Goal: Task Accomplishment & Management: Manage account settings

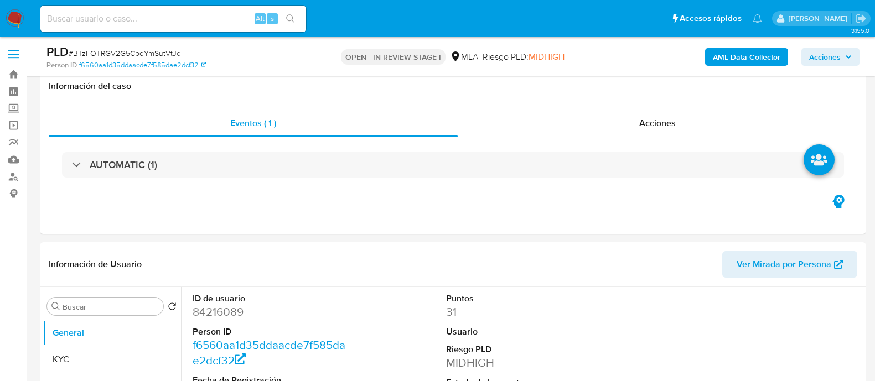
select select "10"
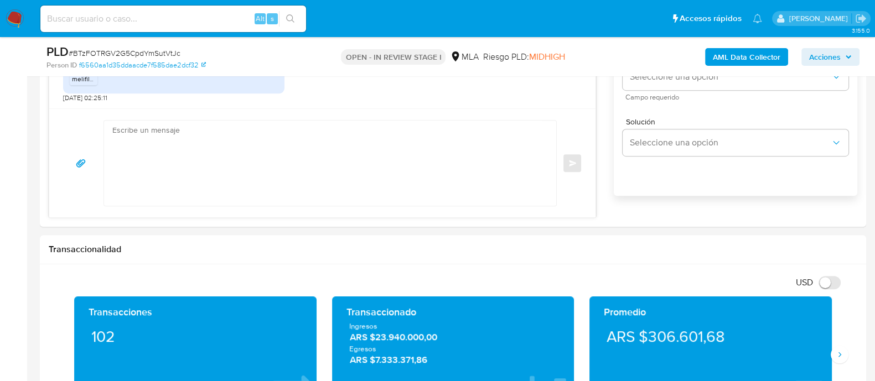
scroll to position [583, 0]
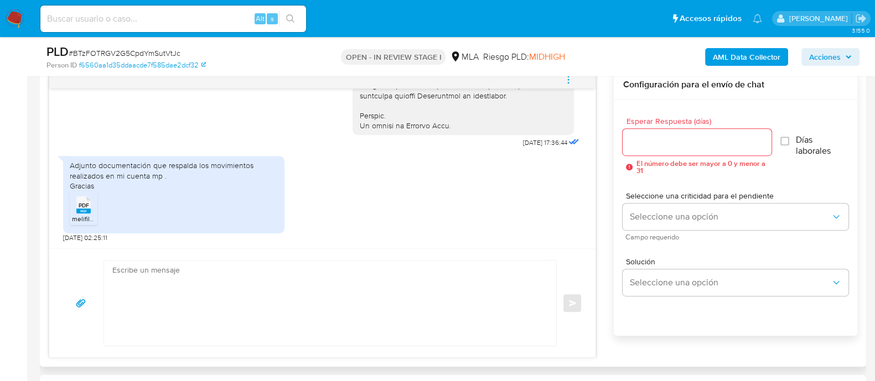
drag, startPoint x: 207, startPoint y: 328, endPoint x: 215, endPoint y: 305, distance: 24.0
click at [207, 326] on textarea at bounding box center [327, 303] width 430 height 85
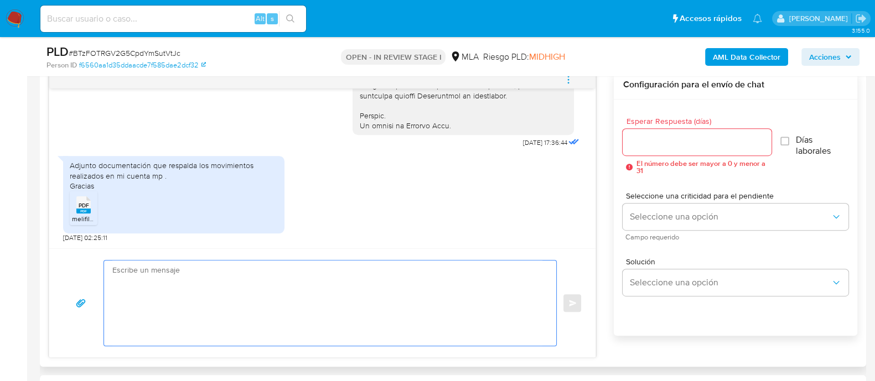
paste textarea "Hola, ¡Muchas gracias por tu respuesta! Confirmamos la recepción de la document…"
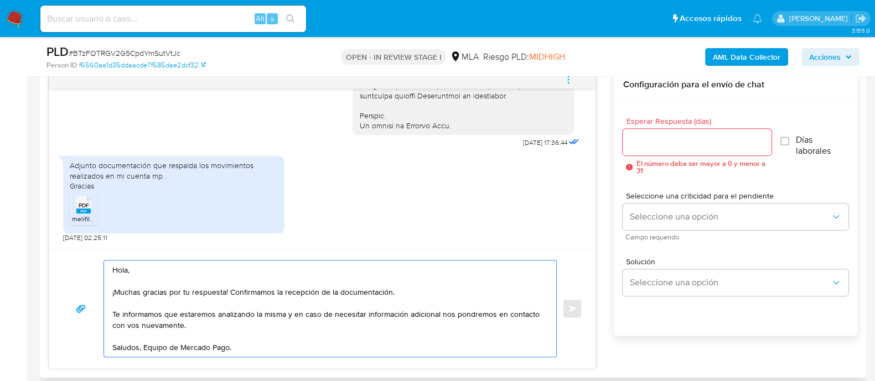
drag, startPoint x: 159, startPoint y: 319, endPoint x: 111, endPoint y: 312, distance: 49.2
click at [111, 312] on div "Hola, ¡Muchas gracias por tu respuesta! Confirmamos la recepción de la document…" at bounding box center [327, 309] width 447 height 96
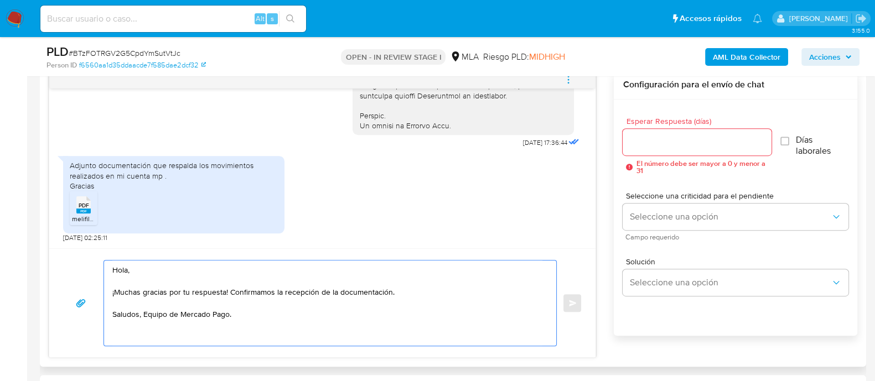
type textarea "Hola, ¡Muchas gracias por tu respuesta! Confirmamos la recepción de la document…"
click at [703, 146] on input "Esperar Respuesta (días)" at bounding box center [697, 142] width 148 height 14
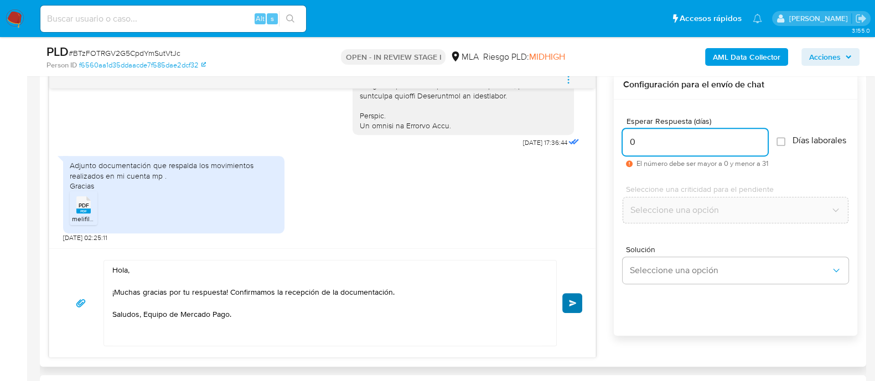
type input "0"
click at [579, 293] on button "Enviar" at bounding box center [572, 303] width 20 height 20
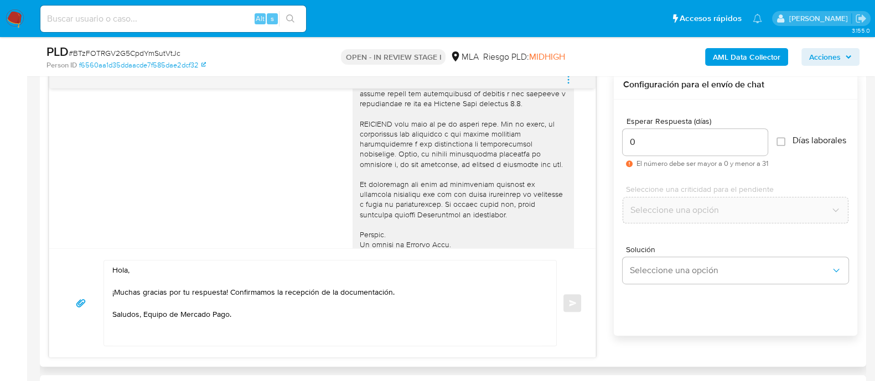
scroll to position [661, 0]
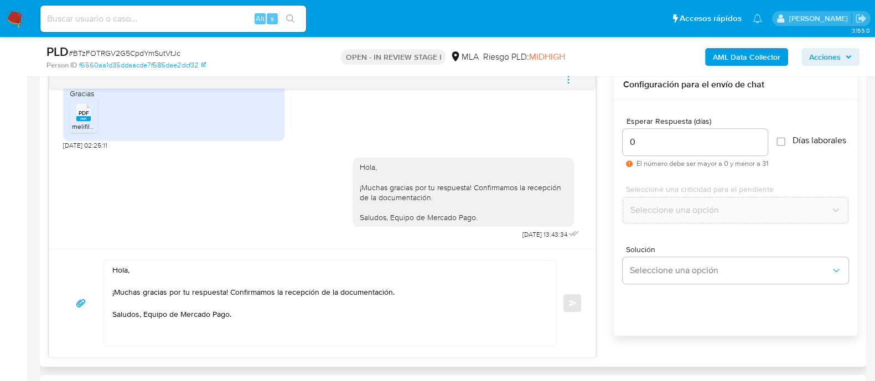
click at [571, 81] on icon "menu-action" at bounding box center [569, 80] width 10 height 10
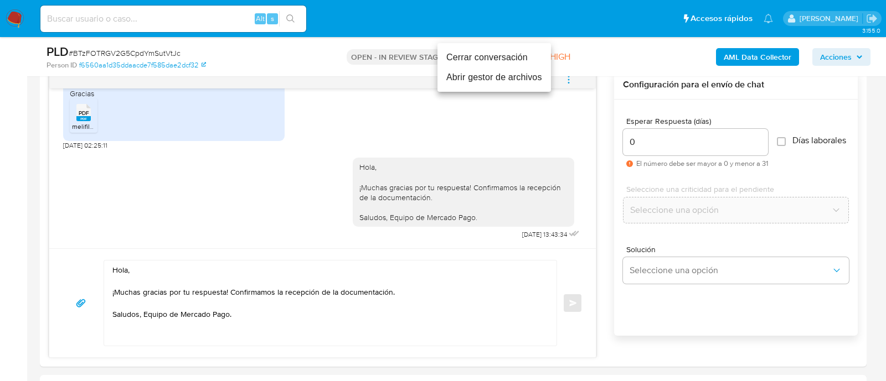
click at [498, 59] on li "Cerrar conversación" at bounding box center [493, 58] width 113 height 20
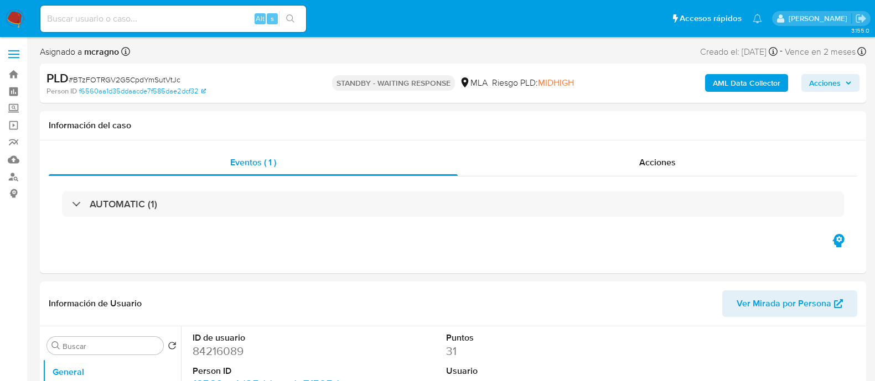
select select "10"
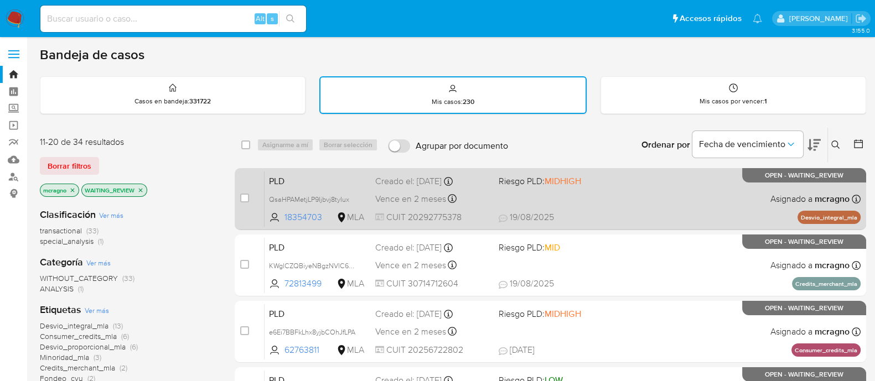
click at [638, 208] on div "PLD QsaHPAMetjLP9Ijbvj8tyIux 18354703 MLA Riesgo PLD: MIDHIGH Creado el: 12/08/…" at bounding box center [563, 199] width 596 height 56
click at [247, 198] on input "checkbox" at bounding box center [244, 198] width 9 height 9
checkbox input "true"
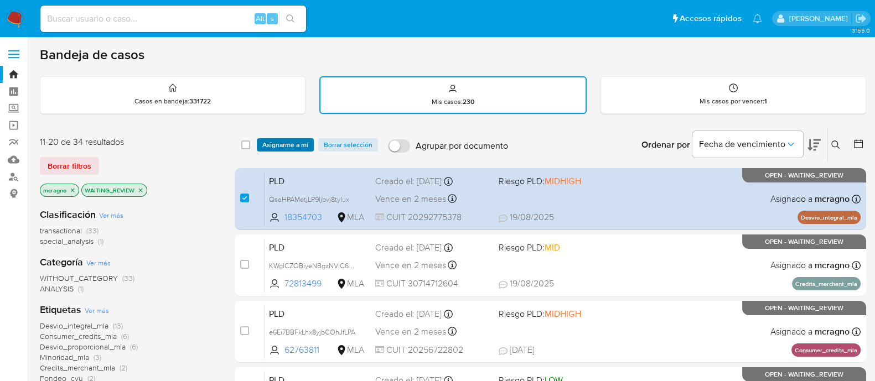
click at [296, 149] on span "Asignarme a mí" at bounding box center [285, 145] width 46 height 11
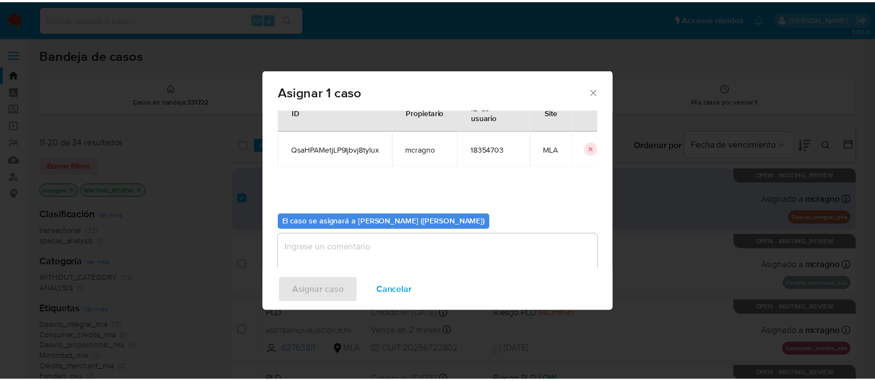
scroll to position [57, 0]
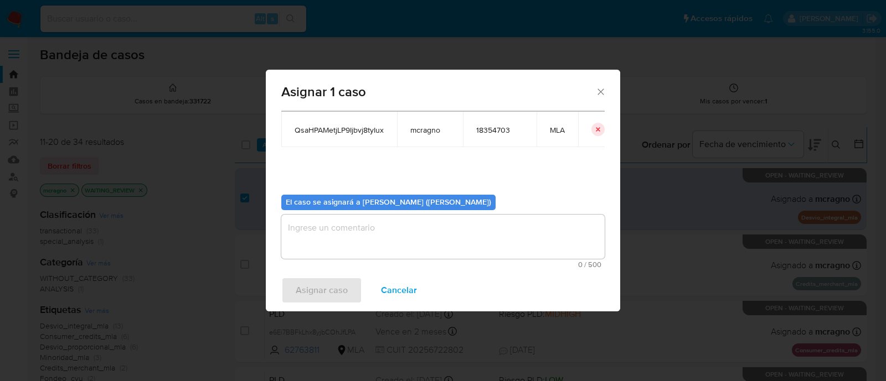
click at [333, 246] on textarea "assign-modal" at bounding box center [442, 237] width 323 height 44
click at [320, 285] on span "Asignar caso" at bounding box center [322, 290] width 52 height 24
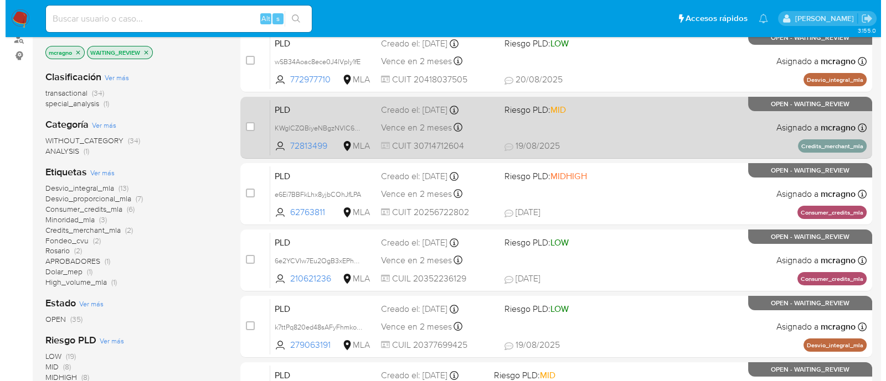
scroll to position [0, 0]
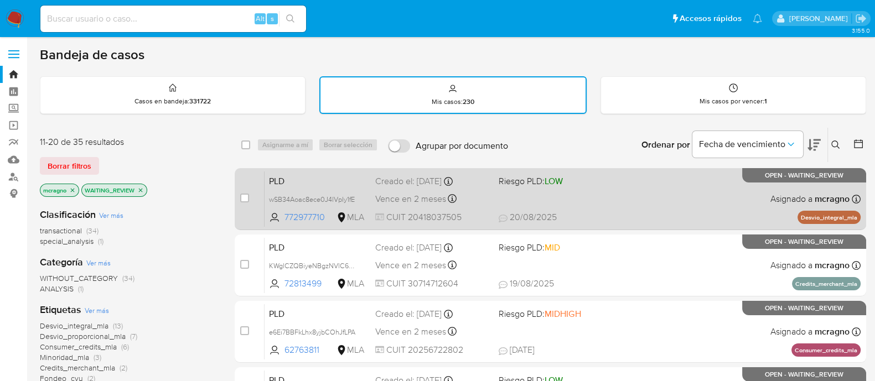
click at [678, 200] on div "PLD wSB34Aoac8ece0J4lVpIy1fE 772977710 MLA Riesgo PLD: LOW Creado el: 12/08/202…" at bounding box center [563, 199] width 596 height 56
click at [244, 198] on input "checkbox" at bounding box center [244, 198] width 9 height 9
checkbox input "true"
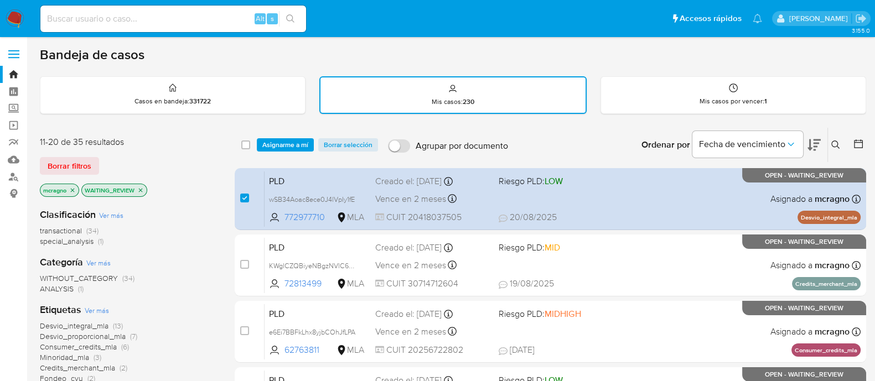
click at [277, 135] on div "select-all-cases-checkbox Asignarme a mí Borrar selección Agrupar por documento…" at bounding box center [551, 145] width 632 height 34
click at [277, 140] on span "Asignarme a mí" at bounding box center [285, 145] width 46 height 11
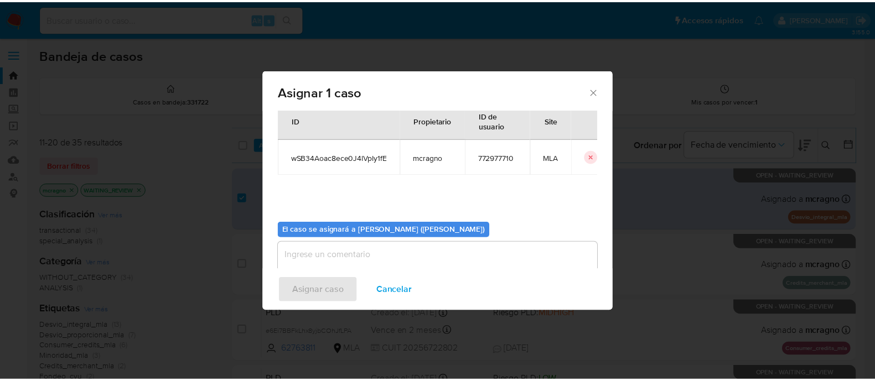
scroll to position [57, 0]
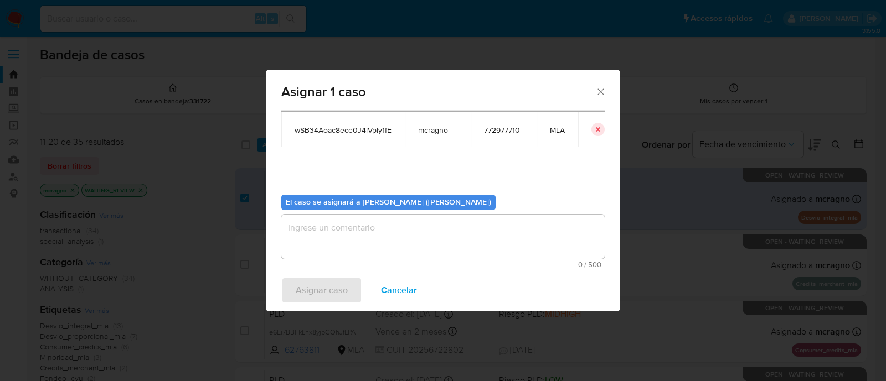
click at [363, 234] on textarea "assign-modal" at bounding box center [442, 237] width 323 height 44
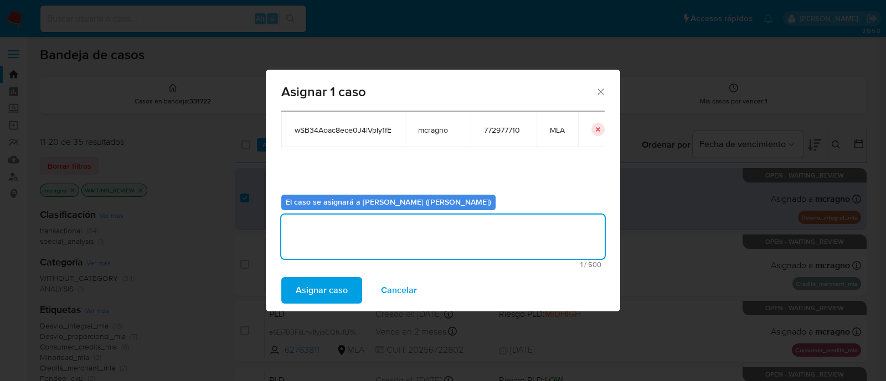
click at [334, 289] on span "Asignar caso" at bounding box center [322, 290] width 52 height 24
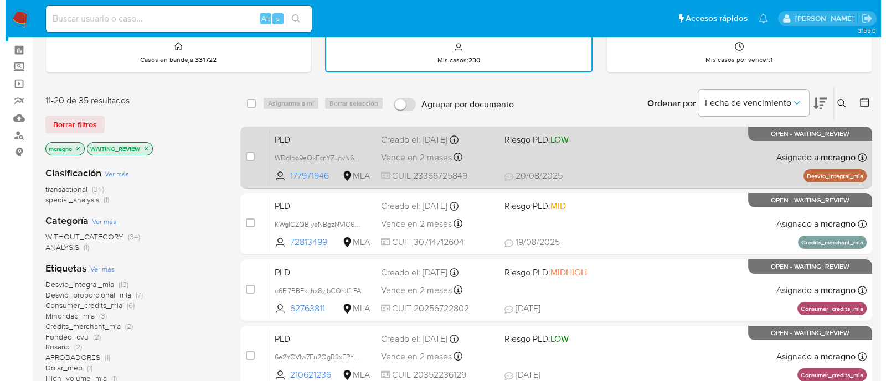
scroll to position [0, 0]
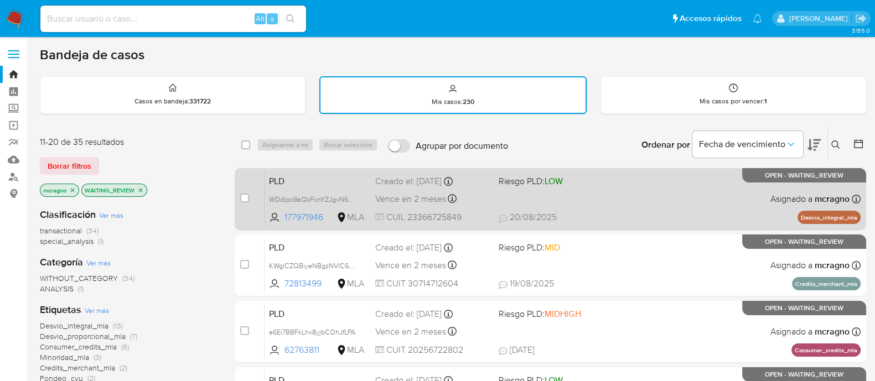
click at [653, 210] on div "PLD WDdlpo9aQkFcnYZJgvN6Fvgi 177971946 MLA Riesgo PLD: LOW Creado el: 12/08/202…" at bounding box center [563, 199] width 596 height 56
click at [246, 196] on input "checkbox" at bounding box center [244, 198] width 9 height 9
checkbox input "true"
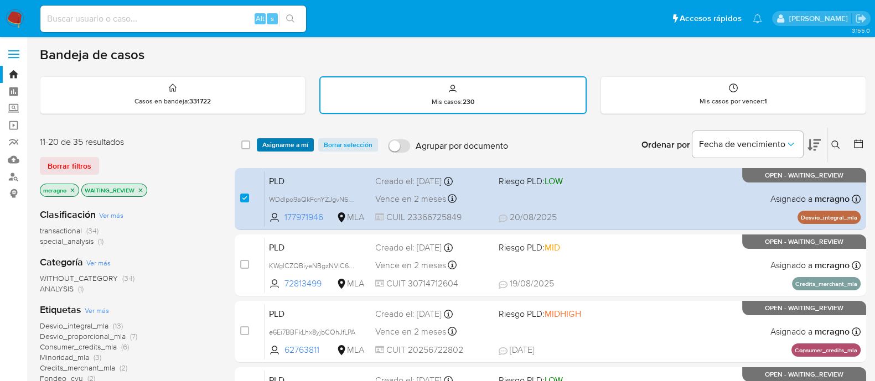
click at [286, 143] on span "Asignarme a mí" at bounding box center [285, 145] width 46 height 11
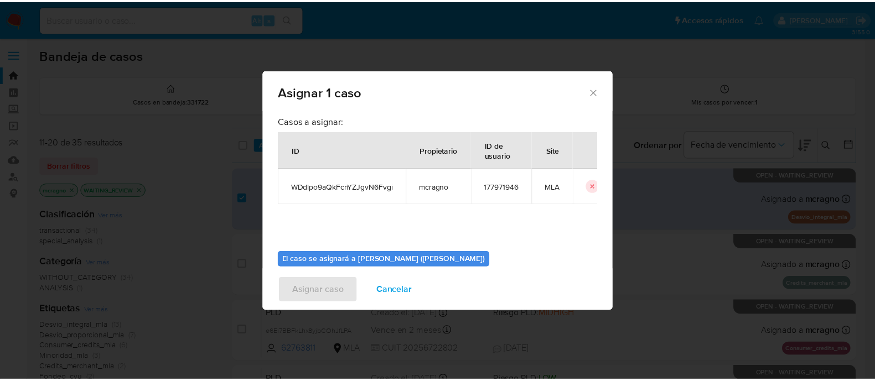
scroll to position [57, 0]
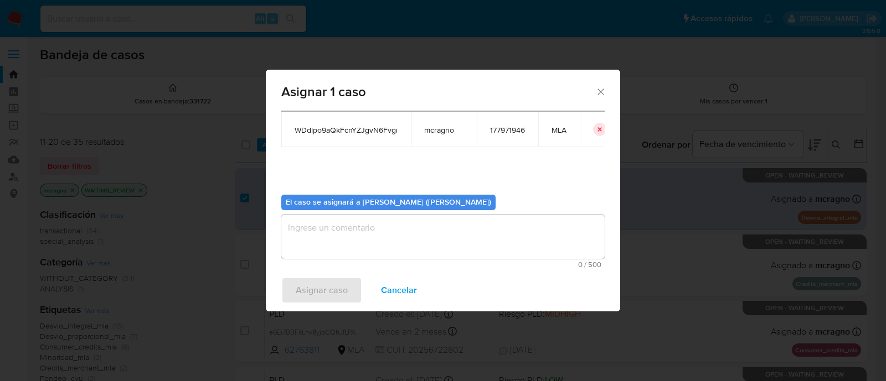
click at [338, 262] on span "0 / 500" at bounding box center [443, 264] width 317 height 7
click at [347, 252] on textarea "assign-modal" at bounding box center [442, 237] width 323 height 44
click at [327, 295] on span "Asignar caso" at bounding box center [322, 290] width 52 height 24
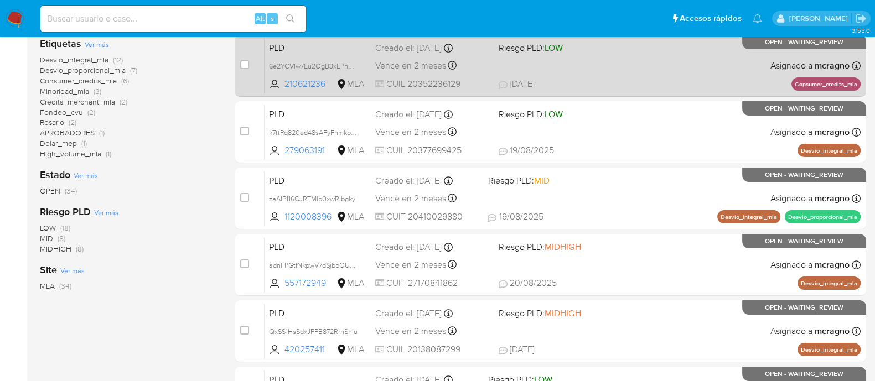
scroll to position [138, 0]
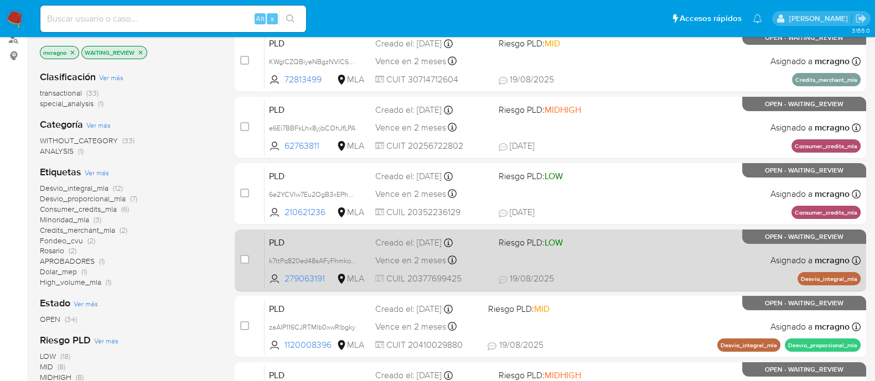
click at [719, 245] on div "PLD k7ttPq820ed48sAFyFhmkoRG 279063191 MLA Riesgo PLD: LOW Creado el: 12/08/202…" at bounding box center [563, 261] width 596 height 56
click at [244, 259] on input "checkbox" at bounding box center [244, 259] width 9 height 9
checkbox input "true"
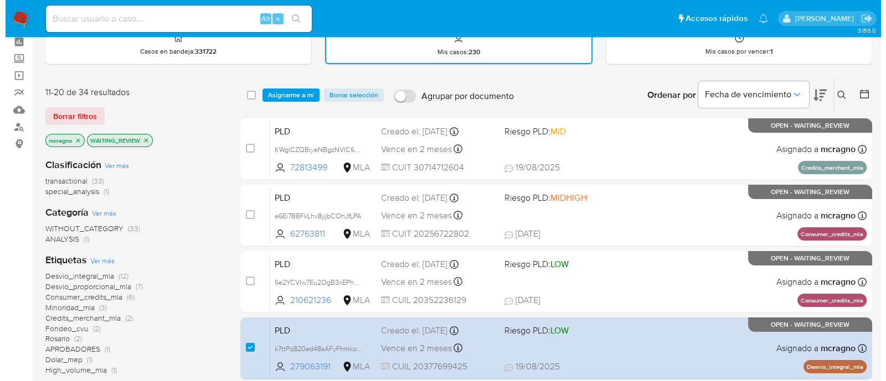
scroll to position [0, 0]
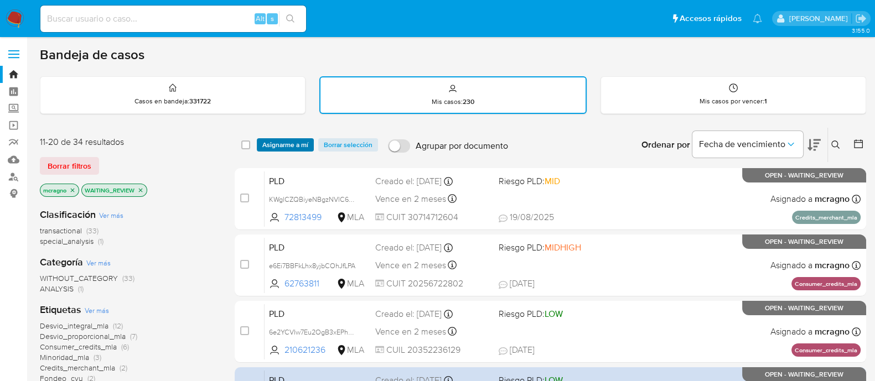
click at [294, 145] on span "Asignarme a mí" at bounding box center [285, 145] width 46 height 11
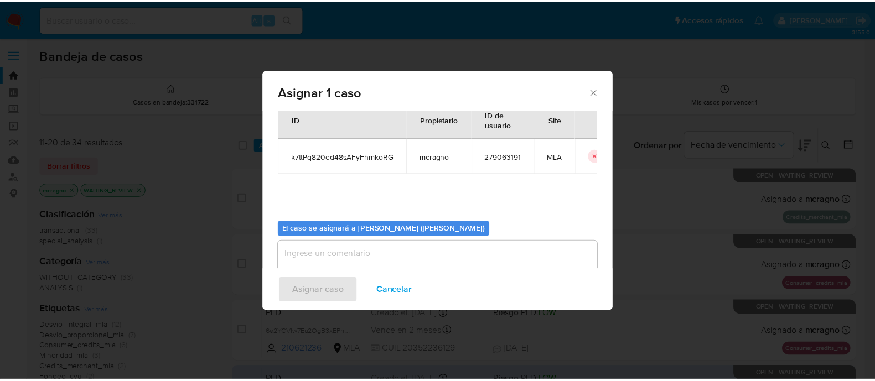
scroll to position [57, 0]
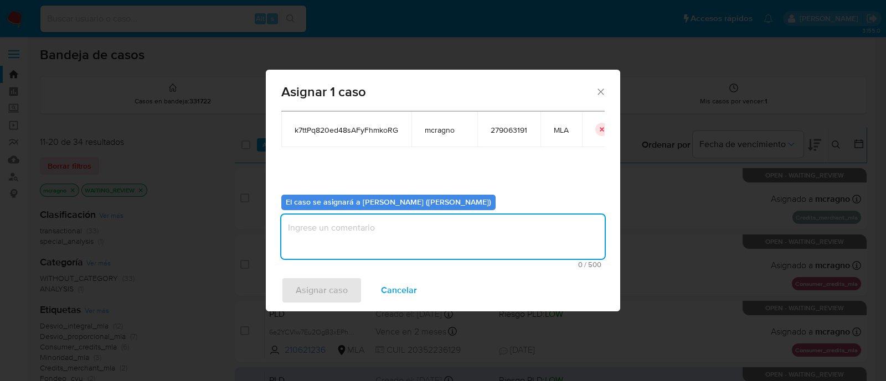
click at [367, 224] on textarea "assign-modal" at bounding box center [442, 237] width 323 height 44
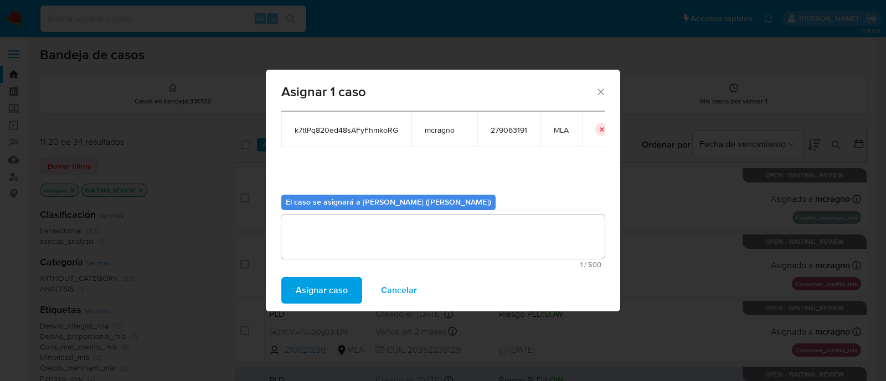
click at [313, 290] on span "Asignar caso" at bounding box center [322, 290] width 52 height 24
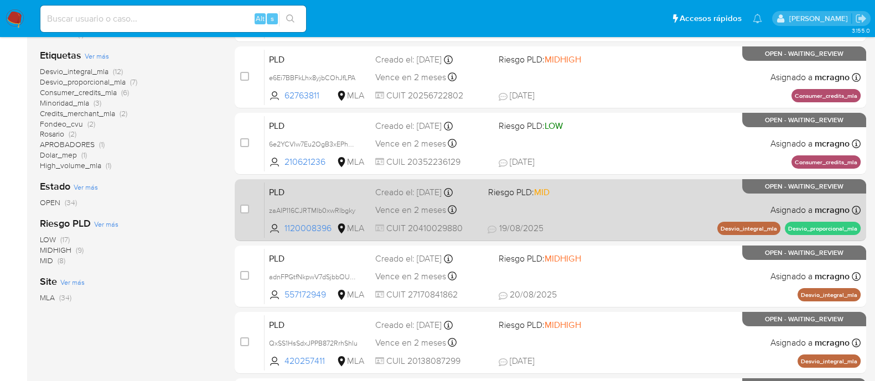
scroll to position [276, 0]
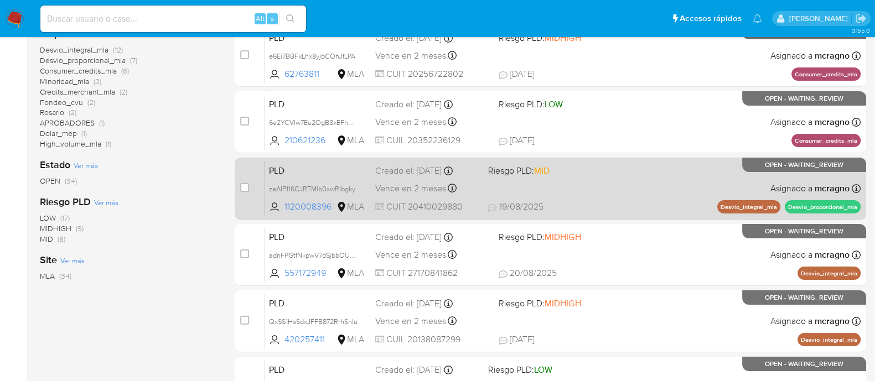
click at [660, 180] on div "PLD zaAIP116CJRTMlb0xwRIbgky 1120008396 MLA Riesgo PLD: MID Creado el: 12/08/20…" at bounding box center [563, 189] width 596 height 56
drag, startPoint x: 240, startPoint y: 184, endPoint x: 247, endPoint y: 180, distance: 8.0
click at [241, 185] on input "checkbox" at bounding box center [244, 187] width 9 height 9
checkbox input "true"
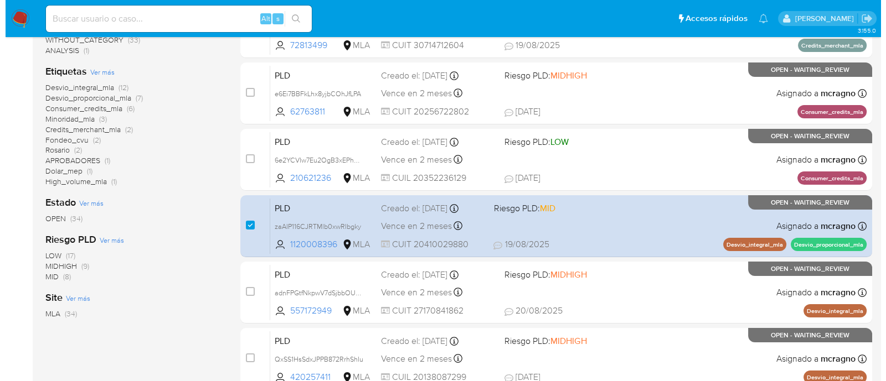
scroll to position [0, 0]
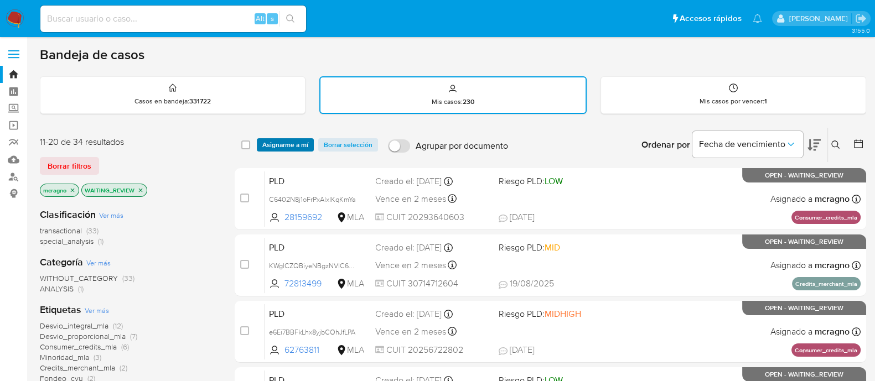
click at [290, 140] on span "Asignarme a mí" at bounding box center [285, 145] width 46 height 11
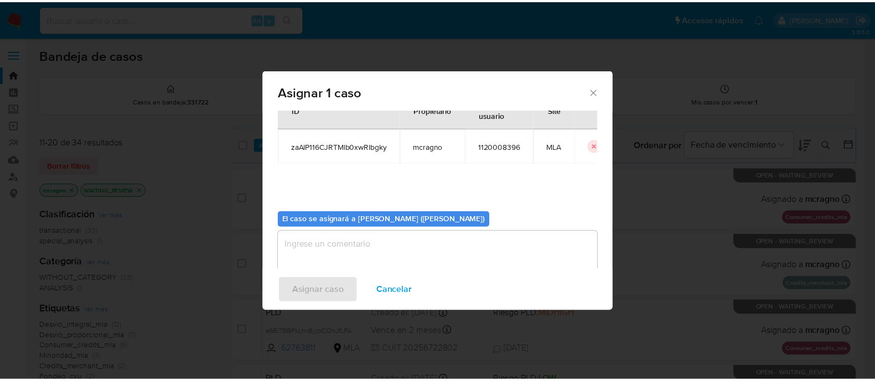
scroll to position [57, 0]
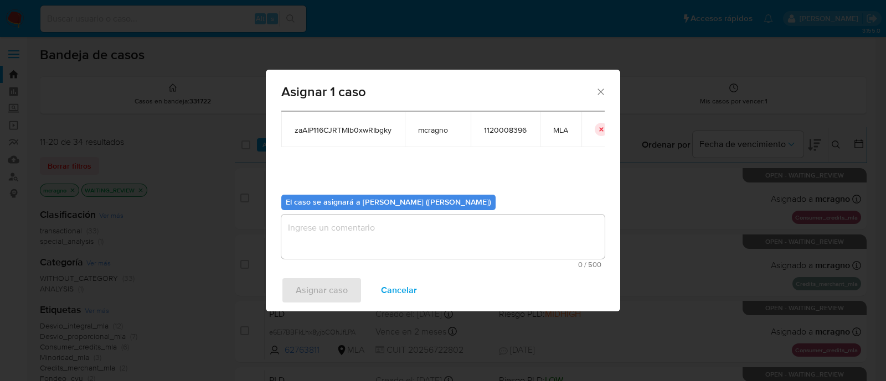
click at [335, 223] on textarea "assign-modal" at bounding box center [442, 237] width 323 height 44
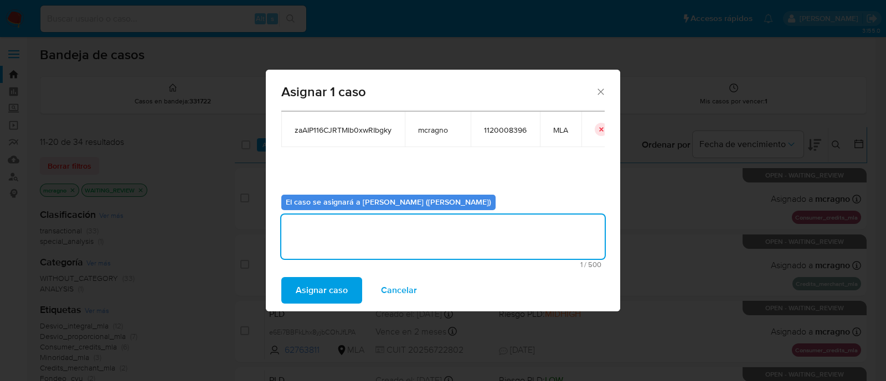
click at [326, 296] on span "Asignar caso" at bounding box center [322, 290] width 52 height 24
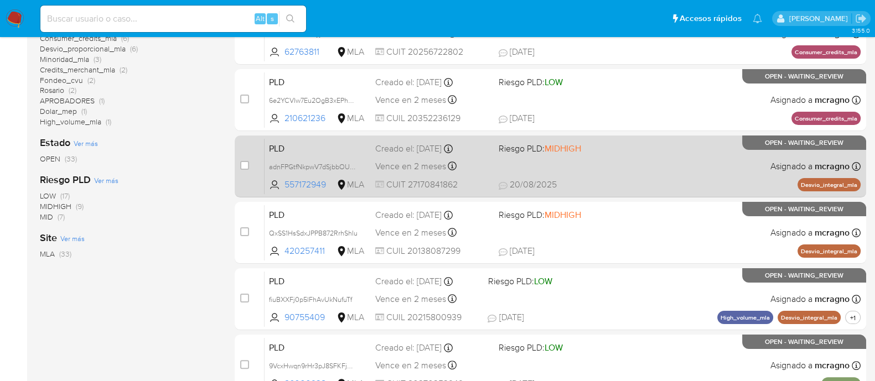
scroll to position [276, 0]
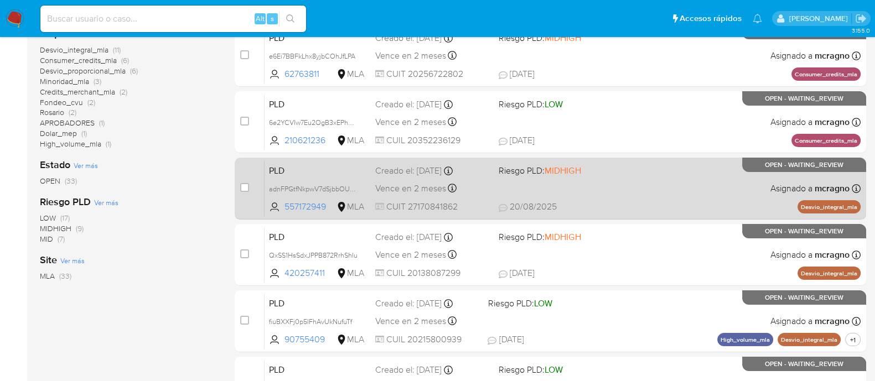
click at [673, 178] on div "PLD adnFPGtfNkpwV7dSjbbOU5pQ 557172949 MLA Riesgo PLD: MIDHIGH Creado el: 12/08…" at bounding box center [563, 189] width 596 height 56
click at [242, 183] on input "checkbox" at bounding box center [244, 187] width 9 height 9
checkbox input "true"
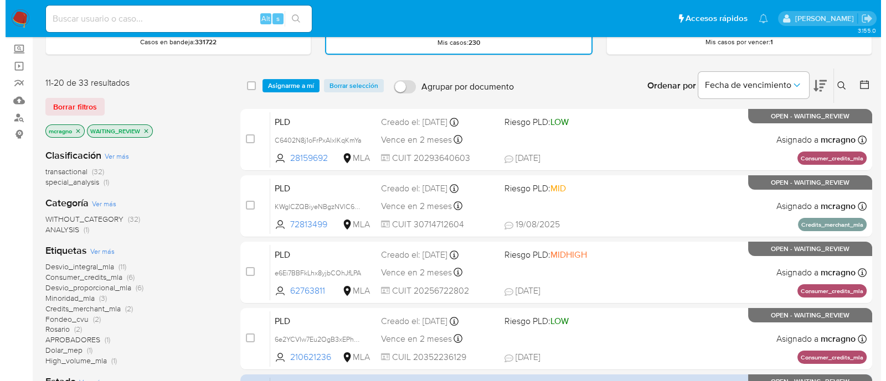
scroll to position [0, 0]
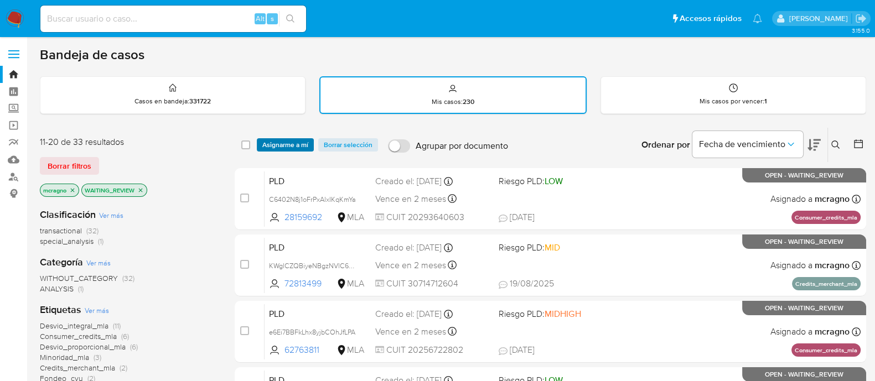
click at [287, 141] on span "Asignarme a mí" at bounding box center [285, 145] width 46 height 11
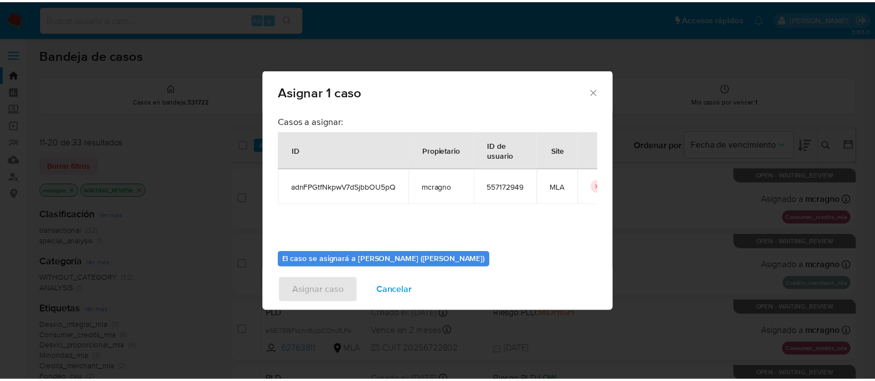
scroll to position [57, 0]
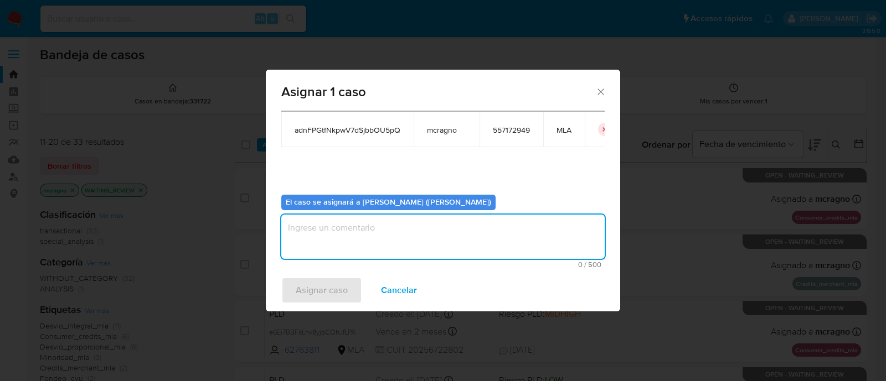
click at [332, 217] on textarea "assign-modal" at bounding box center [442, 237] width 323 height 44
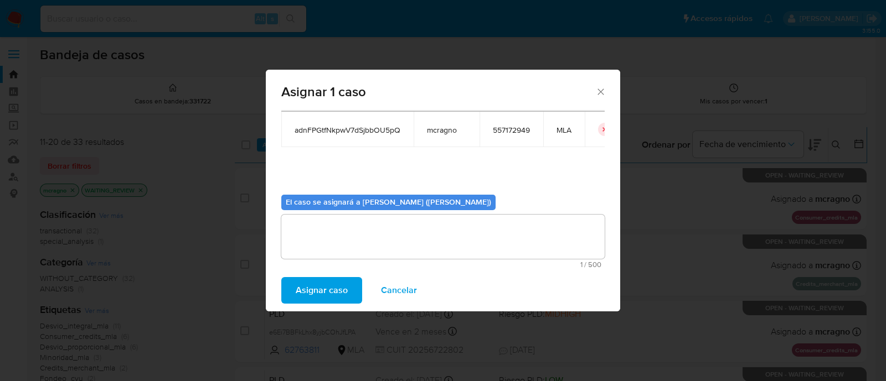
click at [329, 288] on span "Asignar caso" at bounding box center [322, 290] width 52 height 24
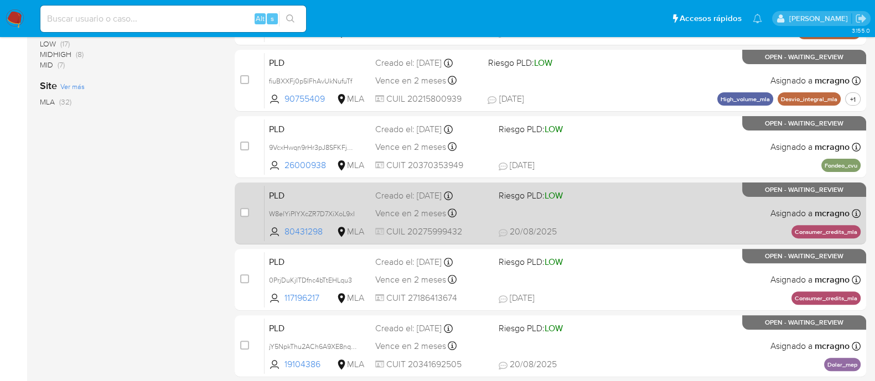
scroll to position [492, 0]
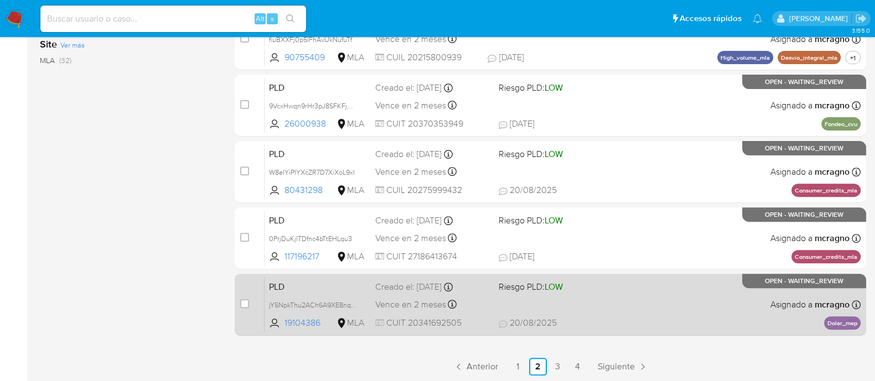
click at [761, 322] on div "PLD jY5NpkThu2ACh6A9XE8nqQ3S 19104386 MLA Riesgo PLD: LOW Creado el: 12/08/2025…" at bounding box center [563, 305] width 596 height 56
click at [242, 300] on input "checkbox" at bounding box center [244, 304] width 9 height 9
checkbox input "true"
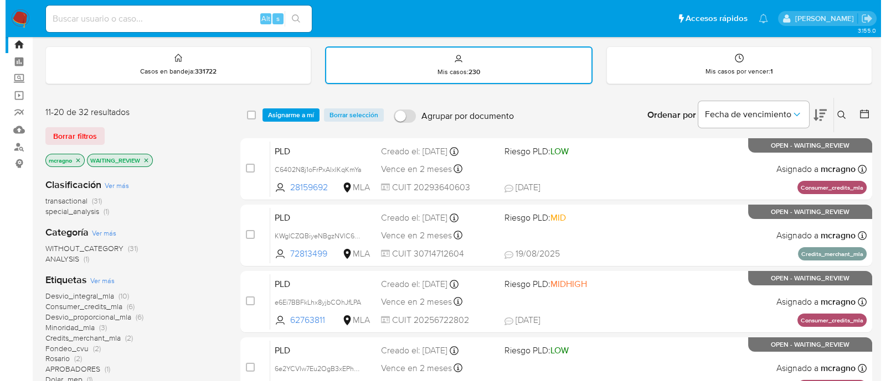
scroll to position [0, 0]
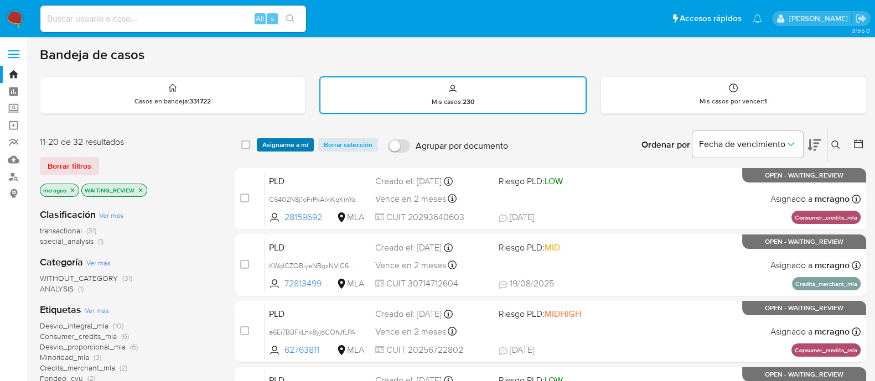
click at [288, 144] on span "Asignarme a mí" at bounding box center [285, 145] width 46 height 11
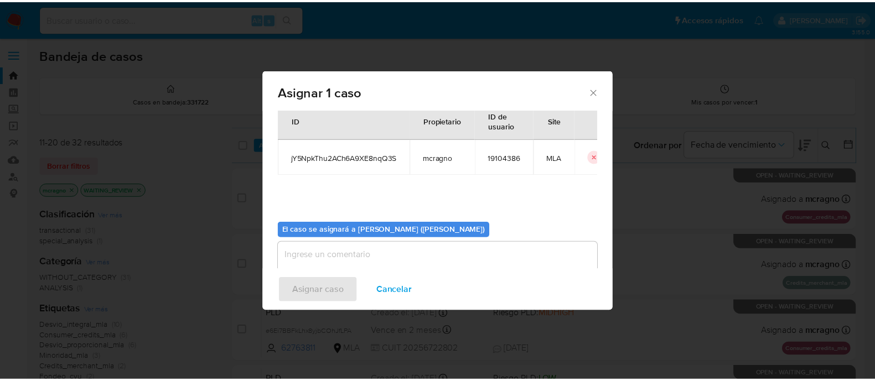
scroll to position [57, 0]
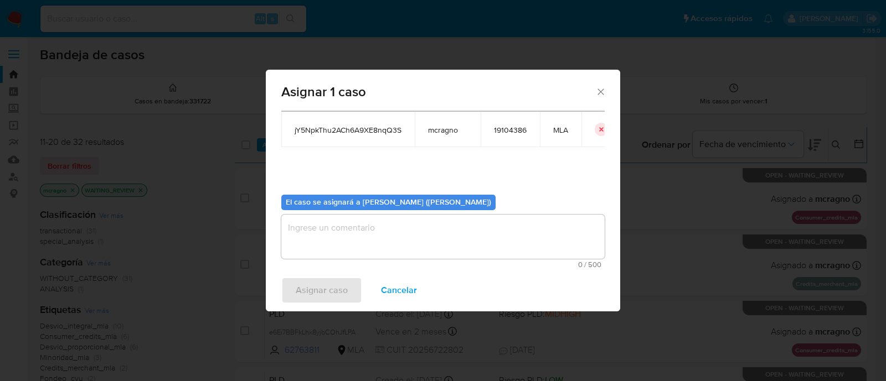
click at [359, 219] on textarea "assign-modal" at bounding box center [442, 237] width 323 height 44
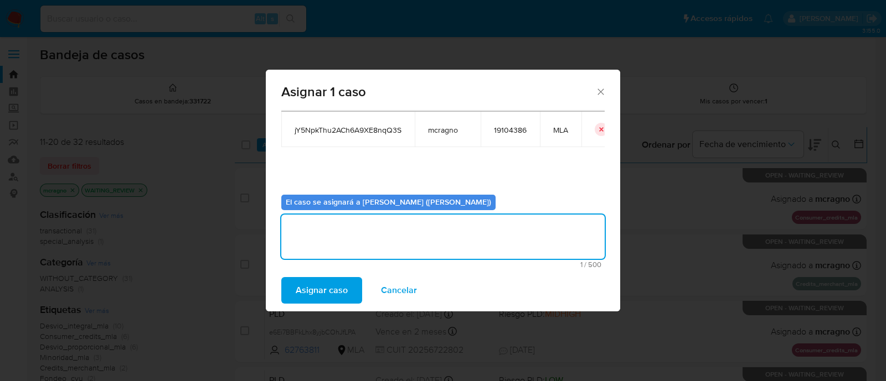
click at [339, 281] on span "Asignar caso" at bounding box center [322, 290] width 52 height 24
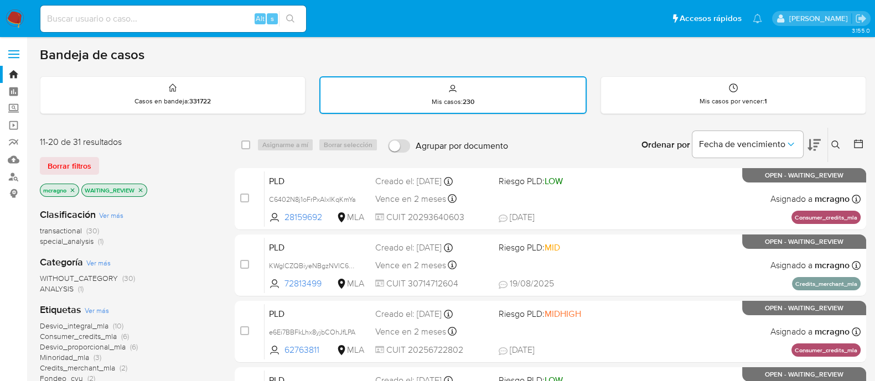
click at [147, 189] on div "WAITING_REVIEW" at bounding box center [114, 190] width 66 height 13
click at [142, 187] on icon "close-filter" at bounding box center [140, 190] width 7 height 7
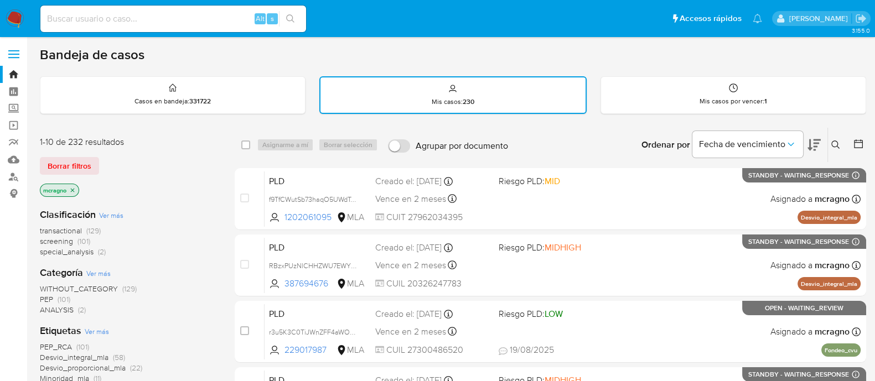
click at [74, 190] on icon "close-filter" at bounding box center [72, 190] width 7 height 7
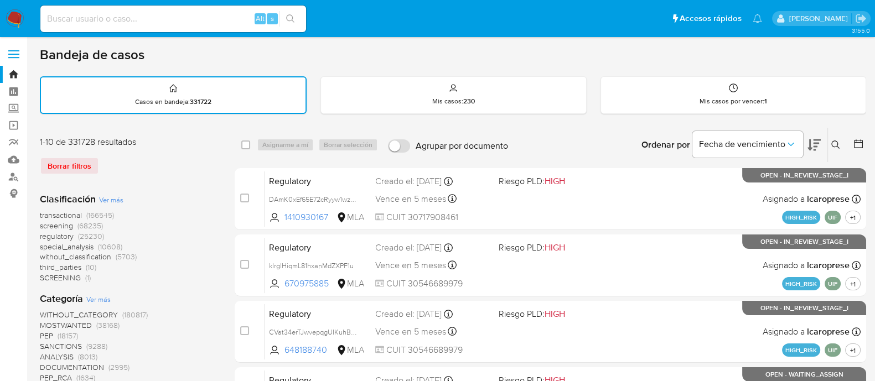
click at [834, 142] on icon at bounding box center [836, 145] width 9 height 9
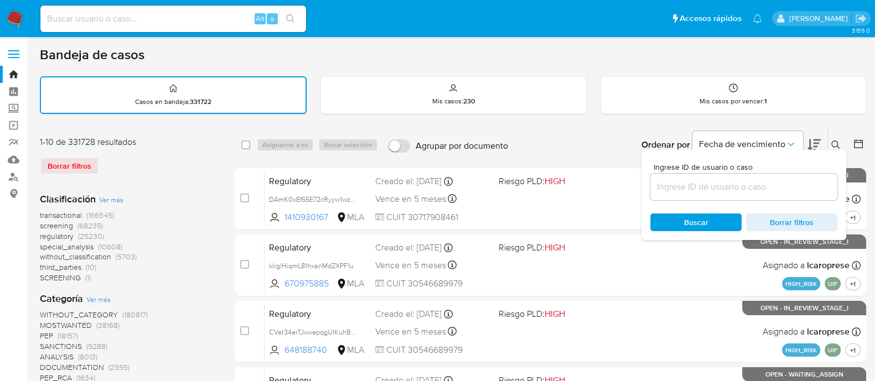
click at [744, 187] on input at bounding box center [744, 187] width 187 height 14
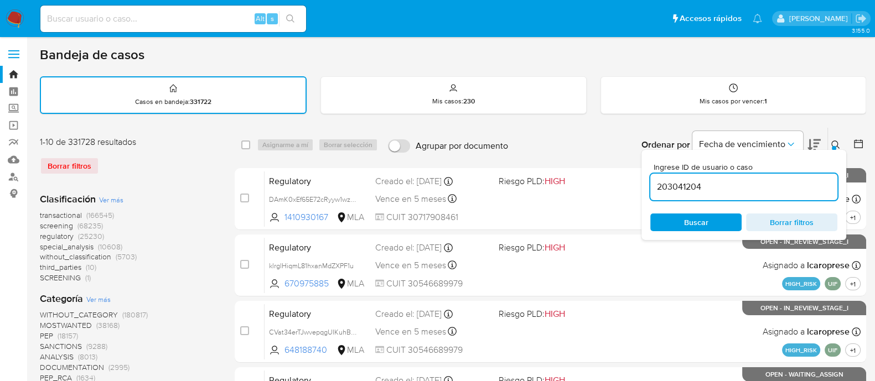
type input "203041204"
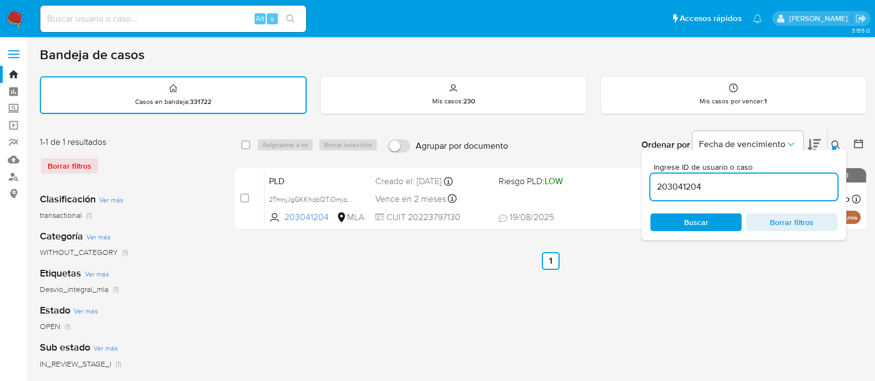
click at [834, 141] on icon at bounding box center [836, 145] width 9 height 9
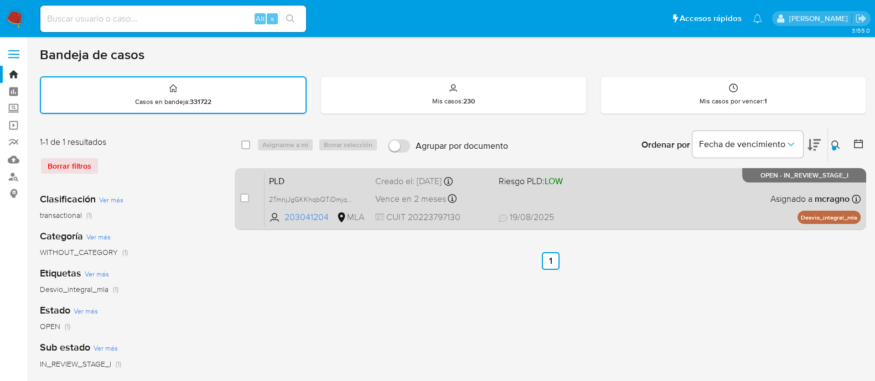
click at [636, 198] on div "PLD 2TmnjJgGKKhqbQTiDmjqwl6S 203041204 MLA Riesgo PLD: LOW Creado el: 12/08/202…" at bounding box center [563, 199] width 596 height 56
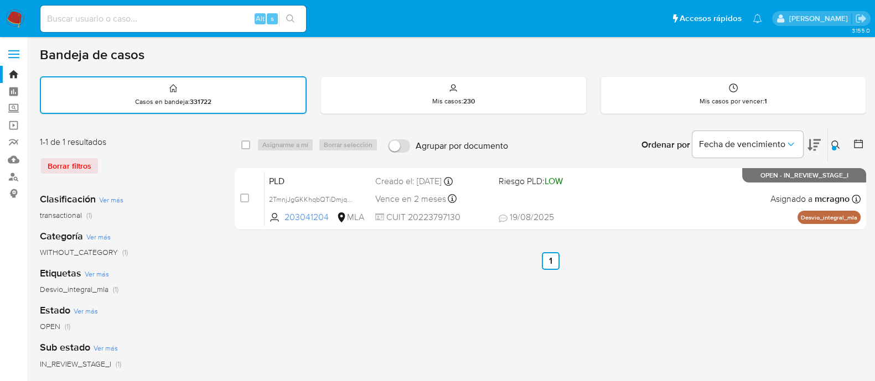
click at [834, 152] on div "Ingrese ID de usuario o caso 203041204 Buscar Borrar filtros" at bounding box center [837, 145] width 19 height 34
click at [835, 143] on icon at bounding box center [836, 145] width 9 height 9
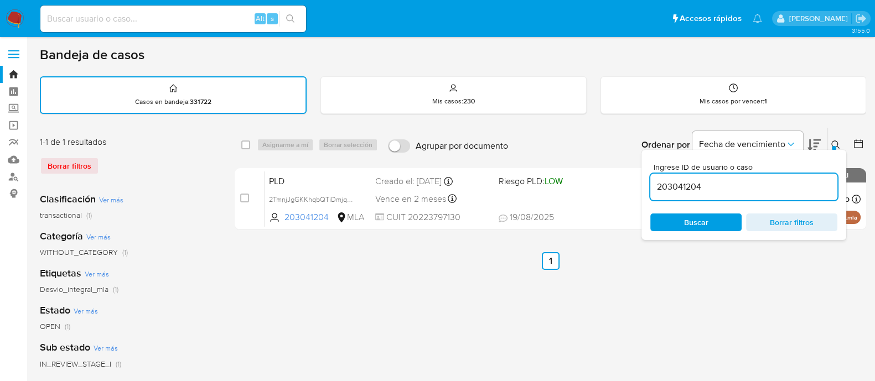
click at [731, 185] on input "203041204" at bounding box center [744, 187] width 187 height 14
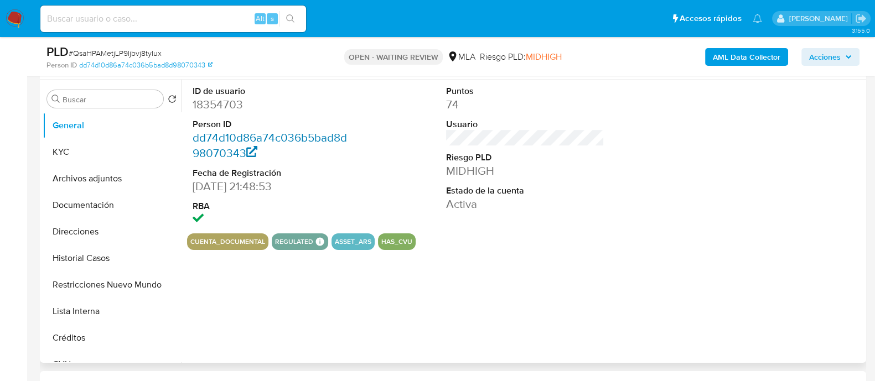
scroll to position [138, 0]
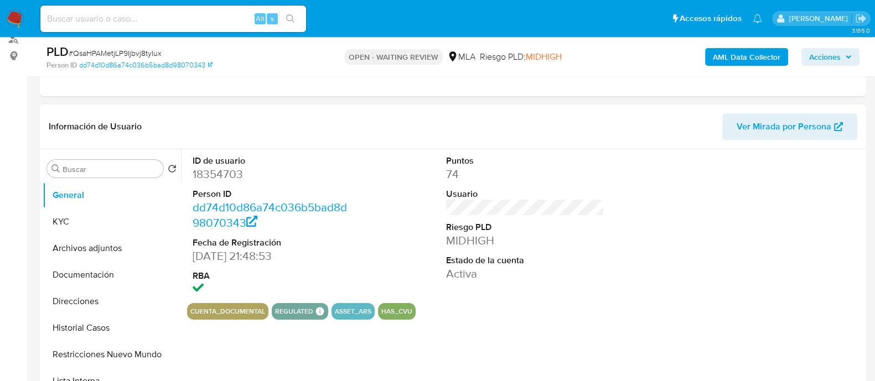
click at [217, 179] on dd "18354703" at bounding box center [272, 175] width 158 height 16
select select "10"
click at [217, 179] on dd "18354703" at bounding box center [272, 175] width 158 height 16
copy dd "18354703"
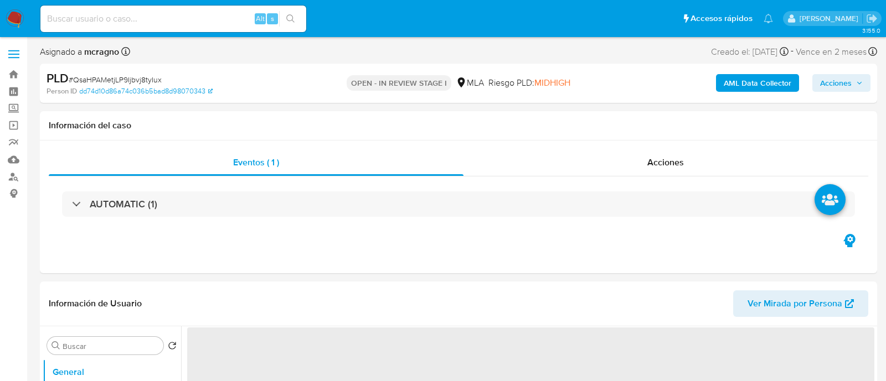
select select "10"
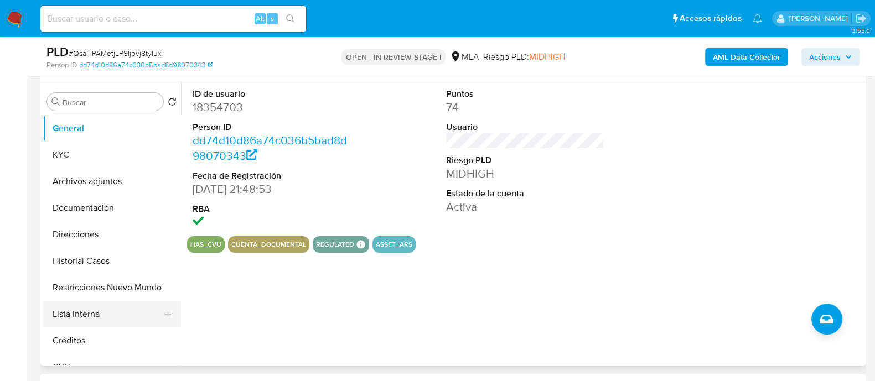
scroll to position [276, 0]
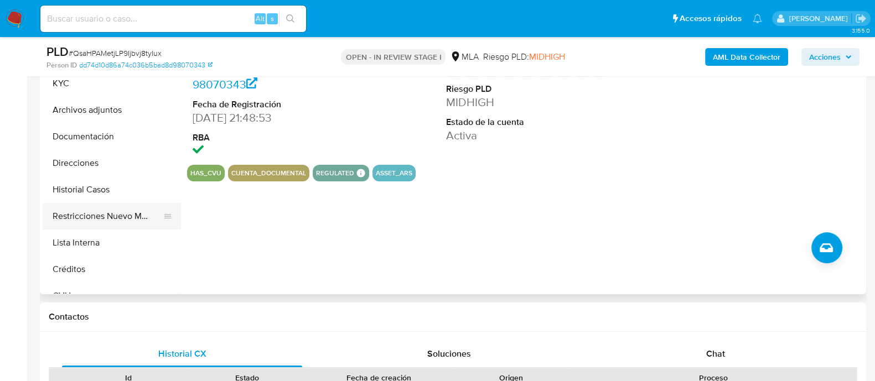
click at [97, 189] on button "Historial Casos" at bounding box center [112, 190] width 138 height 27
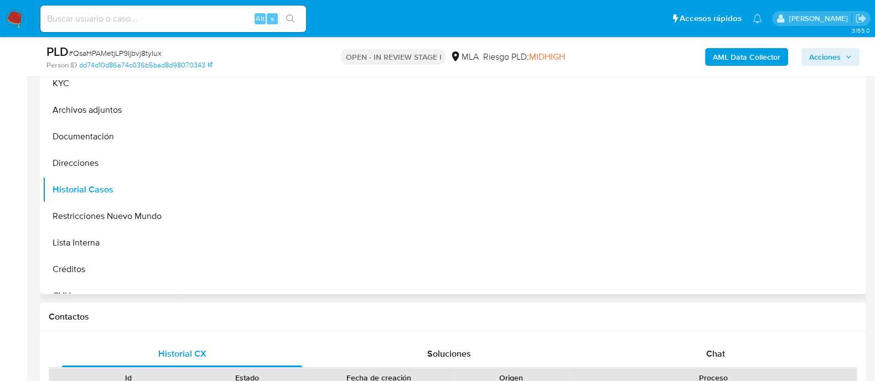
scroll to position [208, 0]
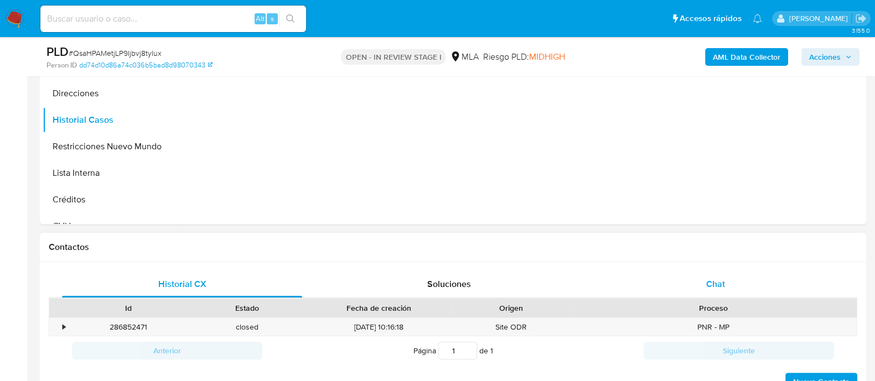
click at [727, 288] on div "Chat" at bounding box center [716, 284] width 240 height 27
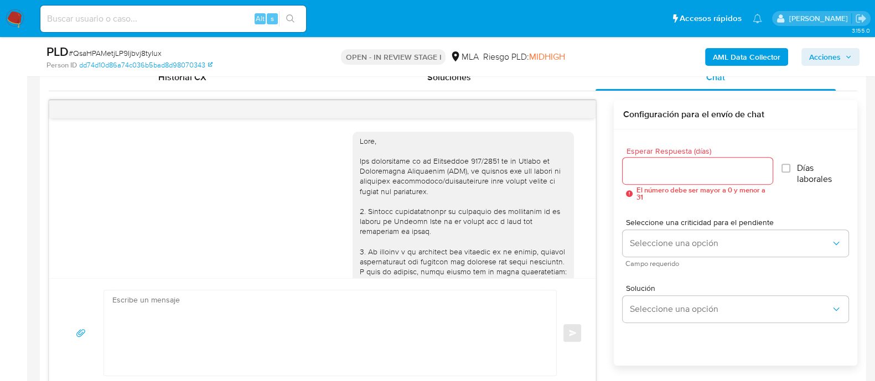
scroll to position [510, 0]
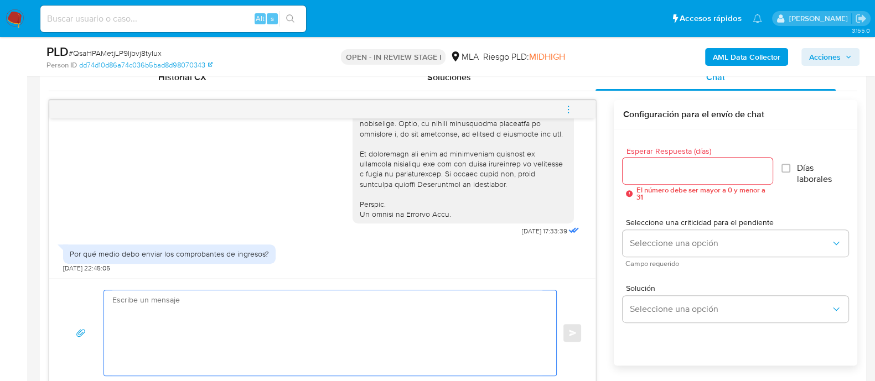
click at [381, 320] on textarea at bounding box center [327, 333] width 430 height 85
paste textarea "Hola Leandro Nahuel Brenta, Muchas gracias por tu respuesta. Te comentamos que …"
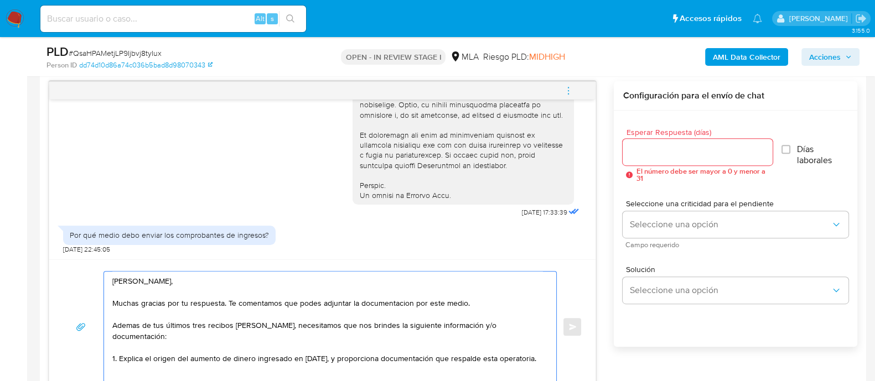
scroll to position [115, 0]
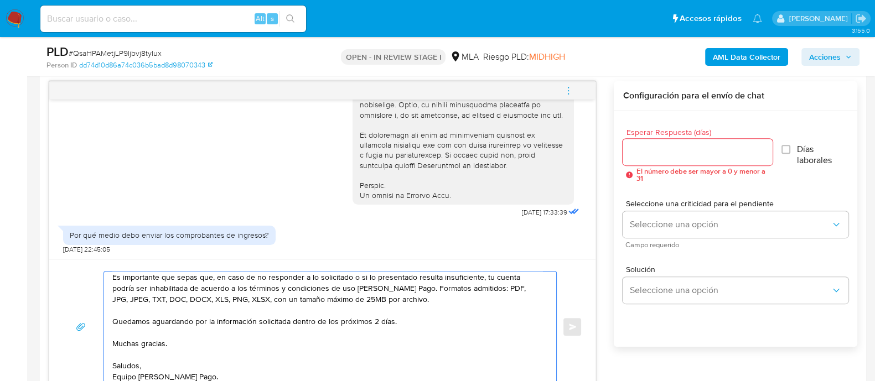
type textarea "Hola Leandro Nahuel Brenta, Muchas gracias por tu respuesta. Te comentamos que …"
drag, startPoint x: 689, startPoint y: 149, endPoint x: 689, endPoint y: 142, distance: 6.6
click at [689, 148] on input "Esperar Respuesta (días)" at bounding box center [697, 152] width 149 height 14
type input "1"
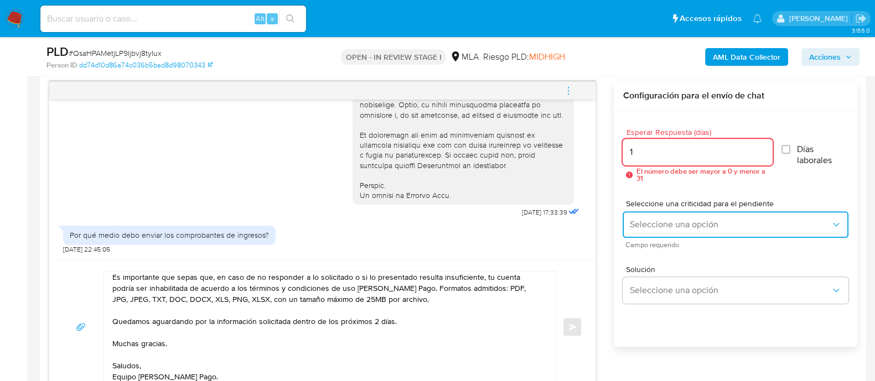
click at [677, 217] on button "Seleccione una opción" at bounding box center [736, 224] width 226 height 27
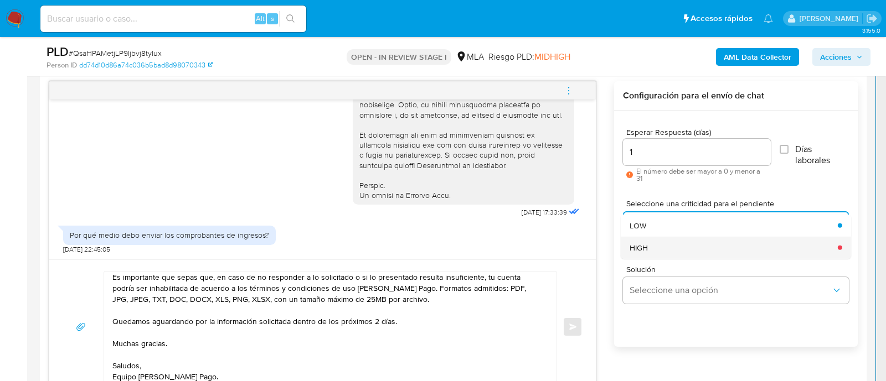
click at [668, 241] on div "HIGH" at bounding box center [730, 247] width 202 height 22
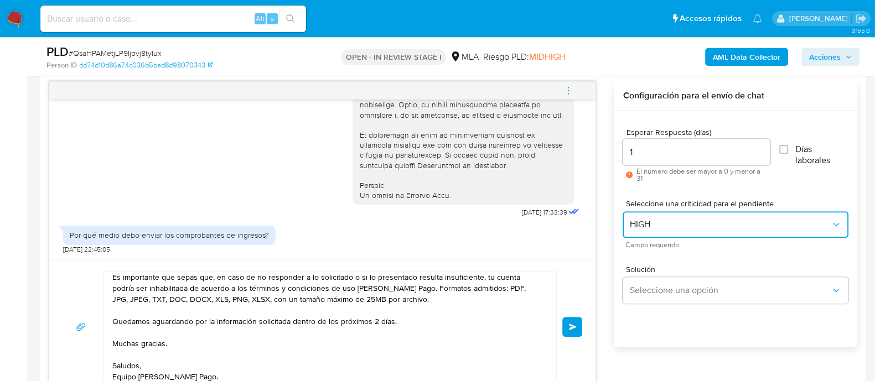
click at [668, 225] on span "HIGH" at bounding box center [730, 224] width 202 height 11
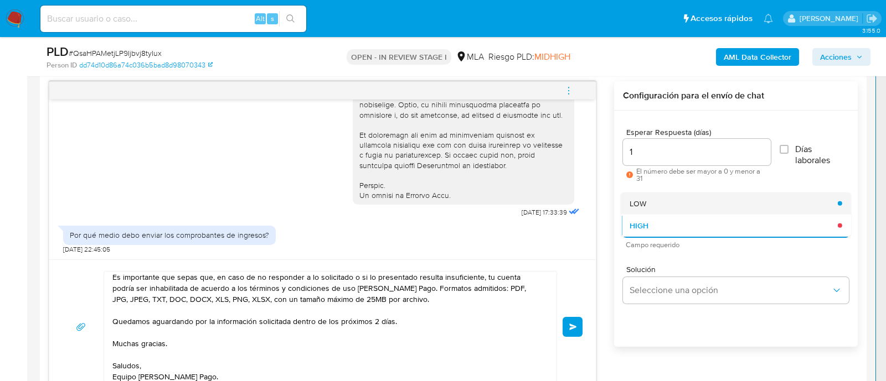
click at [650, 203] on div "LOW" at bounding box center [730, 203] width 202 height 22
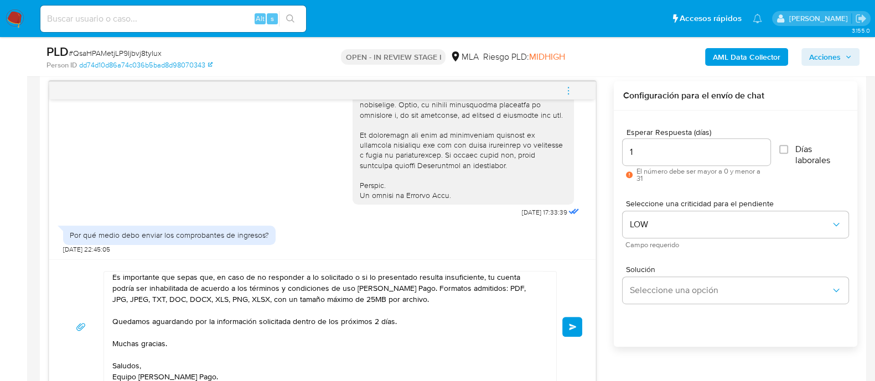
click at [660, 141] on div "1" at bounding box center [697, 152] width 148 height 27
click at [657, 153] on input "1" at bounding box center [697, 152] width 148 height 14
type input "2"
click at [571, 332] on button "Enviar" at bounding box center [572, 327] width 20 height 20
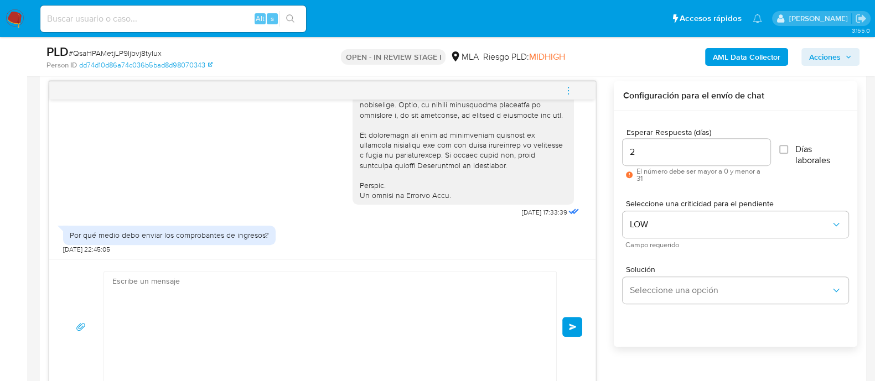
scroll to position [814, 0]
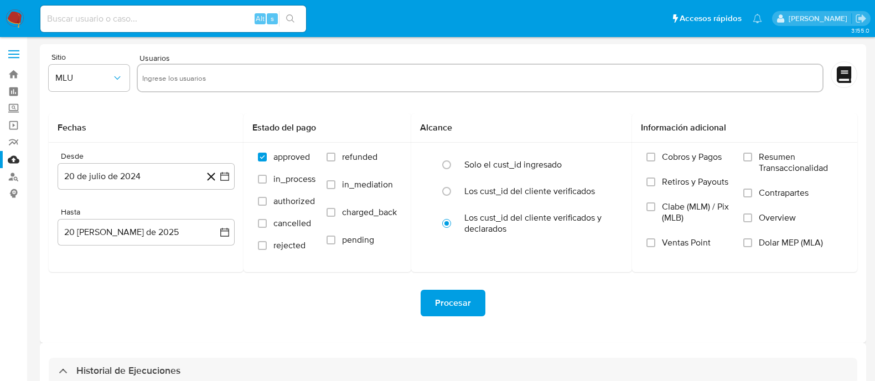
select select "10"
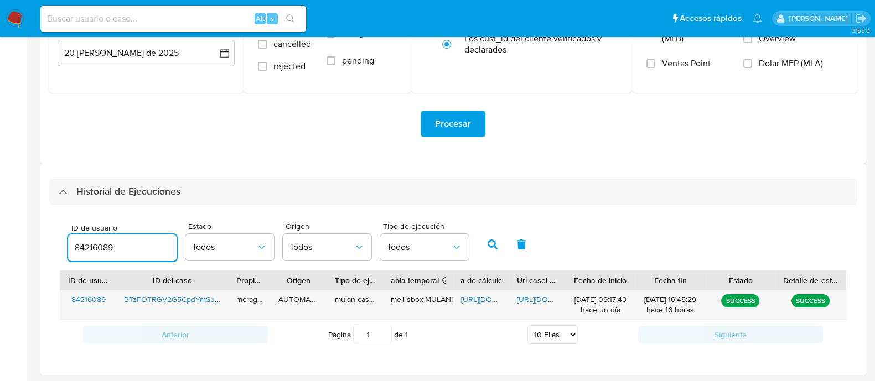
click at [78, 253] on input "84216089" at bounding box center [122, 248] width 109 height 14
click at [488, 247] on icon "button" at bounding box center [493, 245] width 10 height 10
click at [476, 298] on span "[URL][DOMAIN_NAME]" at bounding box center [499, 299] width 76 height 11
click at [535, 297] on span "[URL][DOMAIN_NAME]" at bounding box center [555, 299] width 76 height 11
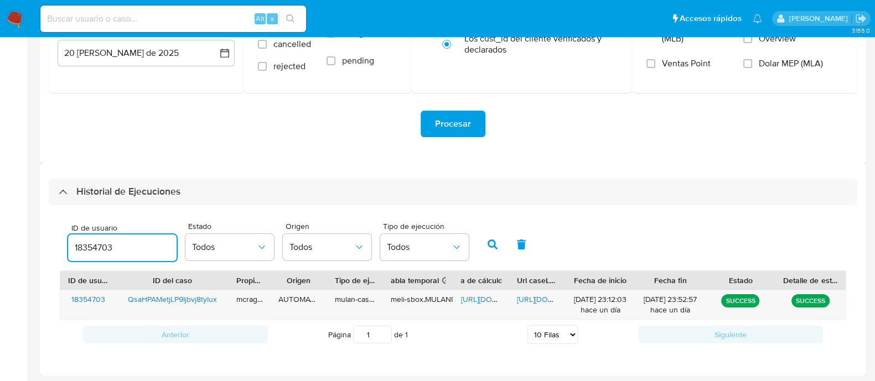
click at [94, 254] on input "18354703" at bounding box center [122, 248] width 109 height 14
click at [482, 247] on button "button" at bounding box center [492, 244] width 29 height 27
click at [476, 301] on span "[URL][DOMAIN_NAME]" at bounding box center [499, 299] width 76 height 11
click at [538, 295] on span "https://docs.google.com/document/d/1V2K6OTPhfWB6xRVX5M-Odr1_DNf-V6FrWowxVdbShrg…" at bounding box center [555, 299] width 76 height 11
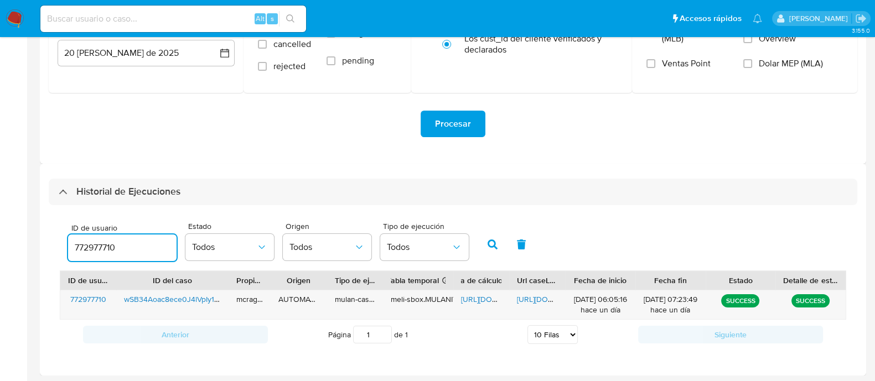
click at [102, 242] on input "772977710" at bounding box center [122, 248] width 109 height 14
drag, startPoint x: 102, startPoint y: 242, endPoint x: 115, endPoint y: 242, distance: 12.2
click at [102, 242] on input "772977710" at bounding box center [122, 248] width 109 height 14
type input "177971946"
drag, startPoint x: 482, startPoint y: 247, endPoint x: 487, endPoint y: 271, distance: 24.3
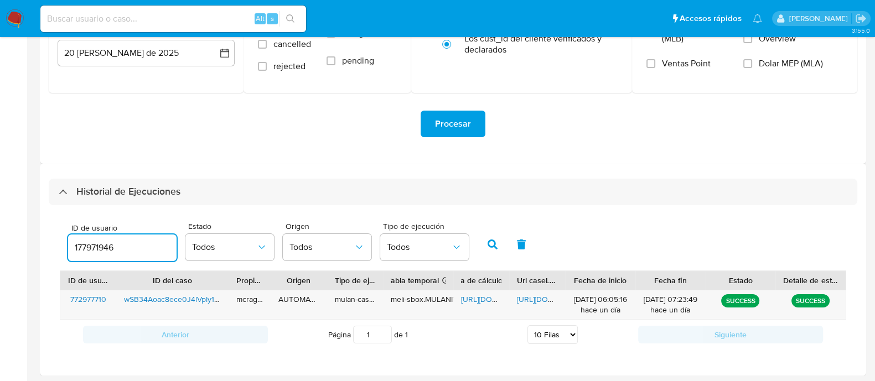
click at [482, 247] on button "button" at bounding box center [492, 244] width 29 height 27
click at [480, 301] on span "https://docs.google.com/spreadsheets/d/1Zs2VQ6pusjm6NXaOlAyelY_S05h2gNyHKV6b_YH…" at bounding box center [499, 299] width 76 height 11
click at [540, 300] on span "https://docs.google.com/document/d/1AUEugrRTcrolCE2lddUSHoCbxrVJPVj6D57S2SfP-Hc…" at bounding box center [555, 299] width 76 height 11
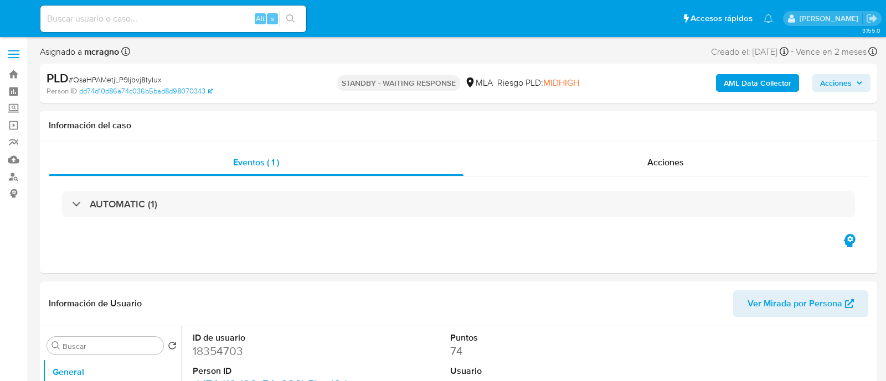
select select "10"
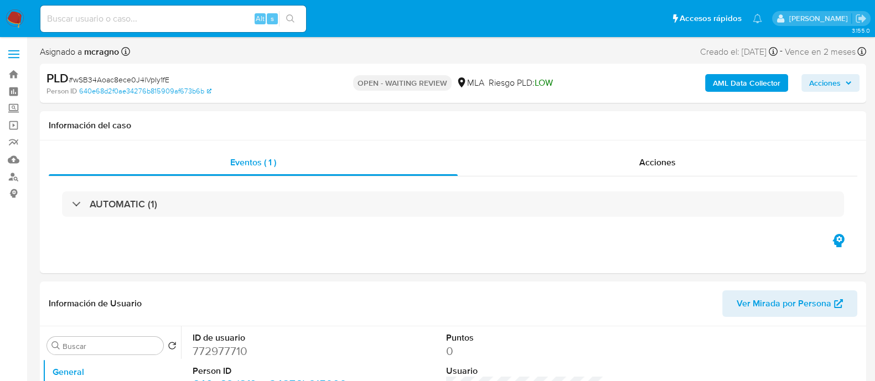
select select "10"
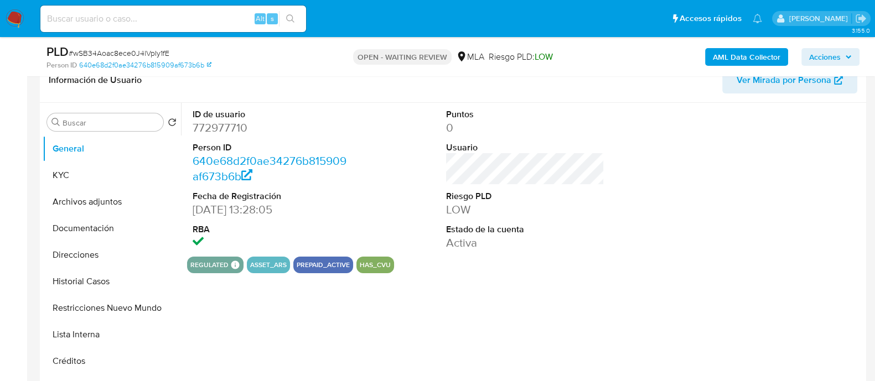
scroll to position [208, 0]
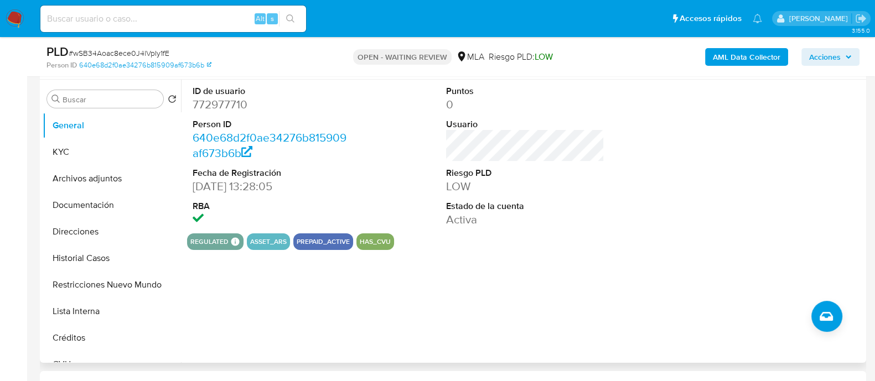
click at [221, 100] on dd "772977710" at bounding box center [272, 105] width 158 height 16
copy dd "772977710"
click at [106, 265] on button "Historial Casos" at bounding box center [108, 258] width 130 height 27
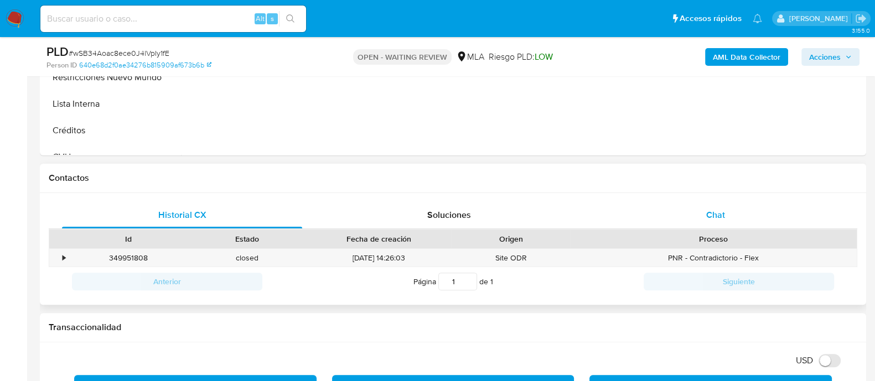
click at [726, 209] on div "Chat" at bounding box center [716, 215] width 240 height 27
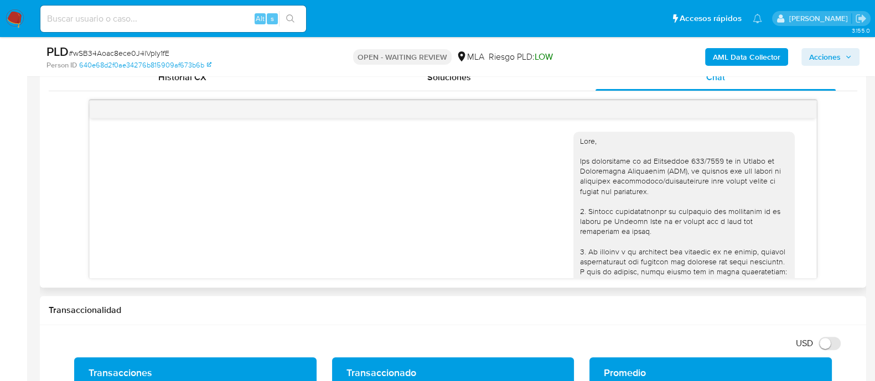
scroll to position [510, 0]
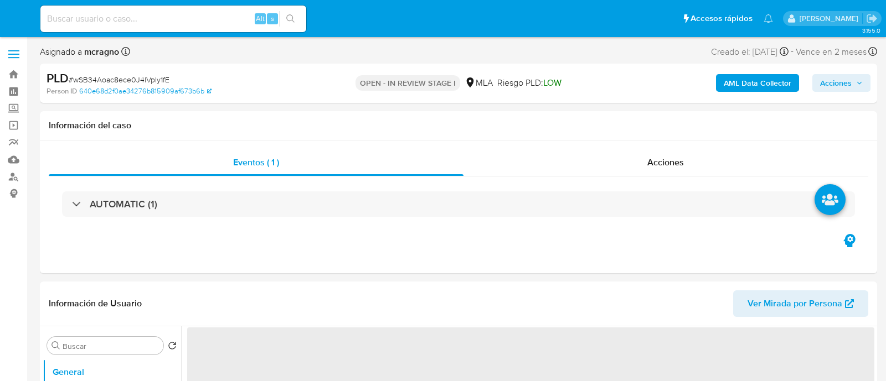
select select "10"
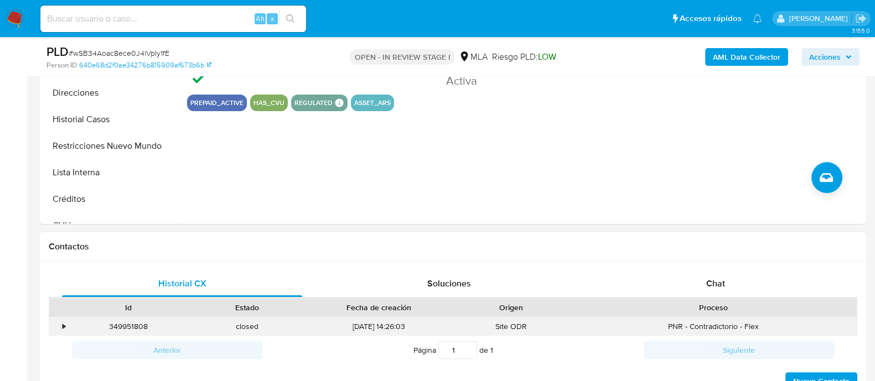
scroll to position [415, 0]
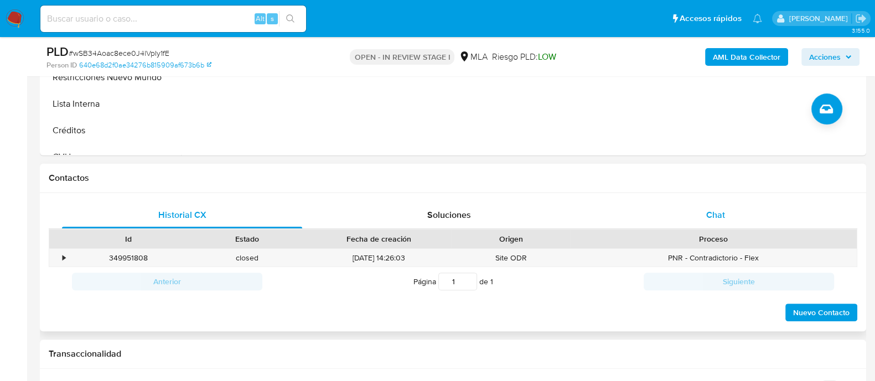
click at [752, 211] on div "Chat" at bounding box center [716, 215] width 240 height 27
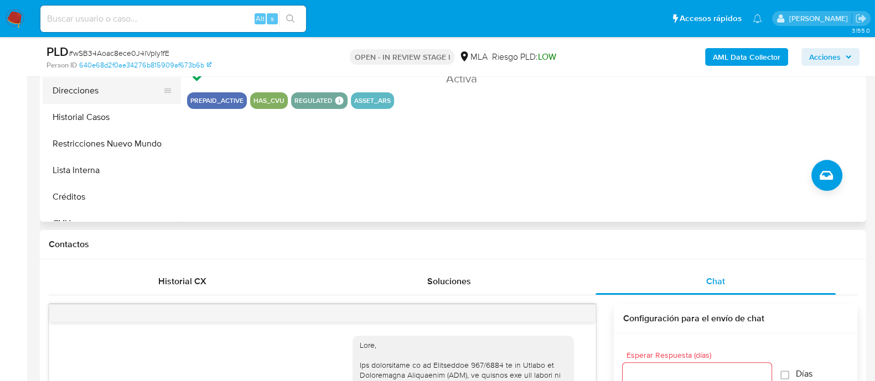
scroll to position [276, 0]
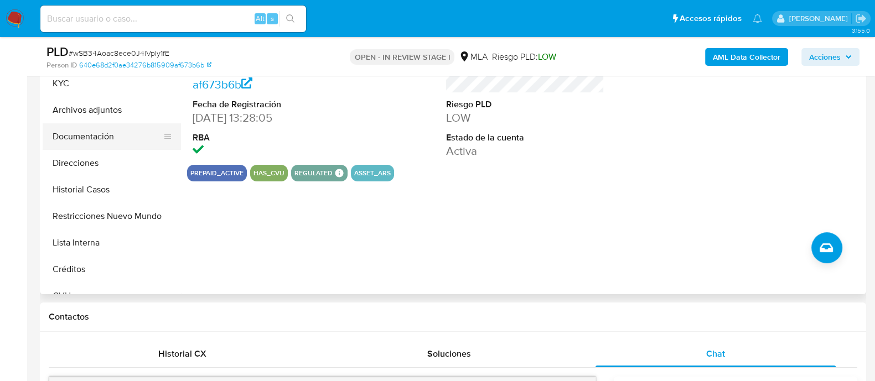
click at [115, 142] on button "Documentación" at bounding box center [108, 136] width 130 height 27
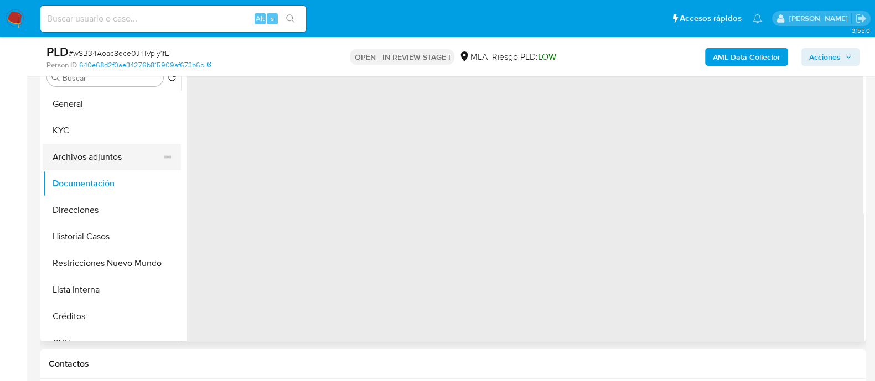
scroll to position [208, 0]
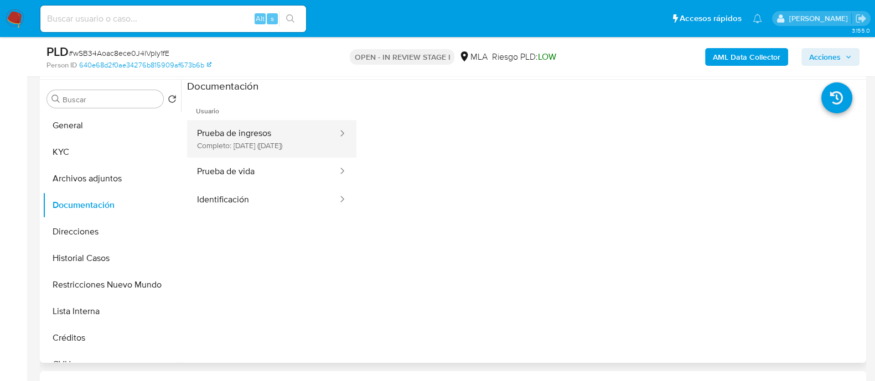
click at [241, 147] on button "Prueba de ingresos Completo: [DATE] ([DATE])" at bounding box center [263, 139] width 152 height 38
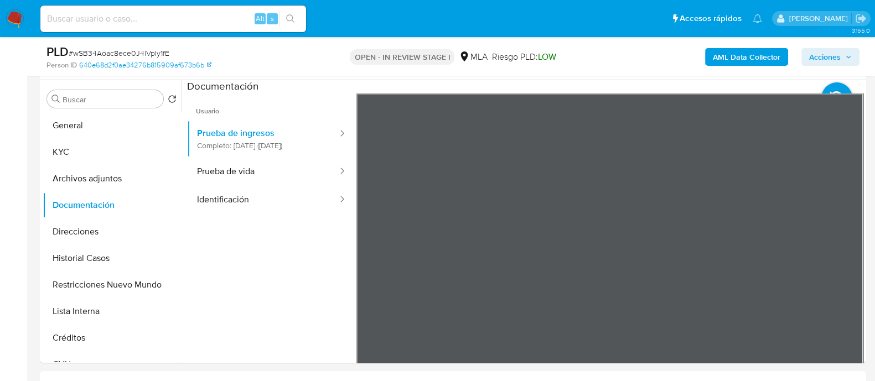
click at [50, 146] on button "KYC" at bounding box center [108, 152] width 130 height 27
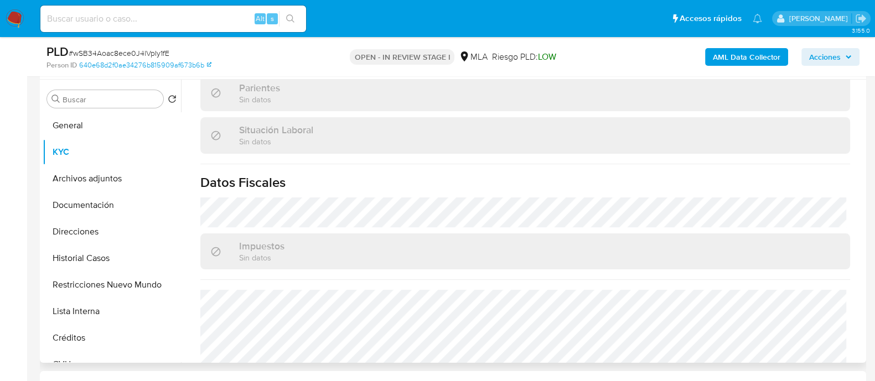
scroll to position [592, 0]
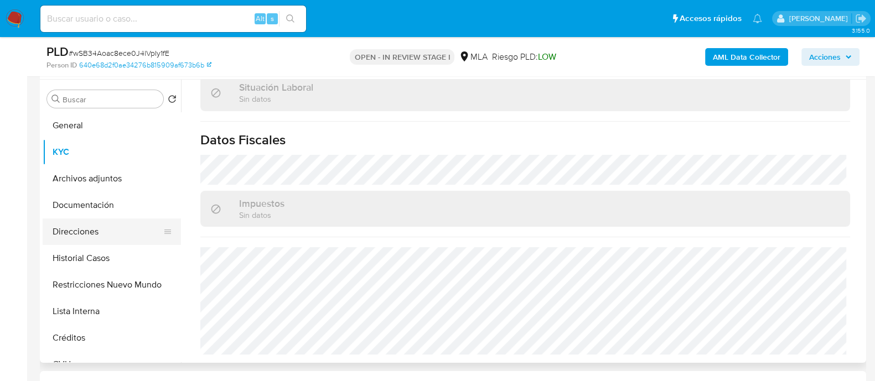
click at [112, 226] on button "Direcciones" at bounding box center [108, 232] width 130 height 27
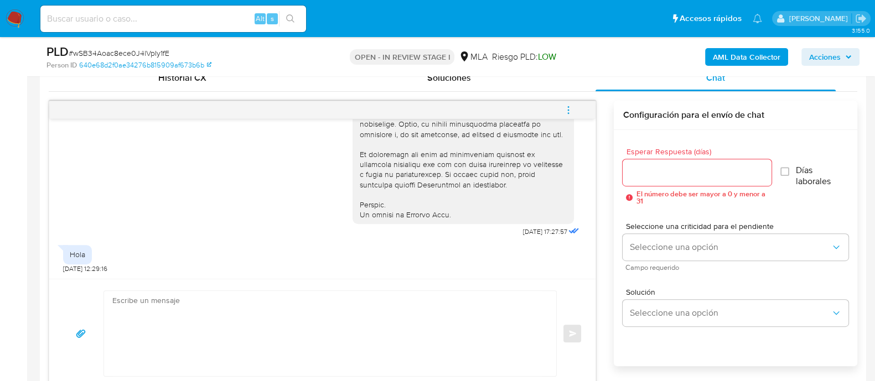
scroll to position [623, 0]
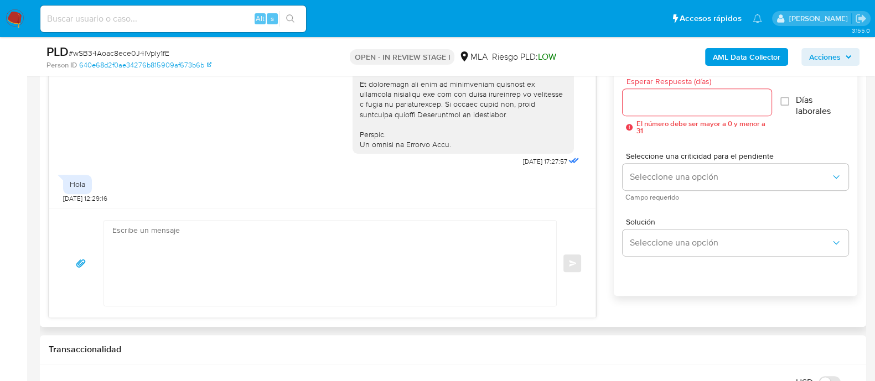
click at [288, 232] on textarea at bounding box center [327, 263] width 430 height 85
paste textarea "Hola Gustavo Nicolas Reyes, Por favor, responde al requerimiento. En función de…"
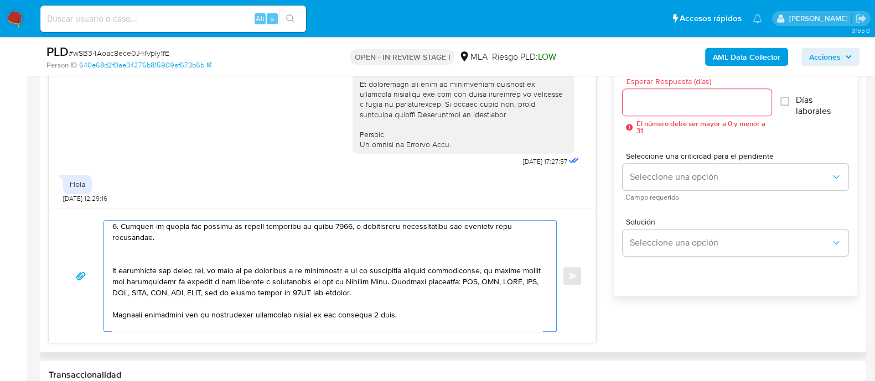
scroll to position [138, 0]
click at [151, 259] on textarea at bounding box center [327, 276] width 430 height 111
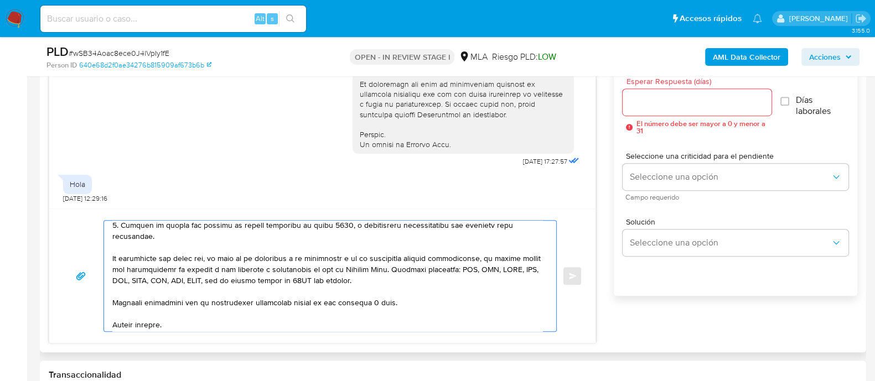
type textarea "Hola Gustavo Nicolas Reyes, Por favor, responde al requerimiento. En función de…"
click at [648, 97] on input "Esperar Respuesta (días)" at bounding box center [697, 102] width 148 height 14
type input "2"
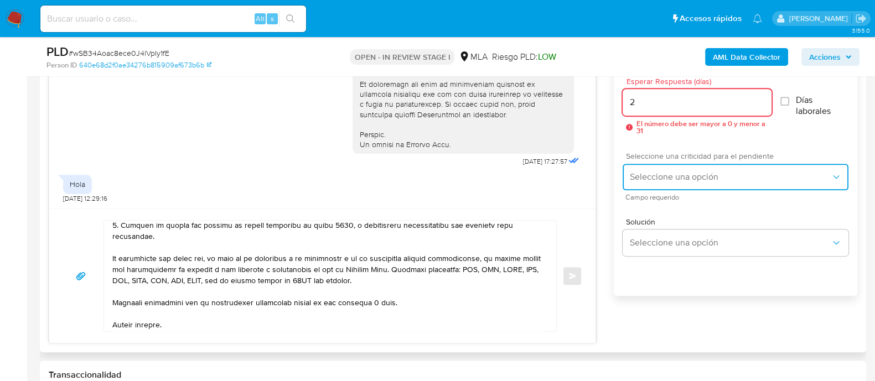
click at [651, 177] on span "Seleccione una opción" at bounding box center [730, 177] width 202 height 11
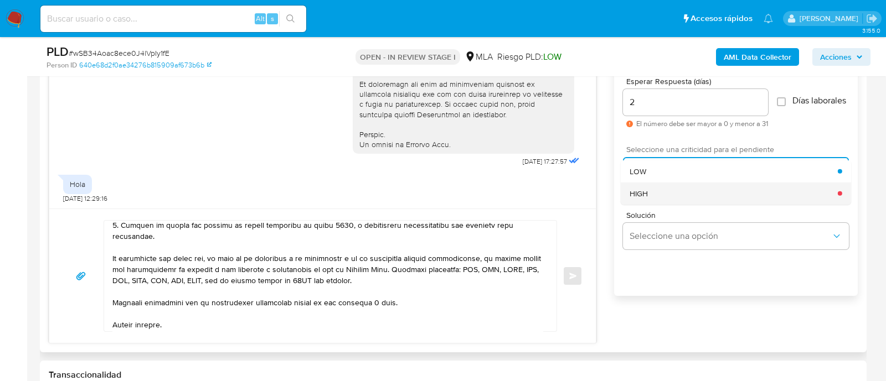
click at [642, 198] on span "HIGH" at bounding box center [638, 193] width 18 height 10
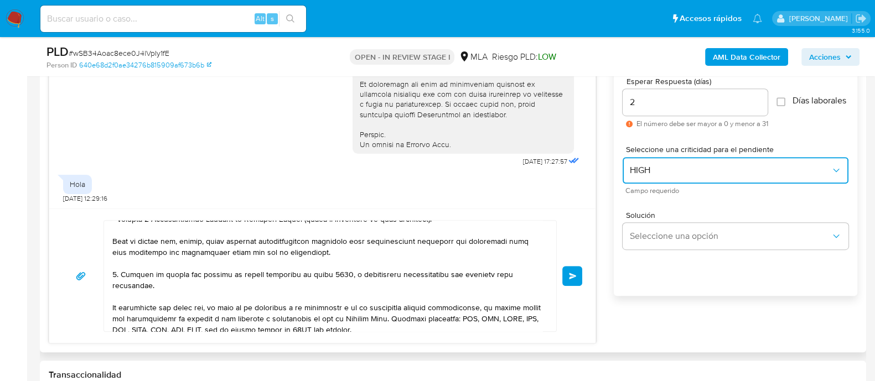
scroll to position [69, 0]
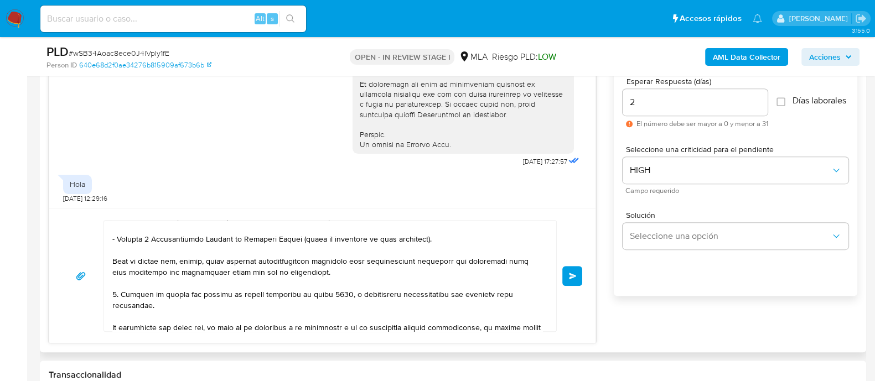
click at [571, 277] on span "Enviar" at bounding box center [573, 276] width 8 height 7
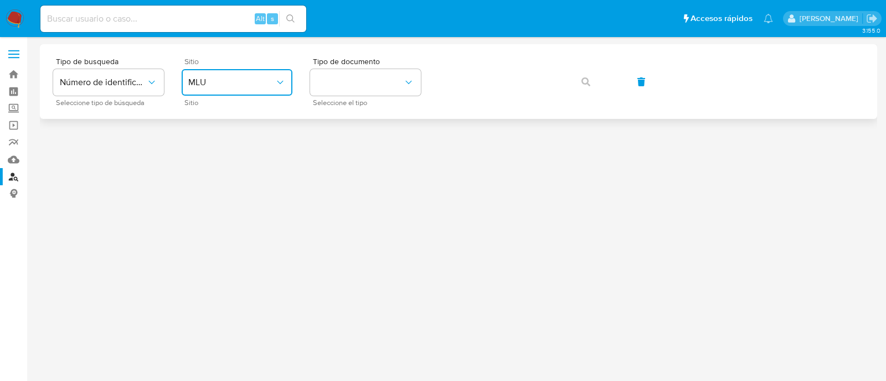
click at [271, 77] on span "MLU" at bounding box center [231, 82] width 86 height 11
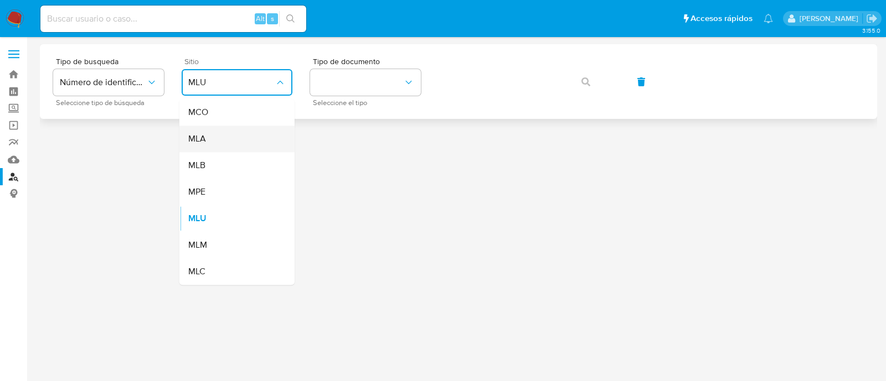
click at [232, 151] on ul "MCO MLA MLB MPE MLU MLM MLC" at bounding box center [236, 192] width 115 height 186
click at [251, 133] on div "MLA" at bounding box center [233, 139] width 91 height 27
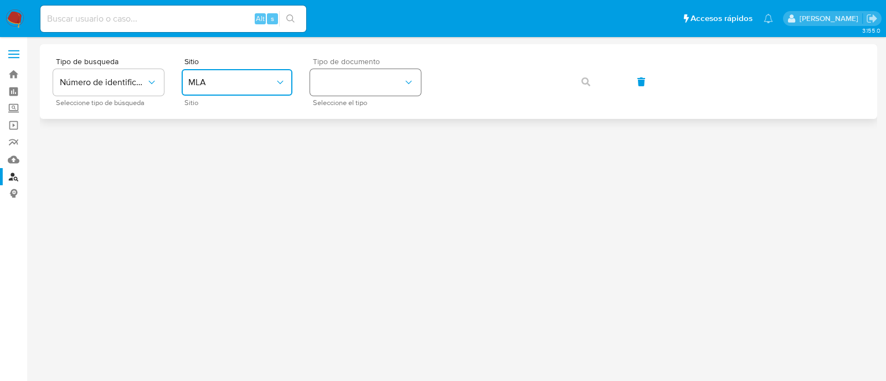
click at [368, 81] on button "identificationType" at bounding box center [365, 82] width 111 height 27
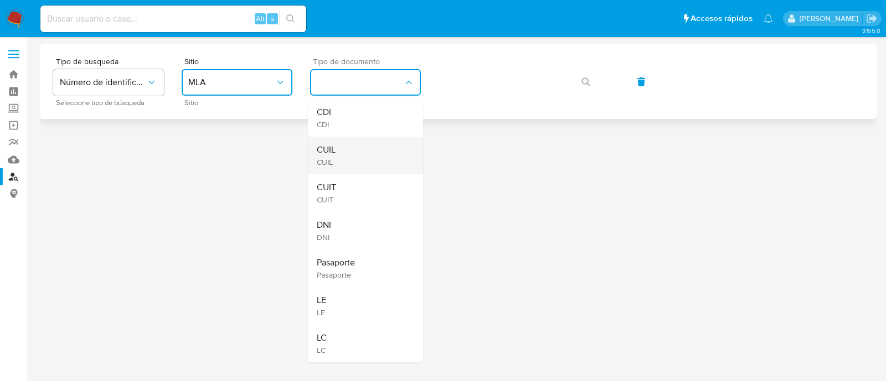
click at [368, 151] on div "CUIL CUIL" at bounding box center [362, 156] width 91 height 38
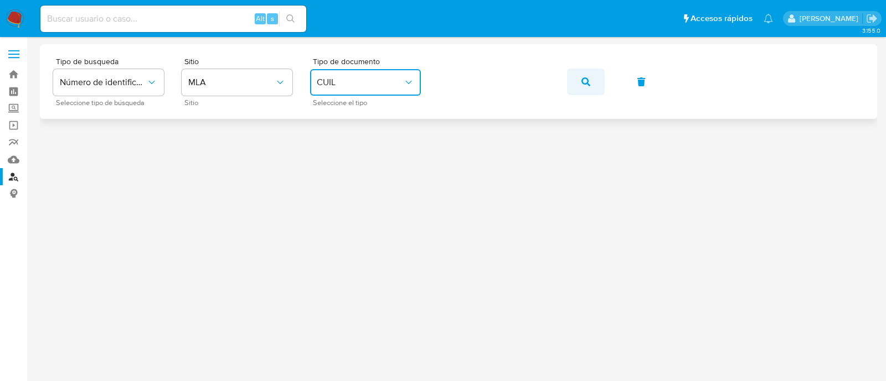
click at [595, 83] on button "button" at bounding box center [586, 82] width 38 height 27
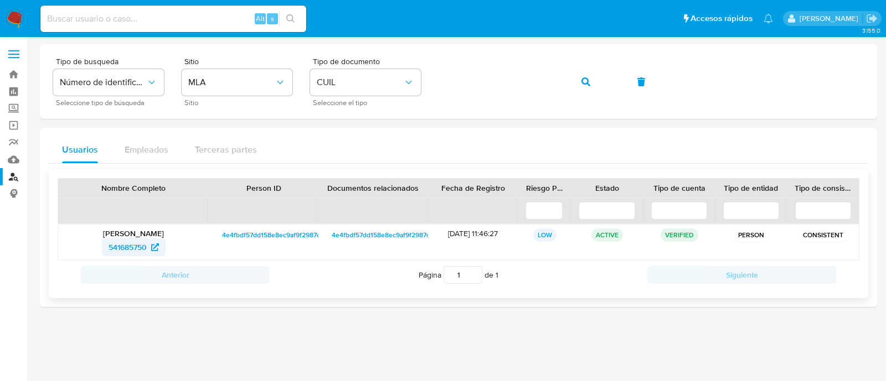
click at [142, 244] on span "541685750" at bounding box center [128, 248] width 38 height 18
click at [586, 79] on icon "button" at bounding box center [585, 82] width 9 height 9
click at [128, 249] on span "16205470" at bounding box center [127, 248] width 34 height 18
click at [584, 80] on icon "button" at bounding box center [585, 82] width 9 height 9
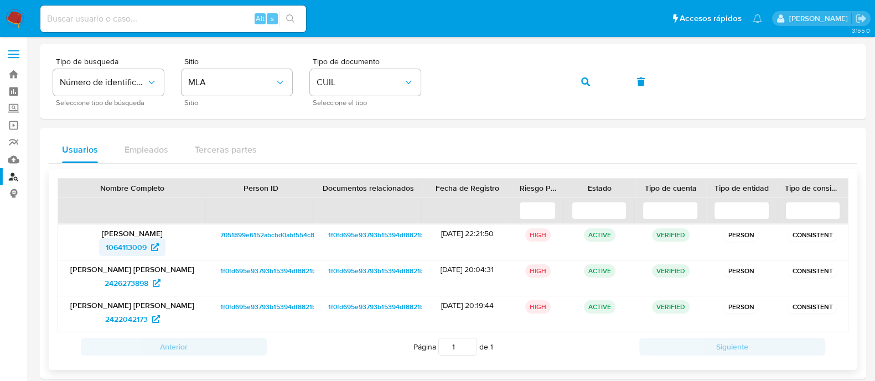
click at [122, 245] on span "1064113009" at bounding box center [126, 248] width 41 height 18
drag, startPoint x: 587, startPoint y: 85, endPoint x: 574, endPoint y: 109, distance: 27.7
click at [586, 85] on icon "button" at bounding box center [585, 82] width 9 height 9
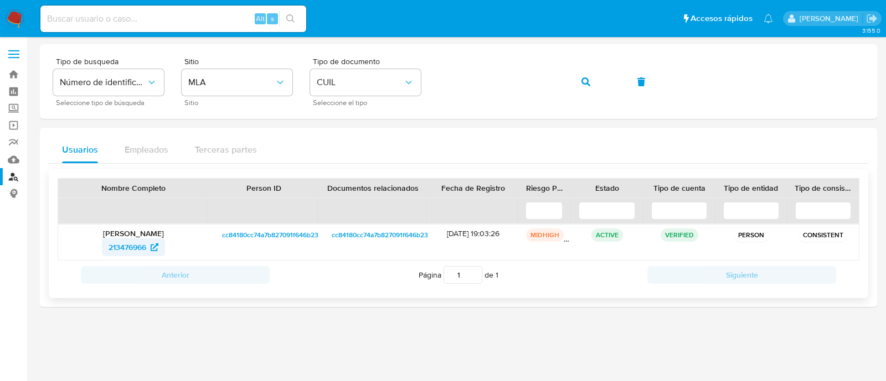
click at [148, 247] on span "213476966" at bounding box center [134, 248] width 50 height 18
click at [585, 80] on icon "button" at bounding box center [585, 82] width 9 height 9
click at [158, 245] on icon at bounding box center [155, 248] width 8 height 8
click at [585, 74] on span "button" at bounding box center [585, 82] width 9 height 24
click at [137, 240] on span "132197666" at bounding box center [128, 248] width 36 height 18
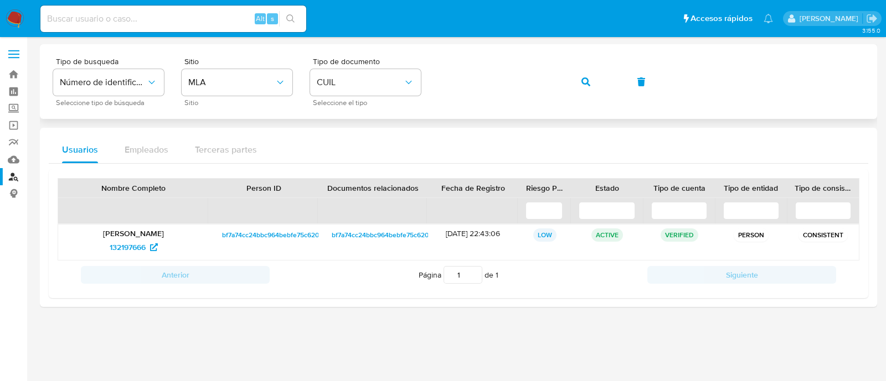
click at [599, 79] on button "button" at bounding box center [586, 82] width 38 height 27
click at [134, 250] on span "158412723" at bounding box center [128, 248] width 36 height 18
click at [575, 79] on button "button" at bounding box center [586, 82] width 38 height 27
click at [141, 246] on span "1048406394" at bounding box center [128, 248] width 44 height 18
click at [595, 81] on button "button" at bounding box center [586, 82] width 38 height 27
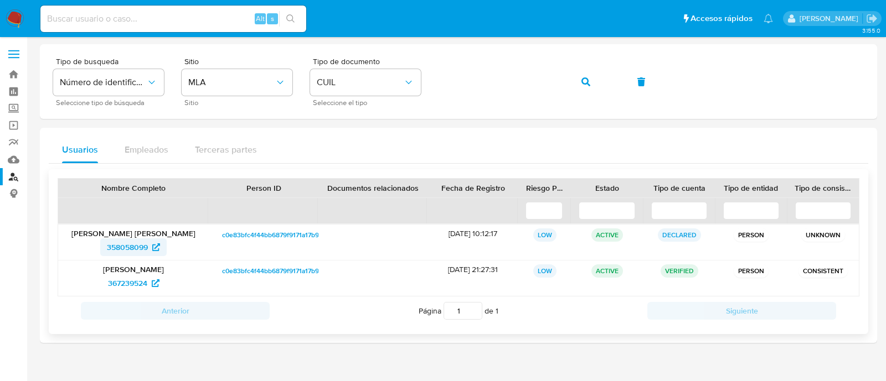
click at [137, 247] on span "358058099" at bounding box center [127, 248] width 41 height 18
click at [583, 81] on icon "button" at bounding box center [585, 82] width 9 height 9
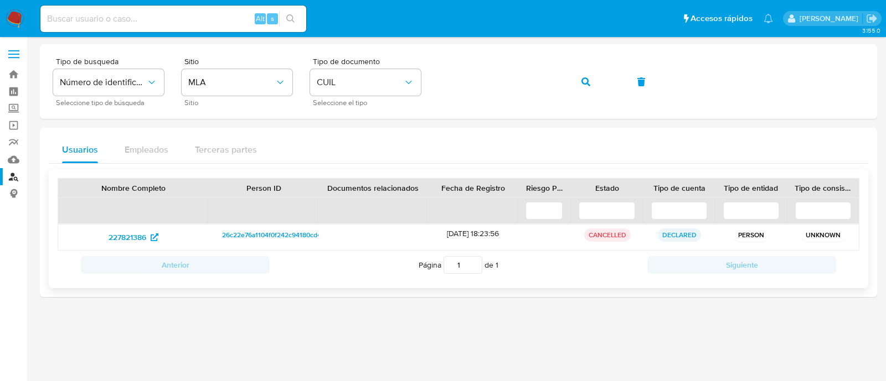
click at [120, 227] on div "227821386" at bounding box center [133, 237] width 151 height 25
click at [144, 235] on span "227821386" at bounding box center [128, 238] width 38 height 18
click at [587, 83] on icon "button" at bounding box center [585, 82] width 9 height 9
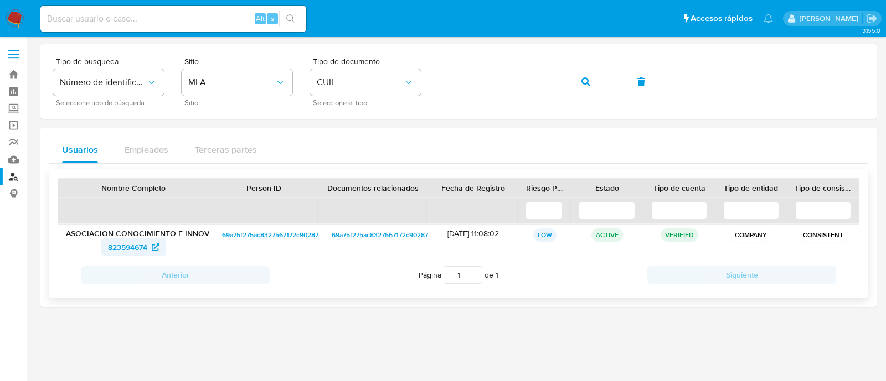
click at [149, 242] on span "823594674" at bounding box center [133, 248] width 51 height 18
click at [604, 76] on div "Tipo de busqueda Número de identificación Seleccione tipo de búsqueda Sitio MLA…" at bounding box center [458, 82] width 811 height 48
click at [583, 78] on icon "button" at bounding box center [585, 82] width 9 height 9
click at [135, 255] on span "321575381" at bounding box center [128, 248] width 36 height 18
click at [589, 84] on icon "button" at bounding box center [585, 82] width 9 height 9
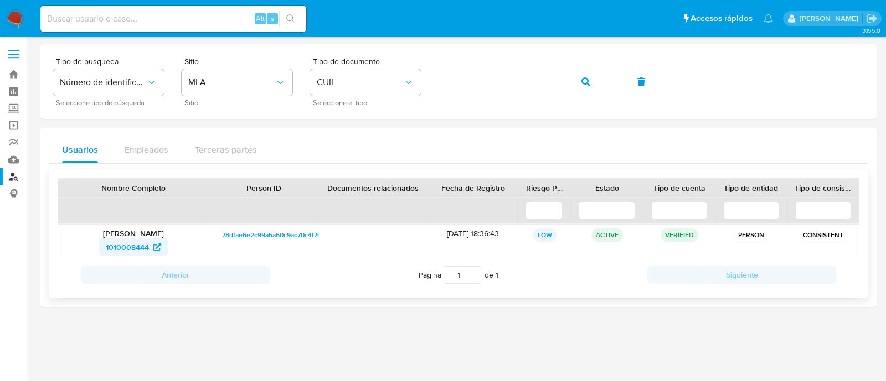
click at [138, 242] on span "1010008444" at bounding box center [127, 248] width 43 height 18
click at [579, 84] on button "button" at bounding box center [586, 82] width 38 height 27
click at [144, 246] on span "51515467" at bounding box center [134, 248] width 44 height 18
click at [574, 80] on button "button" at bounding box center [586, 82] width 38 height 27
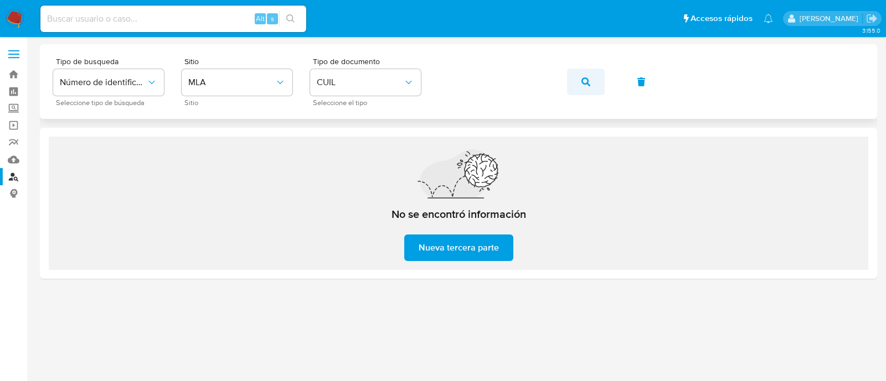
click at [593, 79] on button "button" at bounding box center [586, 82] width 38 height 27
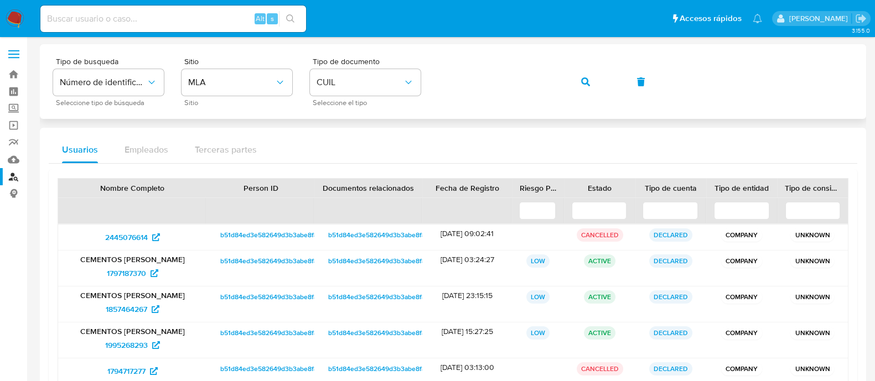
drag, startPoint x: 582, startPoint y: 81, endPoint x: 577, endPoint y: 86, distance: 6.7
click at [583, 81] on icon "button" at bounding box center [585, 82] width 9 height 9
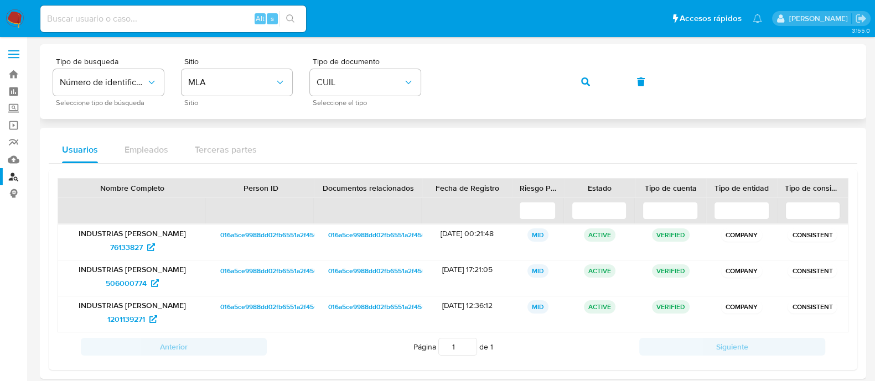
click at [586, 81] on icon "button" at bounding box center [585, 82] width 9 height 9
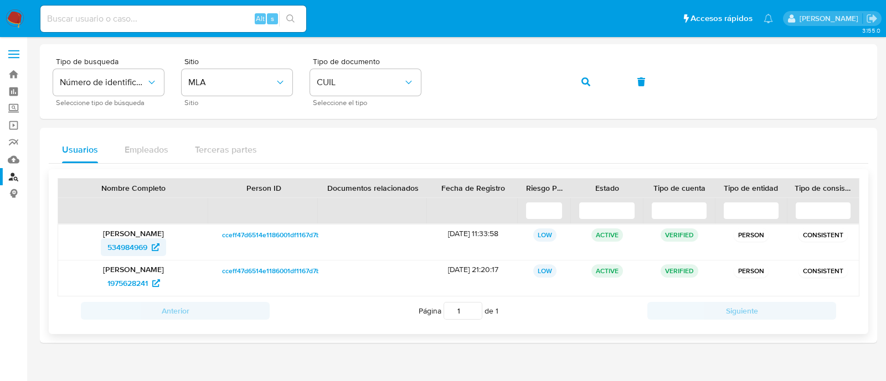
click at [124, 250] on span "534984969" at bounding box center [127, 248] width 40 height 18
click at [585, 78] on icon "button" at bounding box center [585, 82] width 9 height 9
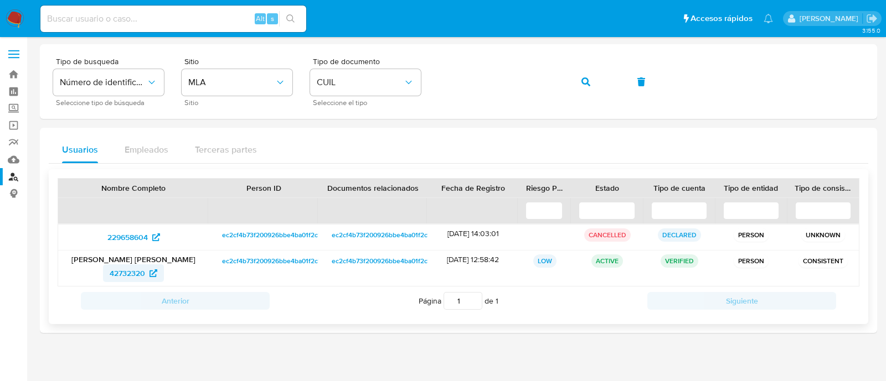
click at [155, 270] on icon at bounding box center [153, 274] width 8 height 8
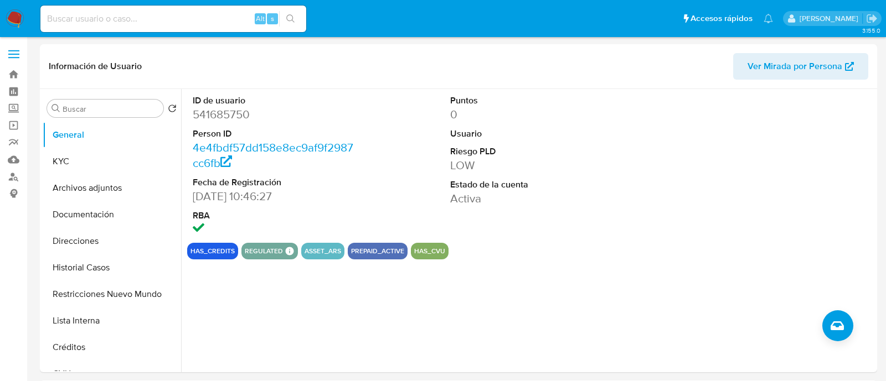
select select "10"
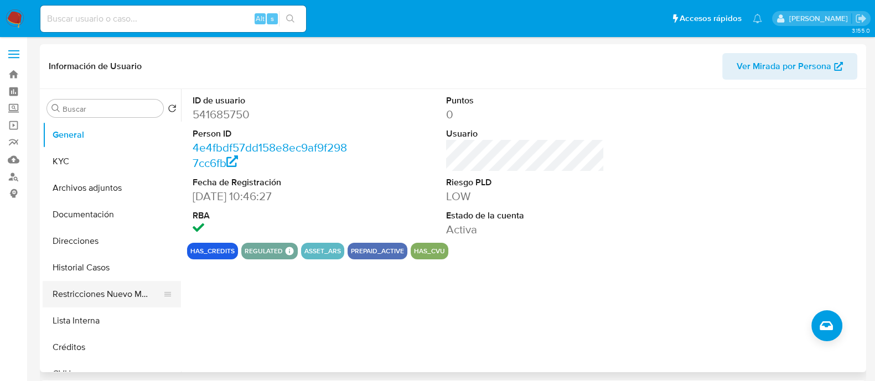
click at [151, 296] on button "Restricciones Nuevo Mundo" at bounding box center [108, 294] width 130 height 27
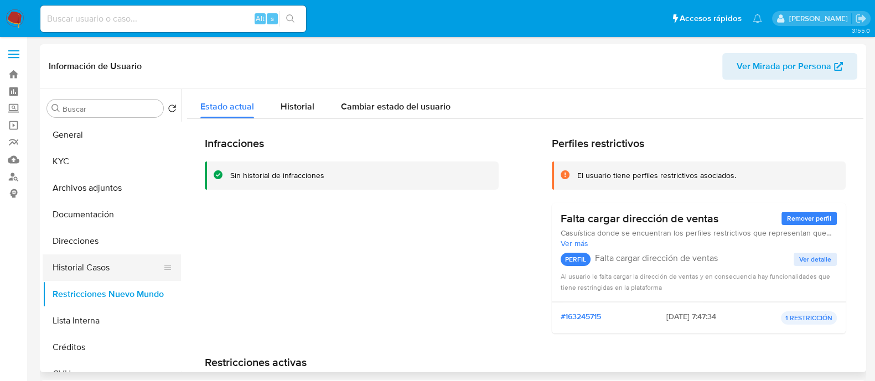
click at [92, 257] on button "Historial Casos" at bounding box center [108, 268] width 130 height 27
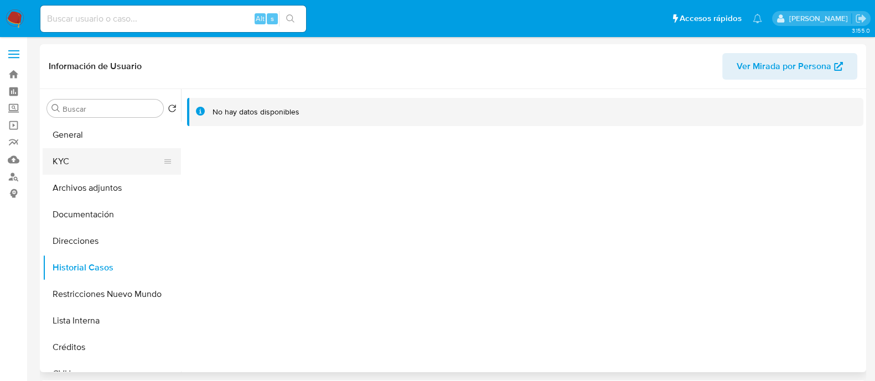
click at [102, 164] on button "KYC" at bounding box center [108, 161] width 130 height 27
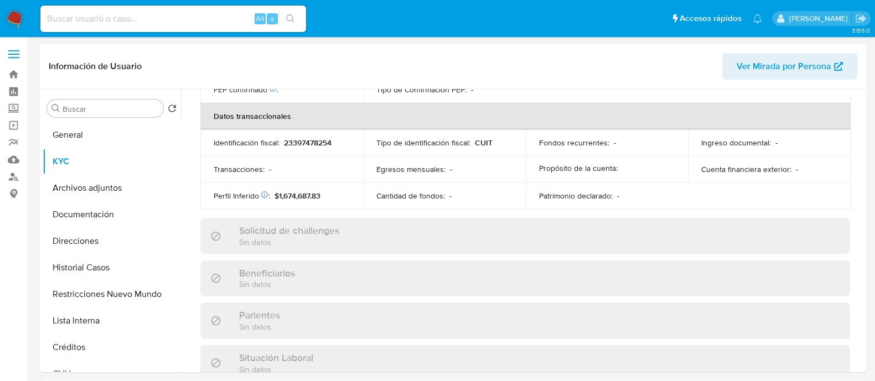
scroll to position [592, 0]
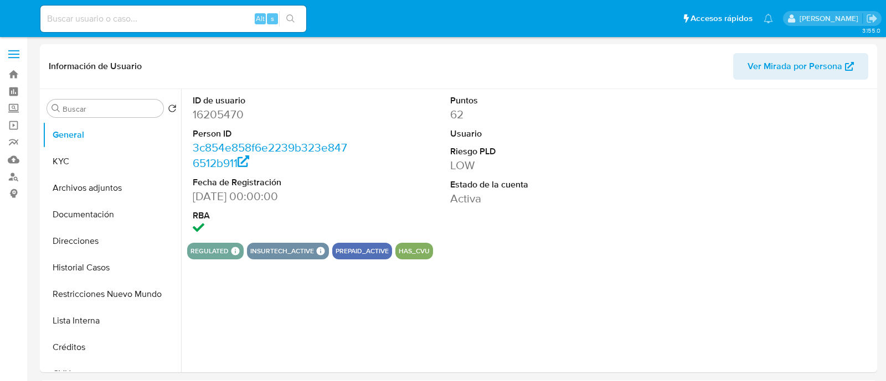
select select "10"
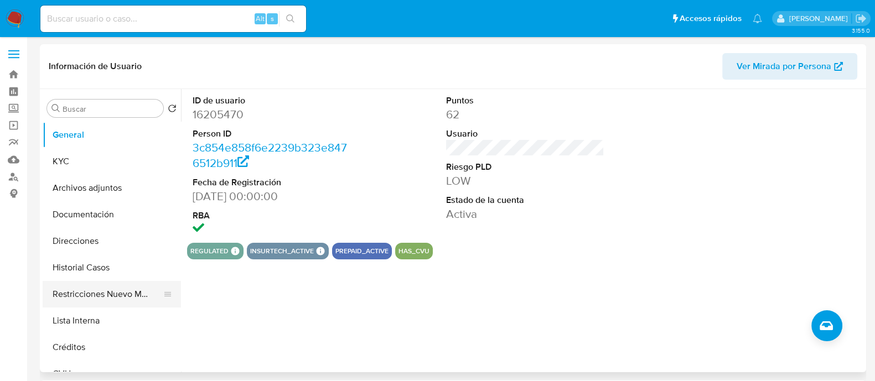
click at [111, 293] on button "Restricciones Nuevo Mundo" at bounding box center [108, 294] width 130 height 27
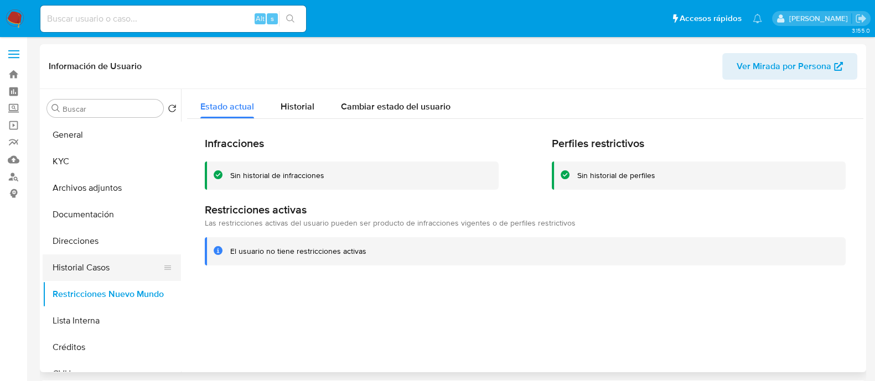
click at [100, 262] on button "Historial Casos" at bounding box center [108, 268] width 130 height 27
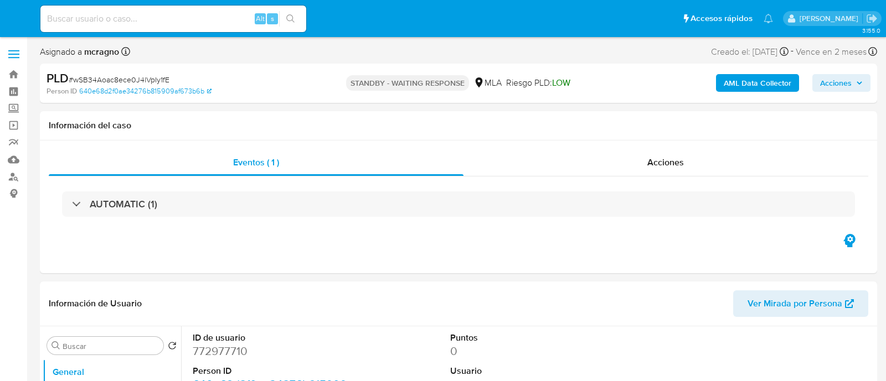
select select "10"
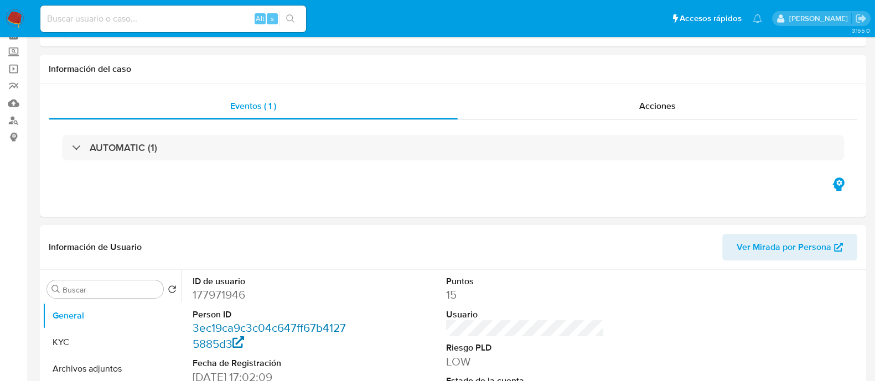
select select "10"
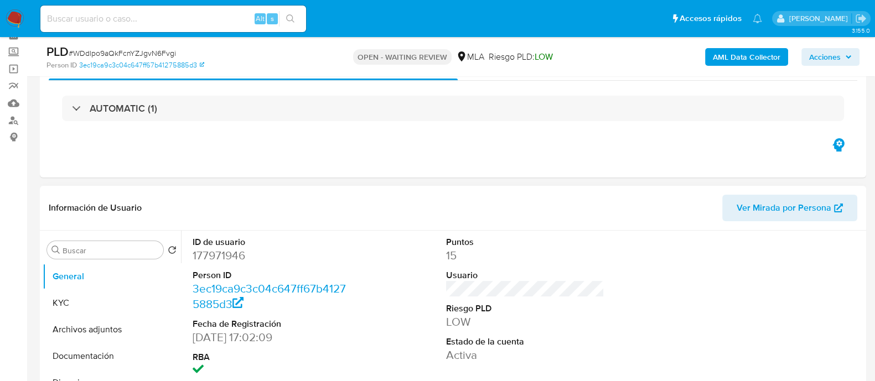
scroll to position [138, 0]
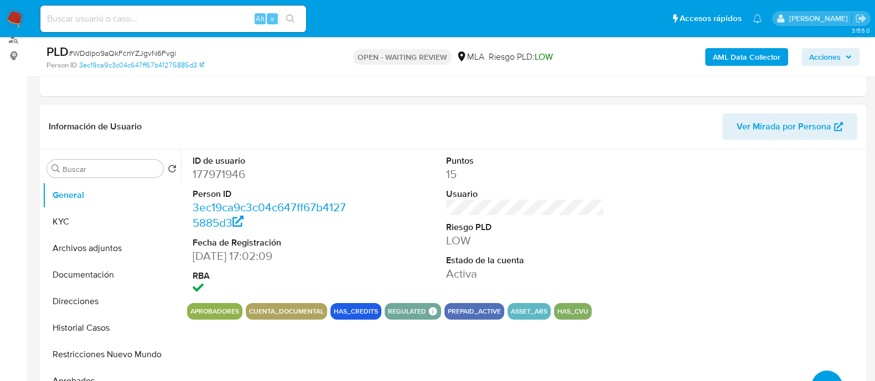
click at [224, 177] on dd "177971946" at bounding box center [272, 175] width 158 height 16
copy dd "177971946"
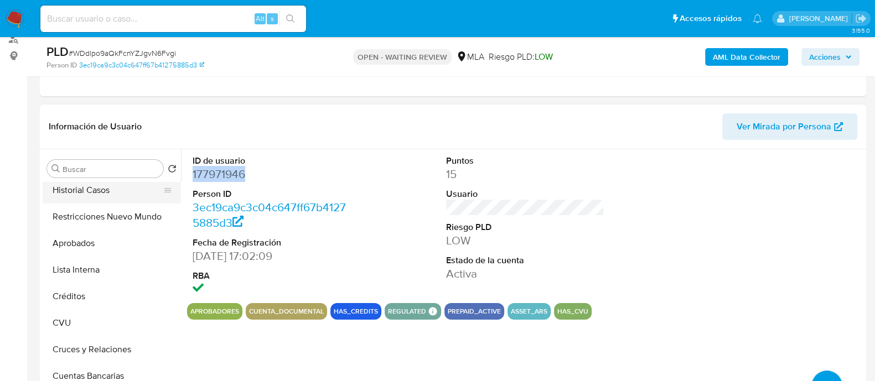
click at [98, 195] on button "Historial Casos" at bounding box center [108, 190] width 130 height 27
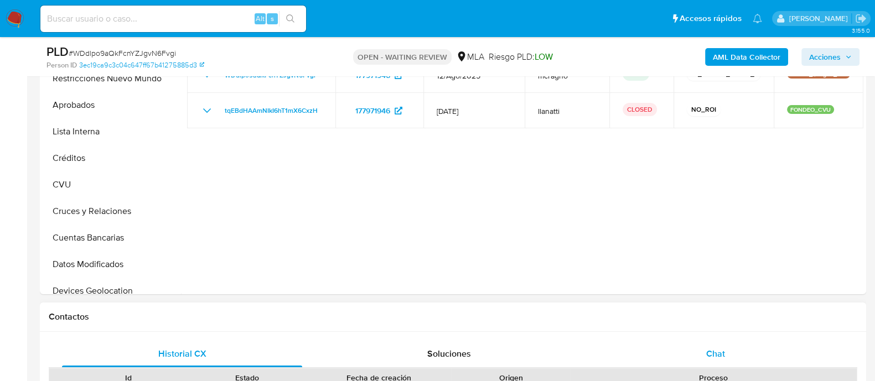
click at [734, 348] on div "Chat" at bounding box center [716, 354] width 240 height 27
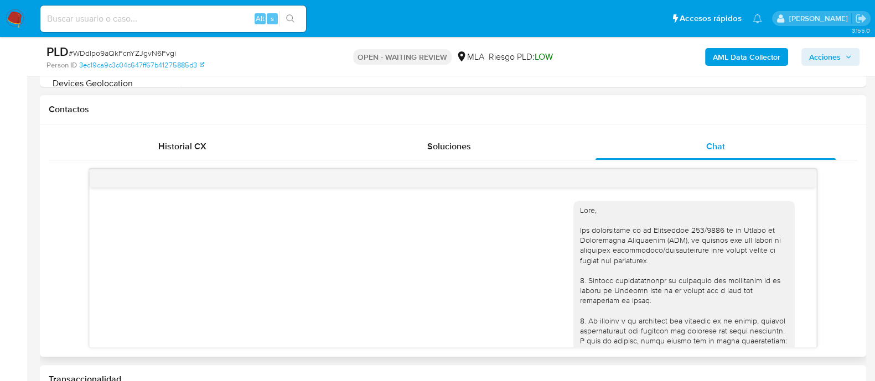
scroll to position [576, 0]
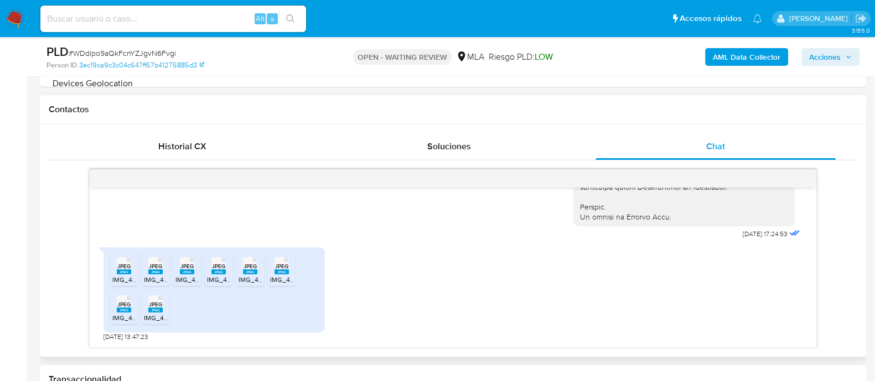
click at [132, 254] on div "JPEG JPEG" at bounding box center [123, 265] width 23 height 22
click at [158, 270] on rect at bounding box center [155, 272] width 14 height 5
click at [188, 266] on span "JPEG" at bounding box center [186, 266] width 13 height 7
click at [221, 268] on span "JPEG" at bounding box center [218, 266] width 13 height 7
drag, startPoint x: 252, startPoint y: 267, endPoint x: 266, endPoint y: 270, distance: 13.6
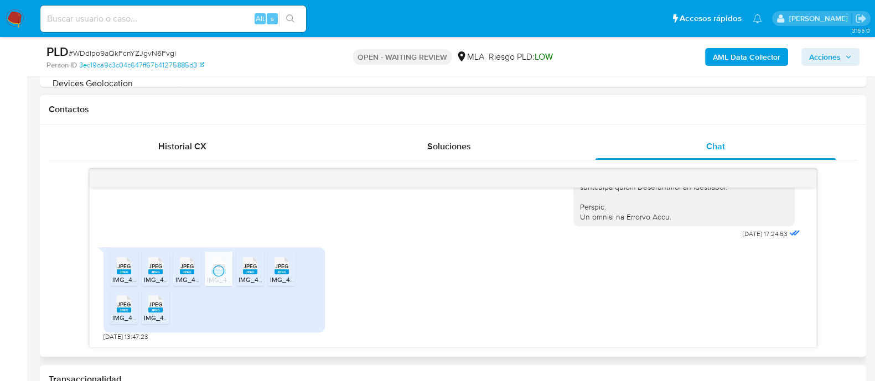
click at [253, 267] on span "JPEG" at bounding box center [250, 266] width 13 height 7
drag, startPoint x: 283, startPoint y: 270, endPoint x: 156, endPoint y: 292, distance: 128.6
click at [283, 270] on rect at bounding box center [282, 272] width 14 height 5
click at [116, 307] on div "JPEG JPEG" at bounding box center [123, 303] width 23 height 22
click at [162, 317] on span "IMG_4215.jpeg" at bounding box center [166, 317] width 45 height 9
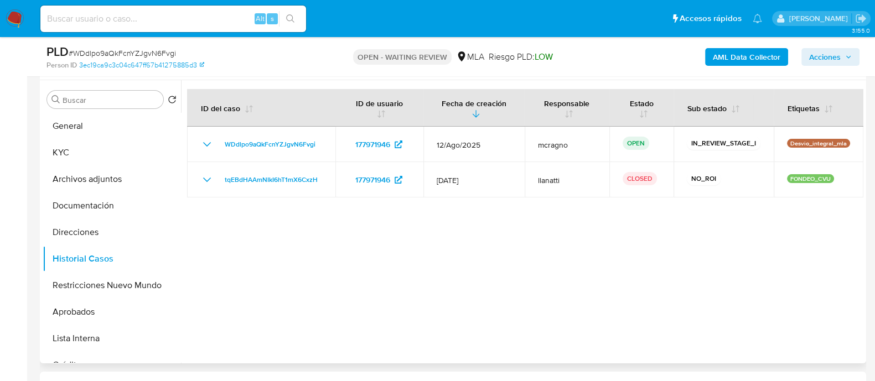
scroll to position [138, 0]
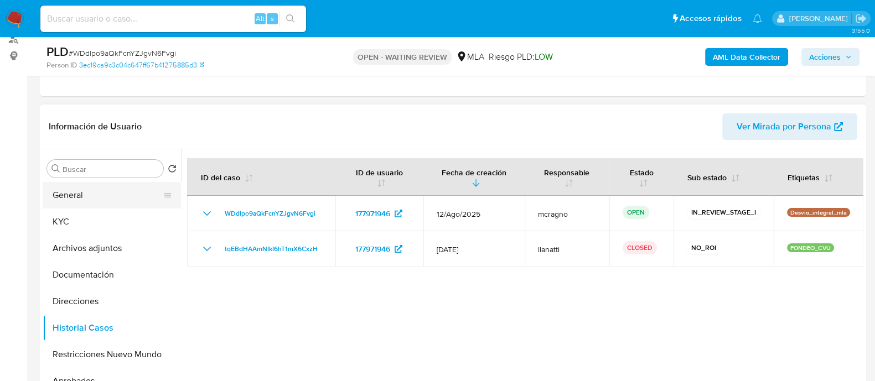
drag, startPoint x: 87, startPoint y: 198, endPoint x: 169, endPoint y: 191, distance: 82.2
click at [87, 197] on button "General" at bounding box center [108, 195] width 130 height 27
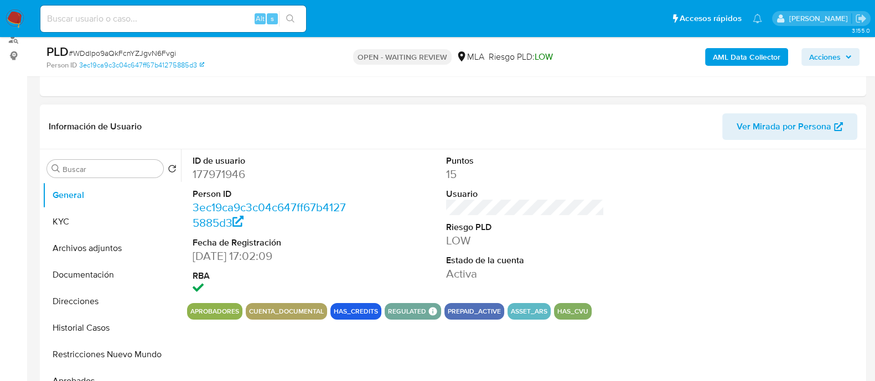
click at [220, 176] on dd "177971946" at bounding box center [272, 175] width 158 height 16
copy dd "177971946"
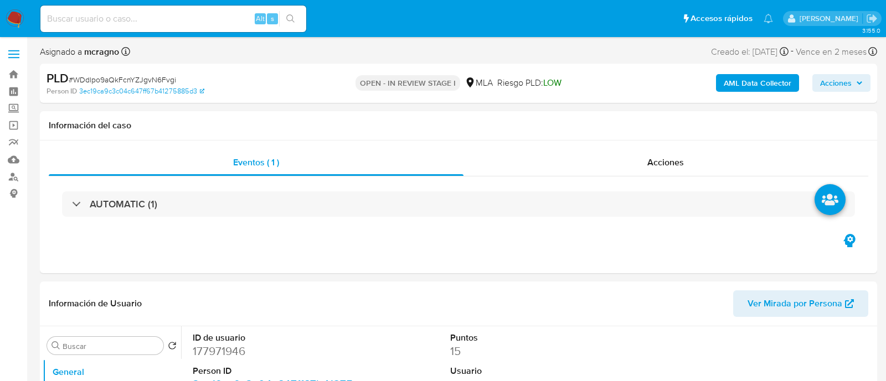
select select "10"
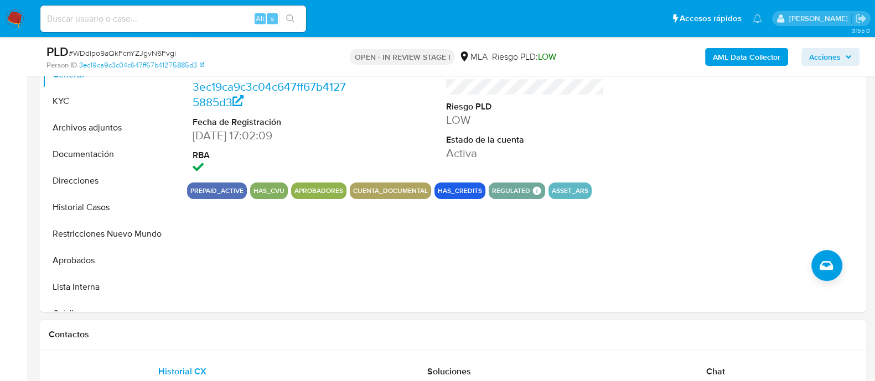
scroll to position [346, 0]
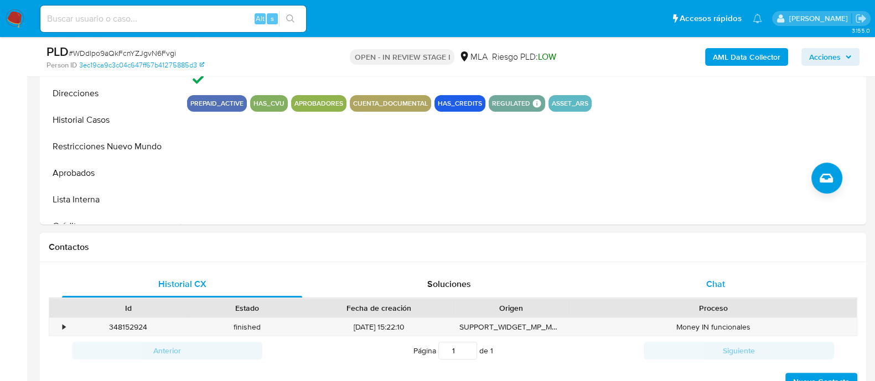
click at [730, 285] on div "Chat" at bounding box center [716, 284] width 240 height 27
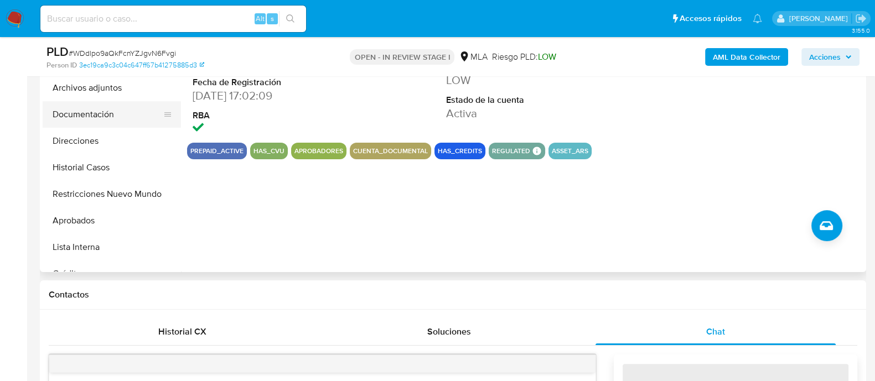
scroll to position [276, 0]
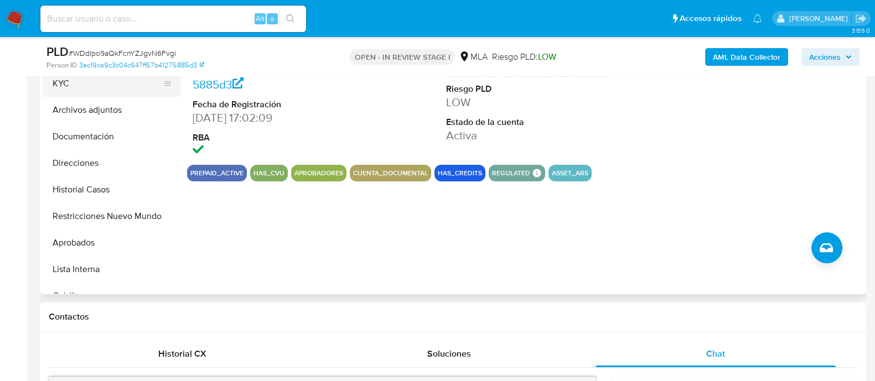
click at [99, 90] on button "KYC" at bounding box center [108, 83] width 130 height 27
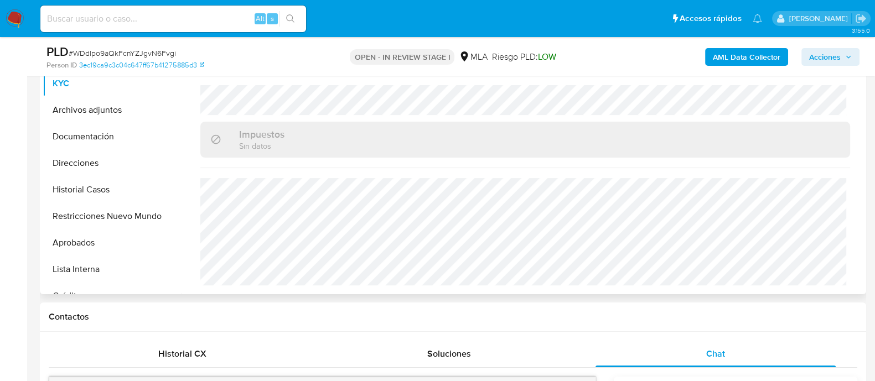
scroll to position [582, 0]
drag, startPoint x: 95, startPoint y: 171, endPoint x: 355, endPoint y: 219, distance: 264.5
click at [95, 171] on button "Direcciones" at bounding box center [112, 163] width 138 height 27
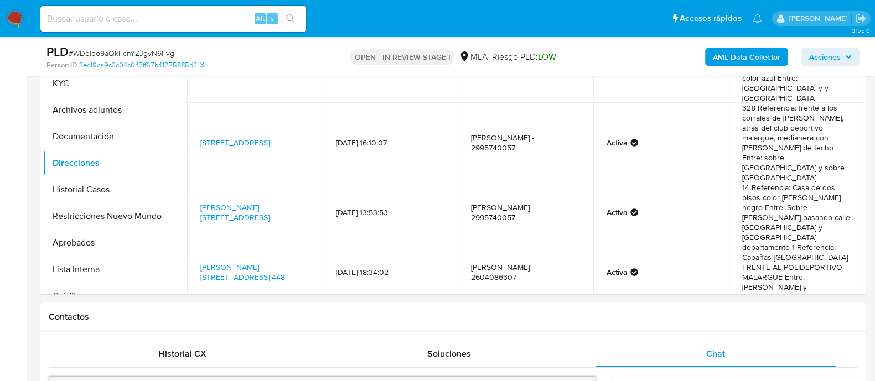
scroll to position [0, 0]
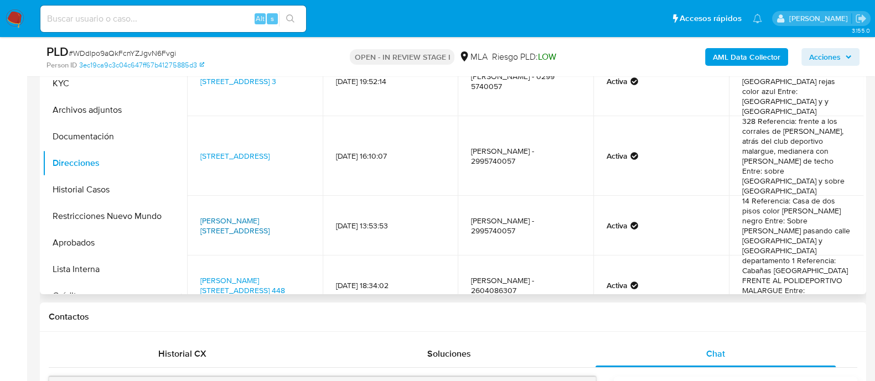
drag, startPoint x: 192, startPoint y: 188, endPoint x: 227, endPoint y: 198, distance: 36.8
click at [227, 198] on td "Sarmiento 14, Rincón De Los Sauces, Neuquén, 8319, Argentina 14" at bounding box center [255, 226] width 136 height 60
copy link "Sarmiento 14, Rincón De Los Sauces,"
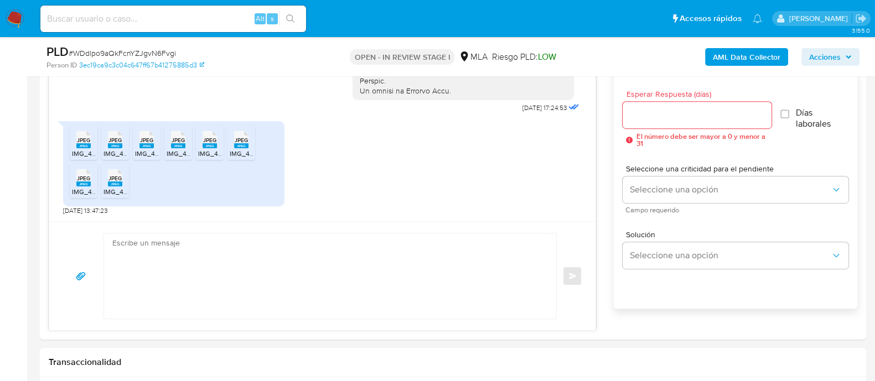
scroll to position [692, 0]
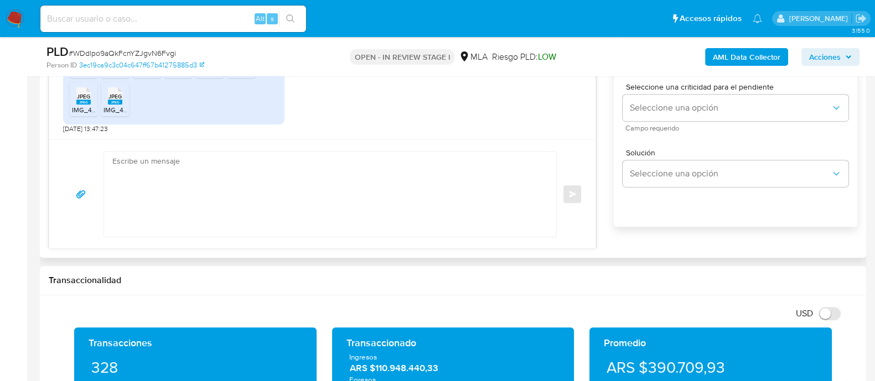
click at [277, 173] on textarea at bounding box center [327, 194] width 430 height 85
paste textarea "Hola, Muchas gracias por la respuesta. Analizamos tu caso y notamos que la info…"
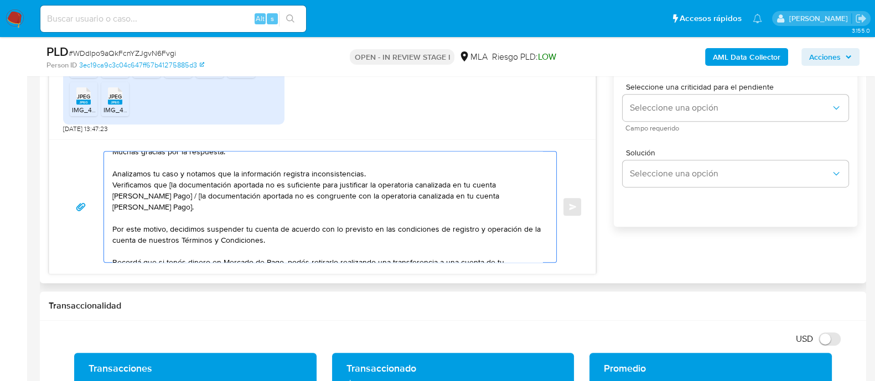
scroll to position [0, 0]
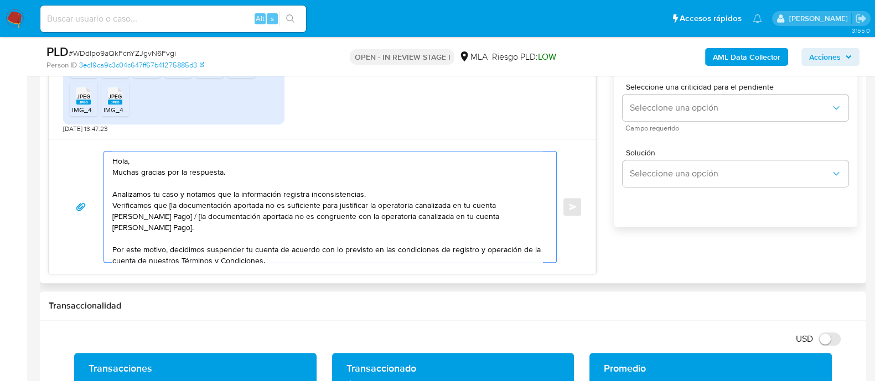
click at [221, 161] on textarea "Hola, Muchas gracias por la respuesta. Analizamos tu caso y notamos que la info…" at bounding box center [327, 207] width 430 height 111
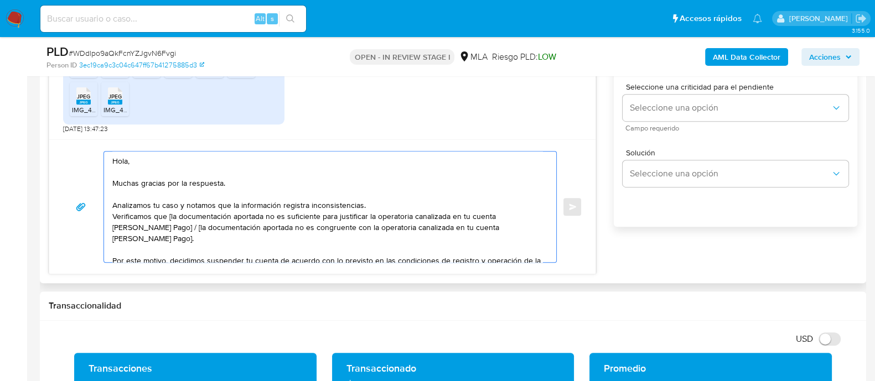
click at [407, 204] on textarea "Hola, Muchas gracias por la respuesta. Analizamos tu caso y notamos que la info…" at bounding box center [327, 207] width 430 height 111
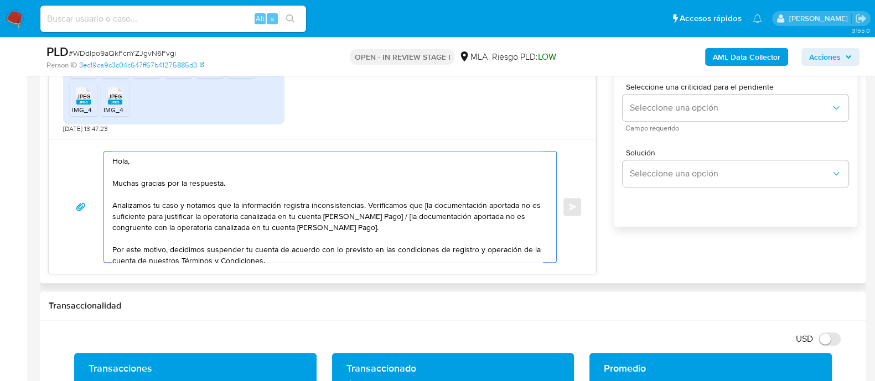
click at [421, 203] on textarea "Hola, Muchas gracias por la respuesta. Analizamos tu caso y notamos que la info…" at bounding box center [327, 207] width 430 height 111
drag, startPoint x: 402, startPoint y: 214, endPoint x: 420, endPoint y: 202, distance: 22.0
click at [420, 202] on textarea "Hola, Muchas gracias por la respuesta. Analizamos tu caso y notamos que la info…" at bounding box center [327, 207] width 430 height 111
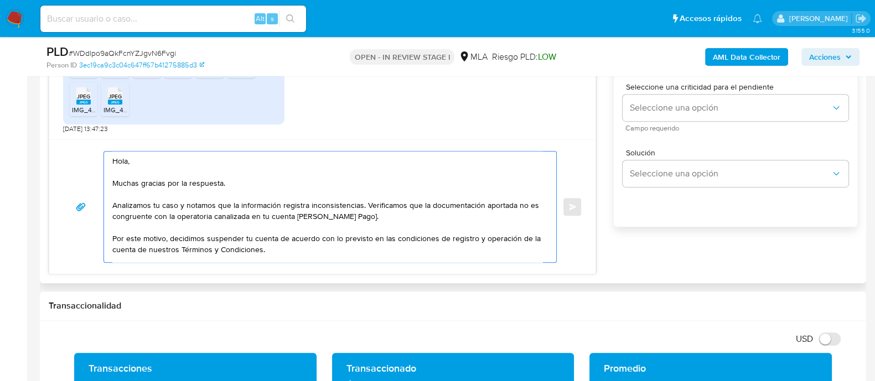
click at [498, 210] on textarea "Hola, Muchas gracias por la respuesta. Analizamos tu caso y notamos que la info…" at bounding box center [327, 207] width 430 height 111
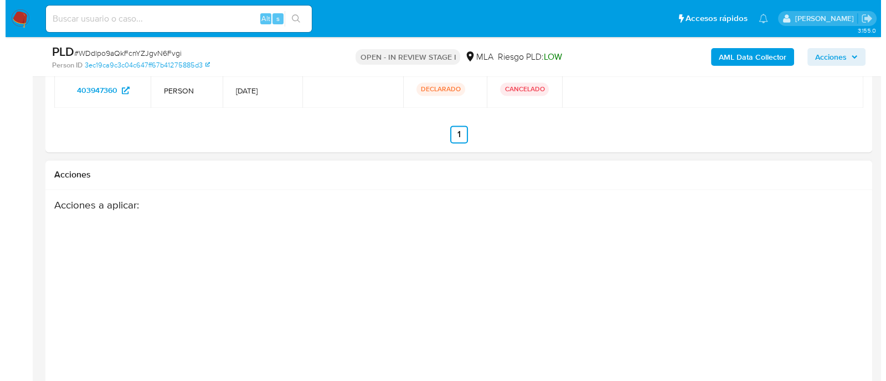
scroll to position [2031, 0]
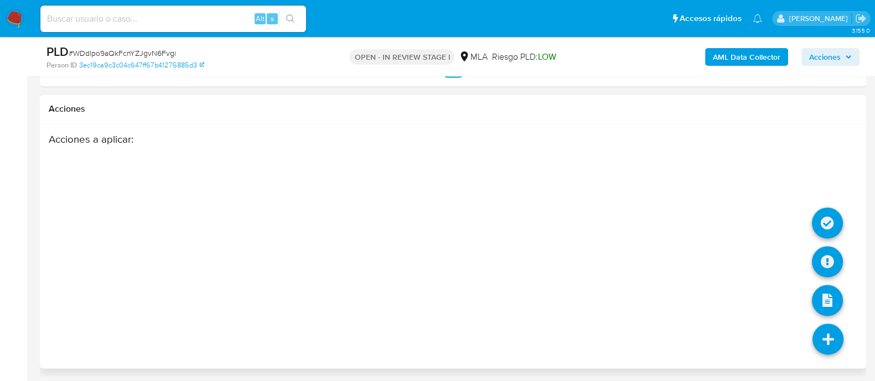
type textarea "Hola, Muchas gracias por la respuesta. Analizamos tu caso y notamos que la info…"
click at [828, 338] on icon at bounding box center [828, 339] width 31 height 31
click at [827, 251] on icon at bounding box center [827, 261] width 31 height 31
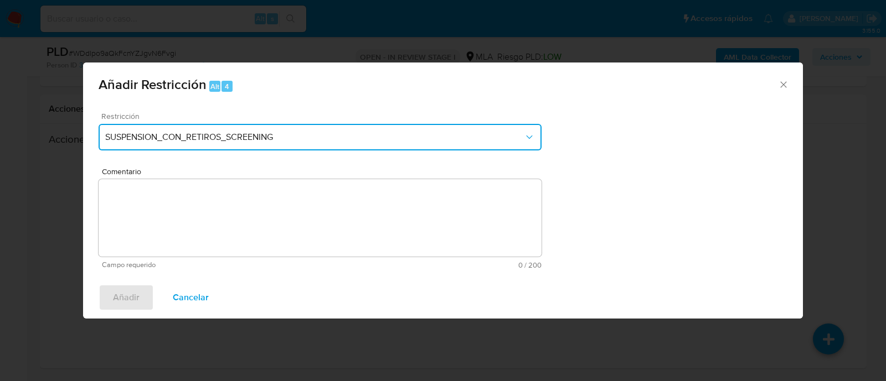
click at [246, 131] on button "SUSPENSION_CON_RETIROS_SCREENING" at bounding box center [320, 137] width 443 height 27
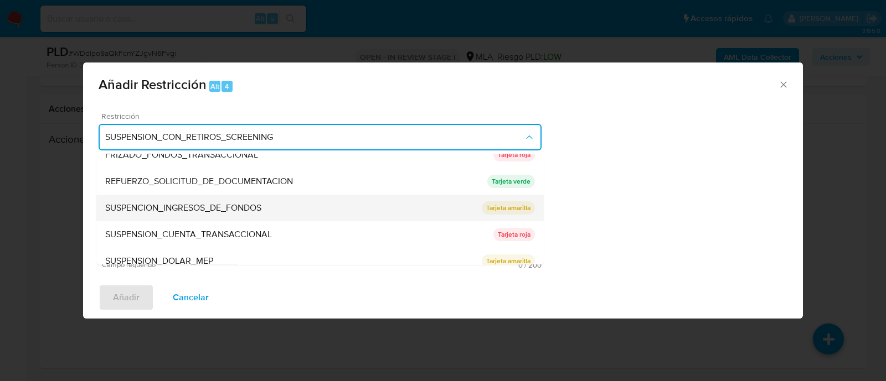
scroll to position [235, 0]
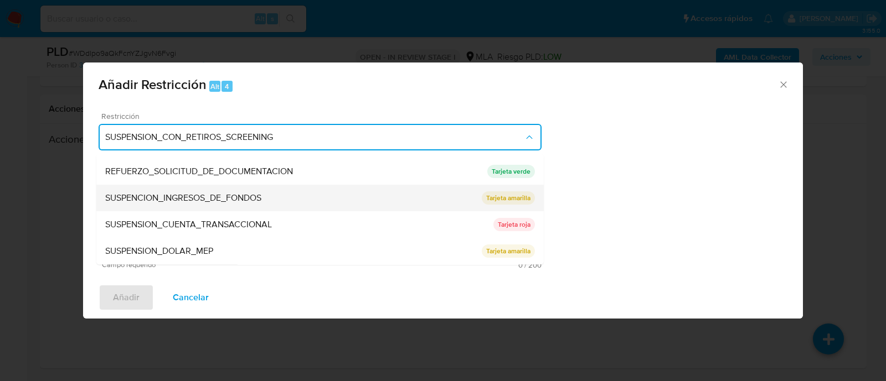
click at [213, 220] on span "SUSPENSION_CUENTA_TRANSACCIONAL" at bounding box center [188, 225] width 167 height 11
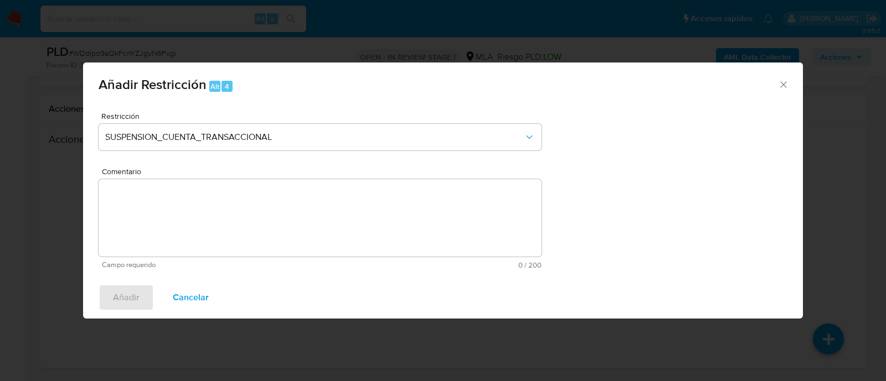
click at [213, 220] on textarea "Comentario" at bounding box center [320, 218] width 443 height 78
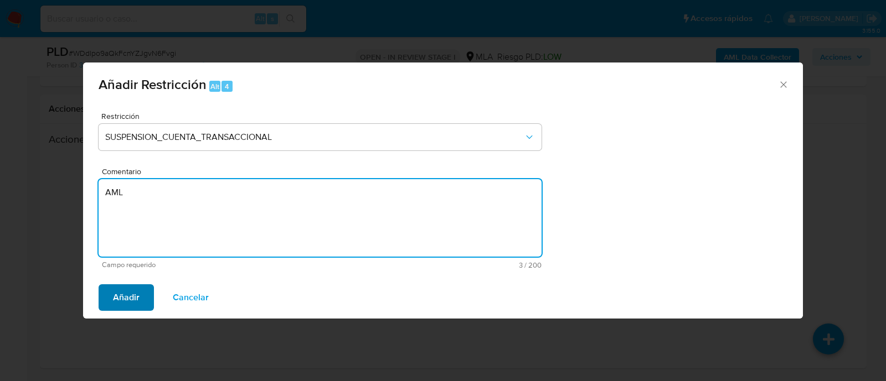
type textarea "AML"
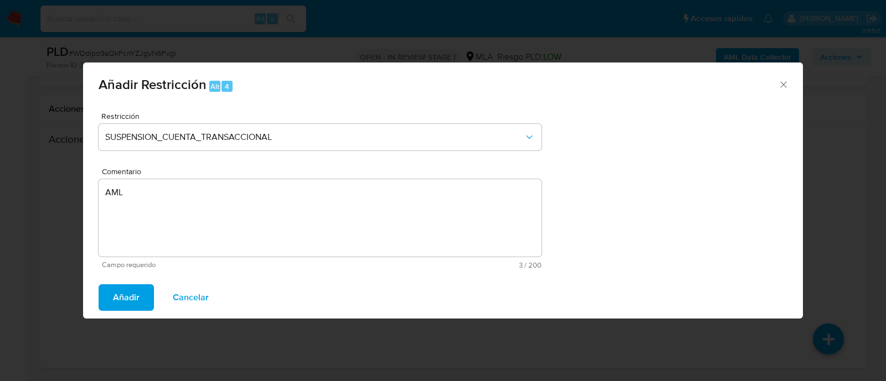
click at [132, 289] on span "Añadir" at bounding box center [126, 298] width 27 height 24
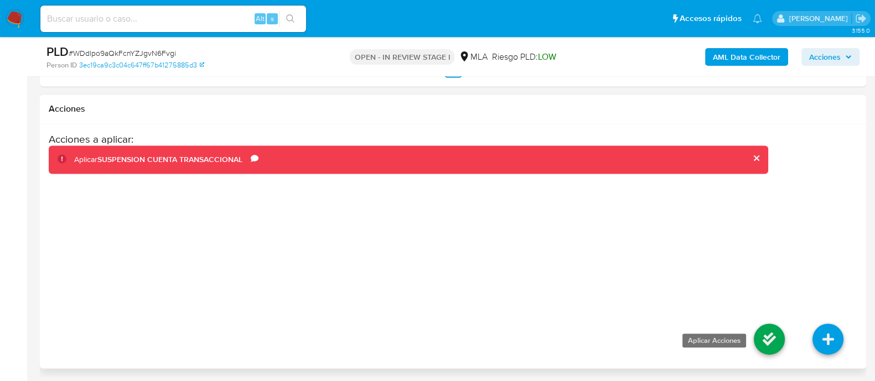
click at [758, 336] on icon at bounding box center [769, 339] width 31 height 31
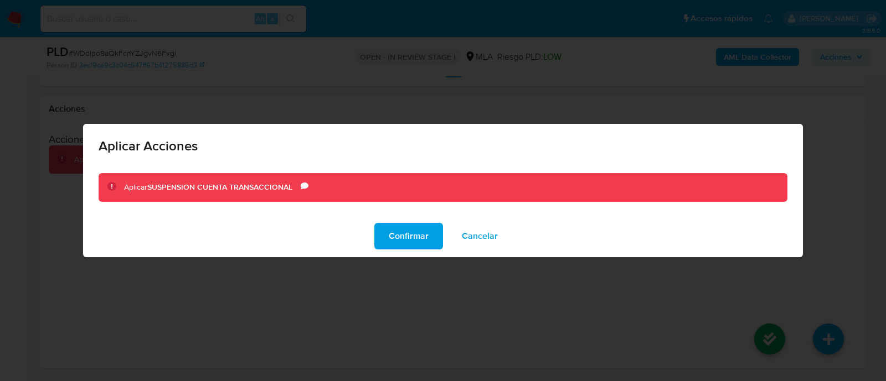
click at [410, 233] on span "Confirmar" at bounding box center [409, 236] width 40 height 24
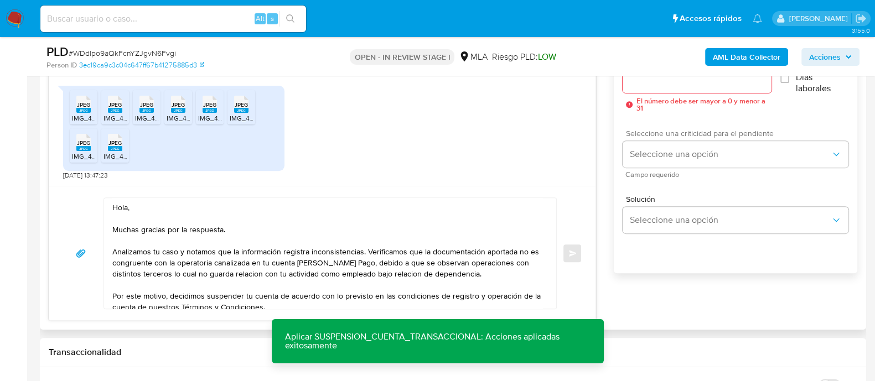
scroll to position [577, 0]
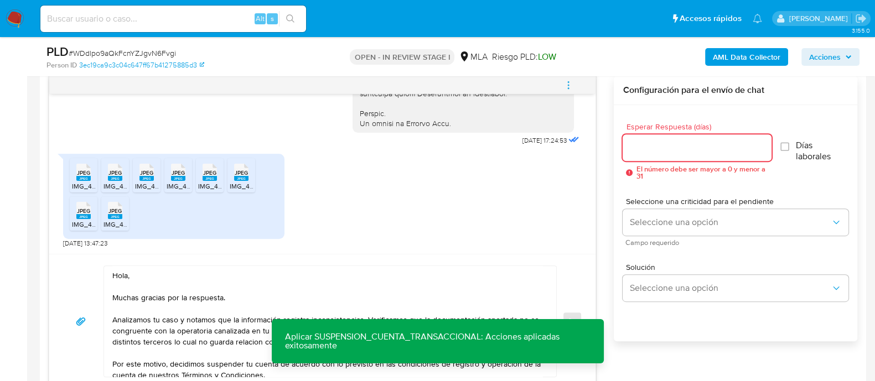
click at [661, 145] on input "Esperar Respuesta (días)" at bounding box center [697, 148] width 148 height 14
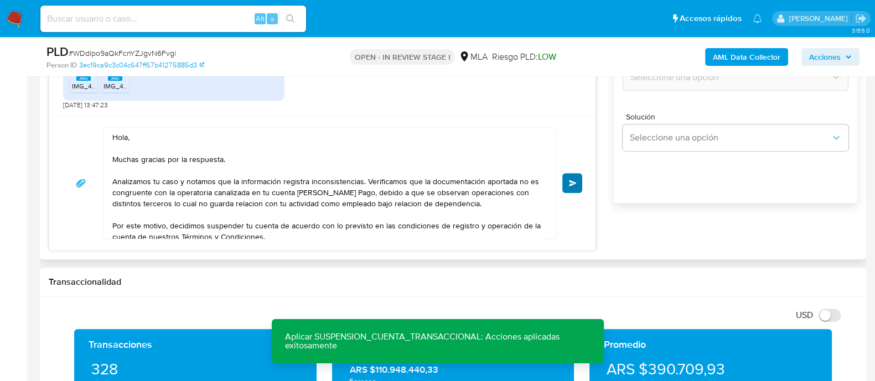
type input "0"
click at [567, 186] on button "Enviar" at bounding box center [572, 183] width 20 height 20
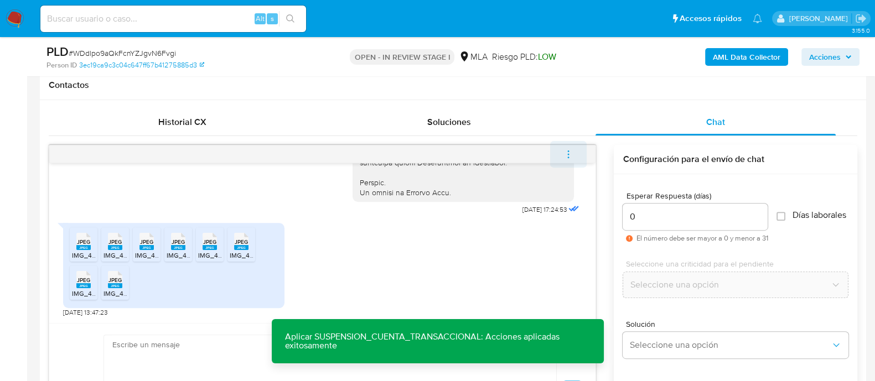
scroll to position [820, 0]
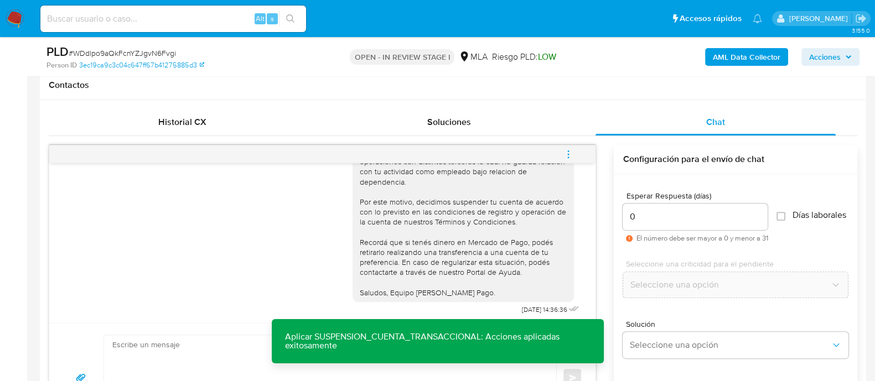
click at [572, 153] on icon "menu-action" at bounding box center [569, 154] width 10 height 10
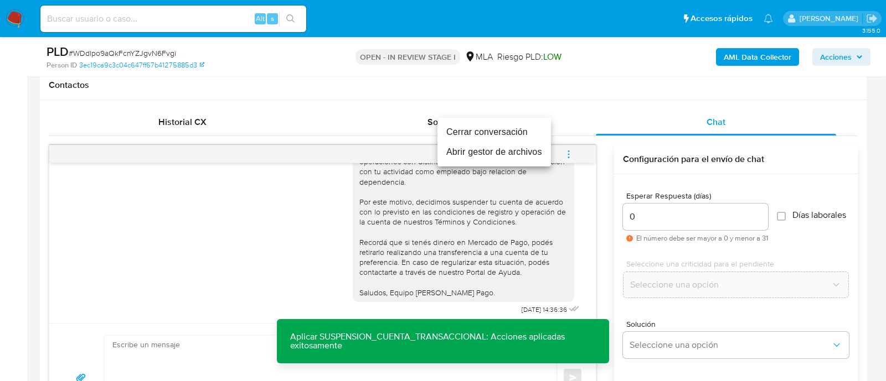
click at [510, 130] on li "Cerrar conversación" at bounding box center [493, 132] width 113 height 20
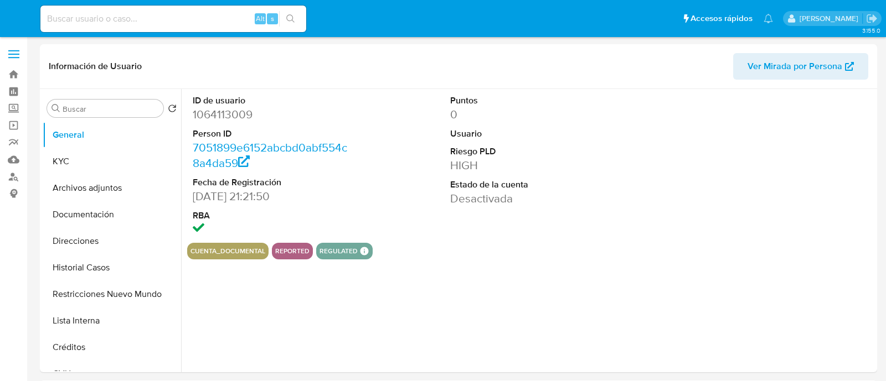
select select "10"
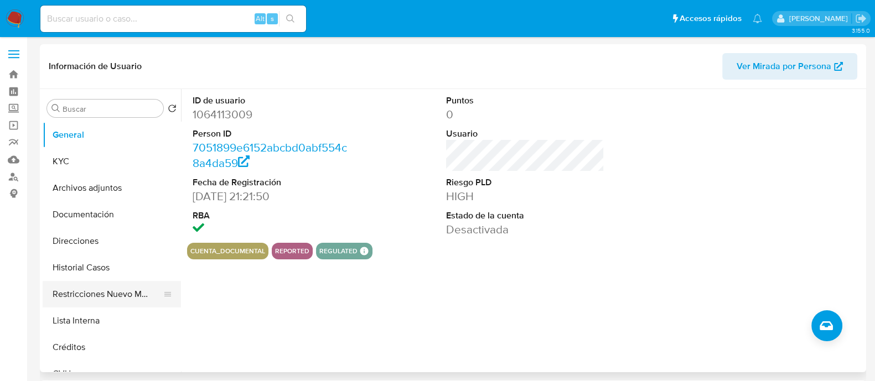
click at [114, 289] on button "Restricciones Nuevo Mundo" at bounding box center [108, 294] width 130 height 27
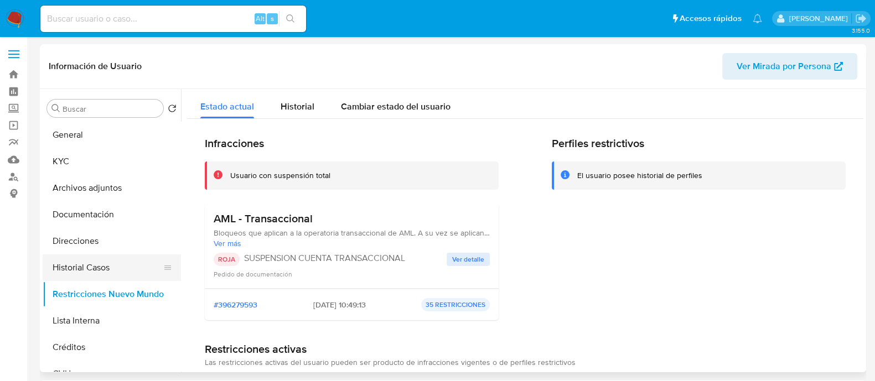
click at [80, 264] on button "Historial Casos" at bounding box center [108, 268] width 130 height 27
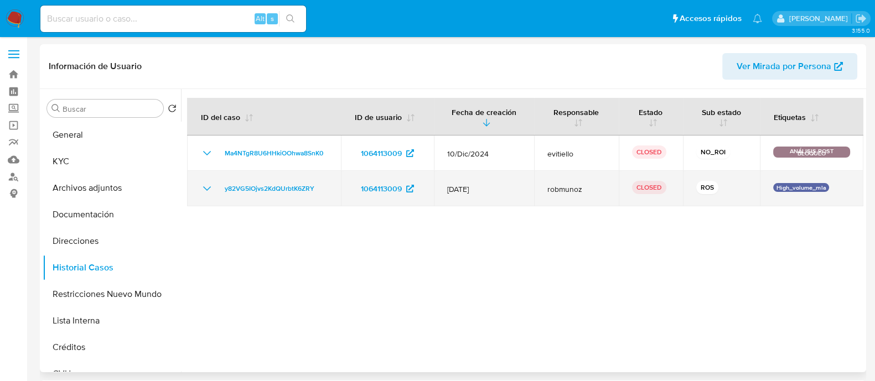
click at [207, 187] on icon "Mostrar/Ocultar" at bounding box center [206, 188] width 13 height 13
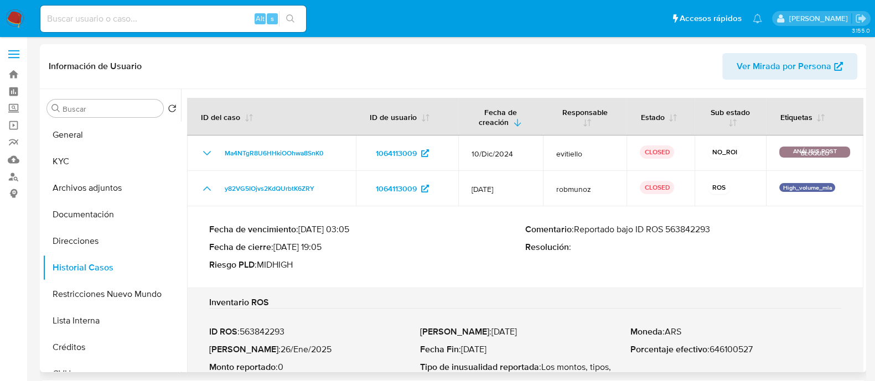
drag, startPoint x: 291, startPoint y: 248, endPoint x: 321, endPoint y: 249, distance: 29.9
click at [321, 249] on p "Fecha de cierre : 27/01/2025 19:05" at bounding box center [367, 247] width 316 height 11
drag, startPoint x: 95, startPoint y: 233, endPoint x: 161, endPoint y: 232, distance: 65.9
click at [95, 234] on button "Direcciones" at bounding box center [108, 241] width 130 height 27
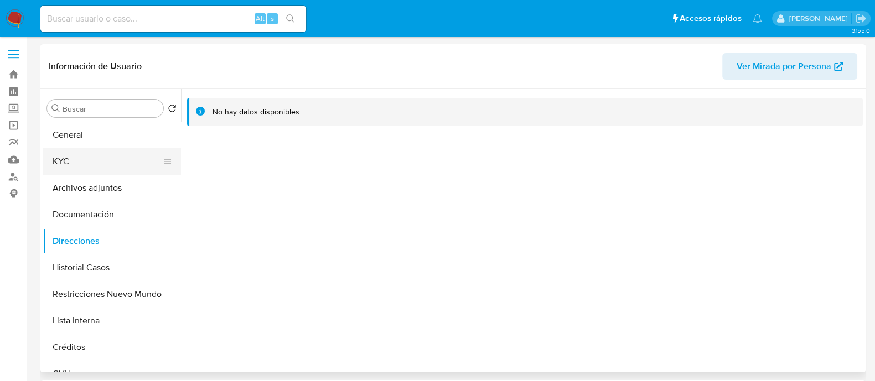
click at [121, 165] on button "KYC" at bounding box center [108, 161] width 130 height 27
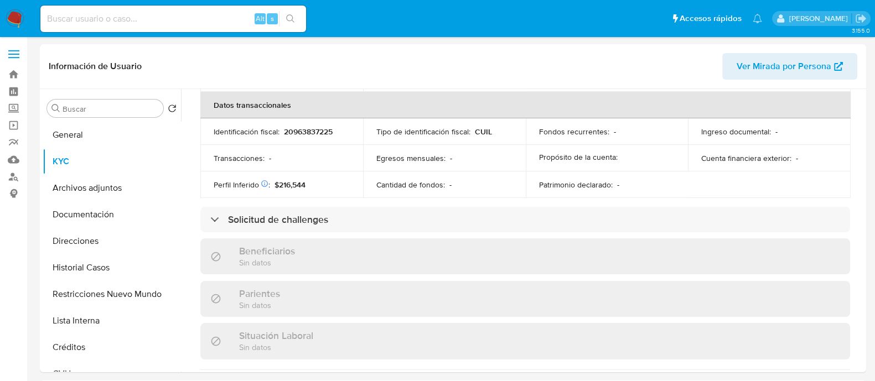
scroll to position [603, 0]
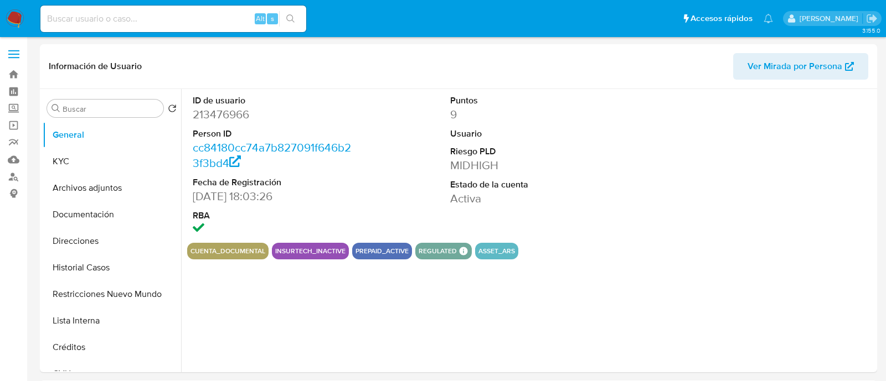
select select "10"
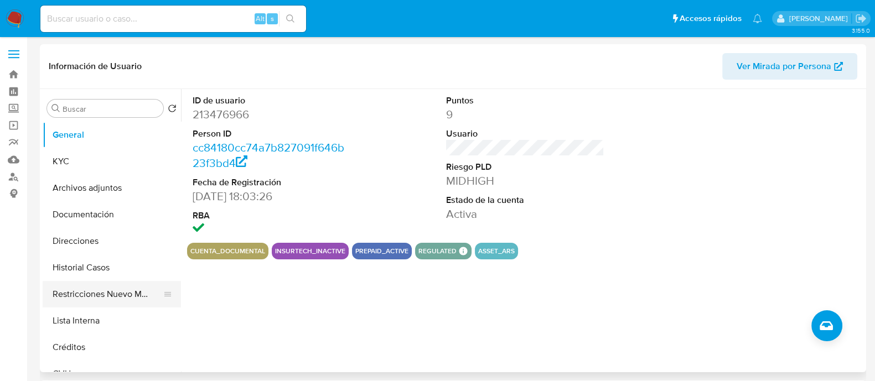
click at [125, 289] on button "Restricciones Nuevo Mundo" at bounding box center [108, 294] width 130 height 27
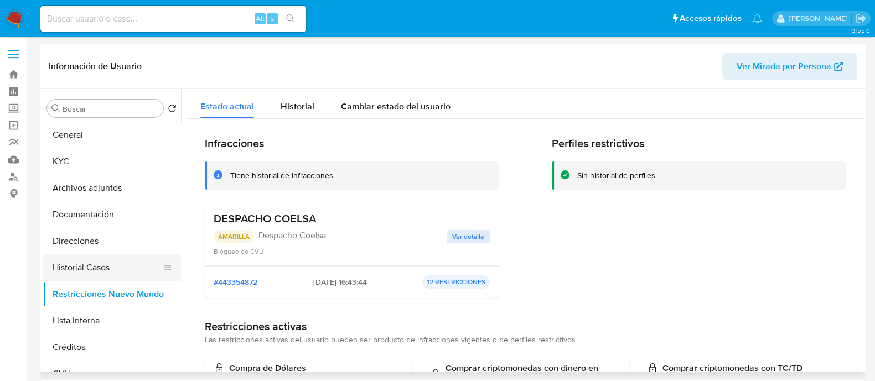
click at [127, 273] on button "Historial Casos" at bounding box center [108, 268] width 130 height 27
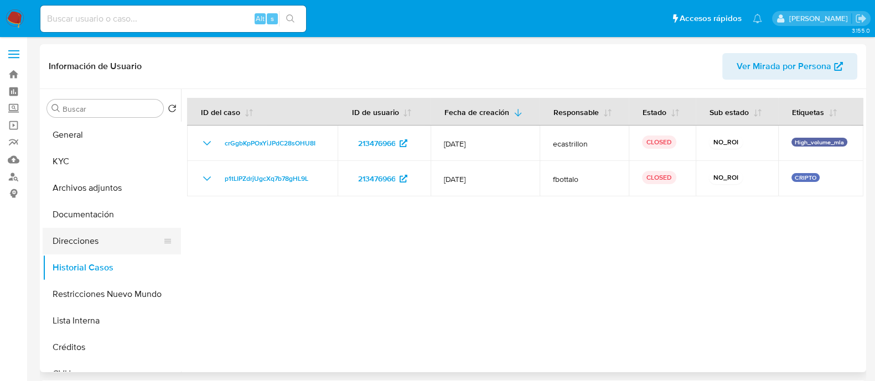
click at [102, 239] on button "Direcciones" at bounding box center [108, 241] width 130 height 27
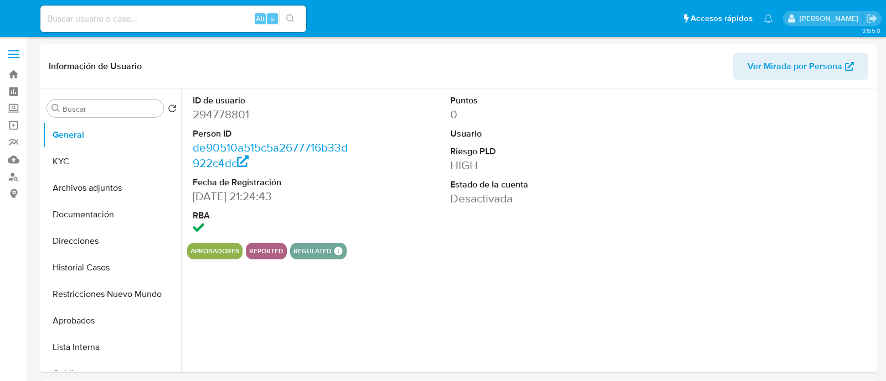
select select "10"
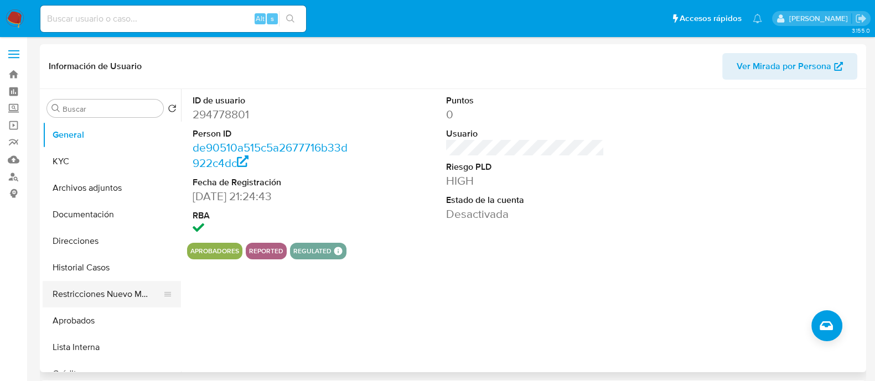
click at [94, 289] on button "Restricciones Nuevo Mundo" at bounding box center [108, 294] width 130 height 27
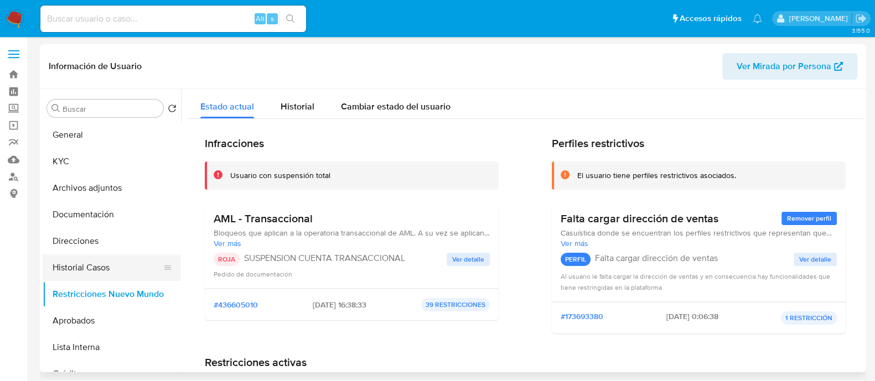
click at [100, 266] on button "Historial Casos" at bounding box center [108, 268] width 130 height 27
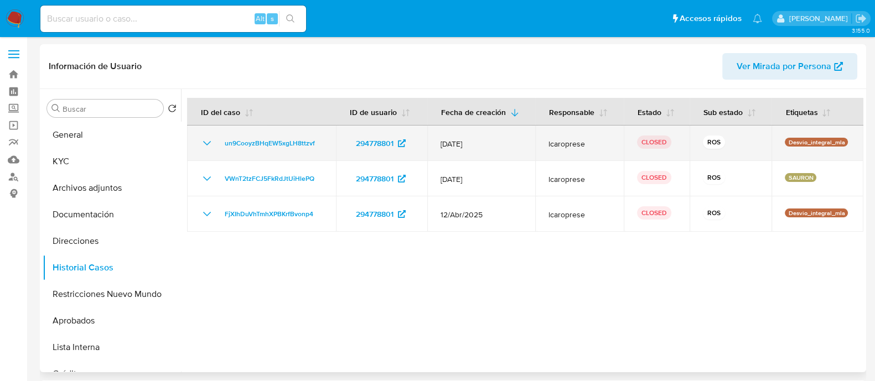
click at [210, 144] on icon "Mostrar/Ocultar" at bounding box center [206, 143] width 13 height 13
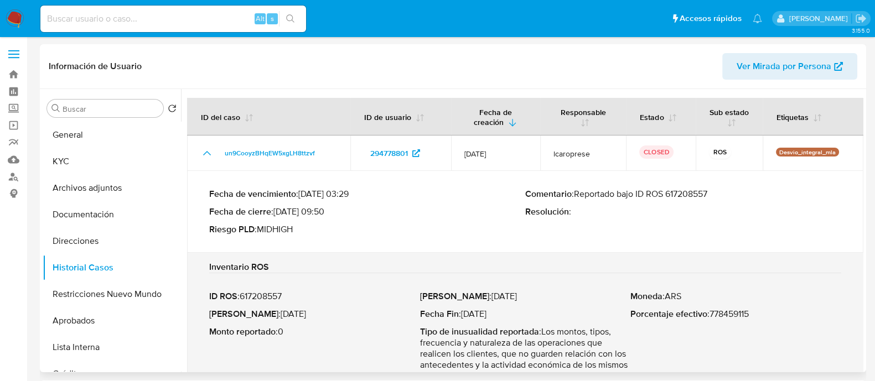
drag, startPoint x: 292, startPoint y: 210, endPoint x: 322, endPoint y: 212, distance: 30.0
click at [322, 212] on p "Fecha de cierre : 27/06/2025 09:50" at bounding box center [367, 212] width 316 height 11
click at [138, 234] on button "Direcciones" at bounding box center [108, 241] width 130 height 27
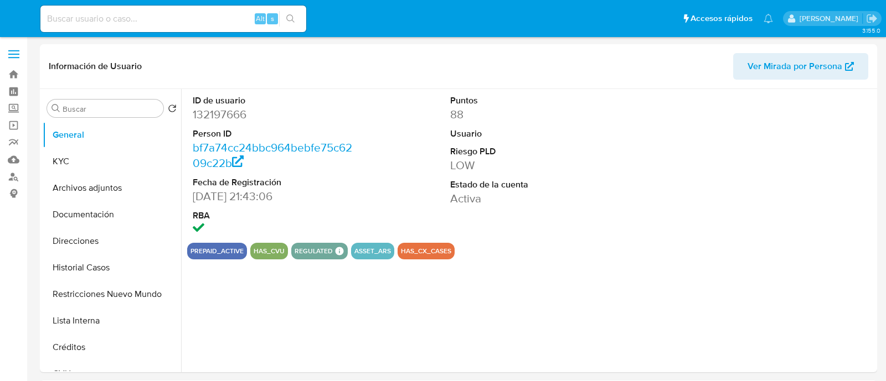
select select "10"
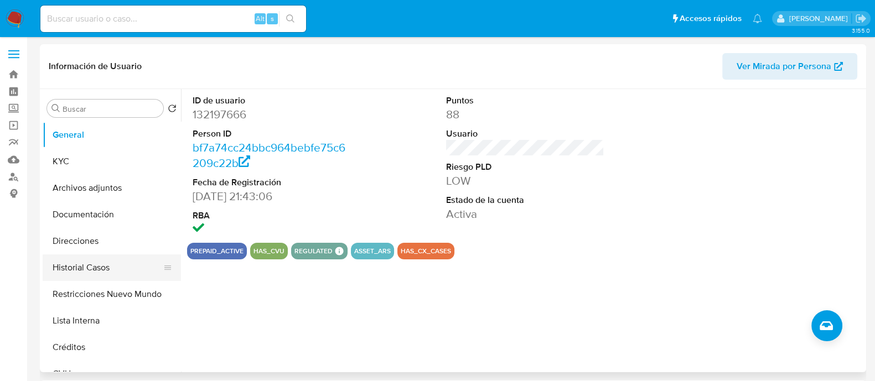
click at [125, 293] on button "Restricciones Nuevo Mundo" at bounding box center [112, 294] width 138 height 27
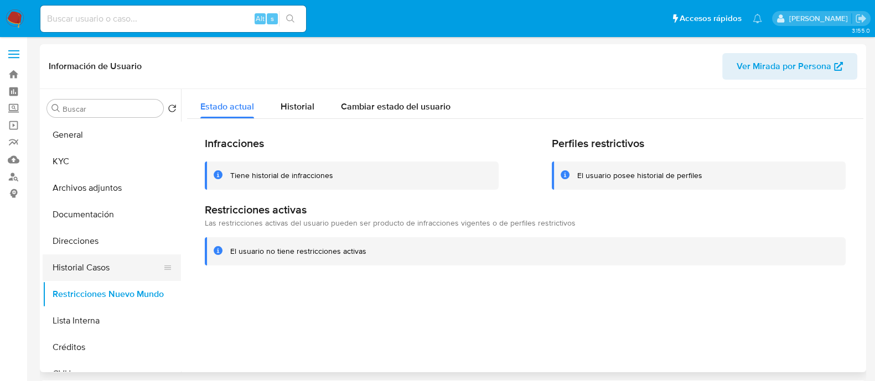
click at [105, 275] on button "Historial Casos" at bounding box center [108, 268] width 130 height 27
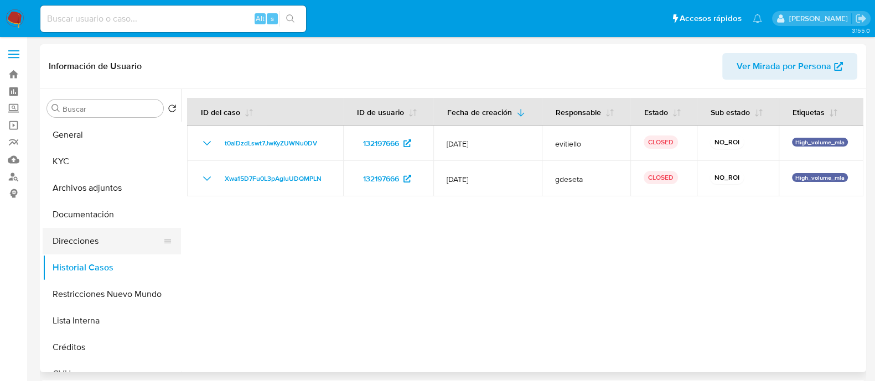
click at [83, 253] on button "Direcciones" at bounding box center [108, 241] width 130 height 27
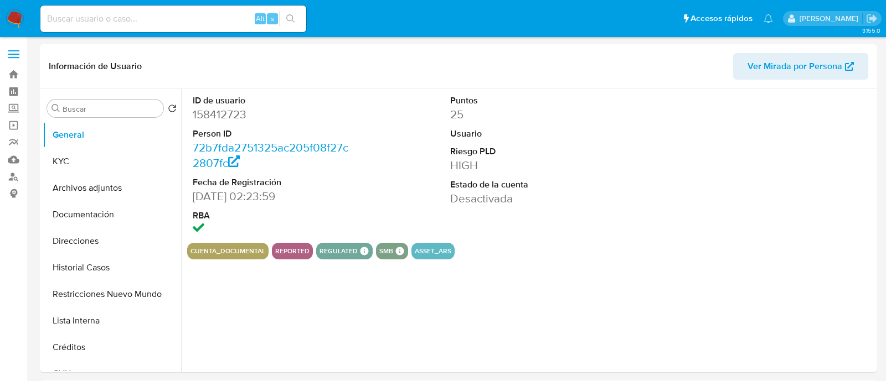
select select "10"
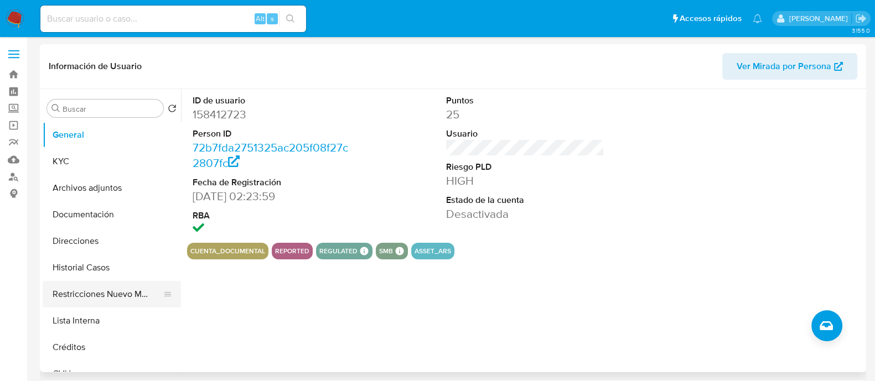
click at [131, 290] on button "Restricciones Nuevo Mundo" at bounding box center [108, 294] width 130 height 27
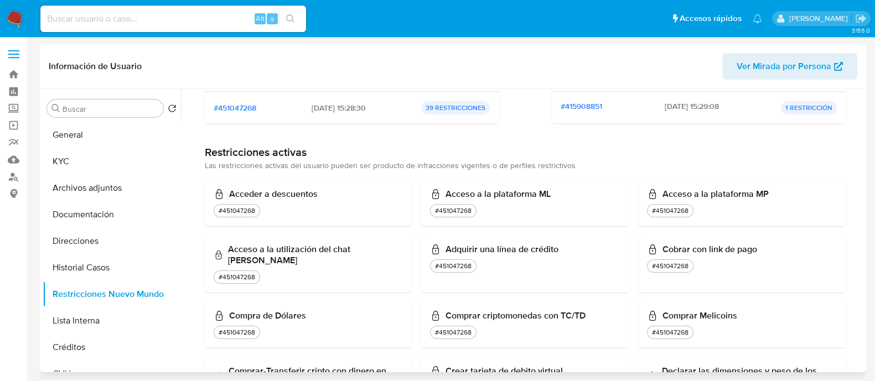
scroll to position [69, 0]
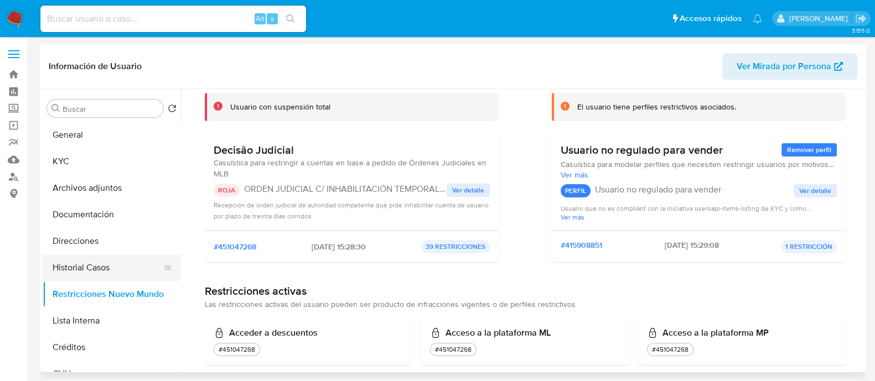
click at [105, 272] on button "Historial Casos" at bounding box center [108, 268] width 130 height 27
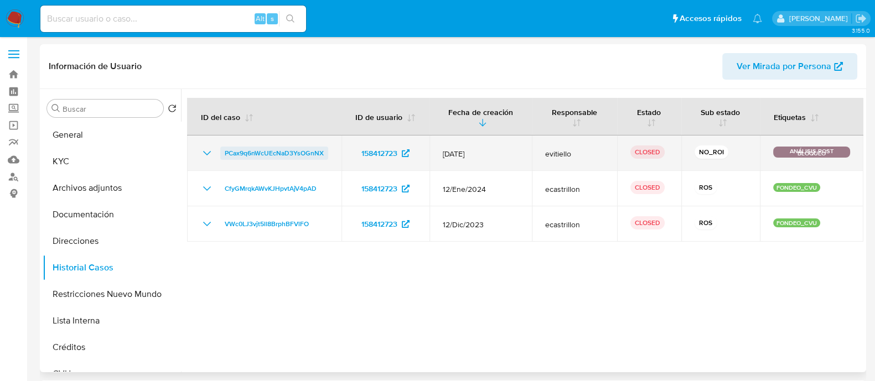
click at [251, 151] on span "PCax9q6nWcUEcNaD3YsOGnNX" at bounding box center [274, 153] width 99 height 13
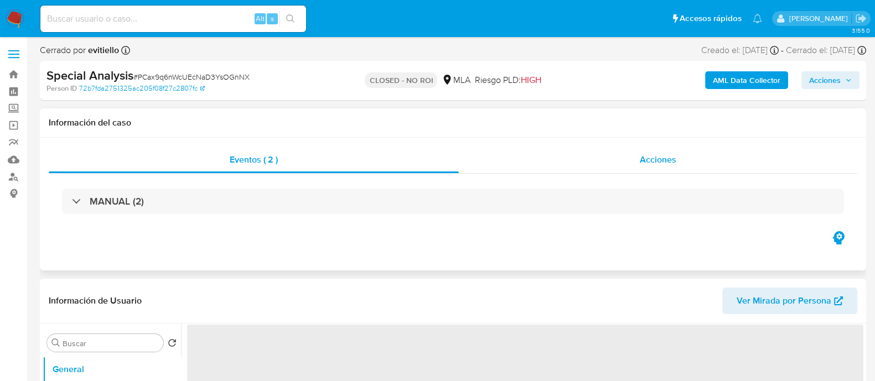
click at [680, 153] on div "Acciones" at bounding box center [658, 160] width 399 height 27
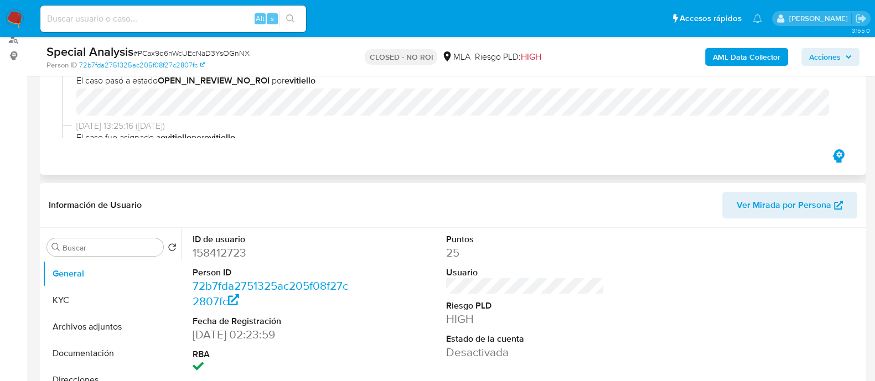
select select "10"
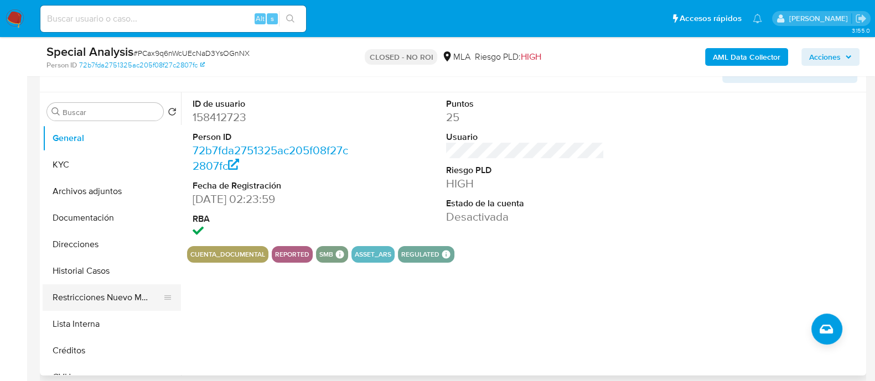
scroll to position [276, 0]
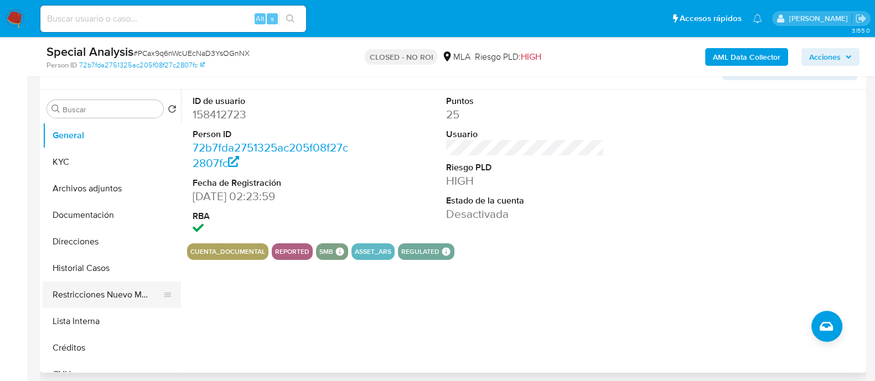
click at [105, 295] on button "Restricciones Nuevo Mundo" at bounding box center [108, 295] width 130 height 27
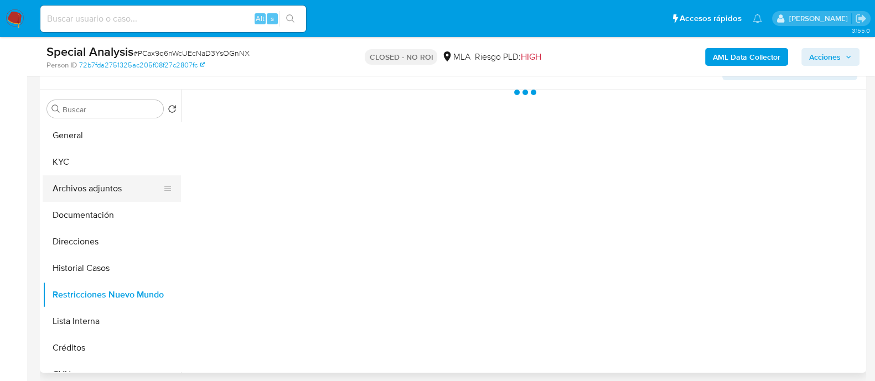
click at [114, 180] on button "Archivos adjuntos" at bounding box center [108, 189] width 130 height 27
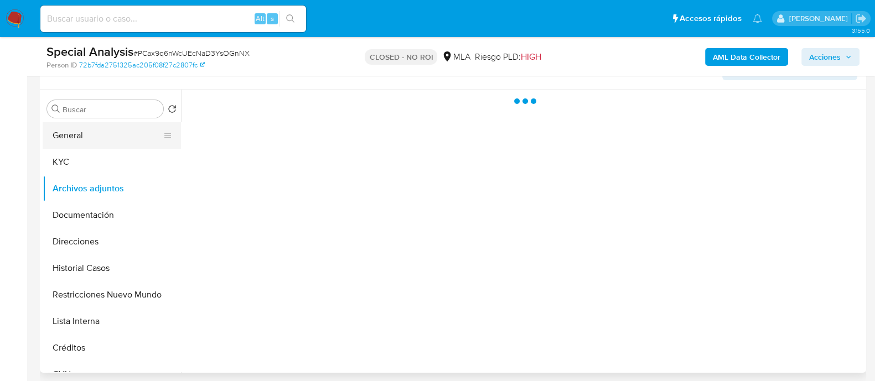
click at [117, 145] on button "General" at bounding box center [108, 135] width 130 height 27
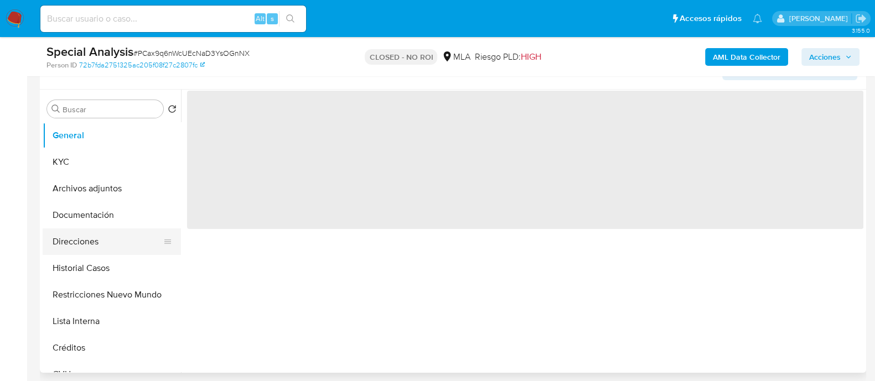
click at [105, 239] on button "Direcciones" at bounding box center [108, 242] width 130 height 27
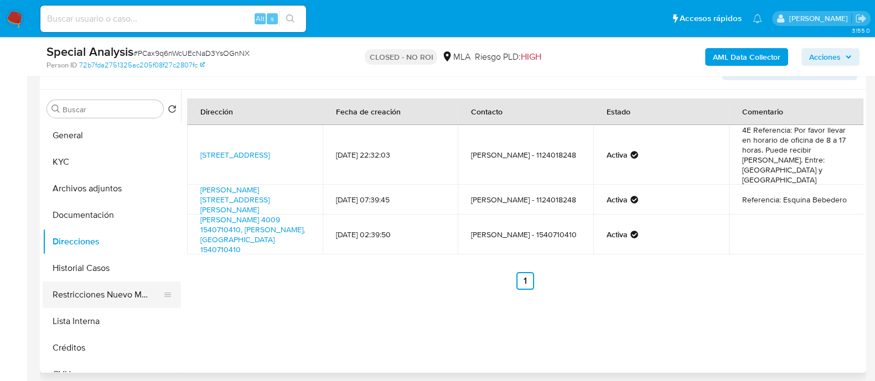
click at [112, 283] on button "Restricciones Nuevo Mundo" at bounding box center [108, 295] width 130 height 27
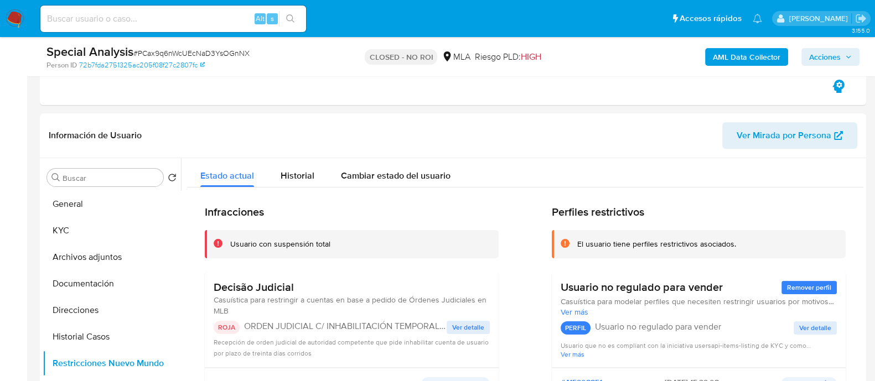
scroll to position [69, 0]
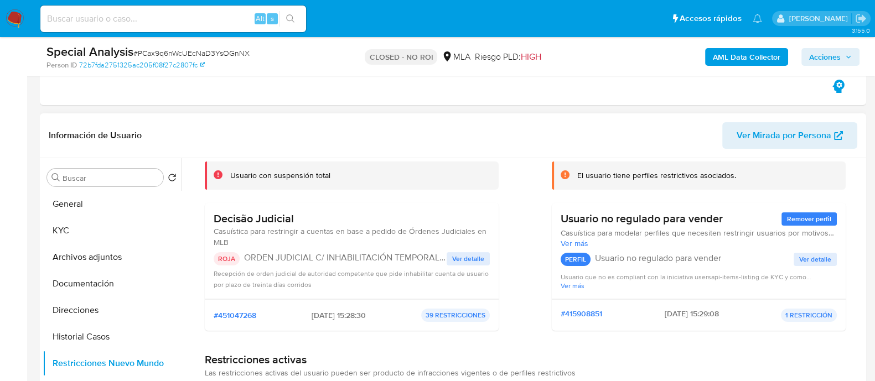
drag, startPoint x: 370, startPoint y: 261, endPoint x: 427, endPoint y: 266, distance: 56.7
click at [427, 266] on div "ROJA ORDEN JUDICIAL C/ INHABILITACIÓN TEMPORAL POR 30 DÍAS Ver detalle Recepció…" at bounding box center [352, 271] width 276 height 38
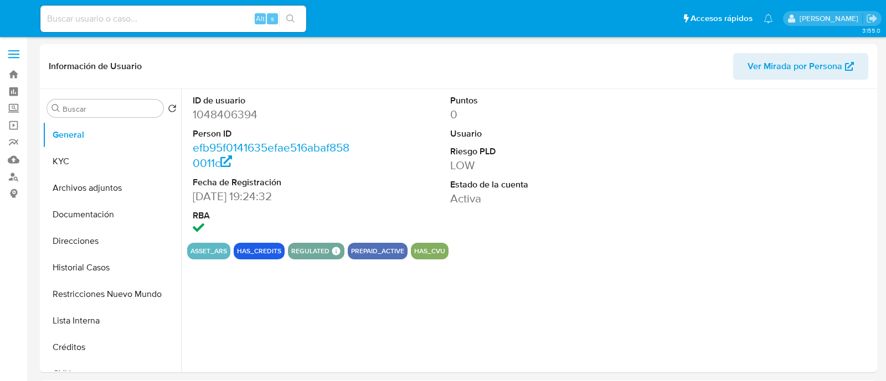
select select "10"
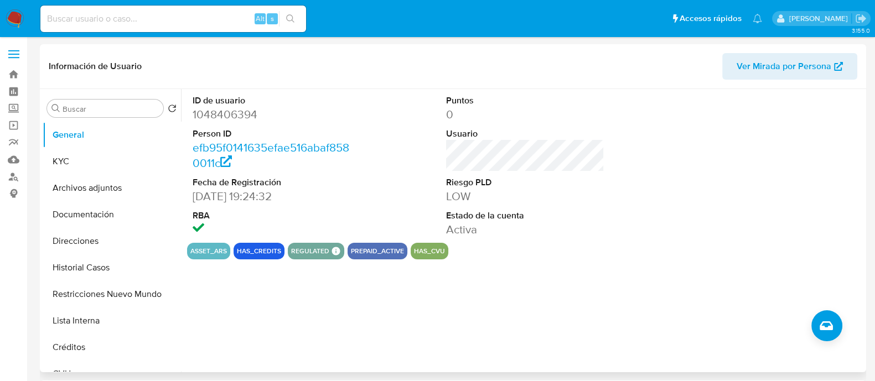
click at [100, 297] on button "Restricciones Nuevo Mundo" at bounding box center [112, 294] width 138 height 27
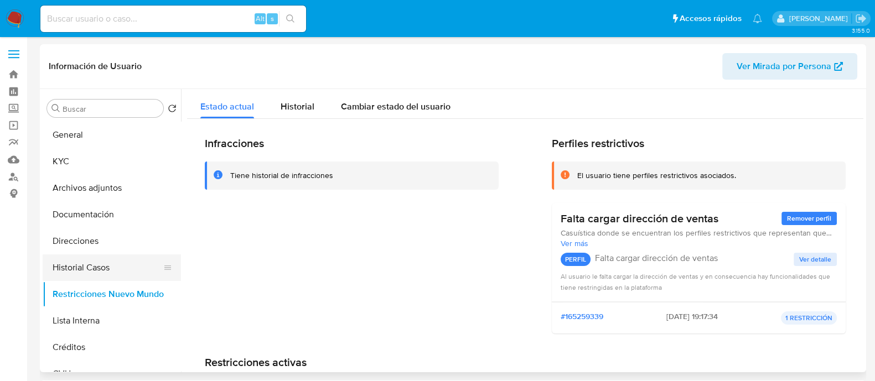
click at [119, 261] on button "Historial Casos" at bounding box center [108, 268] width 130 height 27
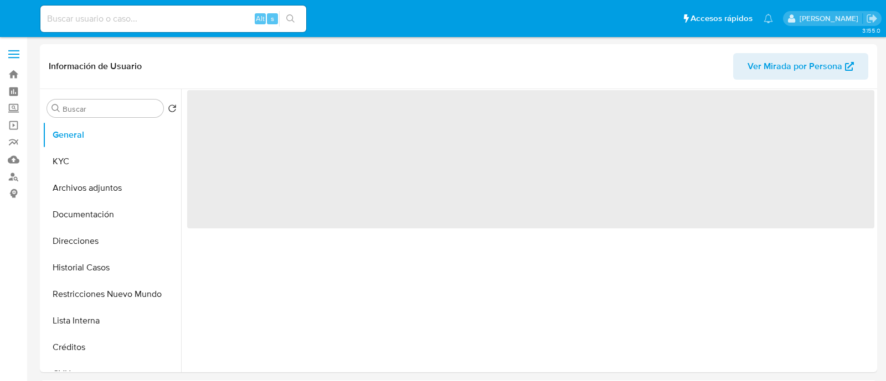
select select "10"
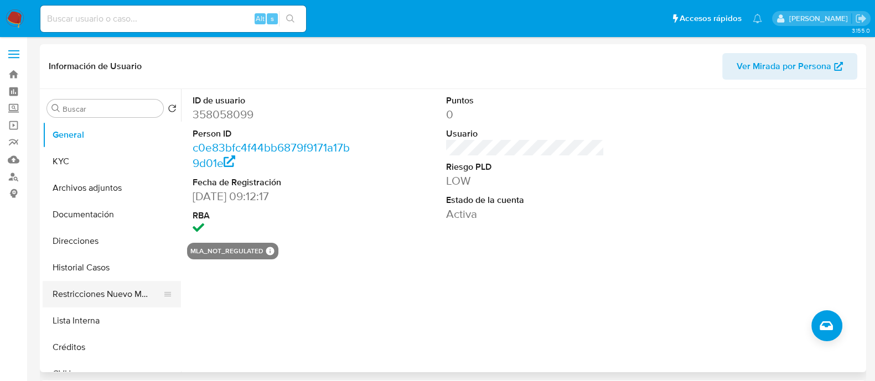
click at [91, 297] on button "Restricciones Nuevo Mundo" at bounding box center [108, 294] width 130 height 27
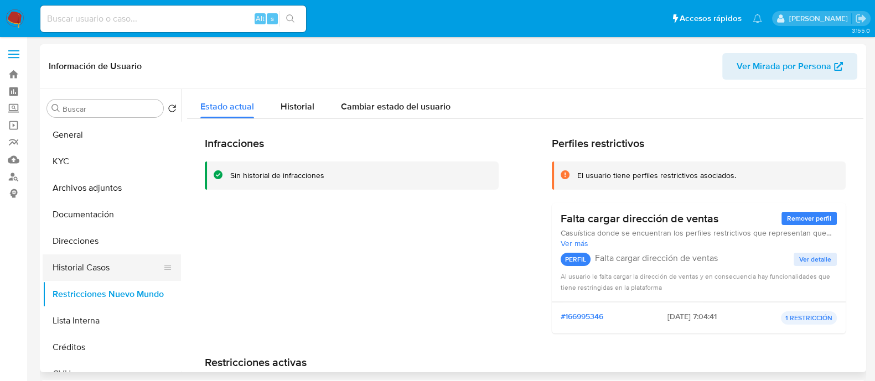
click at [106, 271] on button "Historial Casos" at bounding box center [108, 268] width 130 height 27
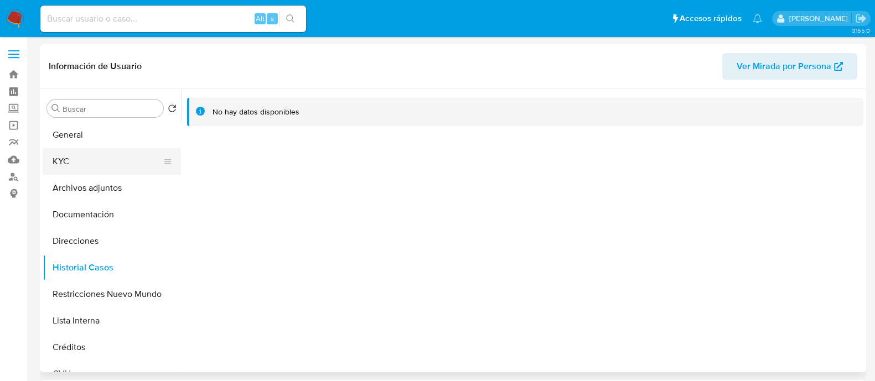
click at [100, 156] on button "KYC" at bounding box center [108, 161] width 130 height 27
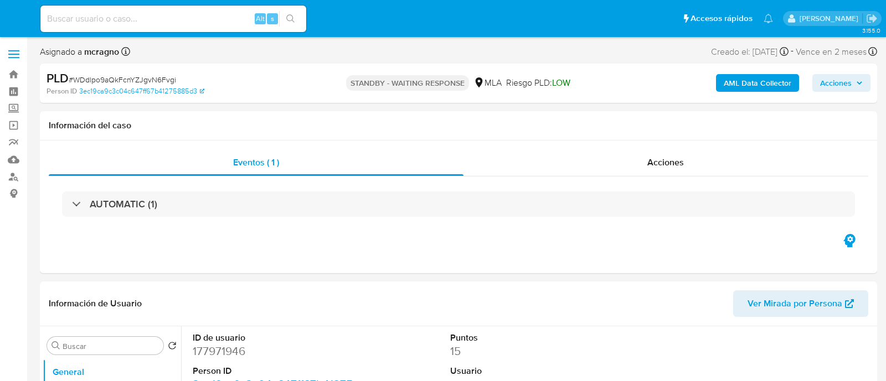
select select "10"
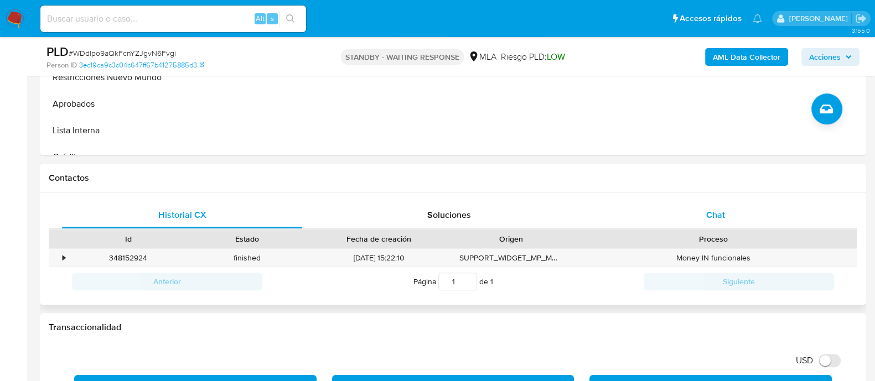
drag, startPoint x: 742, startPoint y: 207, endPoint x: 743, endPoint y: 215, distance: 7.8
click at [742, 209] on div "Chat" at bounding box center [716, 215] width 240 height 27
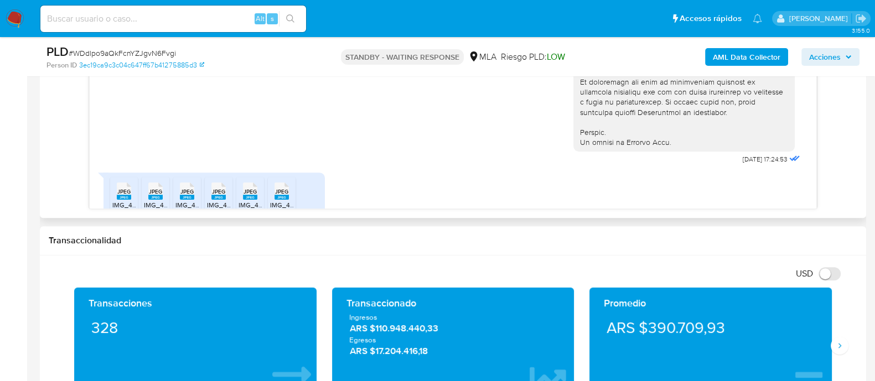
scroll to position [474, 0]
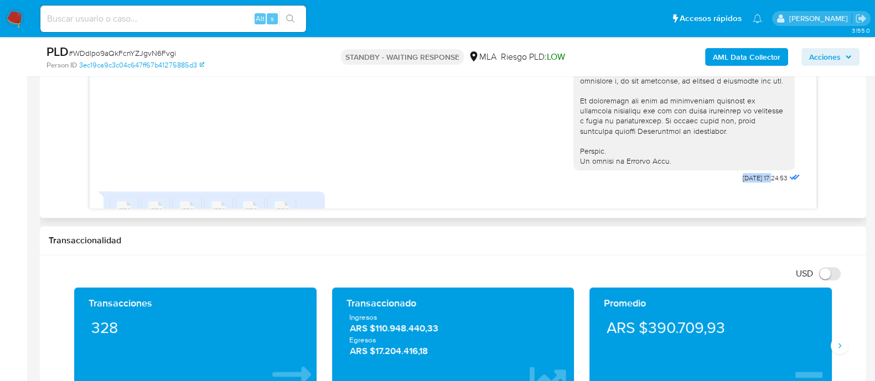
drag, startPoint x: 718, startPoint y: 197, endPoint x: 752, endPoint y: 193, distance: 34.5
copy span "18/08/2025"
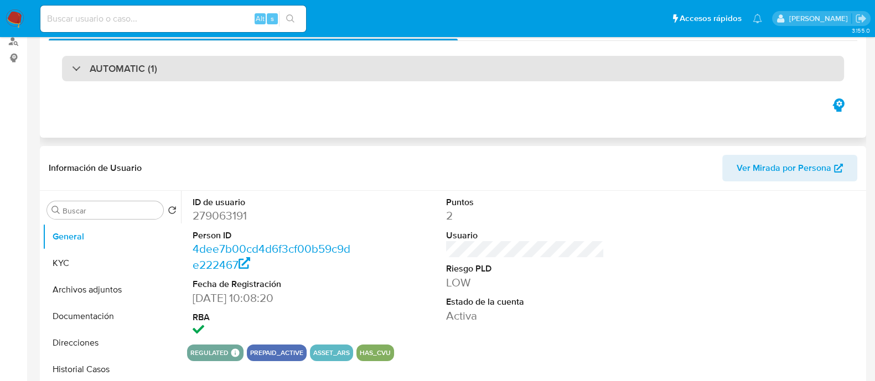
select select "10"
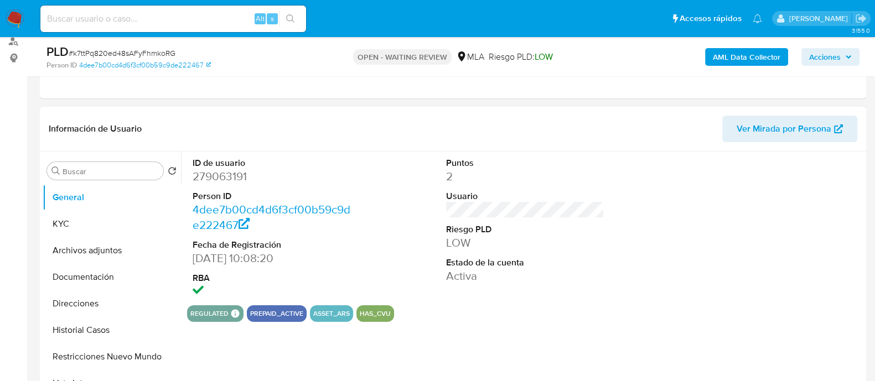
scroll to position [138, 0]
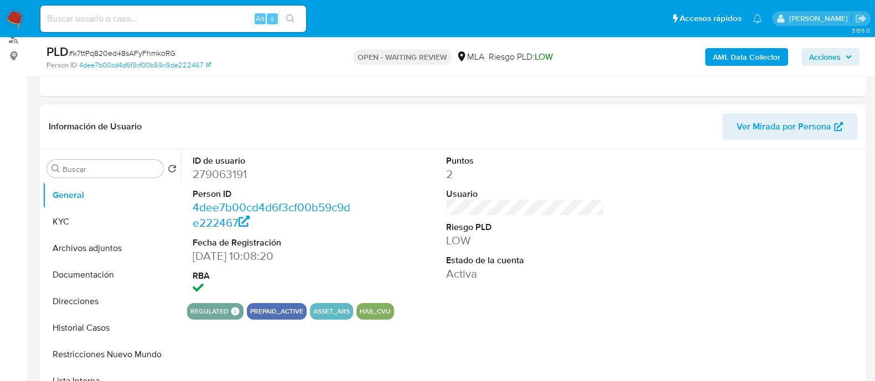
click at [230, 172] on dd "279063191" at bounding box center [272, 175] width 158 height 16
copy dd "279063191"
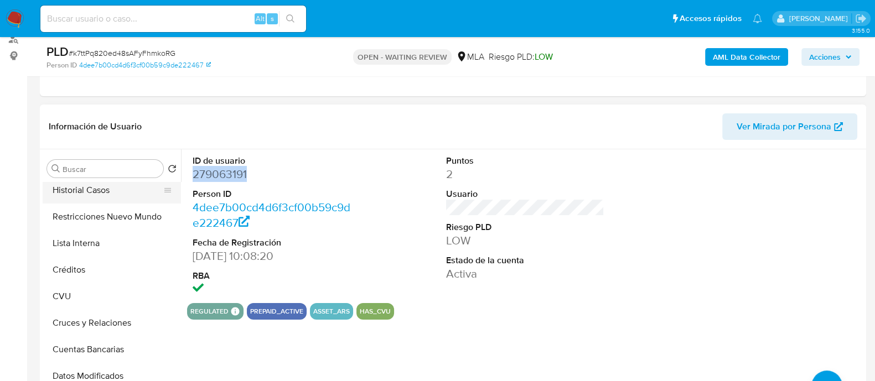
click at [105, 200] on button "Historial Casos" at bounding box center [108, 190] width 130 height 27
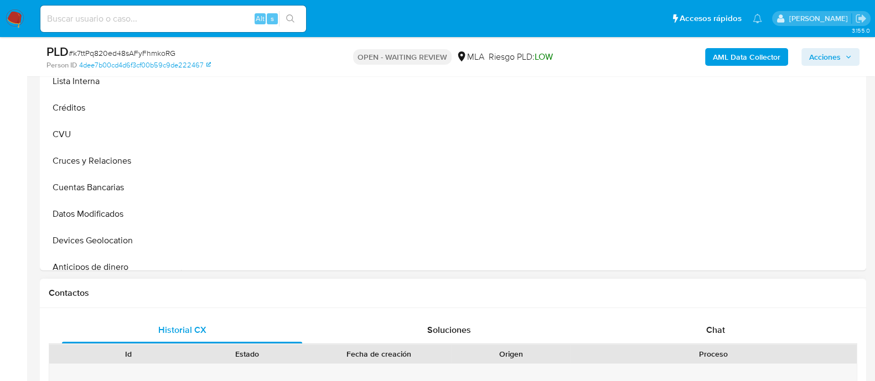
scroll to position [415, 0]
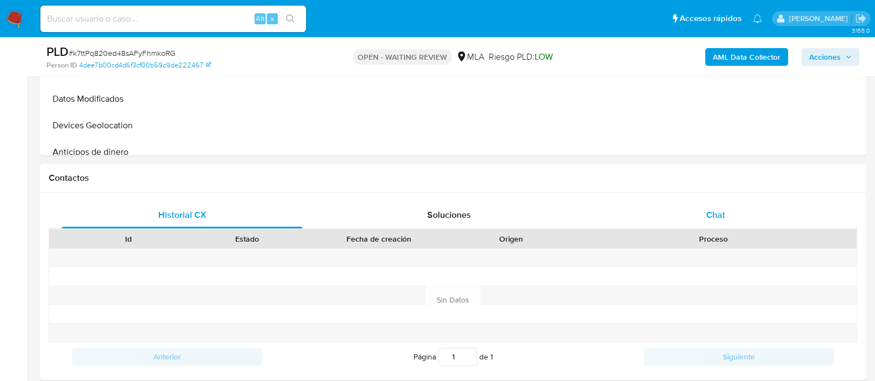
click at [708, 223] on div "Chat" at bounding box center [716, 215] width 240 height 27
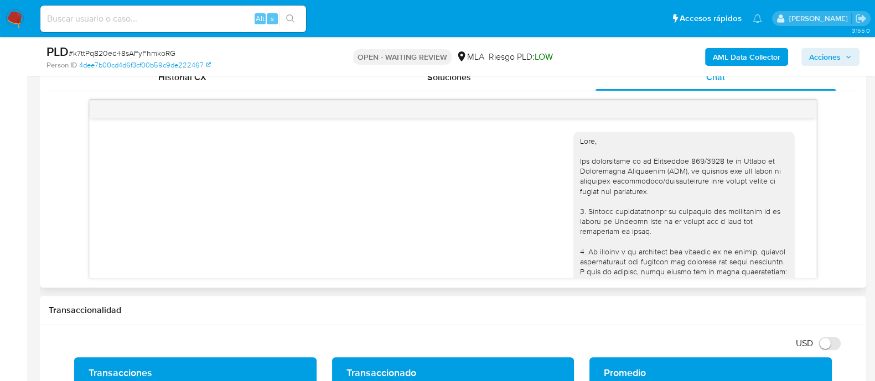
scroll to position [598, 0]
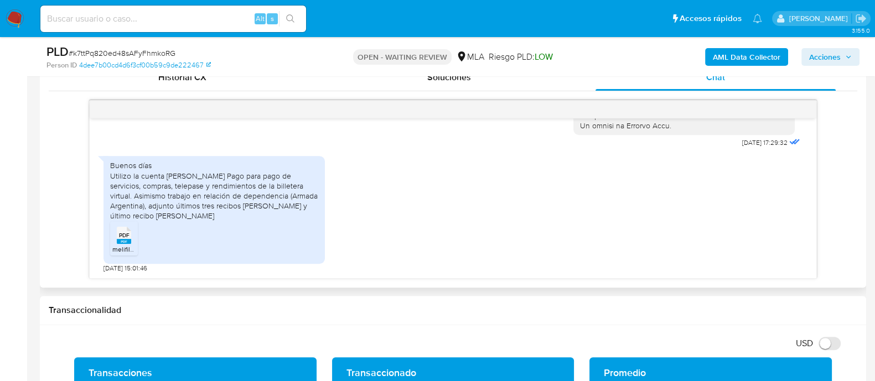
click at [119, 246] on span "melifile570323574224653253.pdf" at bounding box center [162, 249] width 101 height 9
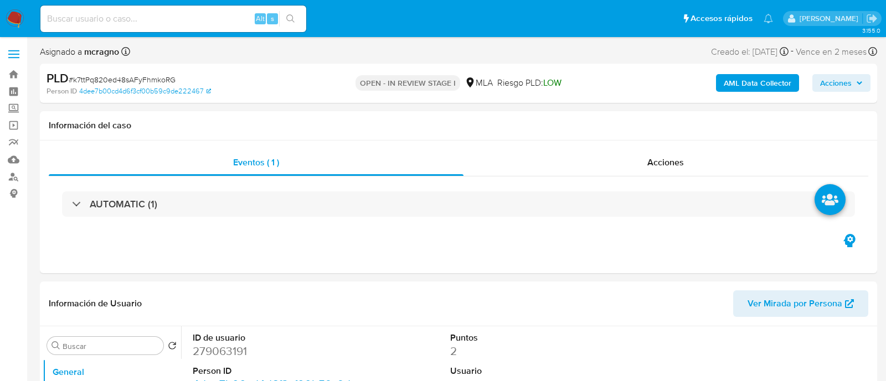
select select "10"
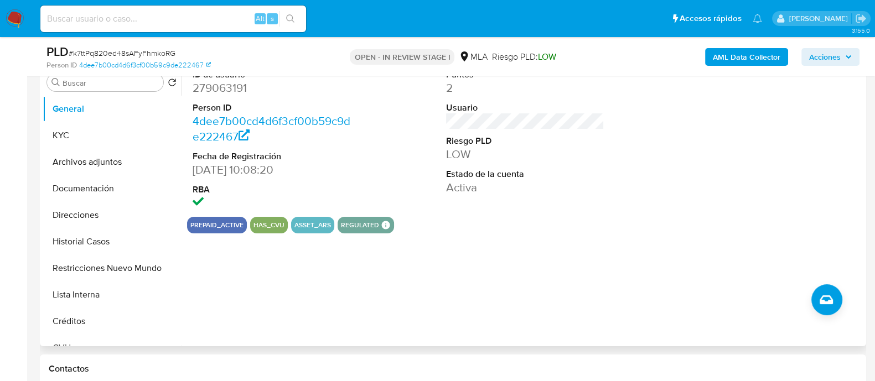
scroll to position [276, 0]
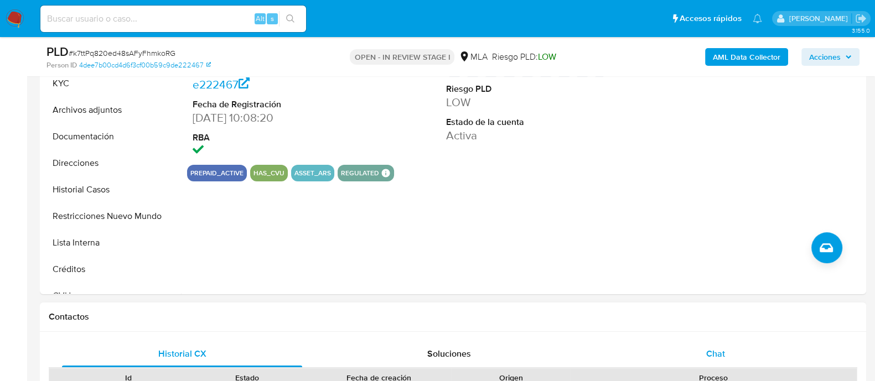
drag, startPoint x: 722, startPoint y: 369, endPoint x: 723, endPoint y: 358, distance: 10.5
click at [722, 369] on div "Proceso" at bounding box center [714, 378] width 286 height 19
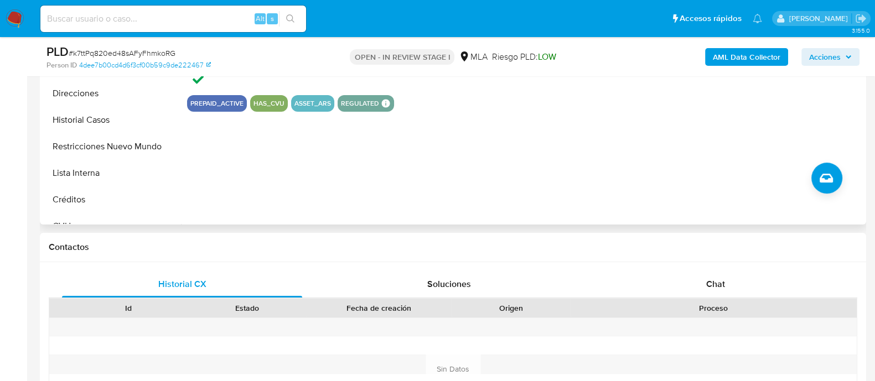
scroll to position [415, 0]
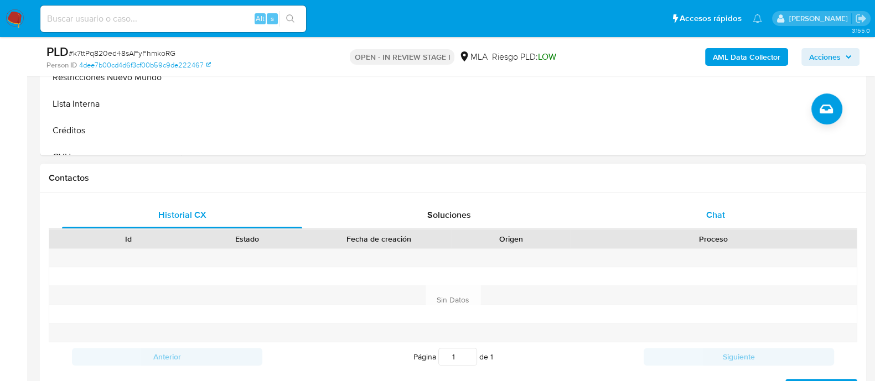
click at [695, 211] on div "Chat" at bounding box center [716, 215] width 240 height 27
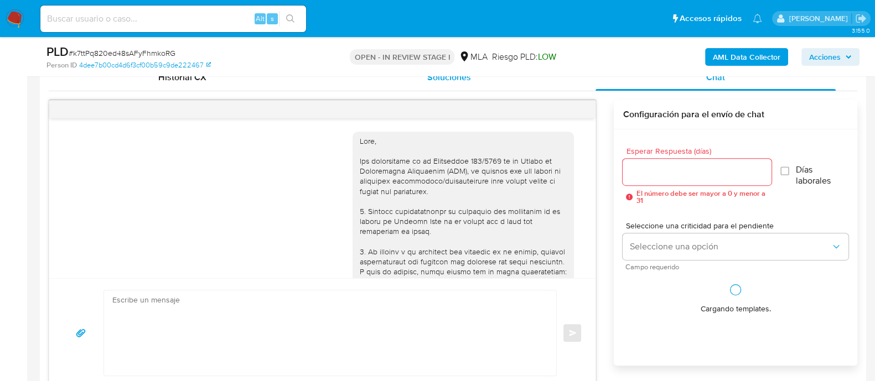
scroll to position [598, 0]
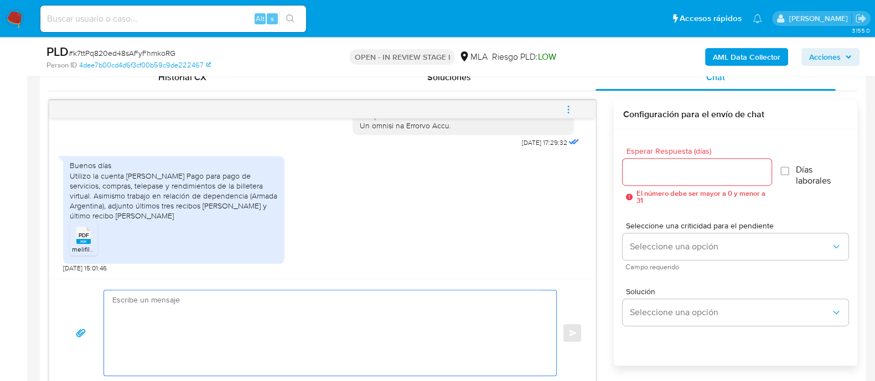
click at [360, 349] on textarea at bounding box center [327, 333] width 430 height 85
paste textarea "Hola Marcos Alejandro Soto,"
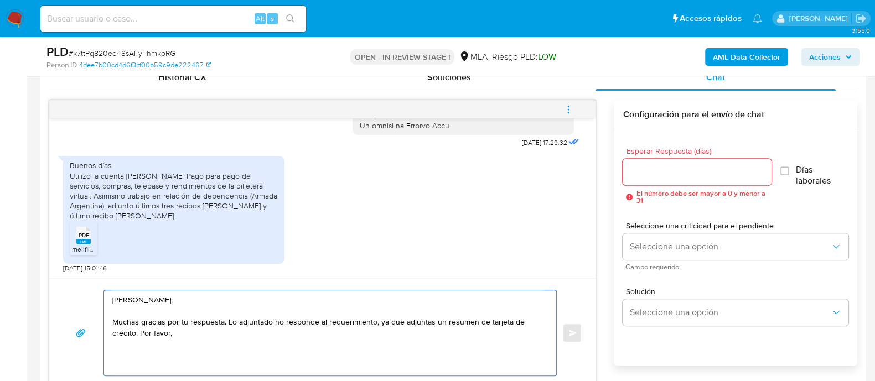
click at [414, 328] on textarea "Hola Marcos Alejandro Soto, Muchas gracias por tu respuesta. Lo adjuntado no re…" at bounding box center [327, 333] width 430 height 85
click at [404, 320] on textarea "Hola Marcos Alejandro Soto, Muchas gracias por tu respuesta. Lo adjuntado no re…" at bounding box center [327, 333] width 430 height 85
click at [479, 335] on textarea "Hola Marcos Alejandro Soto, Muchas gracias por tu respuesta. Lo adjuntado no re…" at bounding box center [327, 333] width 430 height 85
click at [483, 335] on textarea "Hola Marcos Alejandro Soto, Muchas gracias por tu respuesta. Lo adjuntado no re…" at bounding box center [327, 333] width 430 height 85
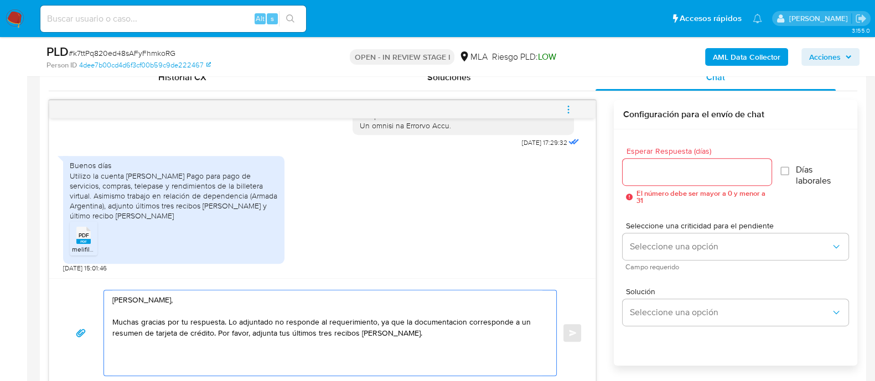
paste textarea "Es importante que sepas que, en caso de no responder a lo solicitado o si lo pr…"
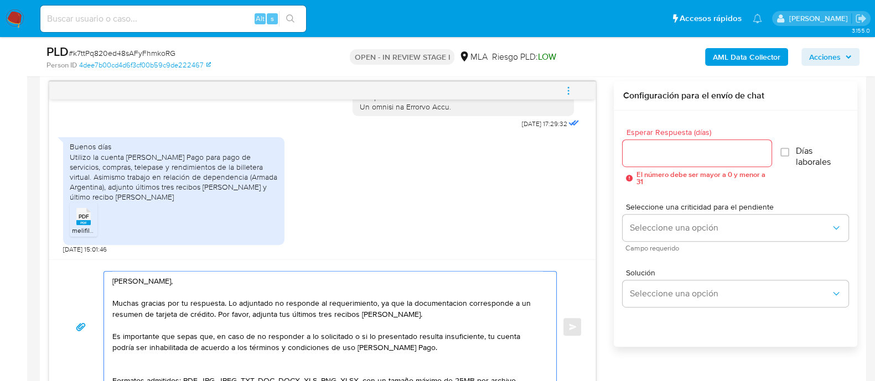
scroll to position [148, 0]
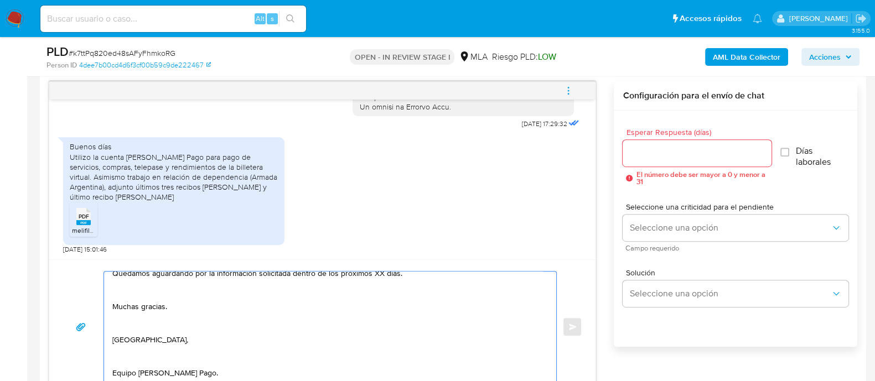
click at [176, 350] on textarea "Hola Marcos Alejandro Soto, Muchas gracias por tu respuesta. Lo adjuntado no re…" at bounding box center [327, 327] width 430 height 111
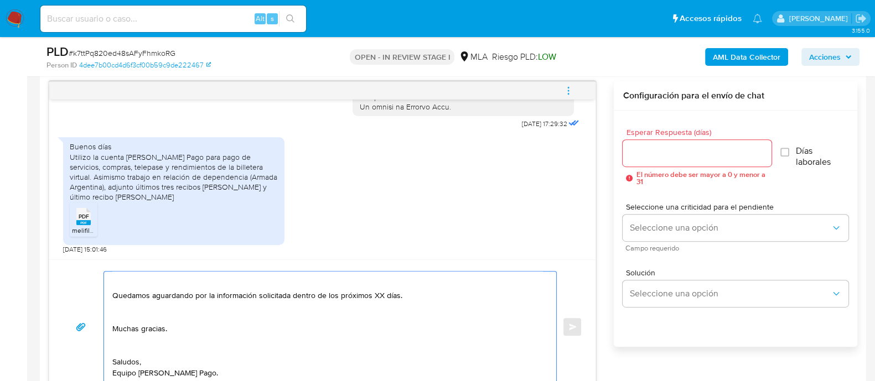
click at [141, 323] on textarea "Hola Marcos Alejandro Soto, Muchas gracias por tu respuesta. Lo adjuntado no re…" at bounding box center [327, 327] width 430 height 111
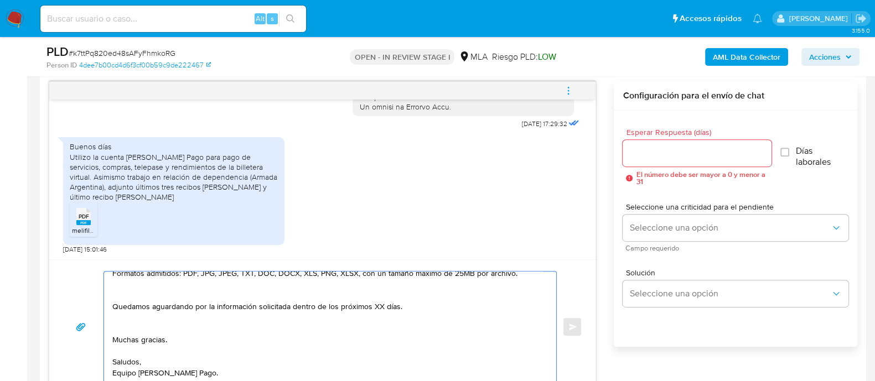
click at [147, 304] on textarea "Hola Marcos Alejandro Soto, Muchas gracias por tu respuesta. Lo adjuntado no re…" at bounding box center [327, 327] width 430 height 111
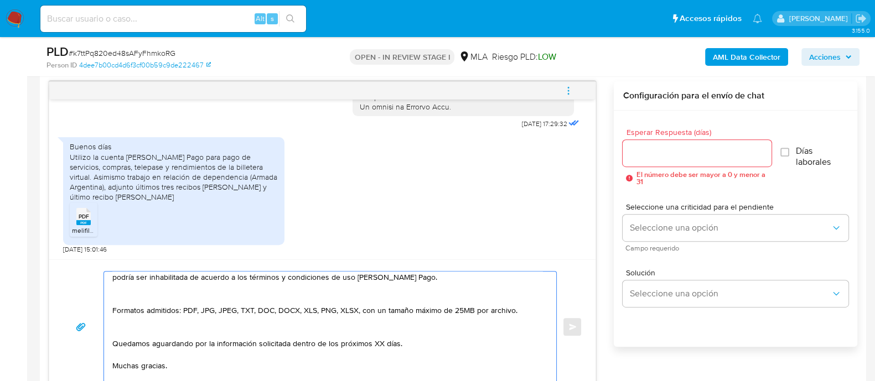
scroll to position [49, 0]
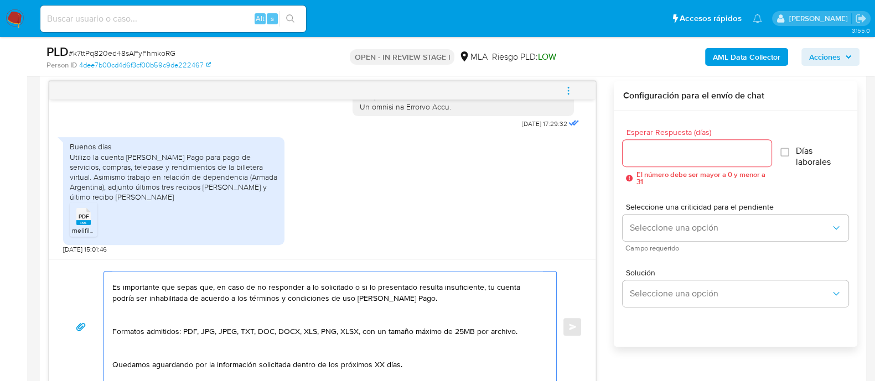
click at [129, 354] on textarea "Hola Marcos Alejandro Soto, Muchas gracias por tu respuesta. Lo adjuntado no re…" at bounding box center [327, 327] width 430 height 111
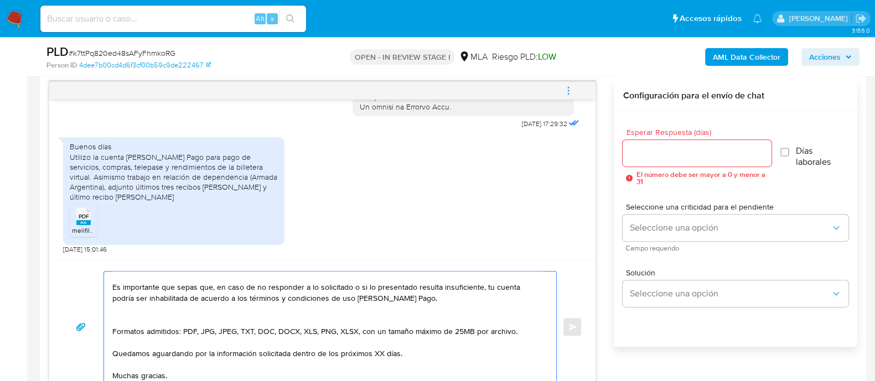
click at [159, 316] on textarea "Hola Marcos Alejandro Soto, Muchas gracias por tu respuesta. Lo adjuntado no re…" at bounding box center [327, 327] width 430 height 111
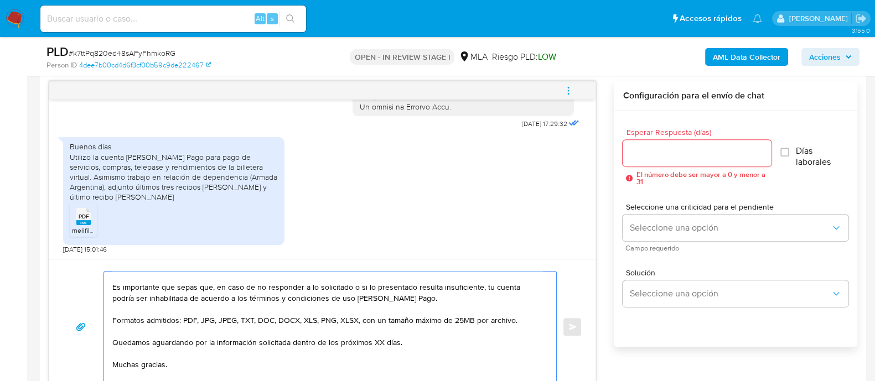
click at [432, 296] on textarea "Hola Marcos Alejandro Soto, Muchas gracias por tu respuesta. Lo adjuntado no re…" at bounding box center [327, 327] width 430 height 111
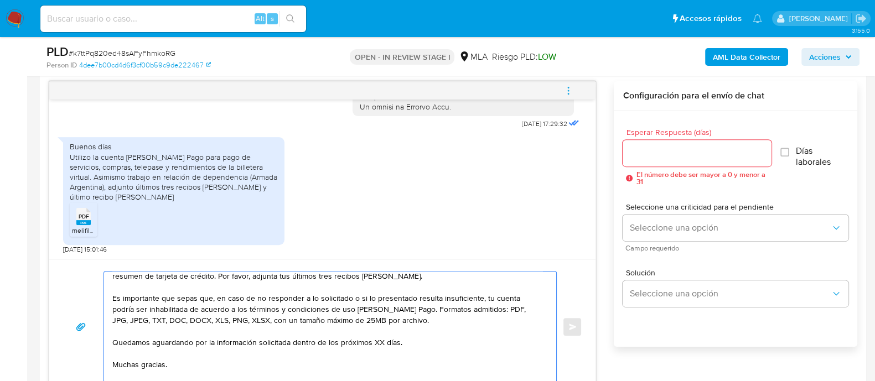
scroll to position [27, 0]
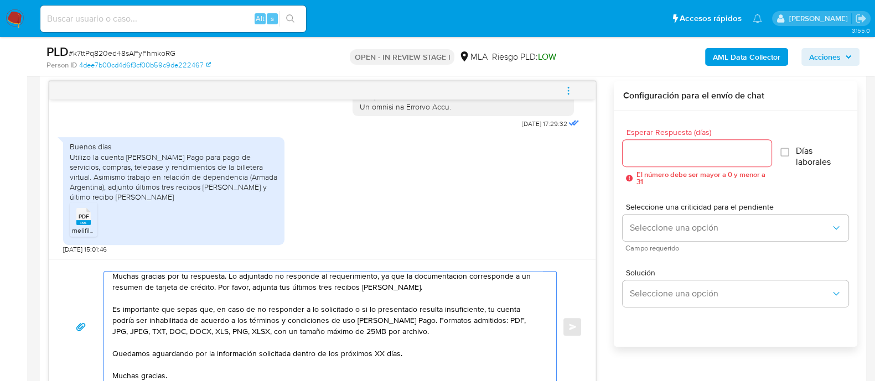
click at [374, 355] on textarea "Hola Marcos Alejandro Soto, Muchas gracias por tu respuesta. Lo adjuntado no re…" at bounding box center [327, 327] width 430 height 111
type textarea "Hola Marcos Alejandro Soto, Muchas gracias por tu respuesta. Lo adjuntado no re…"
click at [662, 153] on input "Esperar Respuesta (días)" at bounding box center [697, 153] width 148 height 14
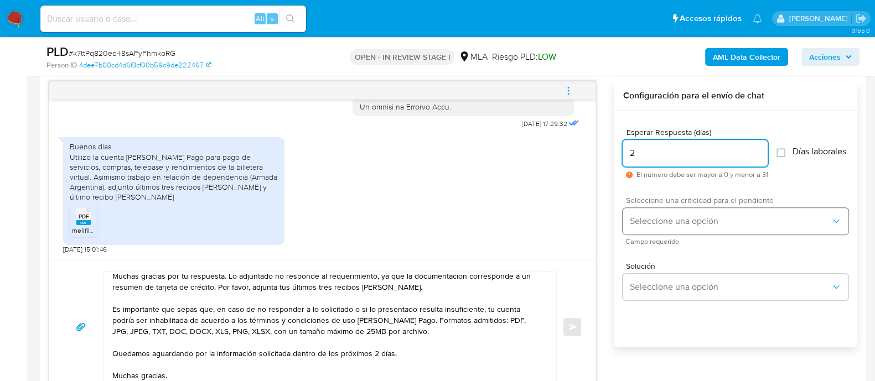
type input "2"
click at [662, 218] on button "Seleccione una opción" at bounding box center [736, 221] width 226 height 27
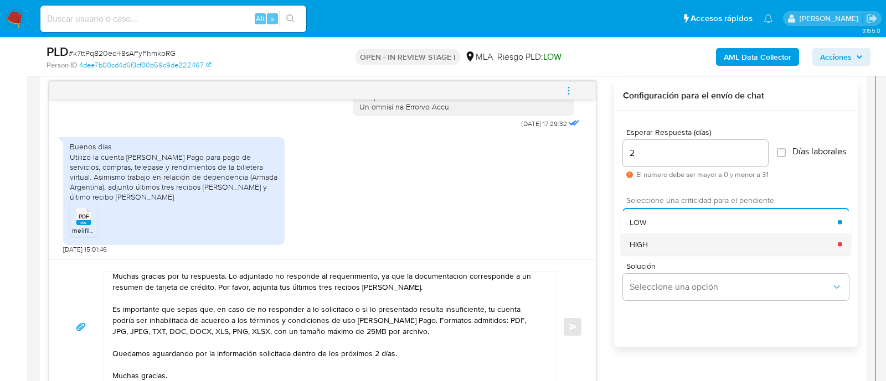
click at [652, 250] on div "HIGH" at bounding box center [733, 244] width 208 height 22
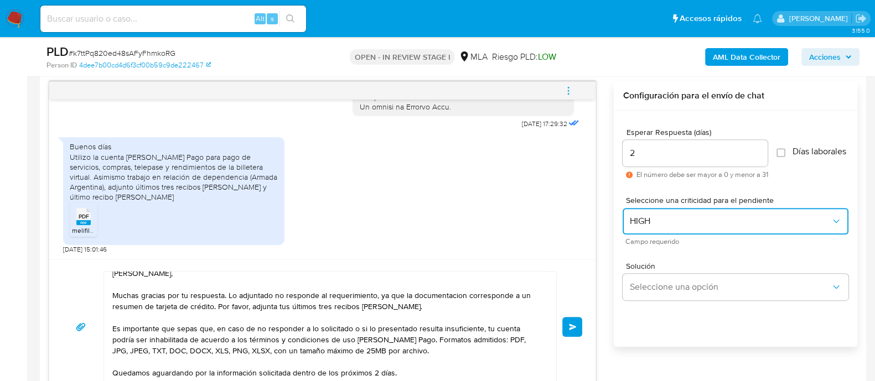
scroll to position [0, 0]
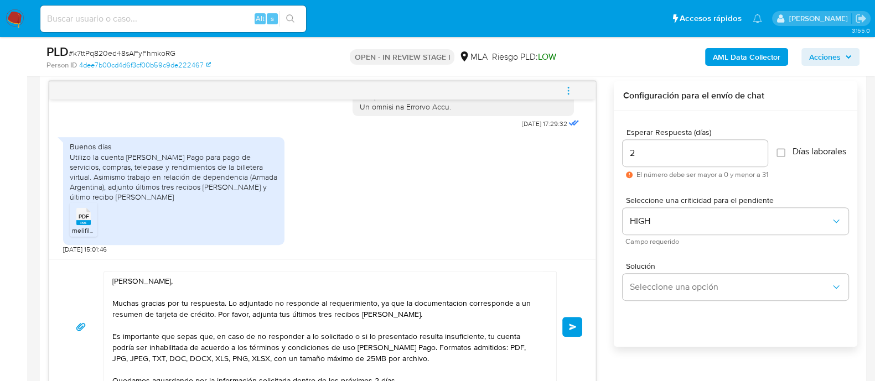
click at [227, 302] on textarea "Hola Marcos Alejandro Soto, Muchas gracias por tu respuesta. Lo adjuntado no re…" at bounding box center [327, 327] width 430 height 111
click at [416, 303] on textarea "Hola Marcos Alejandro Soto, Muchas gracias por tu respuesta, no obstante, lo ad…" at bounding box center [327, 327] width 430 height 111
type textarea "Hola Marcos Alejandro Soto, Muchas gracias por tu respuesta, no obstante, lo ad…"
click at [577, 319] on button "Enviar" at bounding box center [572, 327] width 20 height 20
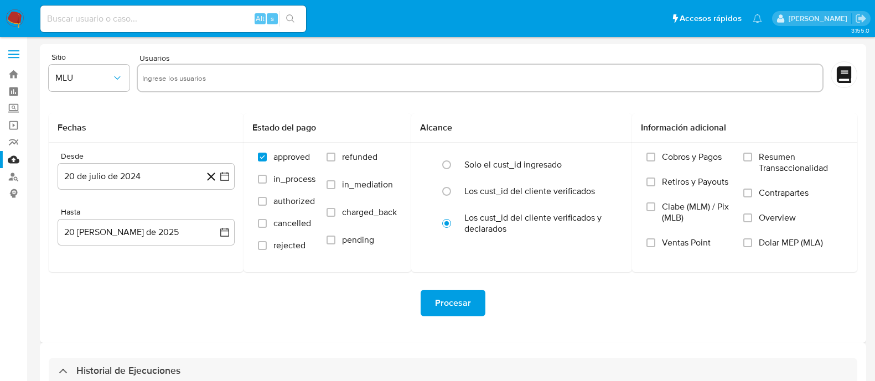
select select "10"
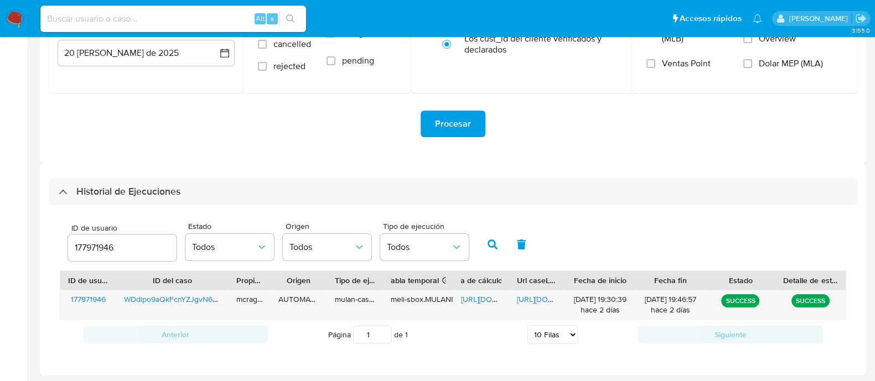
click at [110, 245] on input "177971946" at bounding box center [122, 248] width 109 height 14
click at [485, 249] on button "button" at bounding box center [492, 244] width 29 height 27
click at [479, 296] on span "https://docs.google.com/spreadsheets/d/147aFtq553pXTqFDL3U_DqtM7xjj_TG3kQm2sz_P…" at bounding box center [499, 299] width 76 height 11
click at [545, 297] on span "https://docs.google.com/document/d/1_gkRBBdvn_flHQ4imhhNpgqEQOcPK0Prc2Ks1qKgJHs…" at bounding box center [555, 299] width 76 height 11
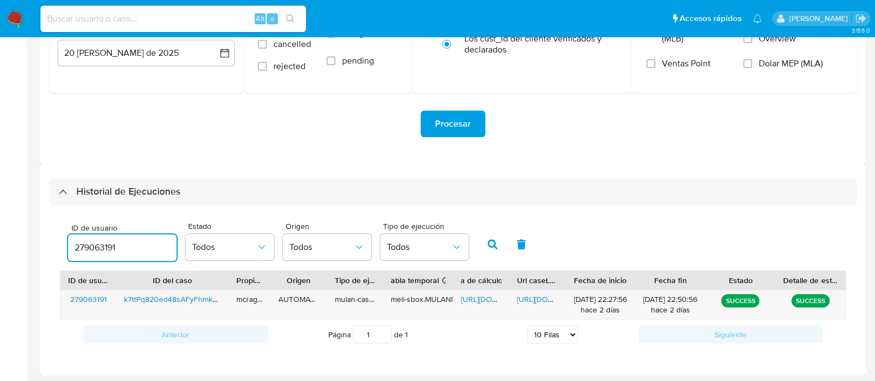
click at [115, 245] on input "279063191" at bounding box center [122, 248] width 109 height 14
click at [115, 244] on input "279063191" at bounding box center [122, 248] width 109 height 14
click at [97, 255] on div "2790631911120008396" at bounding box center [122, 248] width 109 height 27
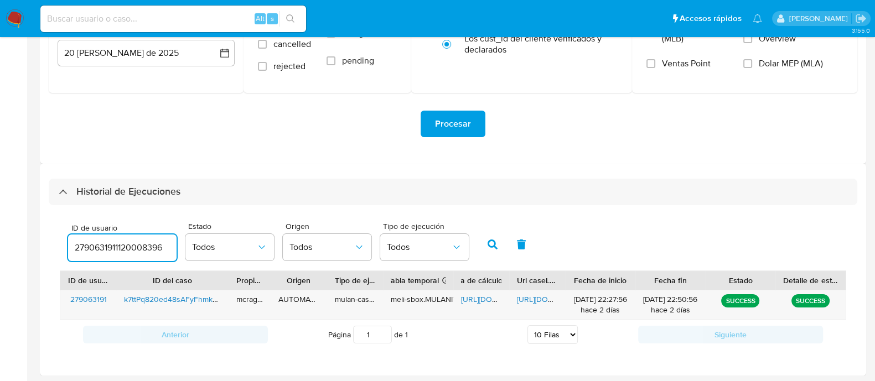
click at [105, 242] on input "2790631911120008396" at bounding box center [122, 248] width 109 height 14
paste input "number"
click at [482, 237] on button "button" at bounding box center [492, 244] width 29 height 27
click at [482, 301] on span "https://docs.google.com/spreadsheets/d/10STc5NBcL7NfVAER-BciKN8tTdGvdun0y1kljTn…" at bounding box center [499, 299] width 76 height 11
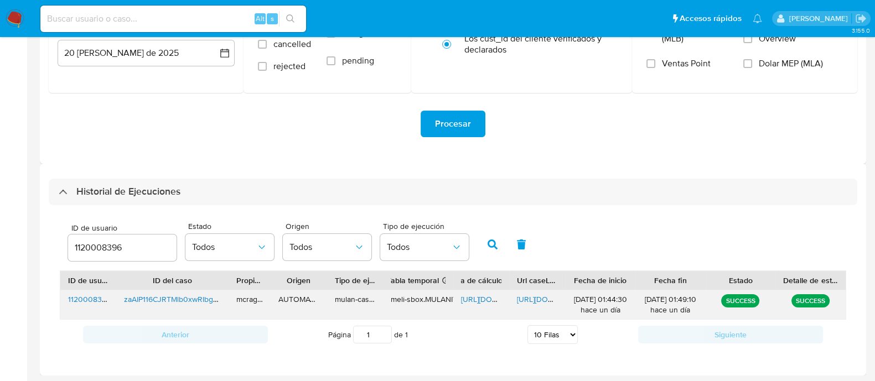
click at [537, 297] on span "https://docs.google.com/document/d/1L0yrTEJ1gE63B9jOByHnN6fJ5JbkiaekJFvsT8uCw34…" at bounding box center [555, 299] width 76 height 11
click at [100, 245] on input "1120008396" at bounding box center [122, 248] width 109 height 14
click at [489, 241] on icon "button" at bounding box center [493, 245] width 10 height 10
drag, startPoint x: 481, startPoint y: 296, endPoint x: 432, endPoint y: 276, distance: 52.3
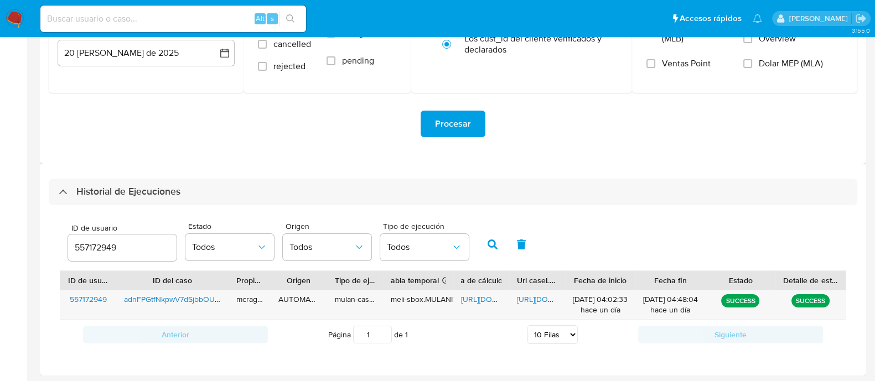
click at [479, 297] on span "https://docs.google.com/spreadsheets/d/1ApQ1x8O023teKL72a3IE_lGE9hZZ5xQ-00z9557…" at bounding box center [499, 299] width 76 height 11
click at [531, 300] on span "https://docs.google.com/document/d/1WIpf4v4VHTZK9rvZZMPUgIVEdA-sdknyEWPmBddZVf0…" at bounding box center [555, 299] width 76 height 11
click at [97, 247] on input "557172949" at bounding box center [122, 248] width 109 height 14
drag, startPoint x: 489, startPoint y: 240, endPoint x: 404, endPoint y: 51, distance: 207.1
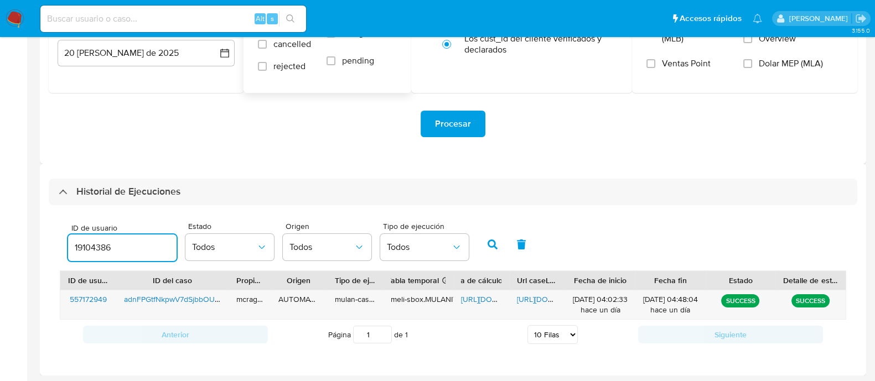
click at [489, 240] on icon "button" at bounding box center [493, 245] width 10 height 10
click at [489, 294] on span "https://docs.google.com/spreadsheets/d/1DF4DPmCESNNdAYtDdWMhtYuI9Kvy642hgbgQzrB…" at bounding box center [499, 299] width 76 height 11
click at [540, 292] on div "https://docs.google.com/document/d/14iBfe8NXA7xDYtWWXluf3BUJqWYLC0PkBo_VSi1rX4U…" at bounding box center [537, 305] width 56 height 29
click at [548, 294] on span "https://docs.google.com/document/d/14iBfe8NXA7xDYtWWXluf3BUJqWYLC0PkBo_VSi1rX4U…" at bounding box center [555, 299] width 76 height 11
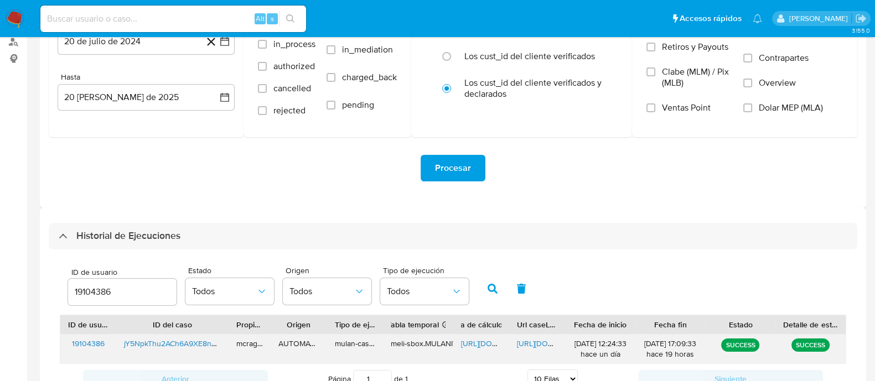
scroll to position [179, 0]
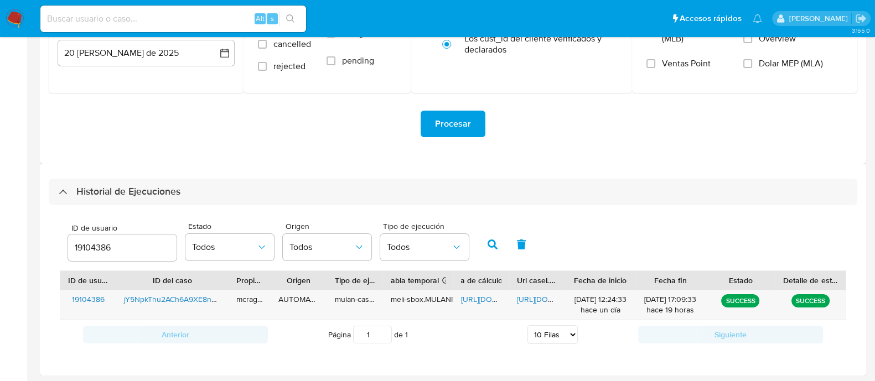
click at [91, 249] on input "19104386" at bounding box center [122, 248] width 109 height 14
click at [91, 248] on input "19104386" at bounding box center [122, 248] width 109 height 14
type input "203041204"
drag, startPoint x: 487, startPoint y: 242, endPoint x: 484, endPoint y: 279, distance: 37.2
click at [488, 242] on icon "button" at bounding box center [493, 245] width 10 height 10
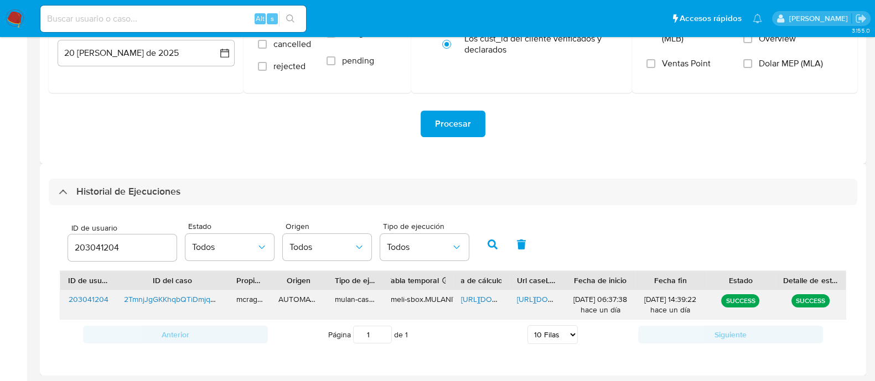
click at [479, 299] on span "https://docs.google.com/spreadsheets/d/1HgPZKBPCI1SV1ZRQDoTMlory0ead96oCuZmnIgl…" at bounding box center [499, 299] width 76 height 11
click at [529, 300] on span "https://docs.google.com/document/d/1wJFGOPb4mNXDF4tY13KBIVxm7aphogsOFnE34l3zxzI…" at bounding box center [555, 299] width 76 height 11
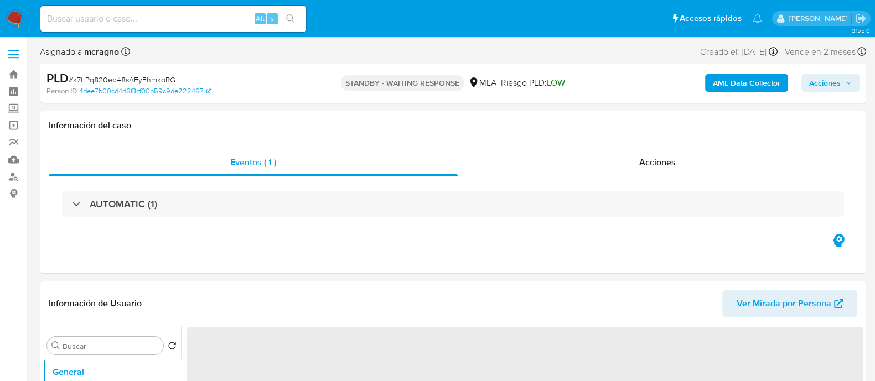
select select "10"
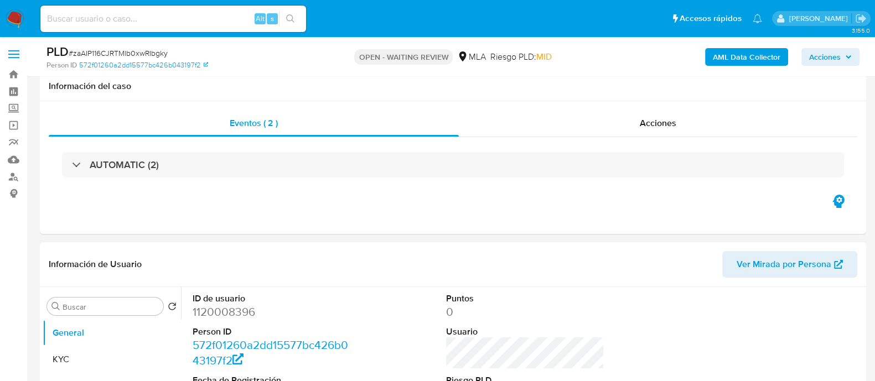
scroll to position [138, 0]
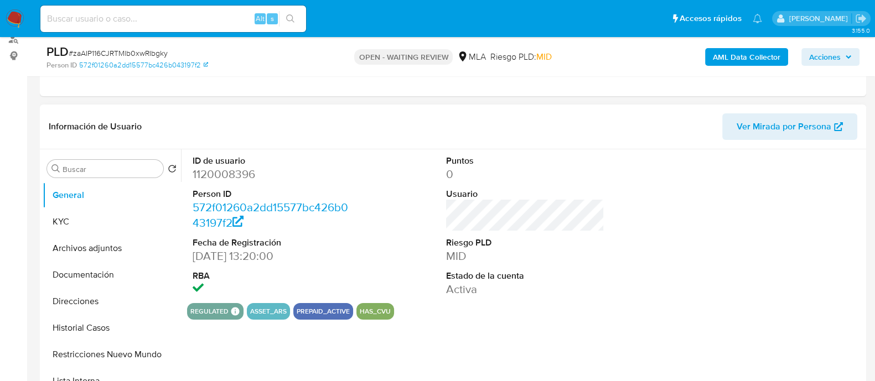
select select "10"
click at [229, 170] on dd "1120008396" at bounding box center [272, 175] width 158 height 16
copy dd "1120008396"
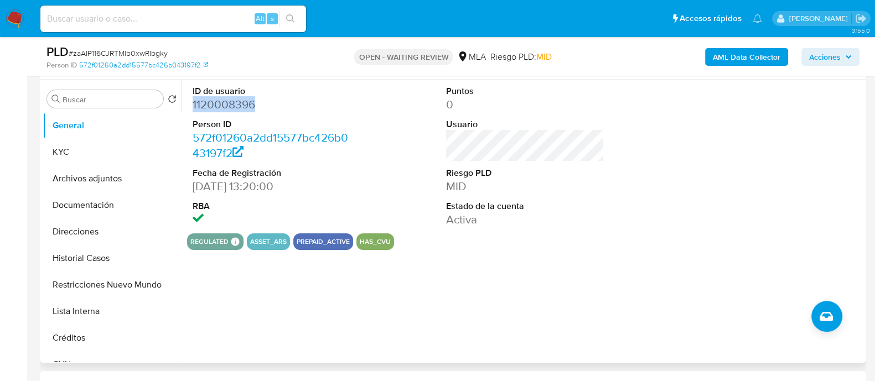
drag, startPoint x: 85, startPoint y: 255, endPoint x: 285, endPoint y: 272, distance: 200.6
click at [85, 255] on button "Historial Casos" at bounding box center [112, 258] width 138 height 27
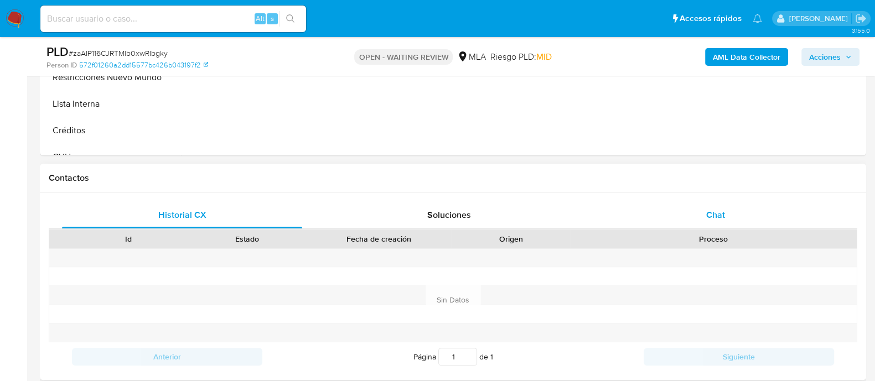
click at [708, 225] on div "Chat" at bounding box center [716, 215] width 240 height 27
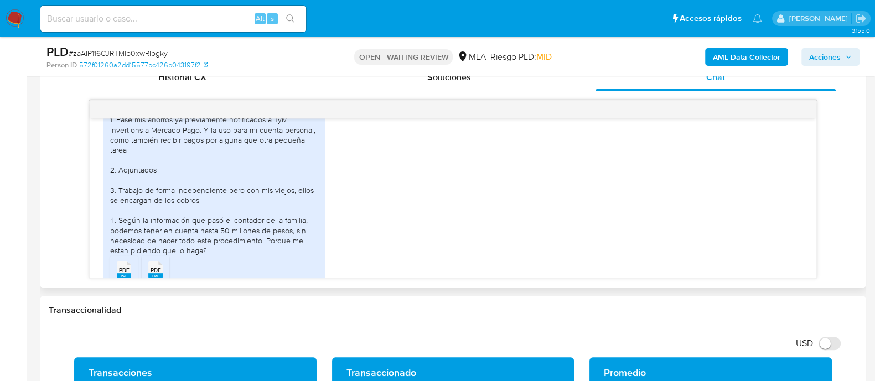
scroll to position [694, 0]
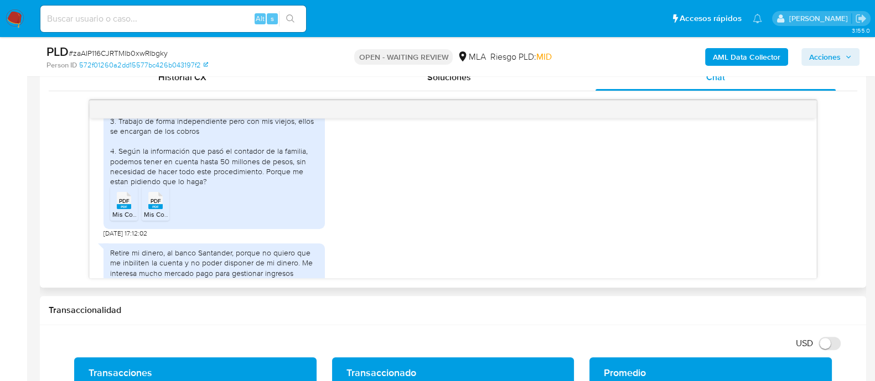
drag, startPoint x: 116, startPoint y: 225, endPoint x: 145, endPoint y: 228, distance: 28.9
click at [116, 210] on div "PDF PDF" at bounding box center [123, 200] width 23 height 22
click at [159, 209] on rect at bounding box center [155, 206] width 14 height 5
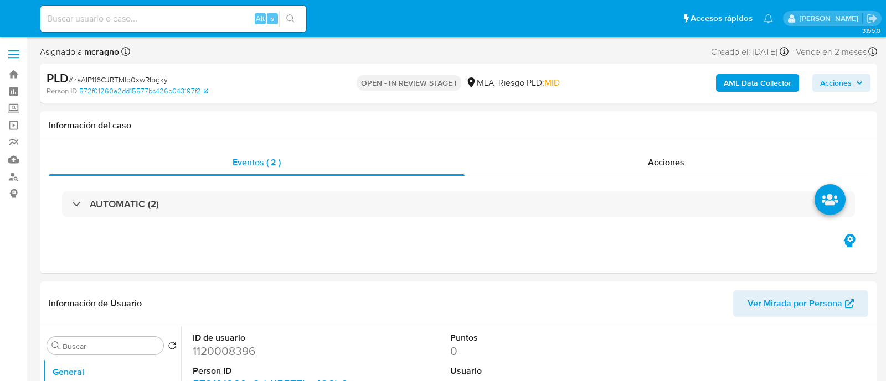
select select "10"
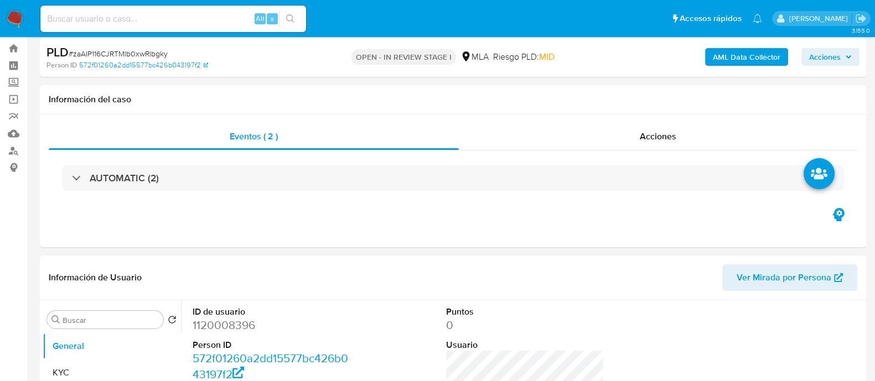
scroll to position [208, 0]
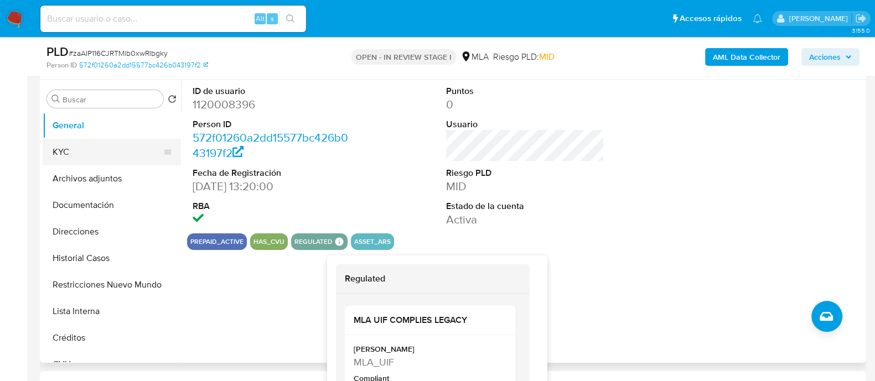
click at [76, 142] on button "KYC" at bounding box center [108, 152] width 130 height 27
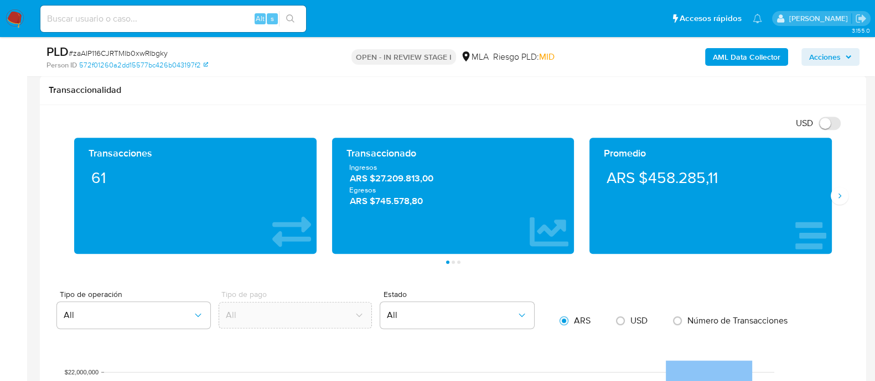
scroll to position [484, 0]
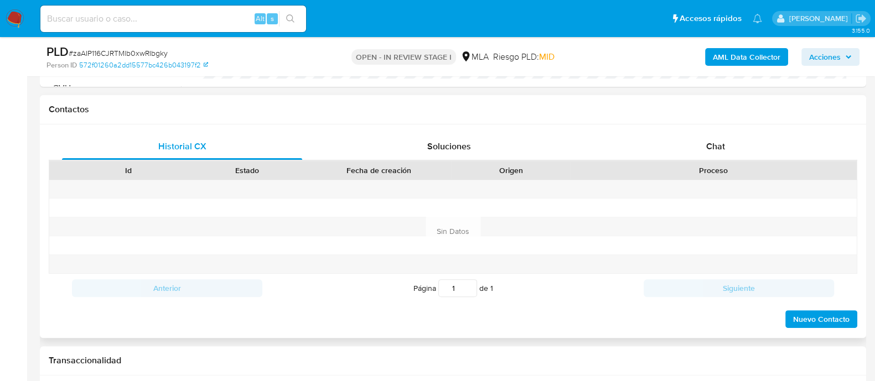
click at [767, 149] on div "Chat" at bounding box center [716, 146] width 240 height 27
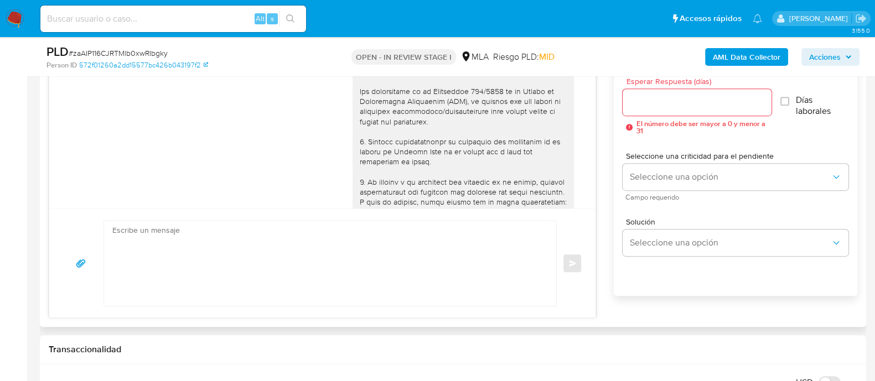
scroll to position [763, 0]
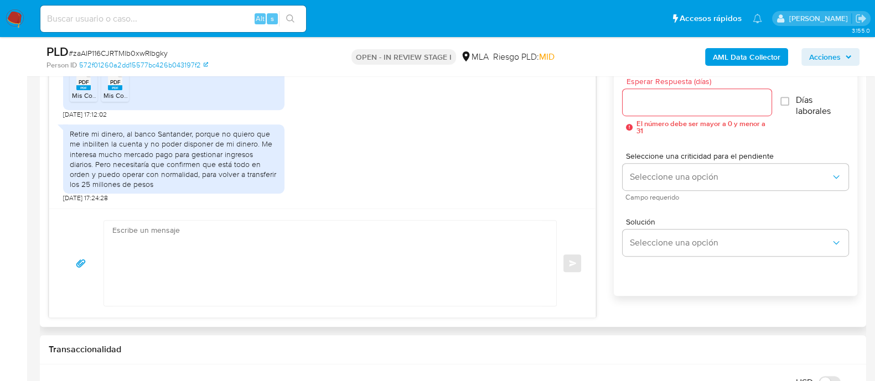
click at [278, 248] on textarea at bounding box center [327, 263] width 430 height 85
paste textarea "Hola, ¡Muchas gracias por tu respuesta! Confirmamos la recepción de la document…"
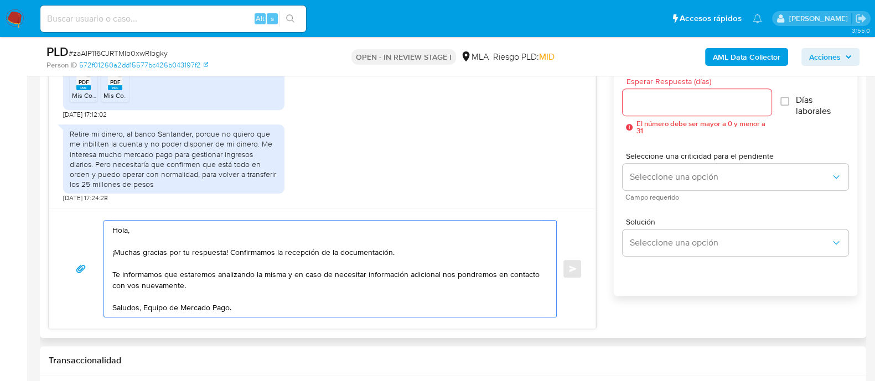
drag, startPoint x: 177, startPoint y: 291, endPoint x: 102, endPoint y: 275, distance: 76.3
click at [102, 276] on div "Hola, ¡Muchas gracias por tu respuesta! Confirmamos la recepción de la document…" at bounding box center [323, 268] width 520 height 97
drag, startPoint x: 209, startPoint y: 285, endPoint x: 122, endPoint y: 275, distance: 87.6
click at [122, 275] on textarea "Hola, ¡Muchas gracias por tu respuesta! Confirmamos la recepción de la document…" at bounding box center [327, 269] width 430 height 96
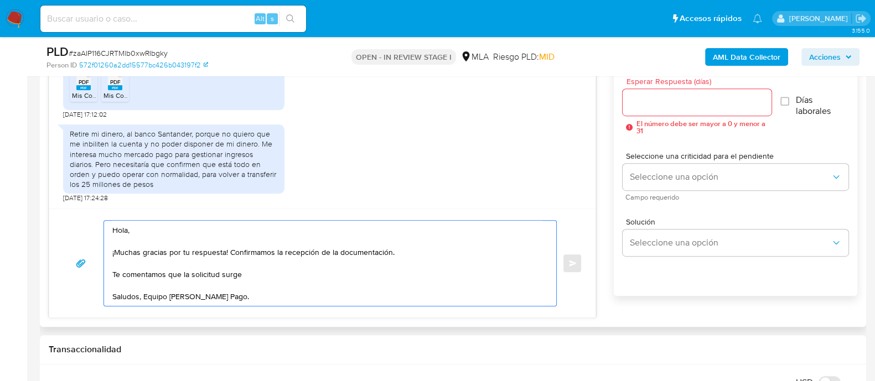
paste textarea "queremos informarte que la Resolución General de ARCA 5699/2025 actualiza los u…"
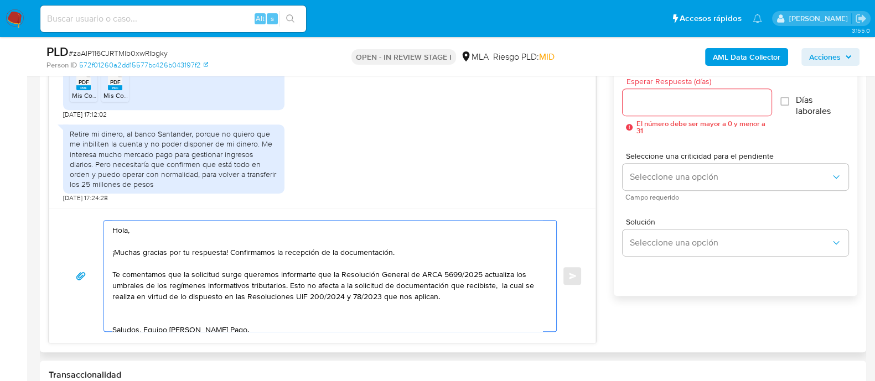
drag, startPoint x: 113, startPoint y: 274, endPoint x: 239, endPoint y: 275, distance: 125.1
click at [239, 275] on textarea "Hola, ¡Muchas gracias por tu respuesta! Confirmamos la recepción de la document…" at bounding box center [327, 276] width 430 height 111
click at [256, 312] on textarea "Hola, ¡Muchas gracias por tu respuesta! Confirmamos la recepción de la document…" at bounding box center [327, 276] width 430 height 111
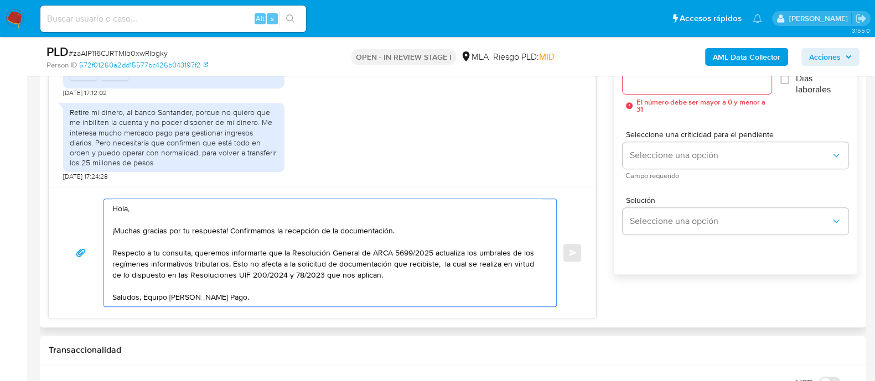
scroll to position [623, 0]
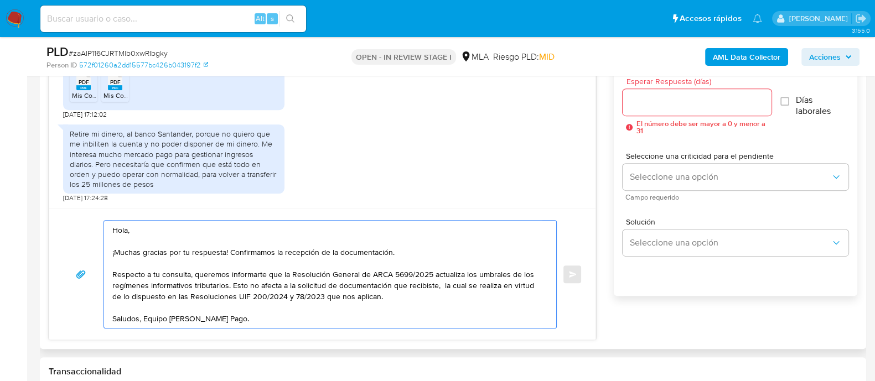
type textarea "Hola, ¡Muchas gracias por tu respuesta! Confirmamos la recepción de la document…"
click at [680, 105] on input "Esperar Respuesta (días)" at bounding box center [697, 102] width 148 height 14
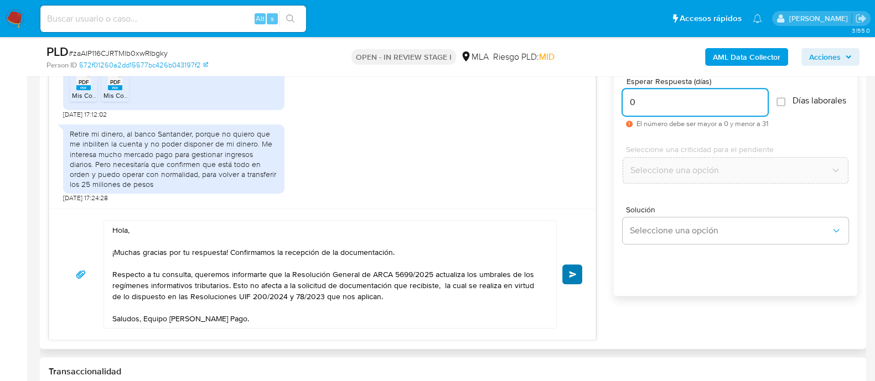
type input "0"
click at [570, 275] on span "Enviar" at bounding box center [573, 274] width 8 height 7
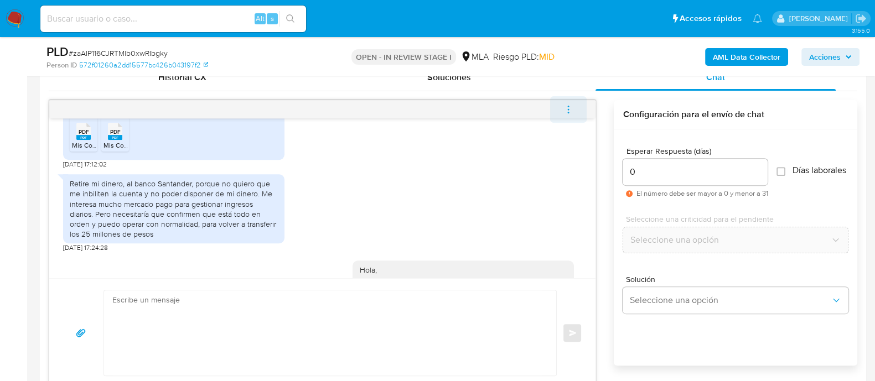
scroll to position [926, 0]
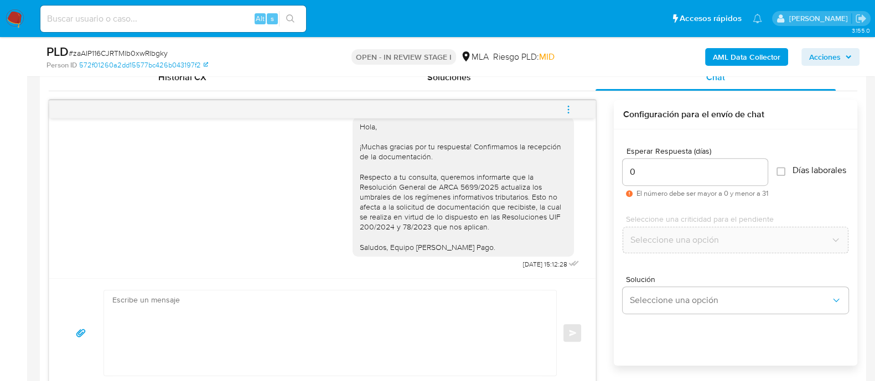
drag, startPoint x: 573, startPoint y: 101, endPoint x: 514, endPoint y: 96, distance: 59.4
click at [573, 101] on span "menu-action" at bounding box center [569, 109] width 10 height 27
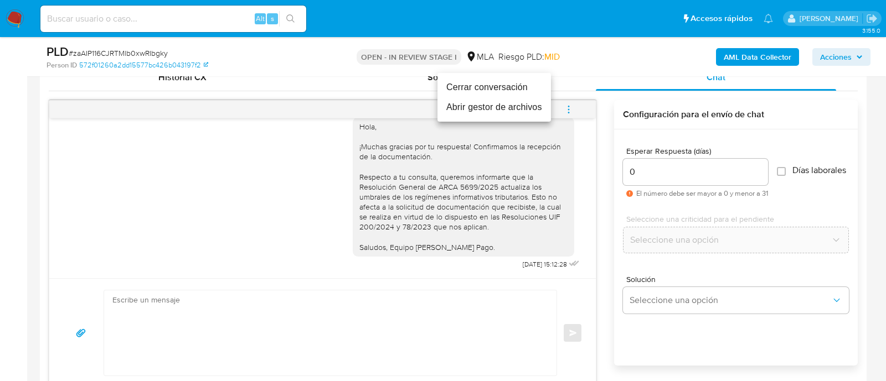
click at [507, 83] on li "Cerrar conversación" at bounding box center [493, 88] width 113 height 20
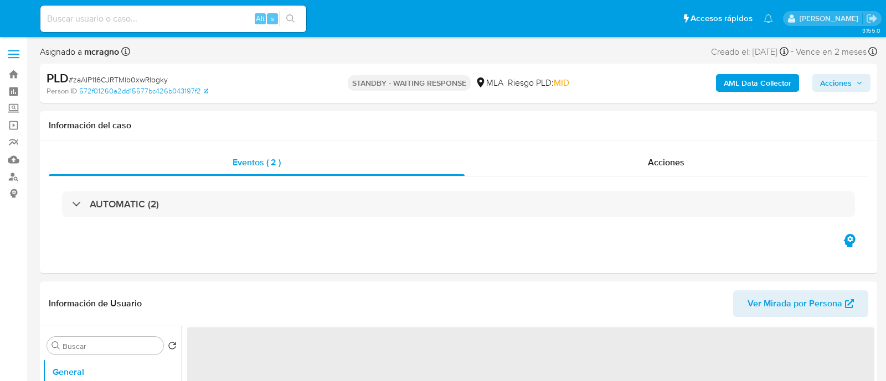
select select "10"
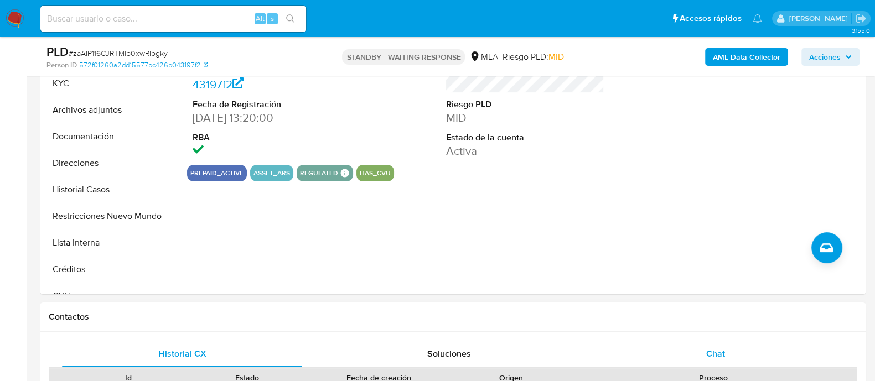
click at [724, 344] on div "Chat" at bounding box center [716, 354] width 240 height 27
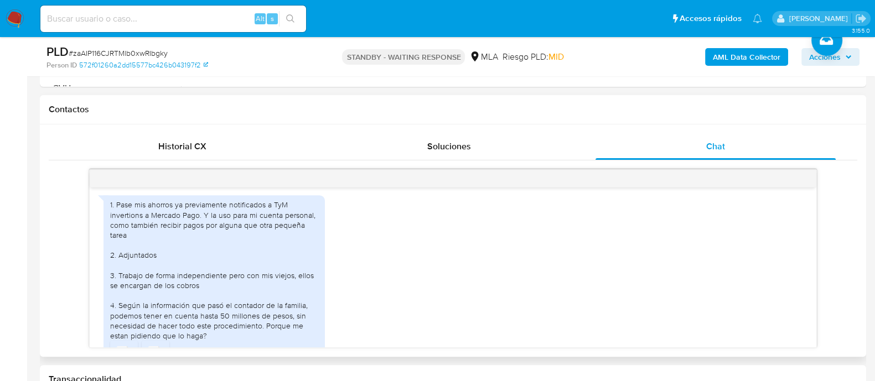
scroll to position [580, 0]
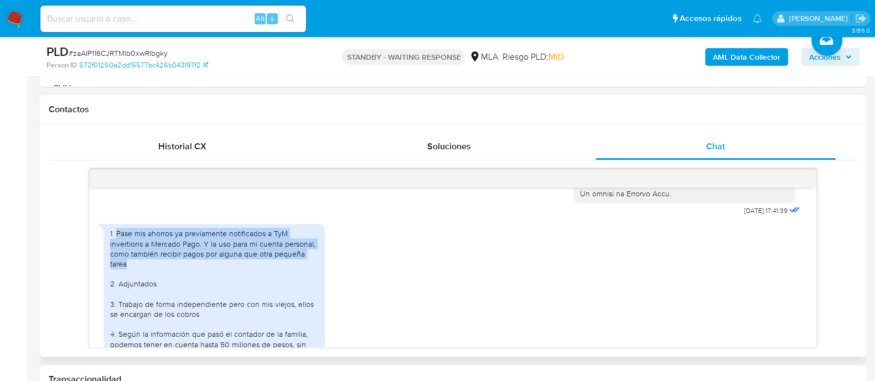
drag, startPoint x: 116, startPoint y: 252, endPoint x: 136, endPoint y: 280, distance: 33.8
click at [136, 280] on div "1. Pase mis ahorros ya previamente notificados a TyM invertions a Mercado Pago.…" at bounding box center [214, 299] width 208 height 141
copy div "Pase mis ahorros ya previamente notificados a TyM invertions a Mercado Pago. Y …"
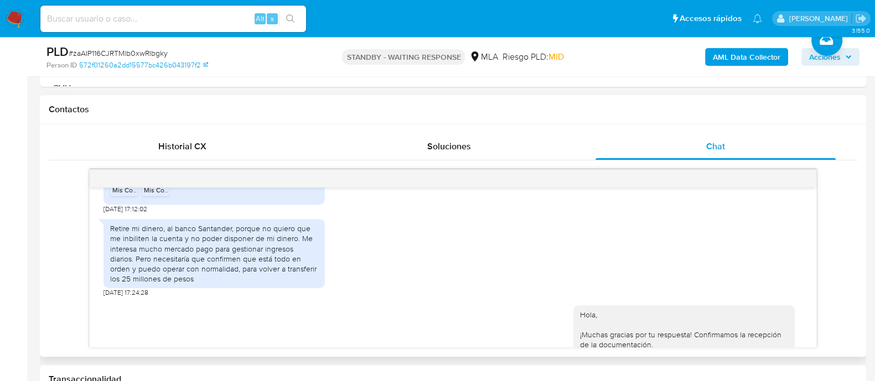
scroll to position [926, 0]
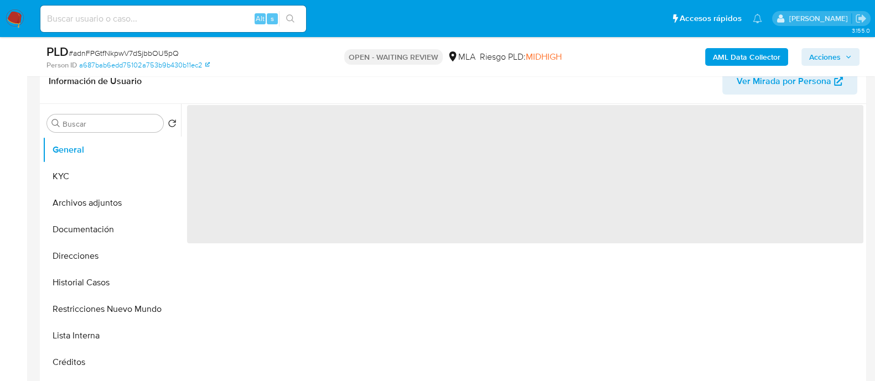
scroll to position [208, 0]
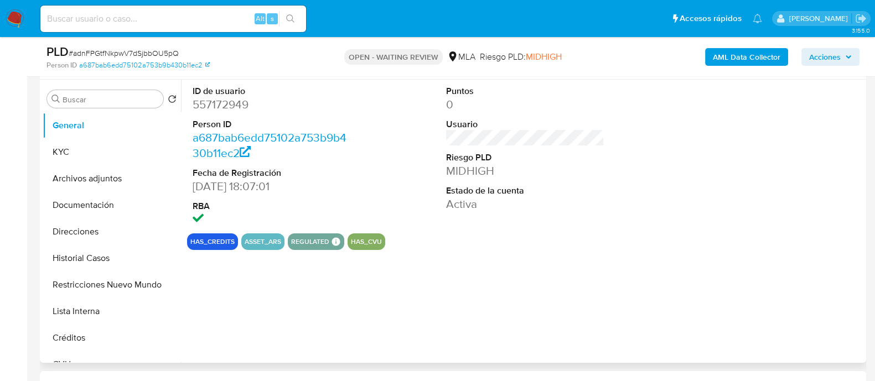
click at [219, 116] on dl "ID de usuario 557172949 Person ID a687bab6edd75102a753b9b430b11ec2 Fecha de Reg…" at bounding box center [272, 156] width 158 height 143
select select "10"
click at [221, 100] on dd "557172949" at bounding box center [272, 105] width 158 height 16
copy dd "557172949"
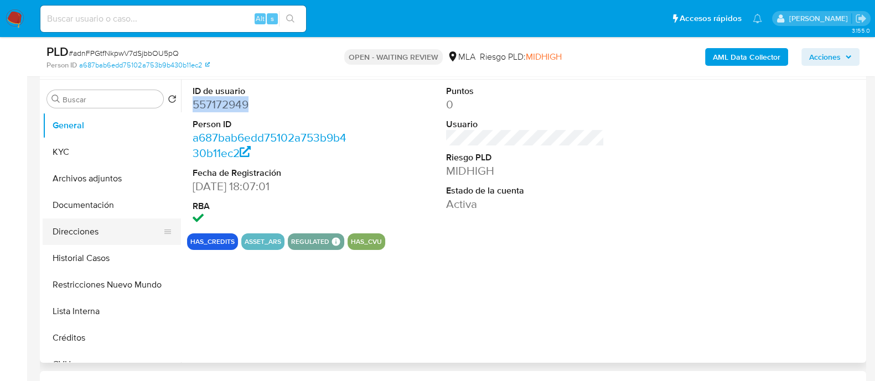
click at [119, 239] on button "Direcciones" at bounding box center [108, 232] width 130 height 27
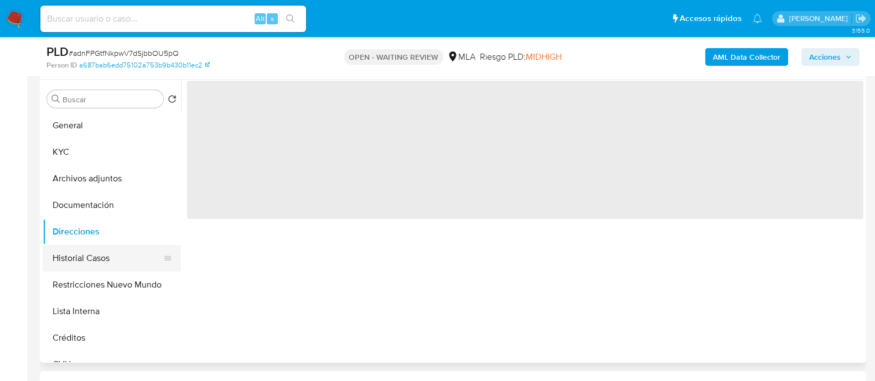
click at [121, 255] on button "Historial Casos" at bounding box center [108, 258] width 130 height 27
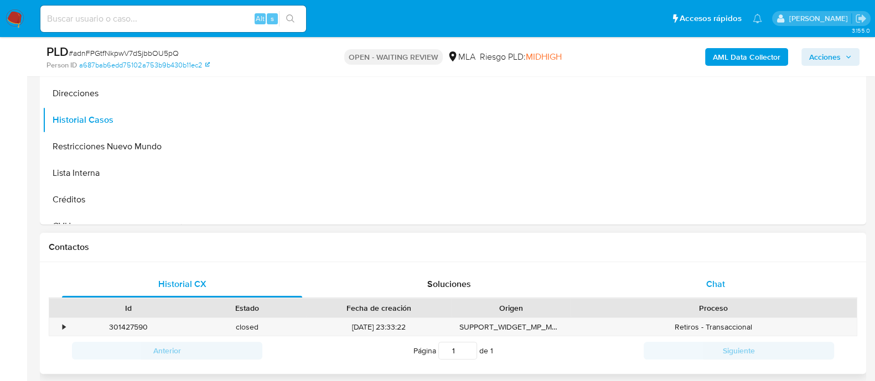
click at [756, 285] on div "Chat" at bounding box center [716, 284] width 240 height 27
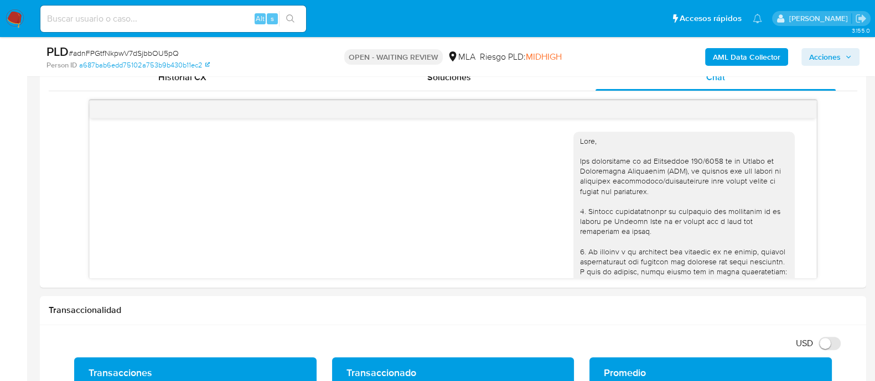
scroll to position [1179, 0]
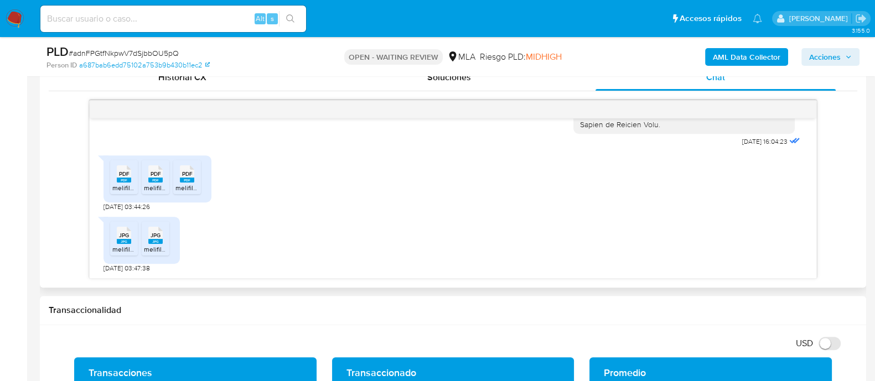
click at [127, 171] on span "PDF" at bounding box center [124, 174] width 11 height 7
click at [163, 179] on div "PDF PDF" at bounding box center [155, 173] width 23 height 22
click at [190, 181] on rect at bounding box center [187, 180] width 14 height 5
drag, startPoint x: 127, startPoint y: 234, endPoint x: 154, endPoint y: 237, distance: 27.3
click at [130, 235] on div "JPG JPG" at bounding box center [123, 235] width 23 height 22
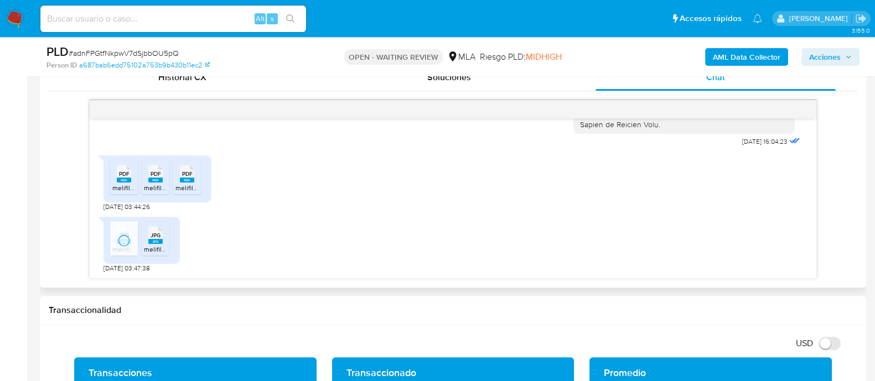
click at [156, 239] on rect at bounding box center [155, 241] width 14 height 5
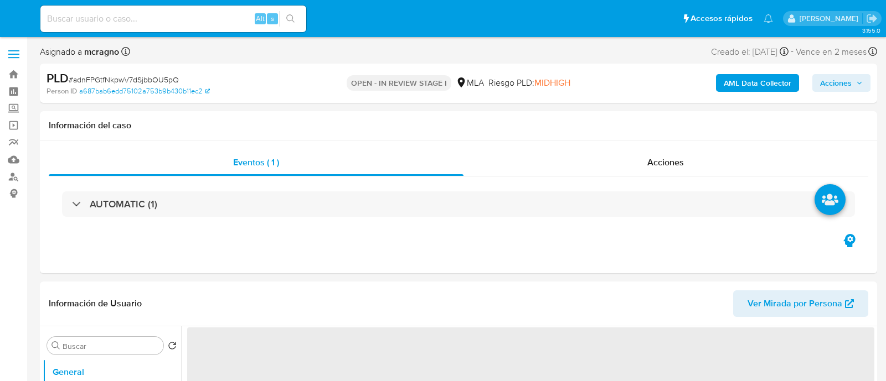
select select "10"
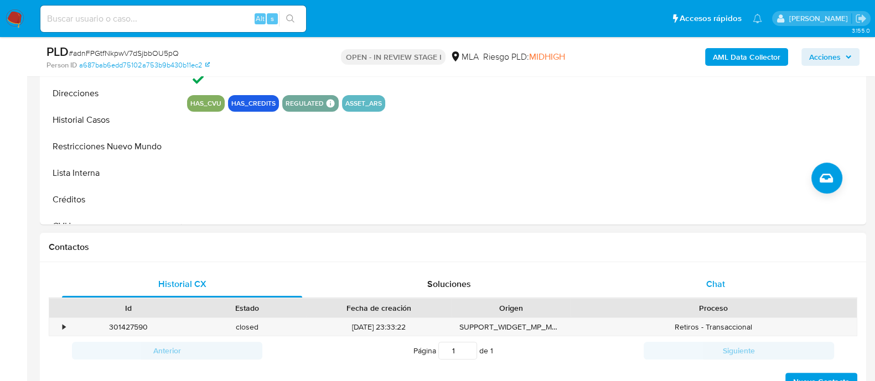
click at [781, 286] on div "Chat" at bounding box center [716, 284] width 240 height 27
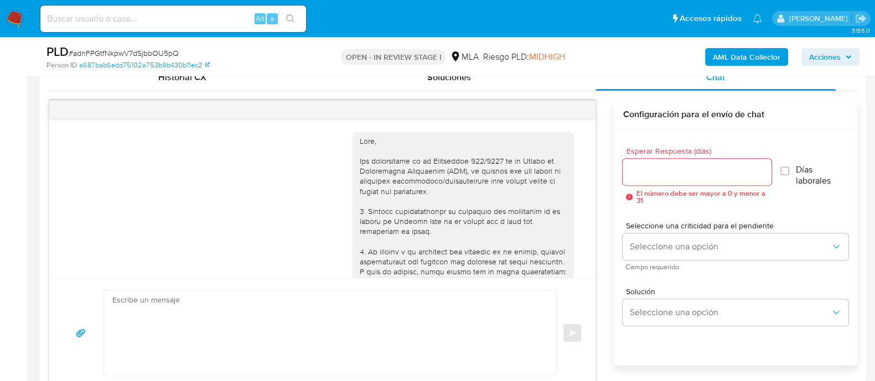
scroll to position [1179, 0]
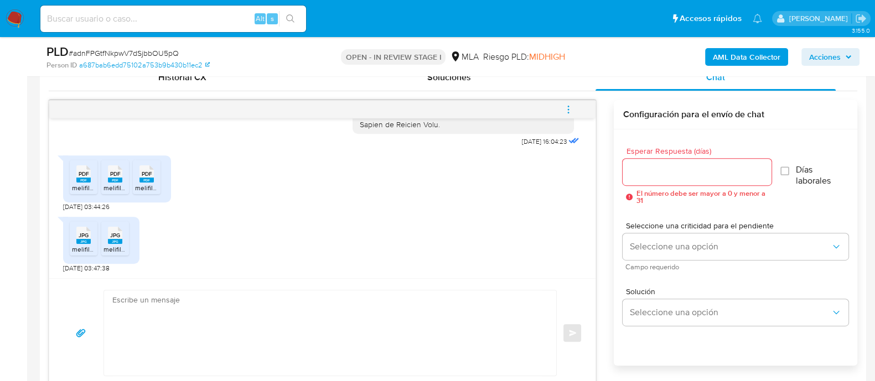
click at [84, 239] on rect at bounding box center [83, 241] width 14 height 5
click at [111, 240] on rect at bounding box center [115, 241] width 14 height 5
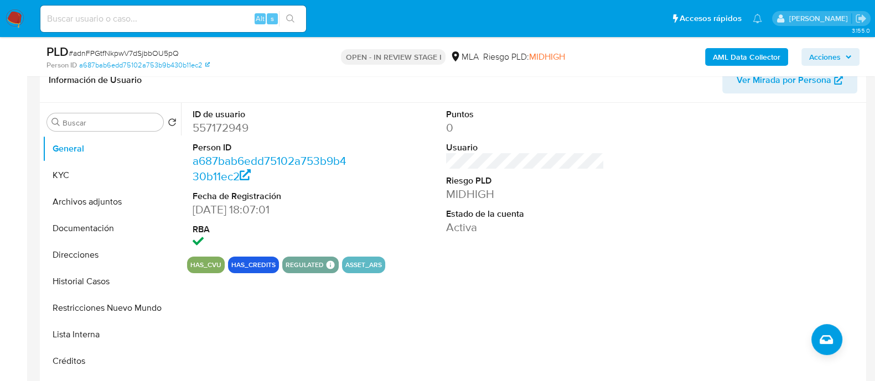
scroll to position [69, 0]
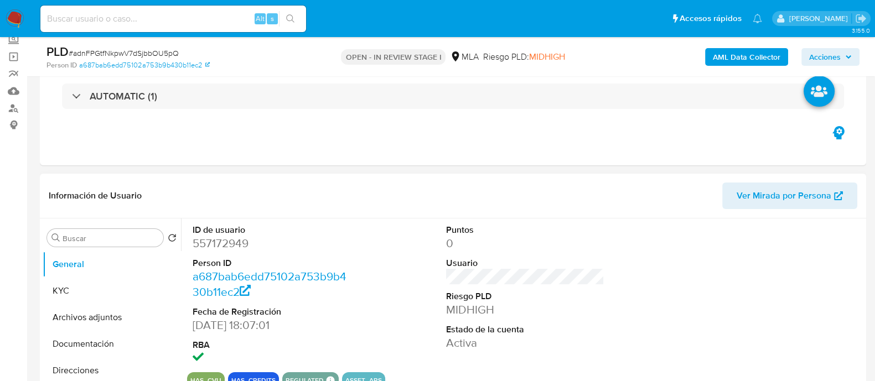
click at [244, 239] on dd "557172949" at bounding box center [272, 244] width 158 height 16
copy dd "557172949"
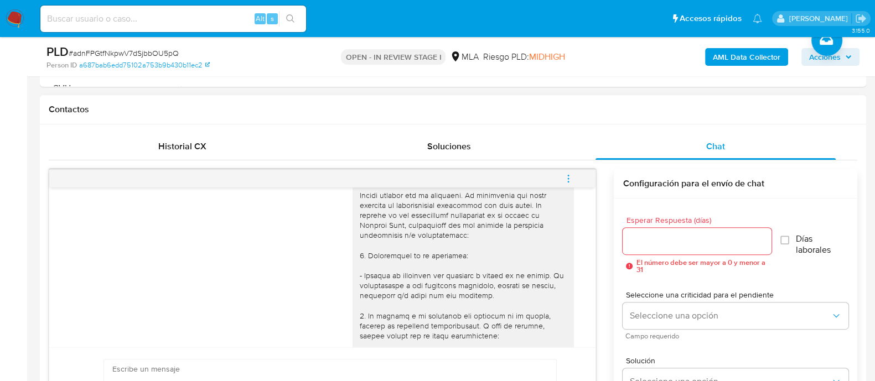
scroll to position [626, 0]
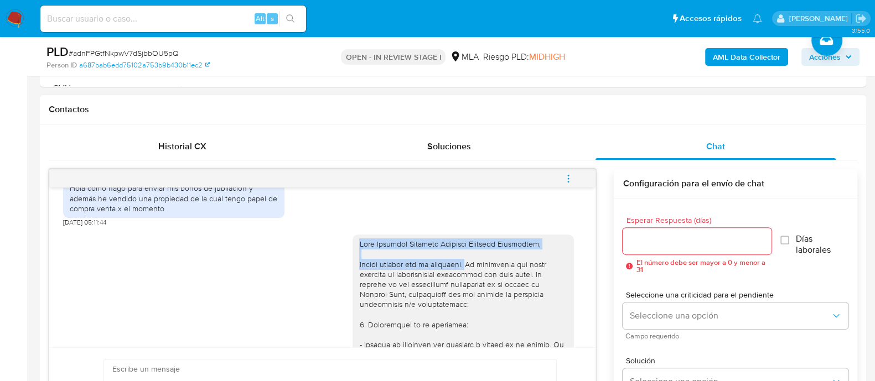
drag, startPoint x: 349, startPoint y: 264, endPoint x: 460, endPoint y: 287, distance: 113.1
copy div "Hola Graciela Cristina Graciela Cristina Notionally, Muchas gracias por tu resp…"
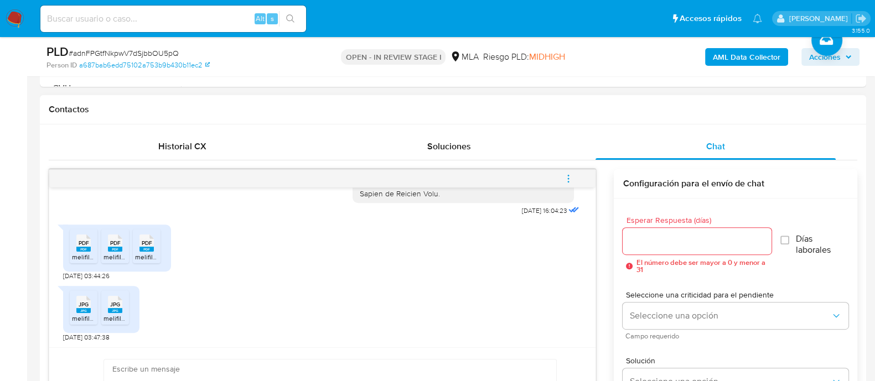
scroll to position [692, 0]
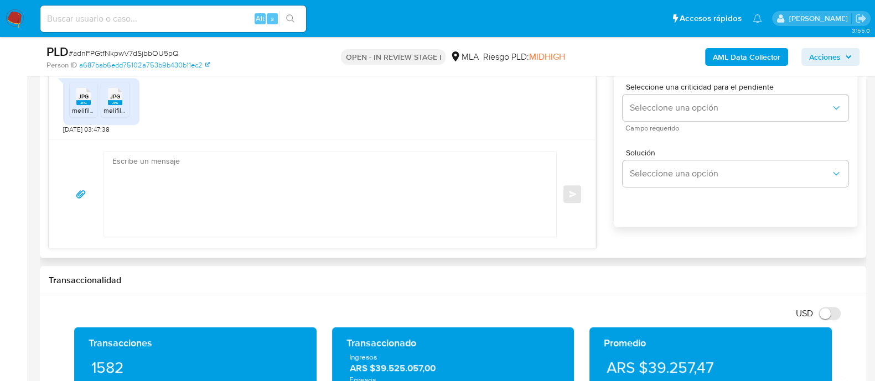
click at [233, 198] on textarea at bounding box center [327, 194] width 430 height 85
paste textarea "Hola Graciela Cristina Graciela Cristina Notionally, Muchas gracias por tu resp…"
drag, startPoint x: 245, startPoint y: 189, endPoint x: 171, endPoint y: 187, distance: 74.8
click at [171, 187] on textarea "Hola Graciela Cristina Graciela Cristina Notionally, Muchas gracias por tu resp…" at bounding box center [327, 194] width 430 height 85
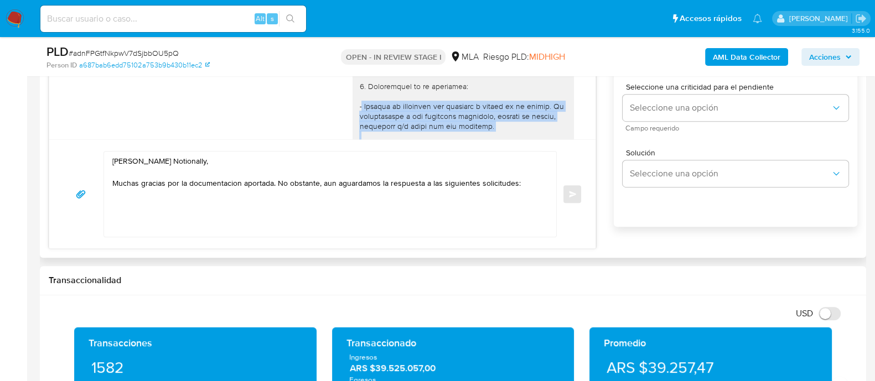
scroll to position [669, 0]
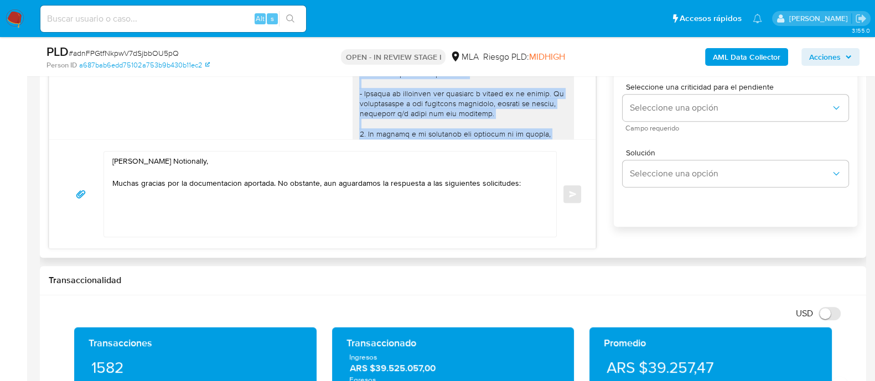
drag, startPoint x: 437, startPoint y: 123, endPoint x: 347, endPoint y: 94, distance: 95.6
click at [353, 94] on div at bounding box center [463, 234] width 221 height 502
copy div "1. Descripción de la actividad: - Detalla la actividad que realizas a través de…"
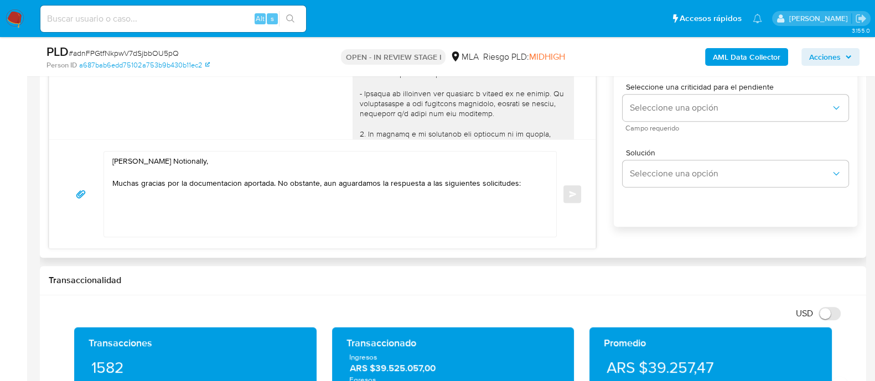
click at [222, 201] on textarea "Hola Graciela Cristina Graciela Cristina Notionally, Muchas gracias por la docu…" at bounding box center [327, 194] width 430 height 85
paste textarea "1. Descripción de la actividad: - Detalla la actividad que realizas a través de…"
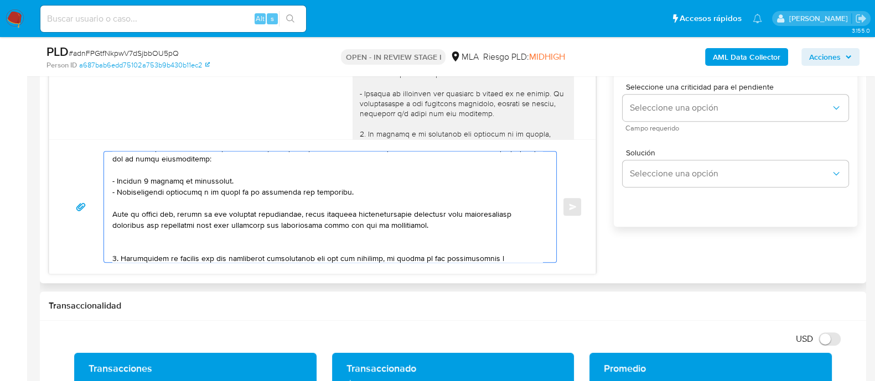
scroll to position [29, 0]
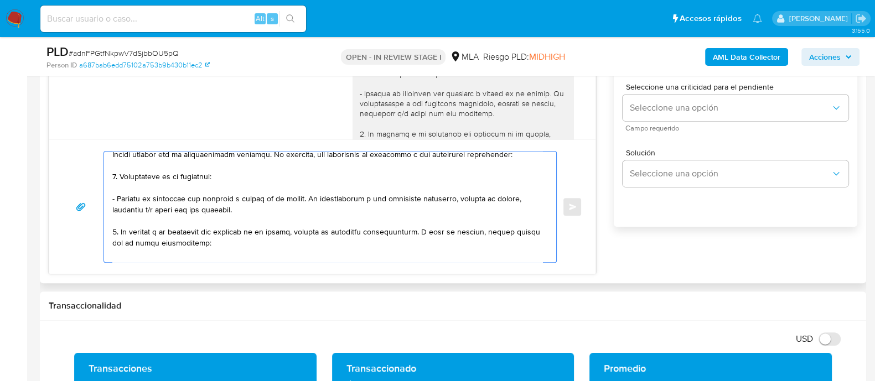
drag, startPoint x: 419, startPoint y: 204, endPoint x: 171, endPoint y: 228, distance: 249.1
click at [120, 229] on textarea at bounding box center [327, 207] width 430 height 111
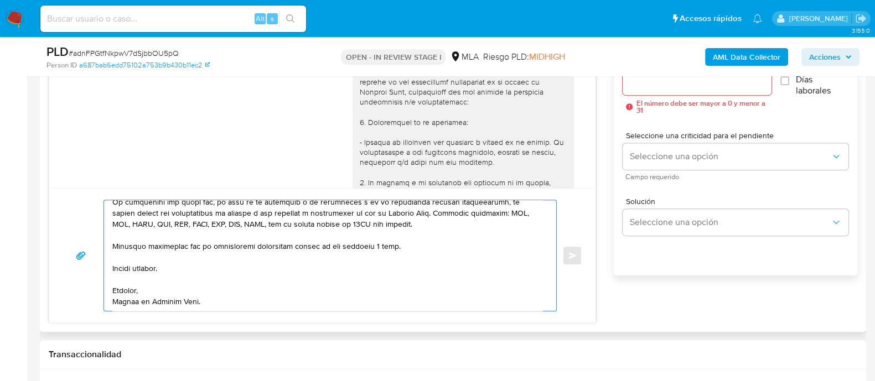
scroll to position [623, 0]
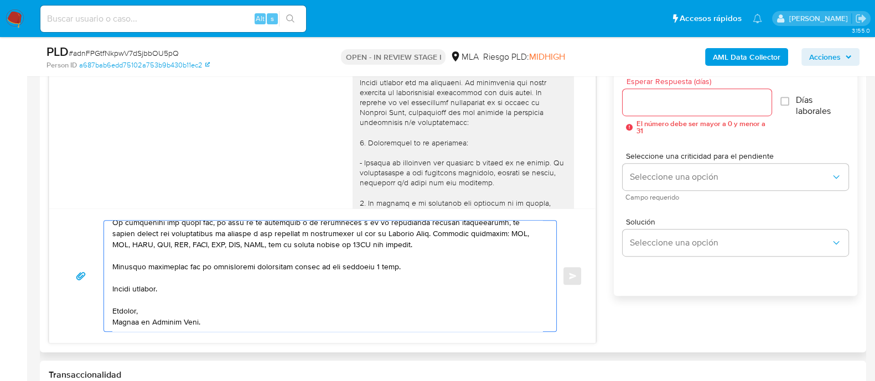
type textarea "Hola Graciela Cristina Graciela Cristina Notionally, Muchas gracias por la docu…"
click at [659, 103] on input "Esperar Respuesta (días)" at bounding box center [697, 102] width 148 height 14
type input "2"
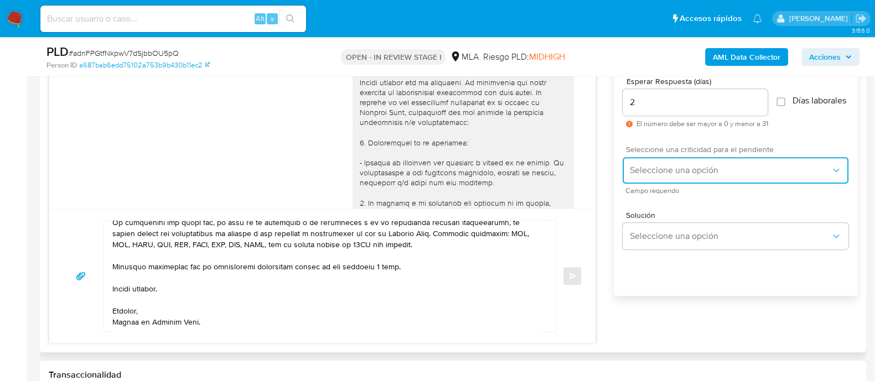
click at [665, 169] on button "Seleccione una opción" at bounding box center [736, 170] width 226 height 27
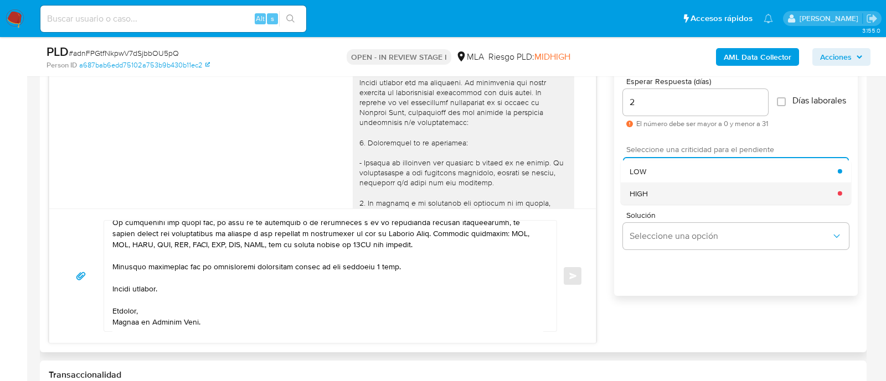
click at [658, 189] on div "HIGH" at bounding box center [733, 193] width 208 height 22
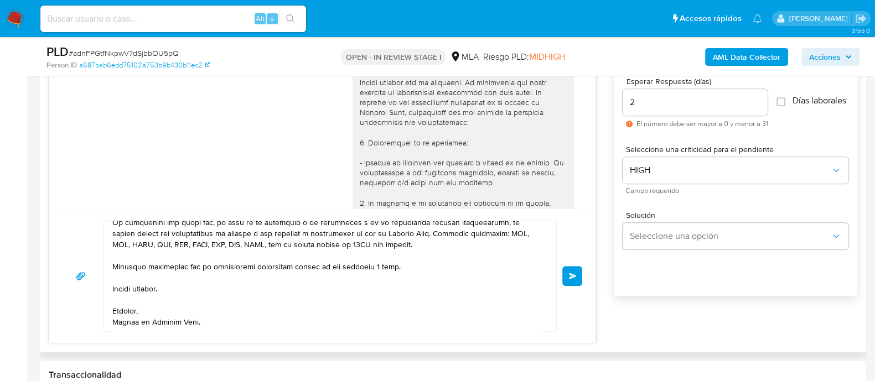
click at [572, 273] on span "Enviar" at bounding box center [573, 276] width 8 height 7
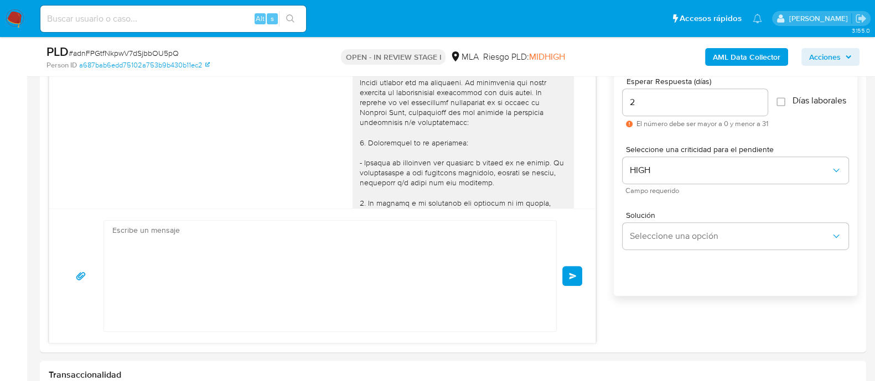
scroll to position [1534, 0]
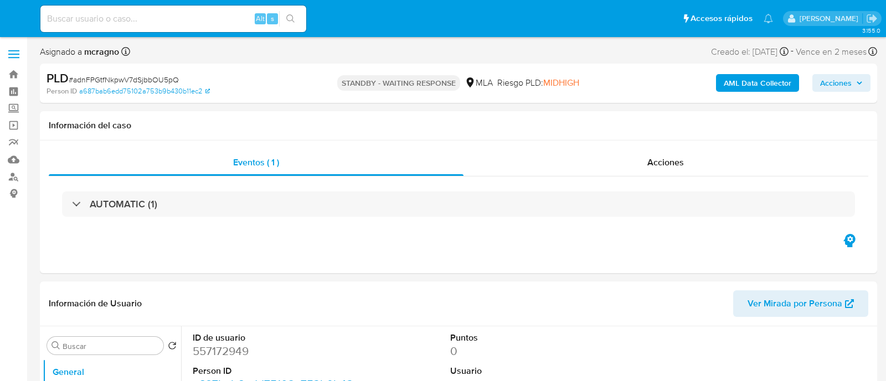
select select "10"
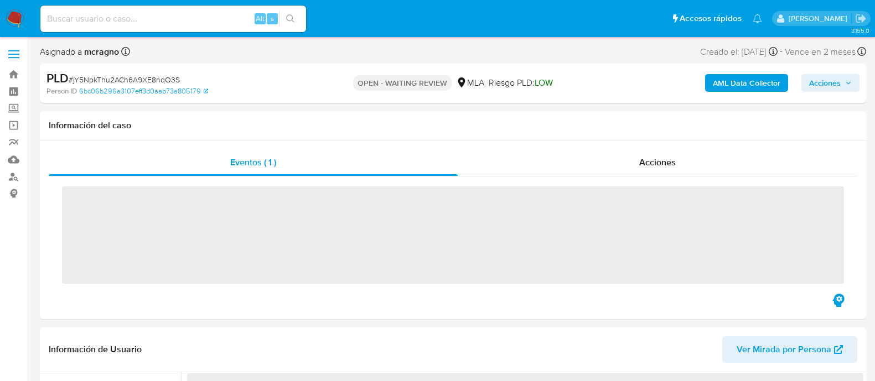
select select "10"
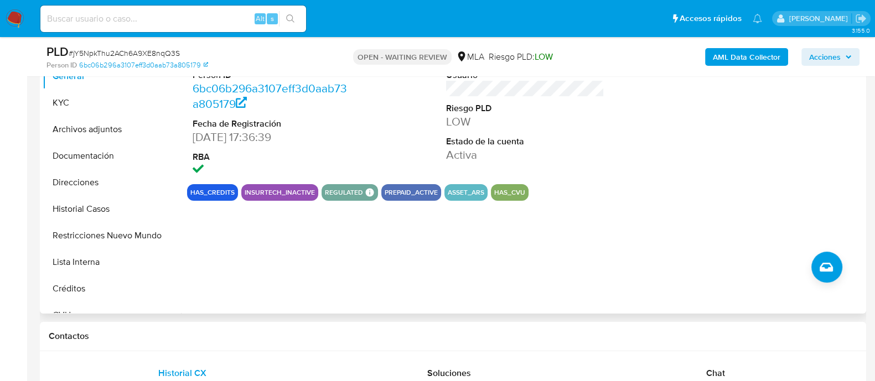
scroll to position [208, 0]
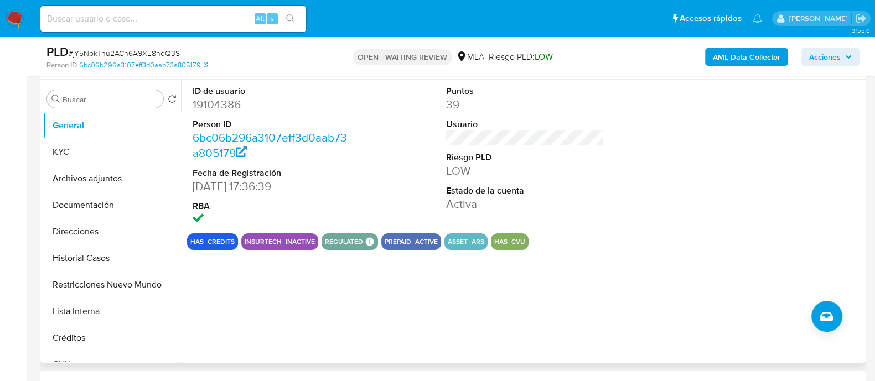
click at [215, 101] on dd "19104386" at bounding box center [272, 105] width 158 height 16
copy dd "19104386"
click at [98, 253] on button "Historial Casos" at bounding box center [108, 258] width 130 height 27
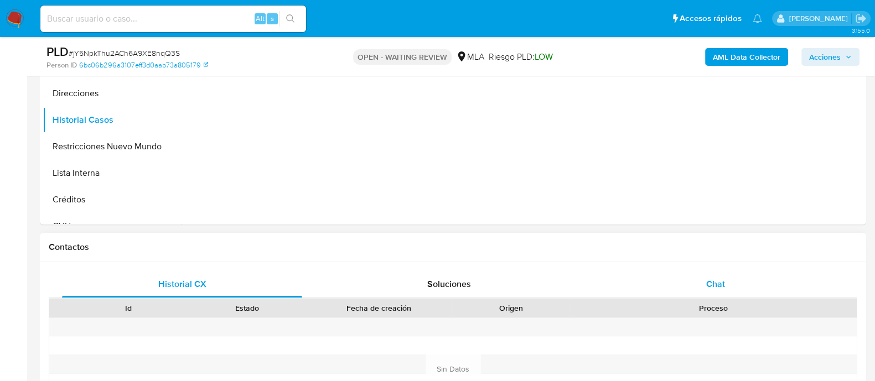
click at [750, 271] on div "Chat" at bounding box center [716, 284] width 240 height 27
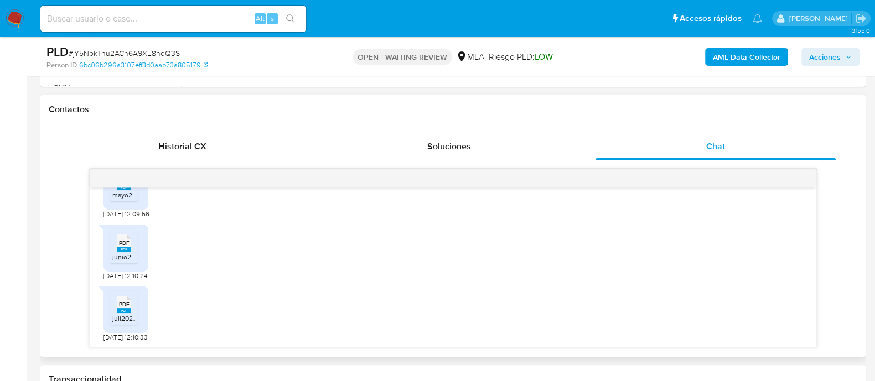
scroll to position [767, 0]
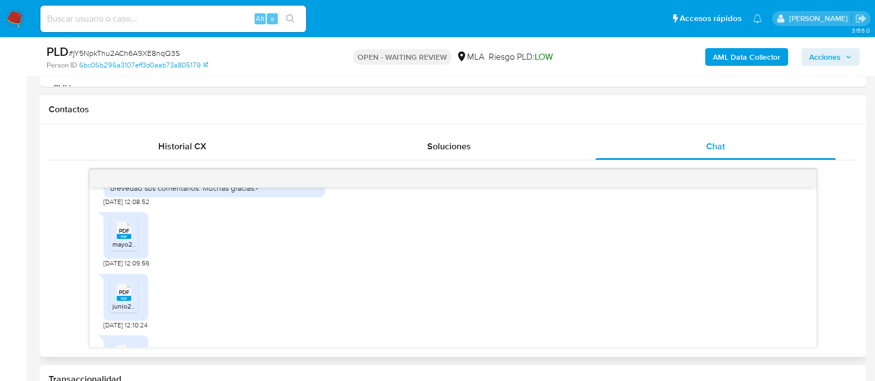
click at [119, 239] on rect at bounding box center [124, 236] width 14 height 5
click at [117, 301] on icon at bounding box center [124, 292] width 14 height 17
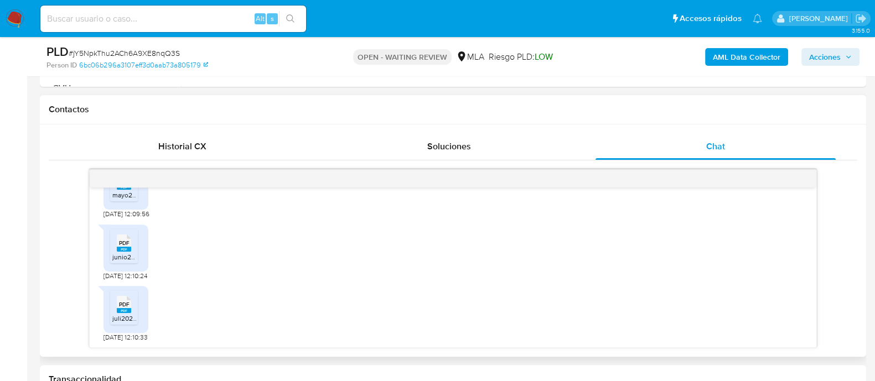
drag, startPoint x: 127, startPoint y: 300, endPoint x: 167, endPoint y: 281, distance: 44.6
click at [127, 301] on span "PDF" at bounding box center [124, 304] width 11 height 7
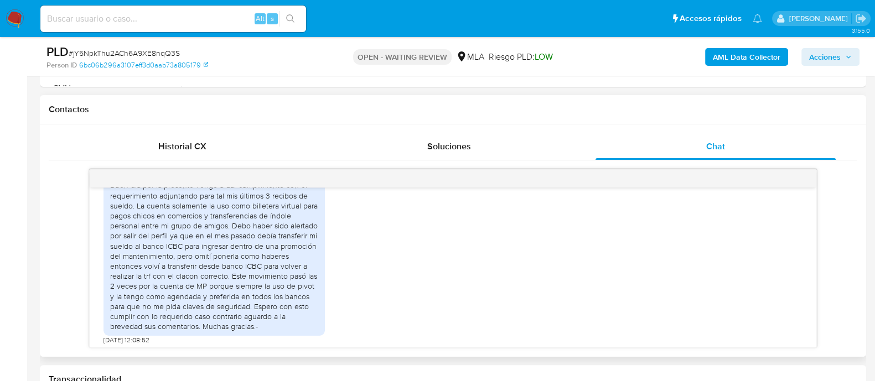
scroll to position [698, 0]
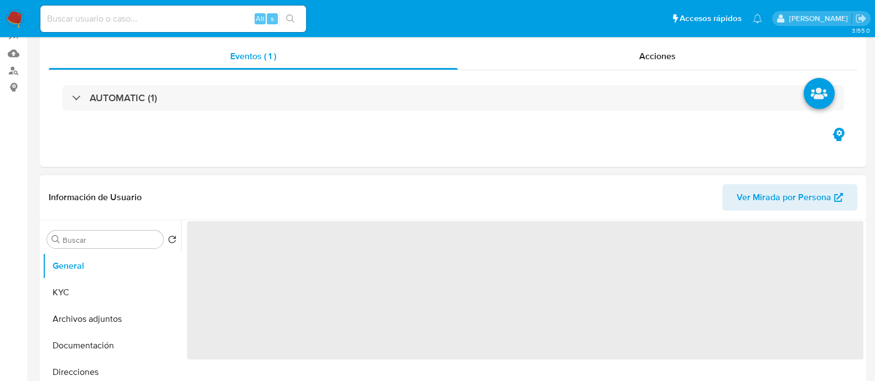
scroll to position [208, 0]
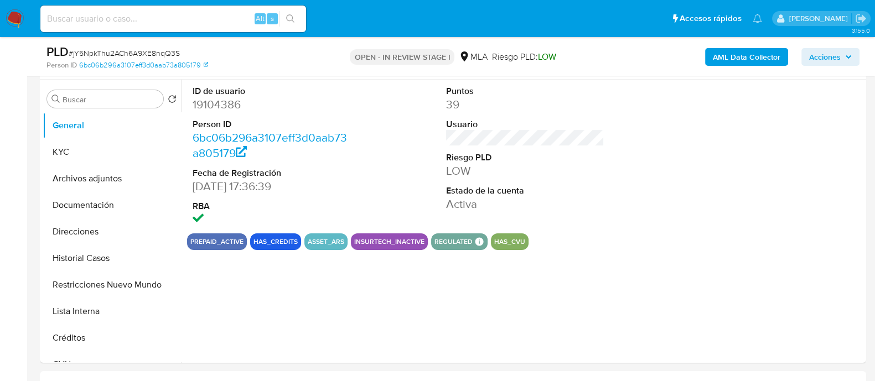
drag, startPoint x: 105, startPoint y: 151, endPoint x: 186, endPoint y: 174, distance: 84.1
click at [105, 151] on button "KYC" at bounding box center [112, 152] width 138 height 27
select select "10"
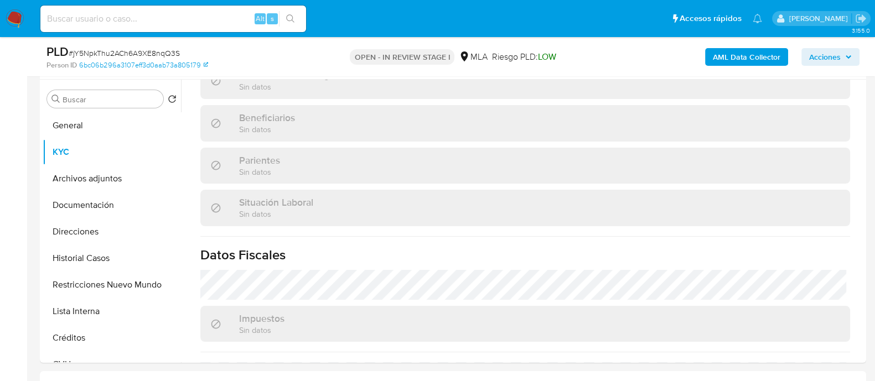
scroll to position [592, 0]
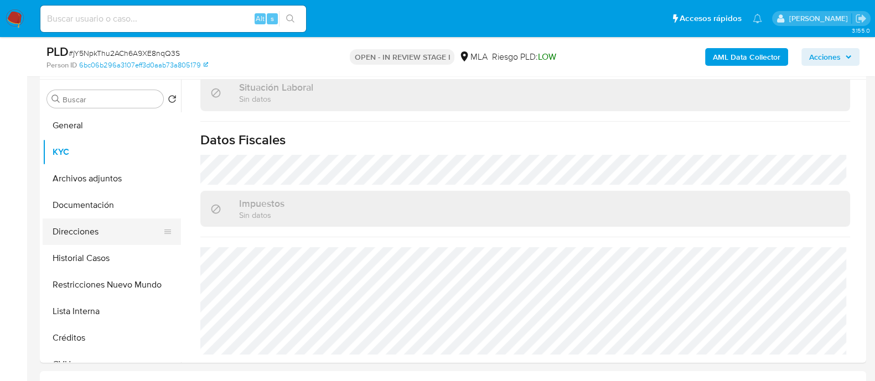
click at [106, 236] on button "Direcciones" at bounding box center [108, 232] width 130 height 27
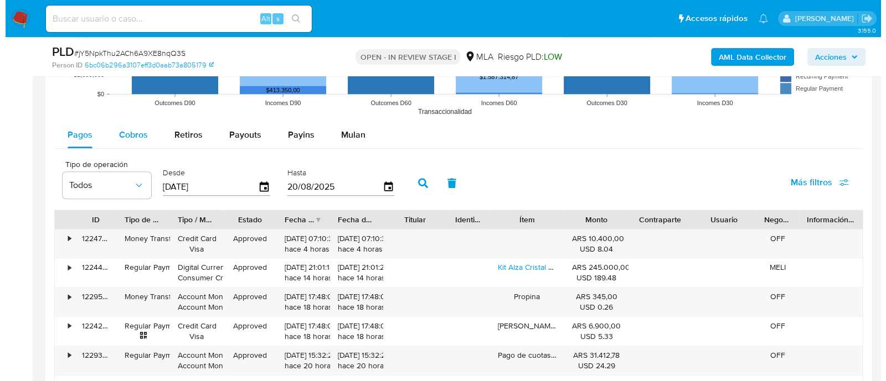
scroll to position [1246, 0]
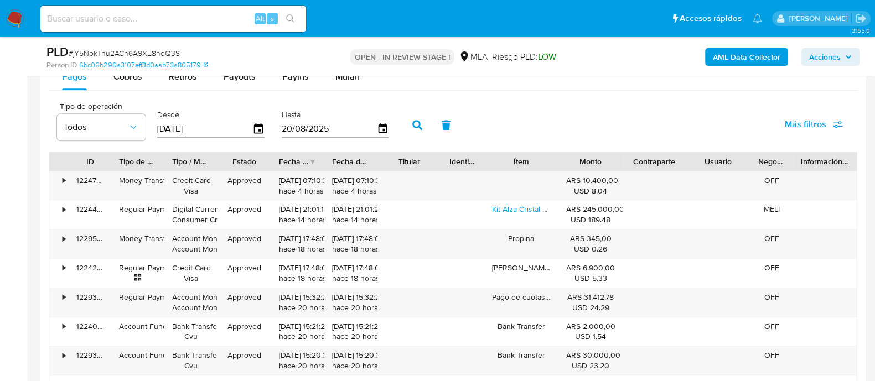
click at [119, 143] on div "Tipo de operación Todos" at bounding box center [101, 123] width 89 height 43
click at [126, 116] on button "Todos" at bounding box center [101, 127] width 89 height 27
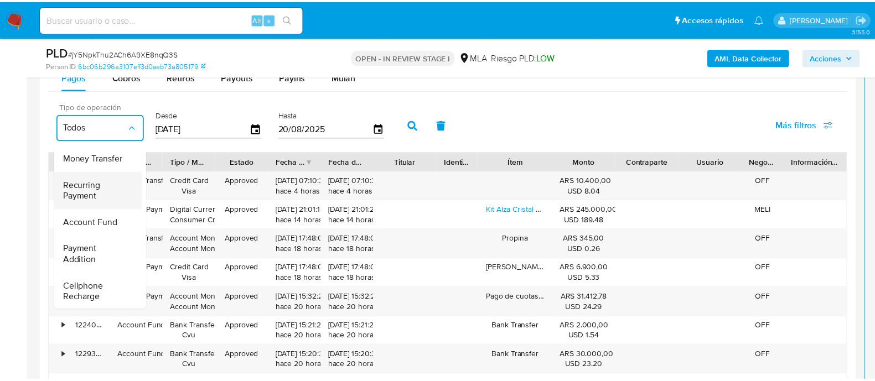
scroll to position [138, 0]
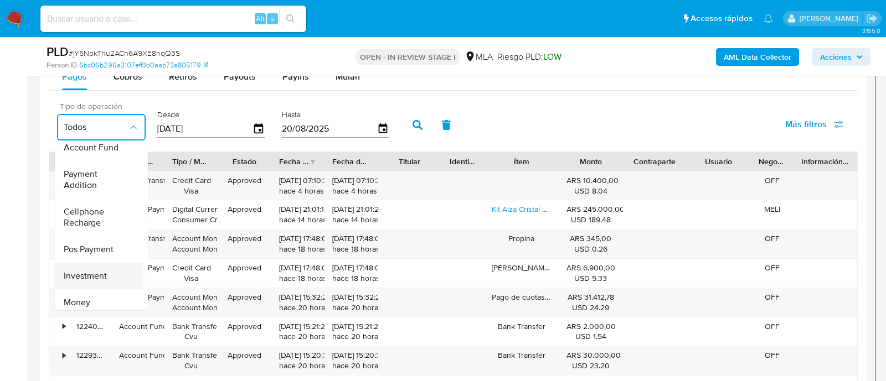
click at [97, 274] on span "Investment" at bounding box center [85, 276] width 43 height 11
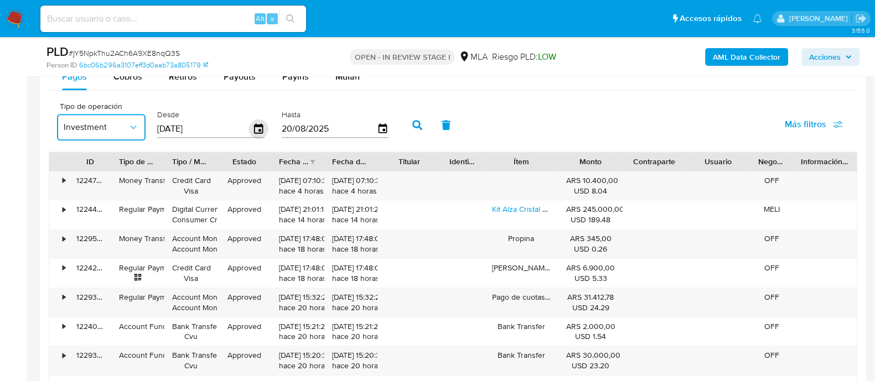
click at [253, 127] on icon "button" at bounding box center [258, 129] width 19 height 19
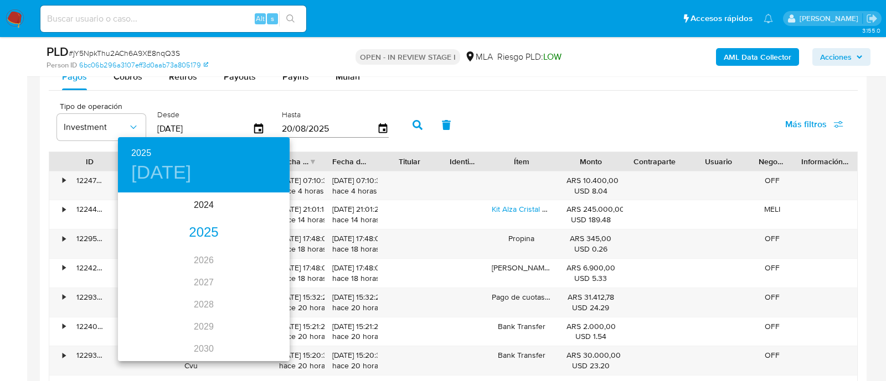
click at [197, 234] on div "2025" at bounding box center [204, 233] width 172 height 22
click at [158, 290] on div "jul." at bounding box center [146, 298] width 57 height 42
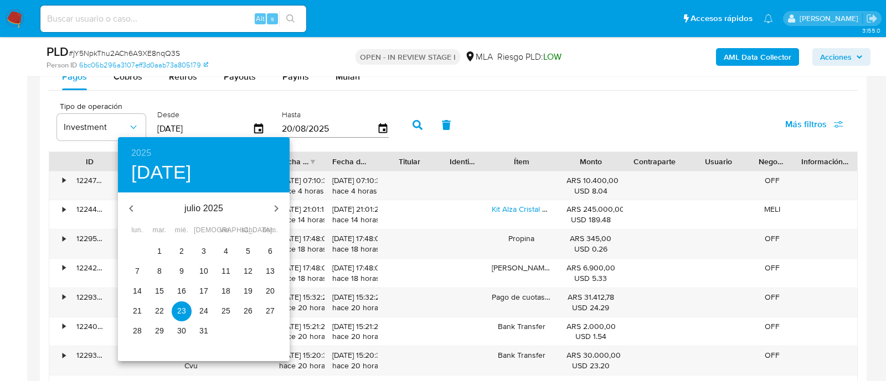
click at [161, 247] on p "1" at bounding box center [159, 251] width 4 height 11
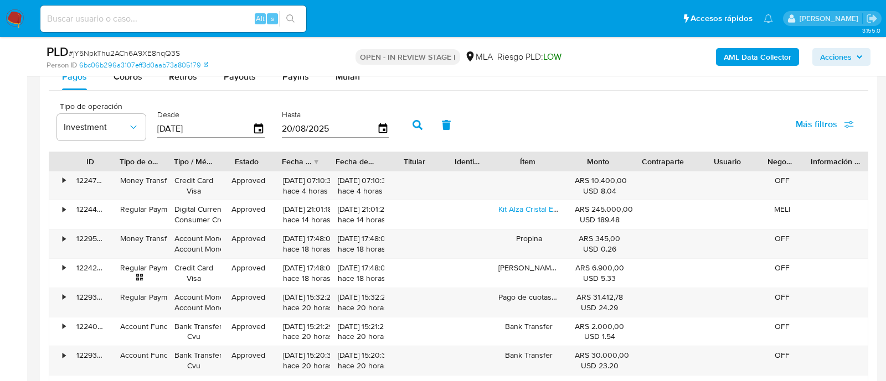
type input "01/07/2025"
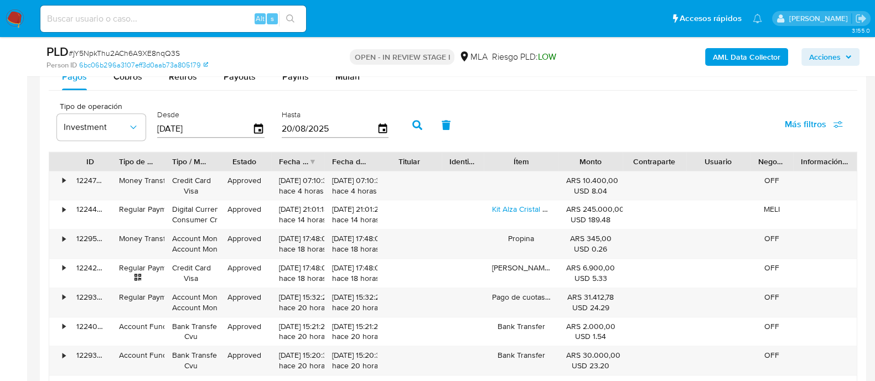
click at [297, 123] on input "20/08/2025" at bounding box center [329, 129] width 95 height 18
click at [376, 131] on icon "button" at bounding box center [382, 129] width 19 height 19
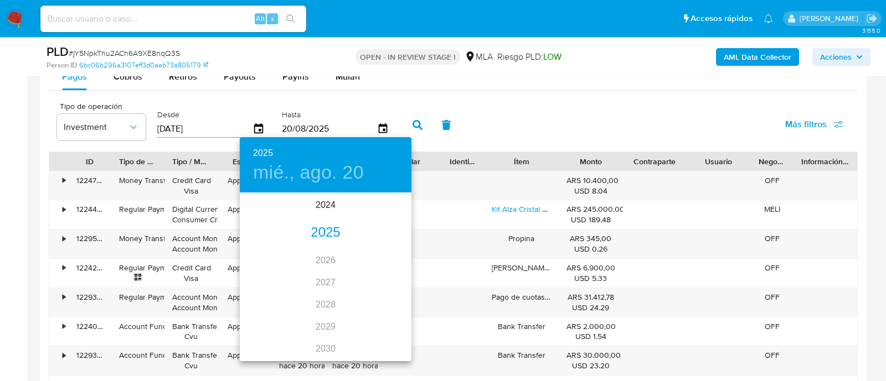
click at [324, 235] on div "2025" at bounding box center [326, 233] width 172 height 22
click at [268, 303] on div "jul." at bounding box center [268, 298] width 57 height 42
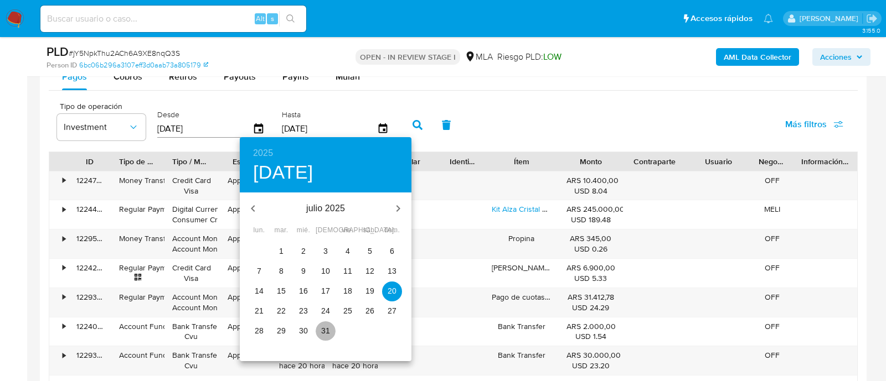
click at [321, 331] on p "31" at bounding box center [325, 331] width 9 height 11
type input "31/07/2025"
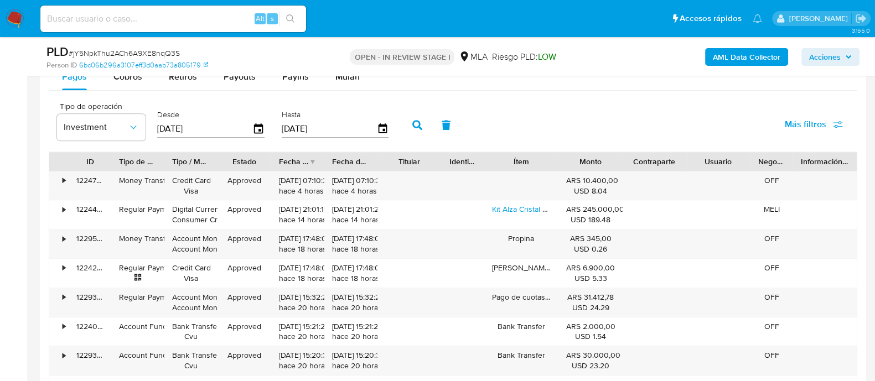
click at [414, 121] on icon "button" at bounding box center [417, 125] width 10 height 10
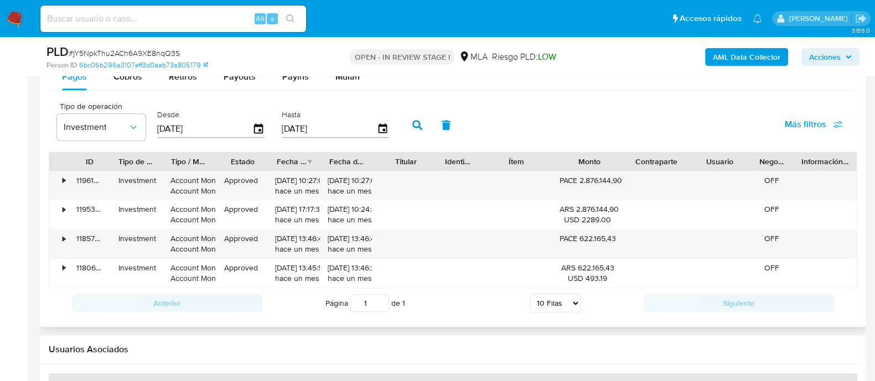
drag, startPoint x: 623, startPoint y: 160, endPoint x: 645, endPoint y: 162, distance: 22.2
click at [645, 162] on div "ID Tipo de operación Tipo / Método Estado Fecha de creación Fecha de aprobación…" at bounding box center [453, 161] width 808 height 19
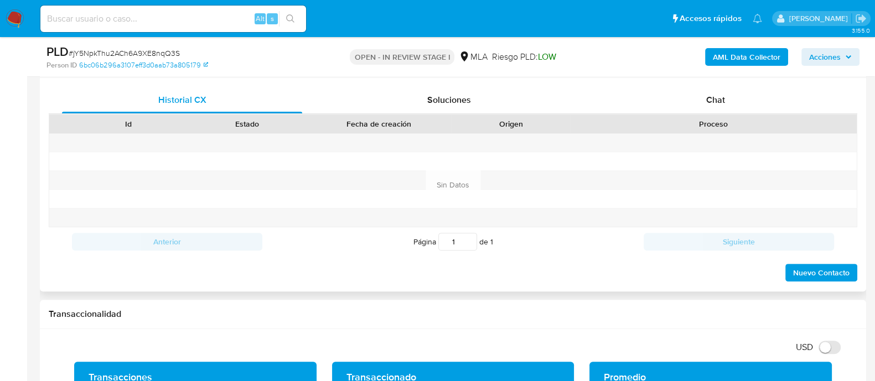
scroll to position [484, 0]
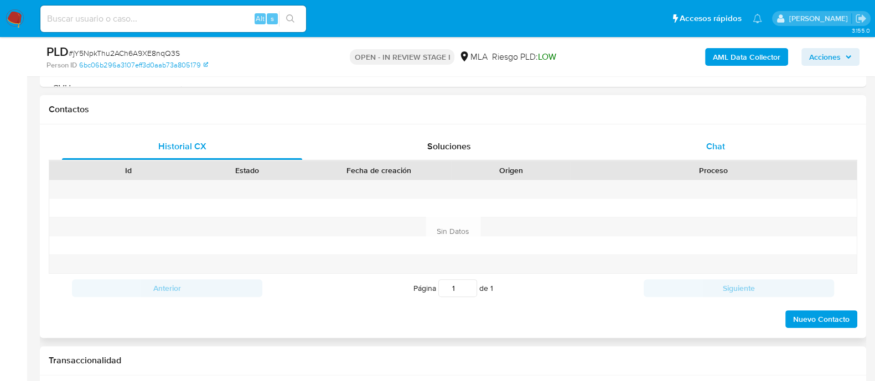
click at [721, 146] on span "Chat" at bounding box center [715, 146] width 19 height 13
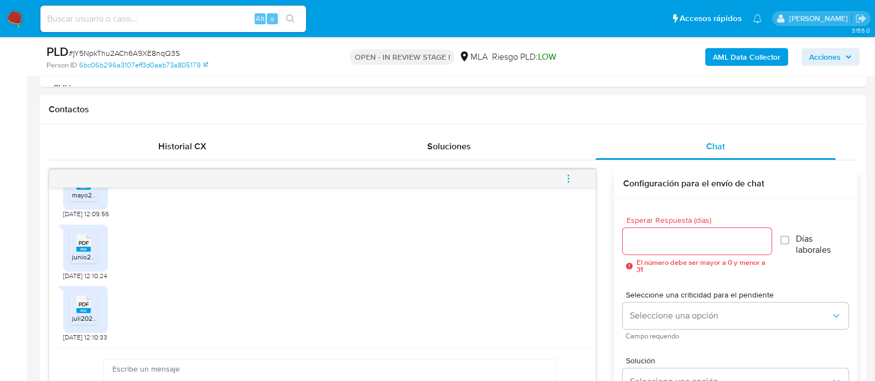
scroll to position [553, 0]
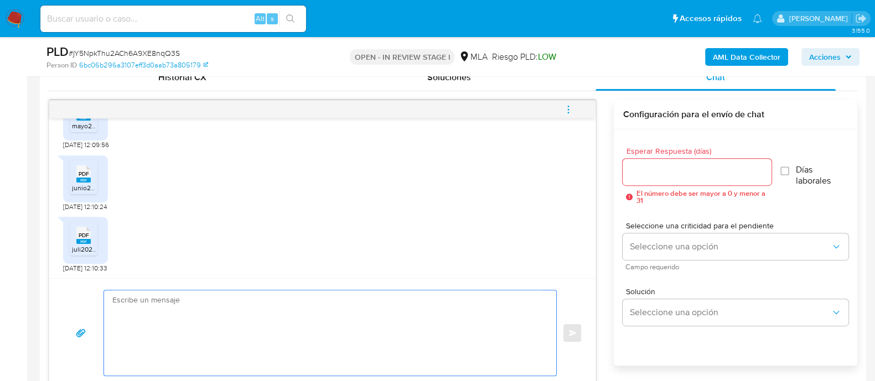
click at [260, 315] on textarea at bounding box center [327, 333] width 430 height 85
paste textarea "Hola Rodas Ramon Leonardo Quintana, Muchas gracias por la documentacion aportad…"
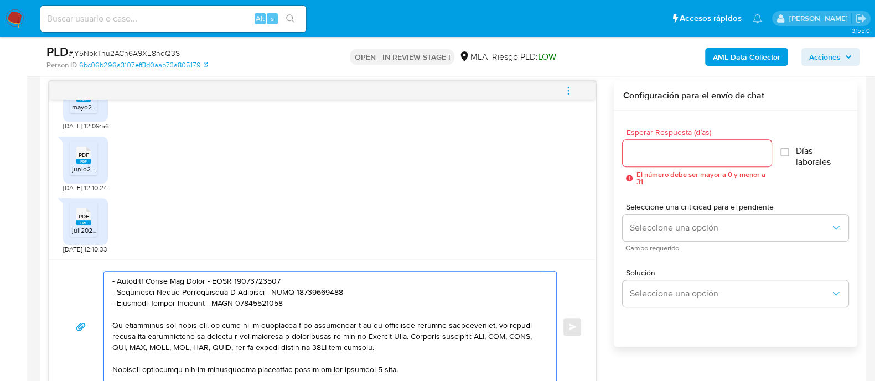
scroll to position [68, 0]
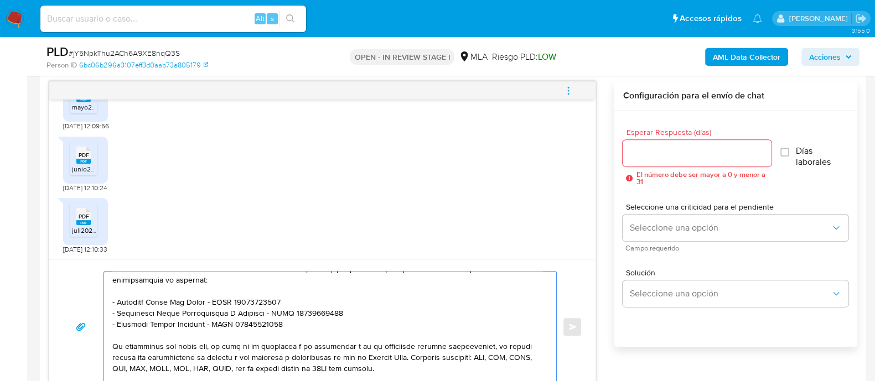
type textarea "Hola Rodas Ramon Leonardo Quintana, Muchas gracias por la documentacion aportad…"
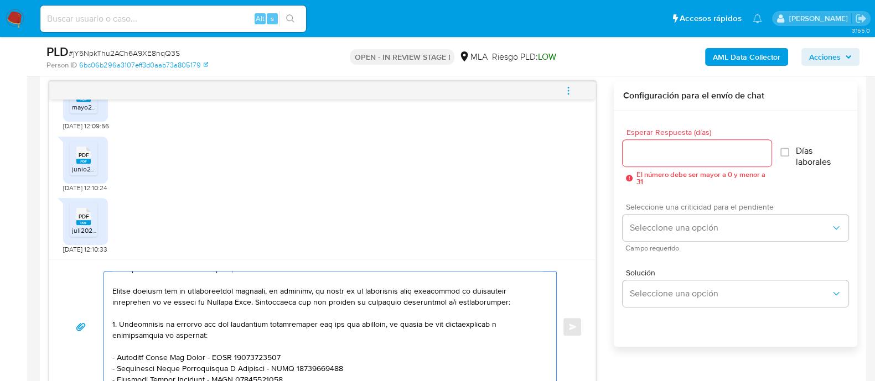
scroll to position [0, 0]
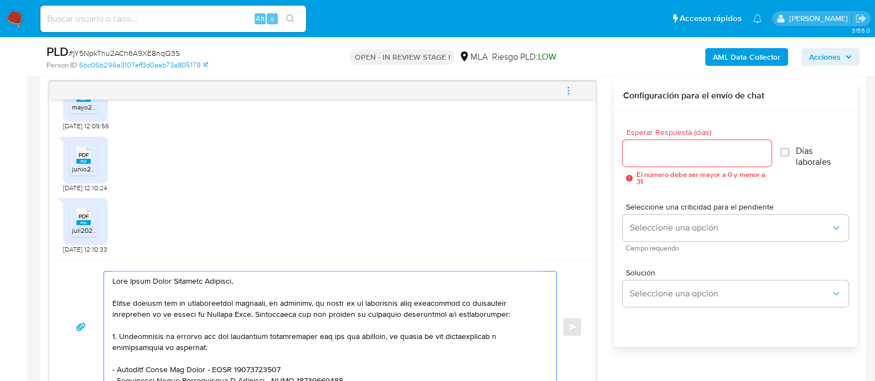
click at [673, 159] on div at bounding box center [697, 153] width 148 height 27
drag, startPoint x: 655, startPoint y: 147, endPoint x: 662, endPoint y: 181, distance: 35.0
click at [655, 147] on input "Esperar Respuesta (días)" at bounding box center [697, 153] width 148 height 14
type input "2"
click at [663, 196] on div "Seleccione una criticidad para el pendiente Seleccione una opción Campo requeri…" at bounding box center [736, 227] width 226 height 66
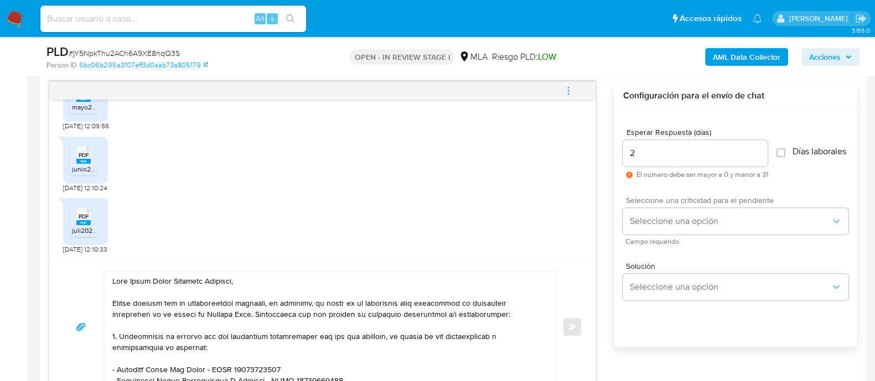
click at [664, 204] on span "Seleccione una criticidad para el pendiente" at bounding box center [739, 201] width 226 height 8
click at [659, 225] on span "Seleccione una opción" at bounding box center [730, 221] width 202 height 11
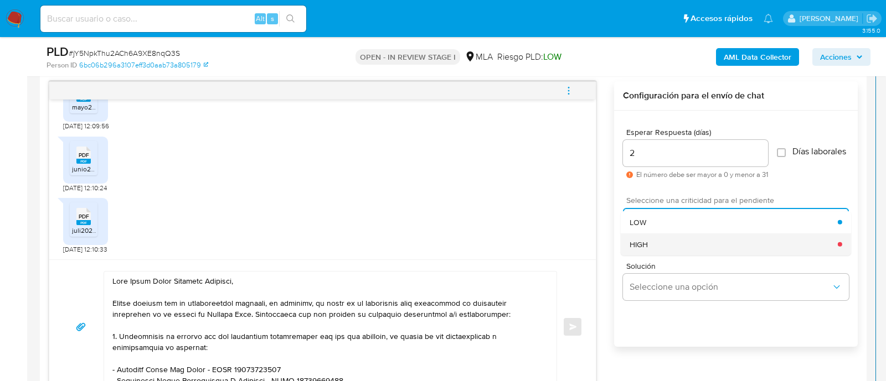
click at [649, 253] on div "HIGH" at bounding box center [733, 244] width 208 height 22
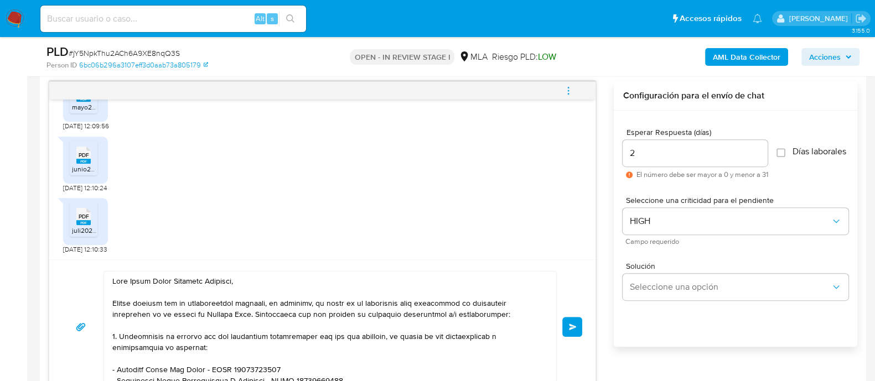
click at [579, 325] on button "Enviar" at bounding box center [572, 327] width 20 height 20
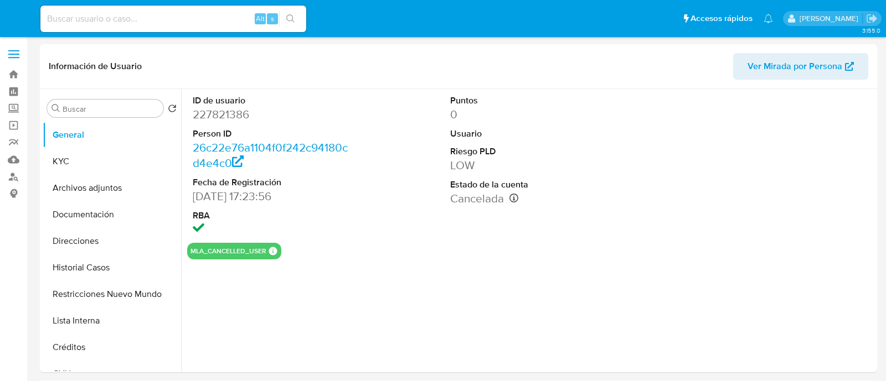
select select "10"
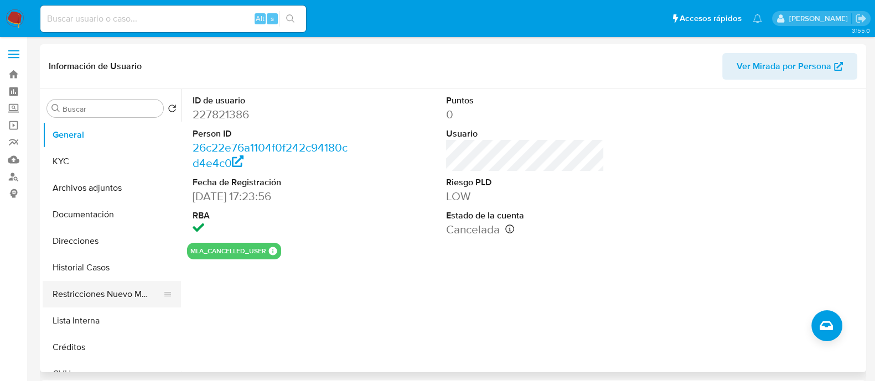
click at [154, 293] on button "Restricciones Nuevo Mundo" at bounding box center [108, 294] width 130 height 27
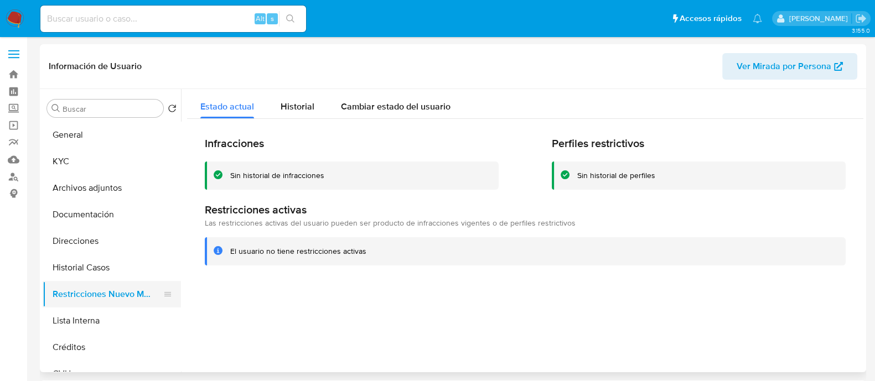
click at [78, 281] on ul "General KYC Archivos adjuntos Documentación Direcciones Historial Casos Restric…" at bounding box center [112, 247] width 138 height 250
drag, startPoint x: 95, startPoint y: 265, endPoint x: 102, endPoint y: 251, distance: 15.9
click at [95, 266] on button "Historial Casos" at bounding box center [112, 268] width 138 height 27
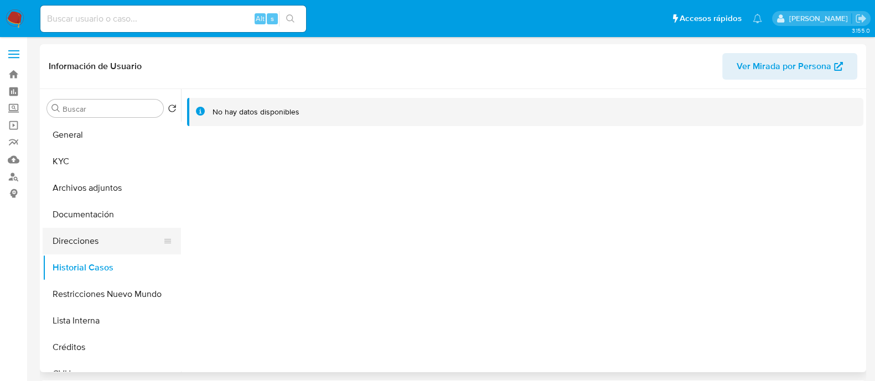
click at [106, 244] on button "Direcciones" at bounding box center [108, 241] width 130 height 27
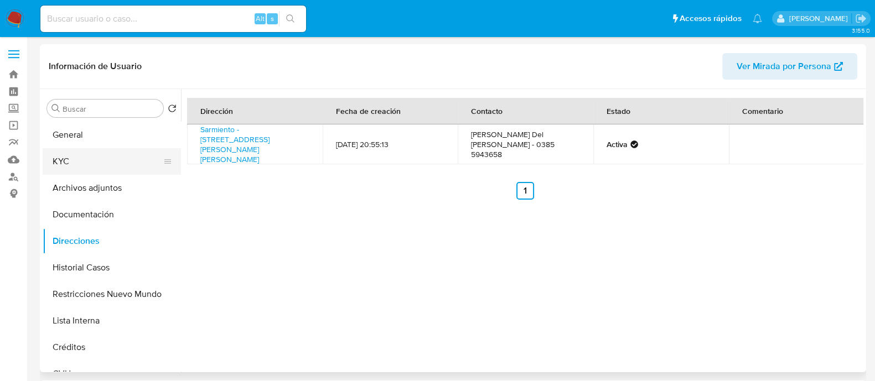
click at [99, 161] on button "KYC" at bounding box center [108, 161] width 130 height 27
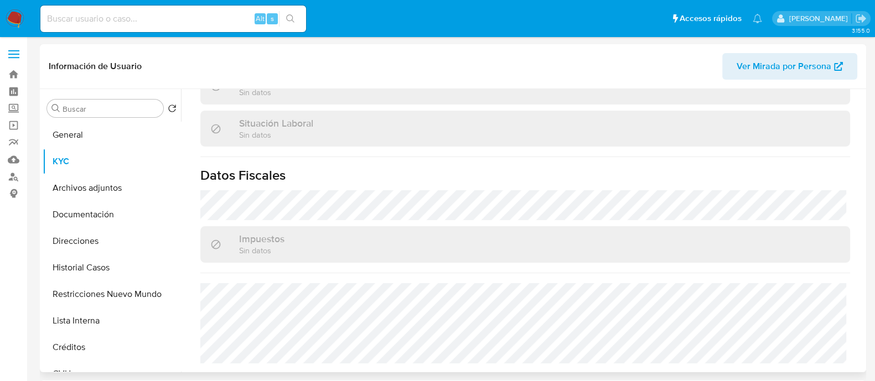
scroll to position [556, 0]
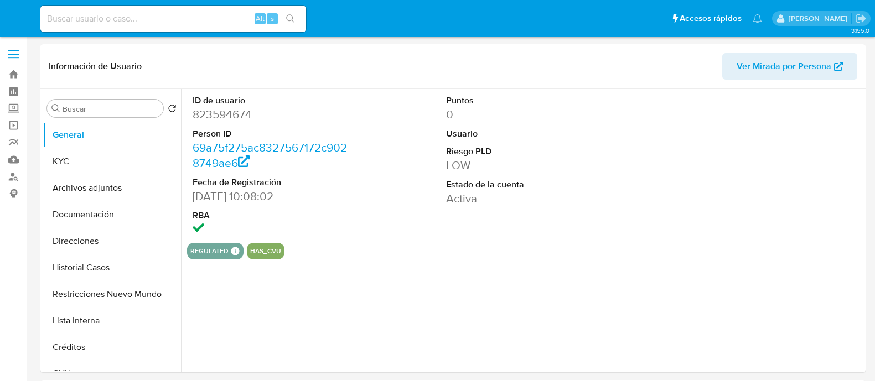
select select "10"
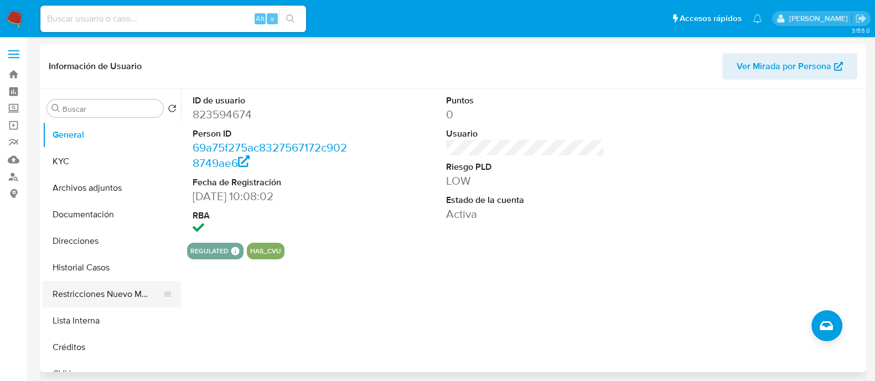
click at [104, 292] on button "Restricciones Nuevo Mundo" at bounding box center [108, 294] width 130 height 27
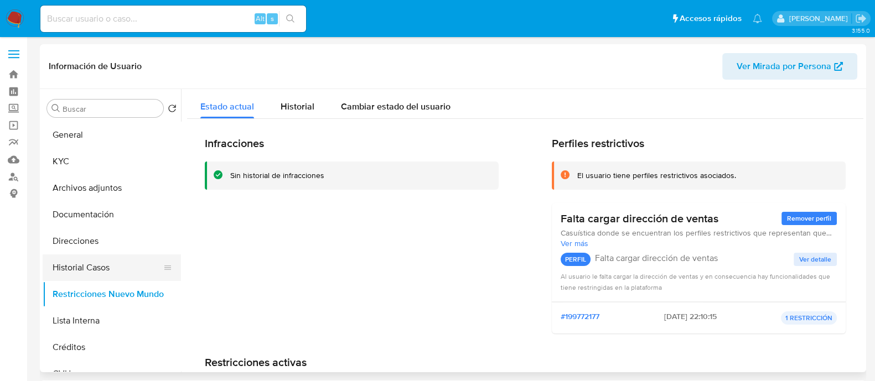
click at [109, 271] on button "Historial Casos" at bounding box center [108, 268] width 130 height 27
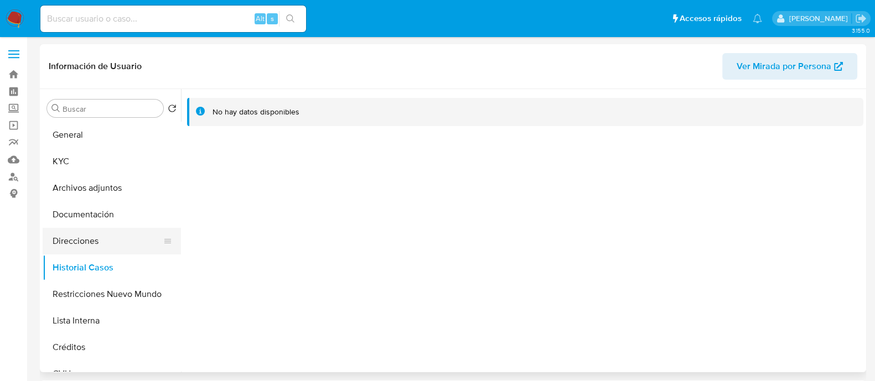
click at [105, 242] on button "Direcciones" at bounding box center [108, 241] width 130 height 27
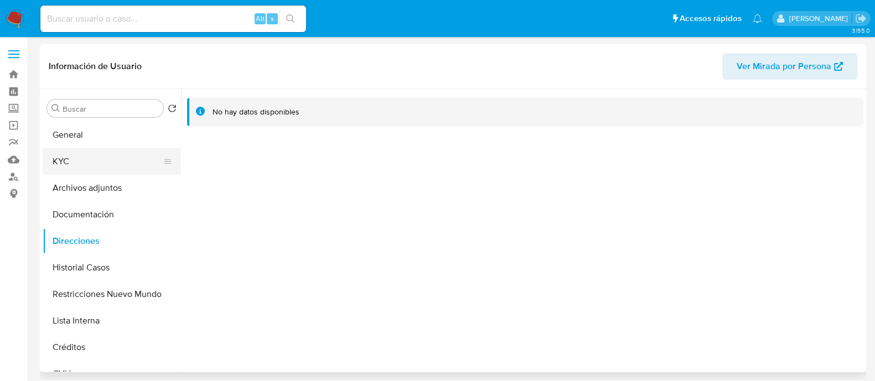
click at [100, 156] on button "KYC" at bounding box center [108, 161] width 130 height 27
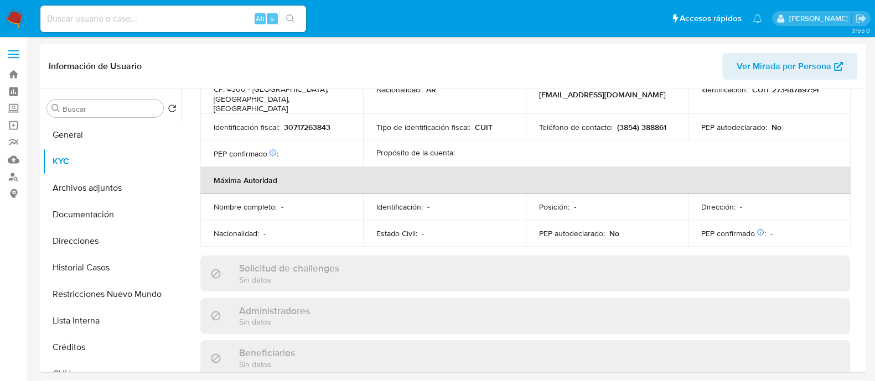
scroll to position [839, 0]
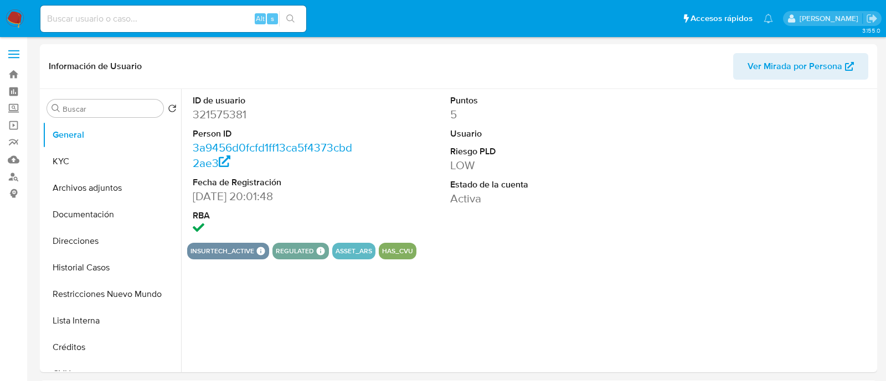
select select "10"
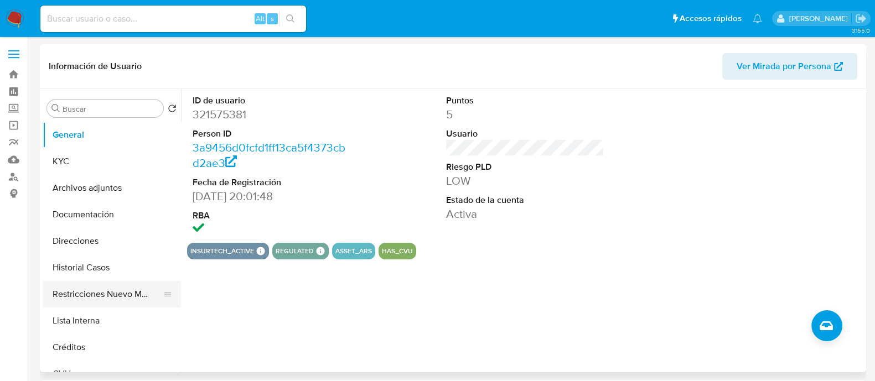
click at [113, 282] on button "Restricciones Nuevo Mundo" at bounding box center [108, 294] width 130 height 27
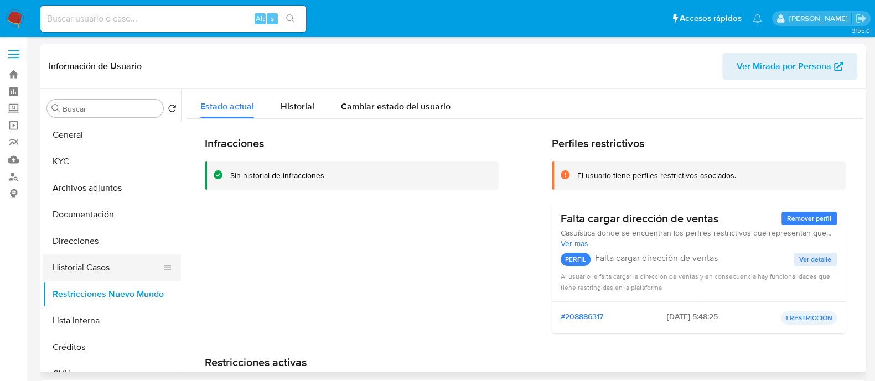
click at [119, 265] on button "Historial Casos" at bounding box center [108, 268] width 130 height 27
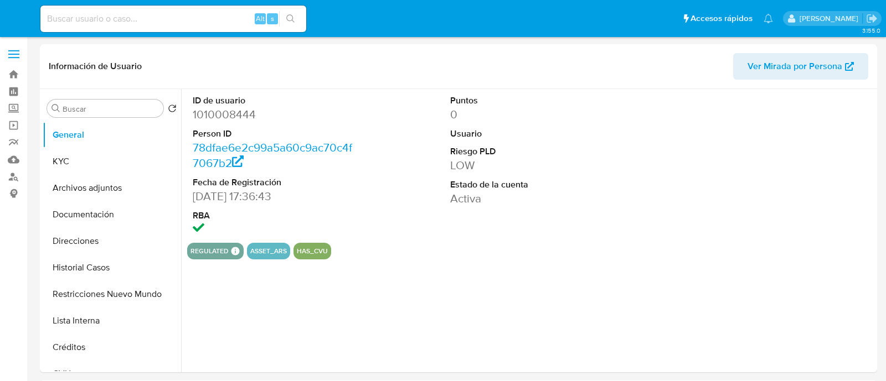
select select "10"
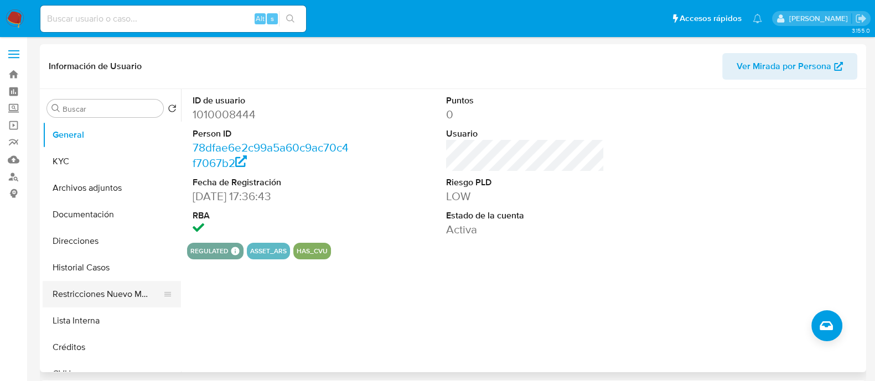
click at [119, 293] on button "Restricciones Nuevo Mundo" at bounding box center [108, 294] width 130 height 27
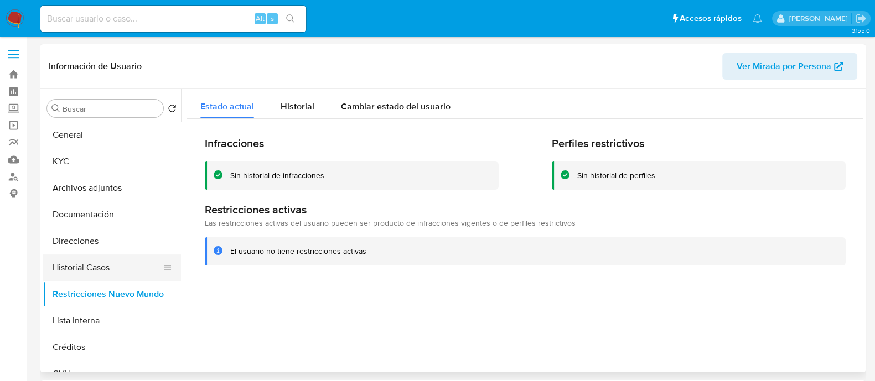
click at [110, 272] on button "Historial Casos" at bounding box center [108, 268] width 130 height 27
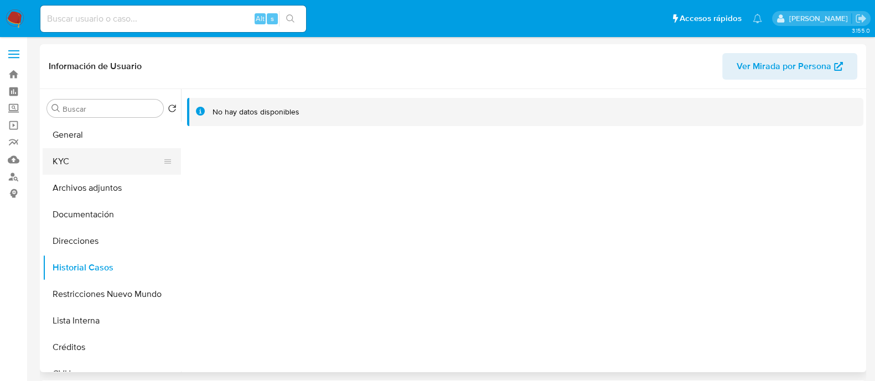
click at [101, 162] on button "KYC" at bounding box center [108, 161] width 130 height 27
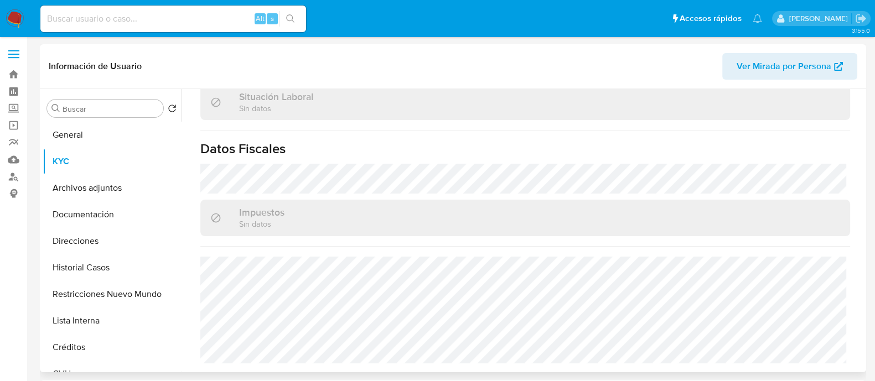
scroll to position [592, 0]
click at [116, 242] on button "Direcciones" at bounding box center [108, 241] width 130 height 27
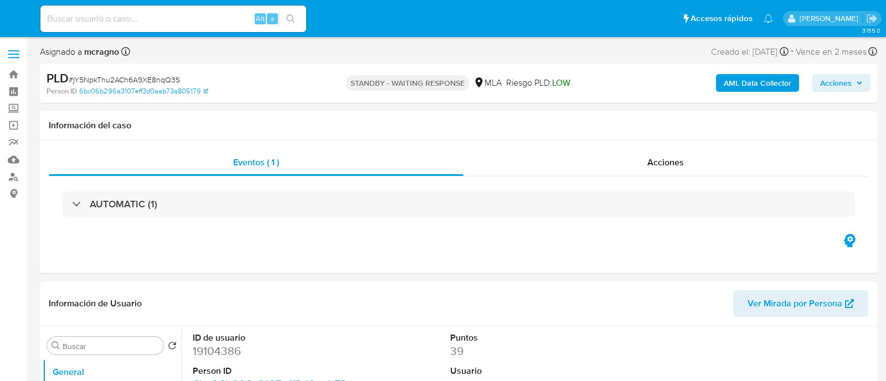
select select "10"
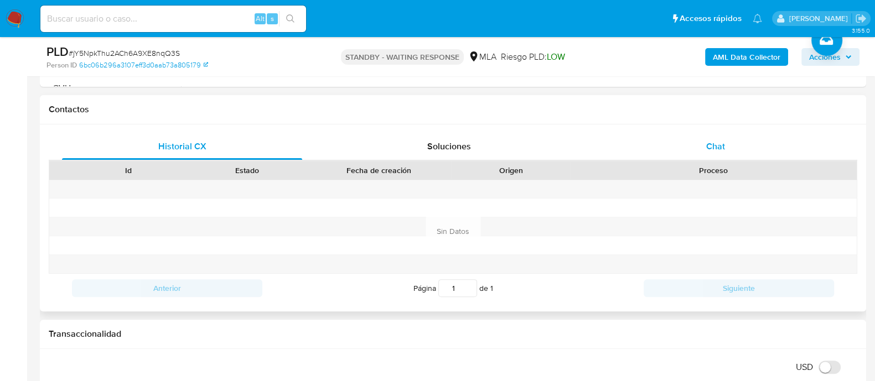
click at [716, 154] on div "Chat" at bounding box center [716, 146] width 240 height 27
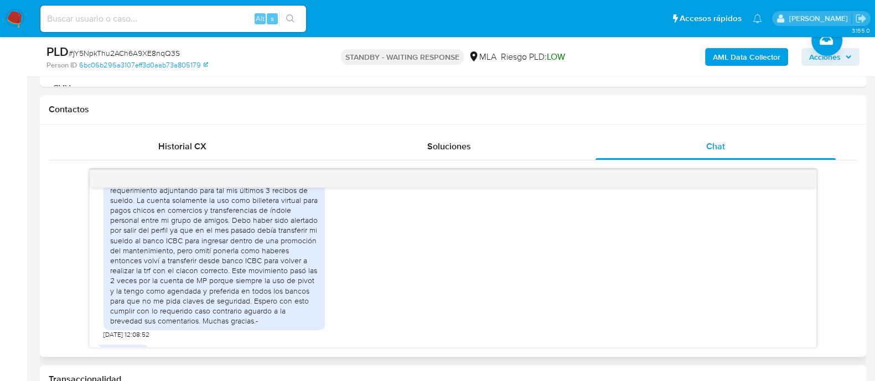
scroll to position [616, 0]
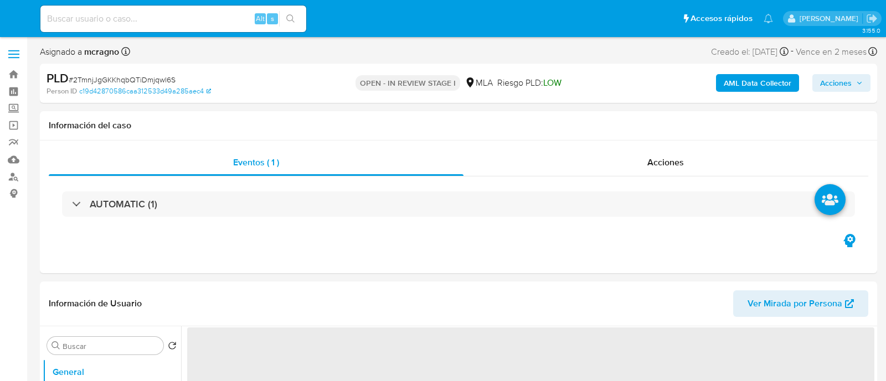
select select "10"
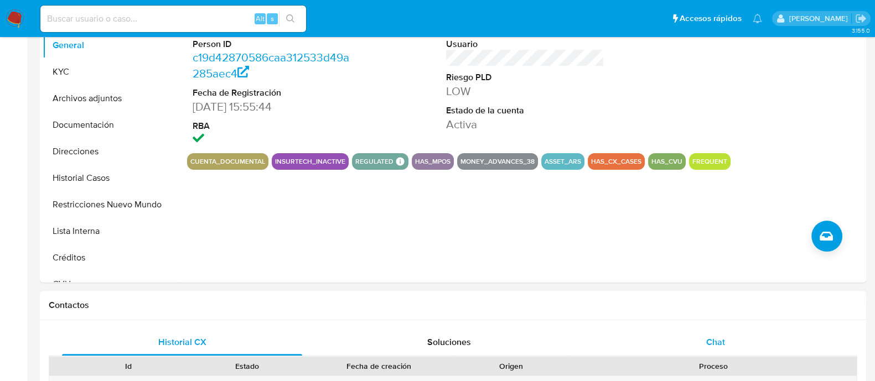
scroll to position [346, 0]
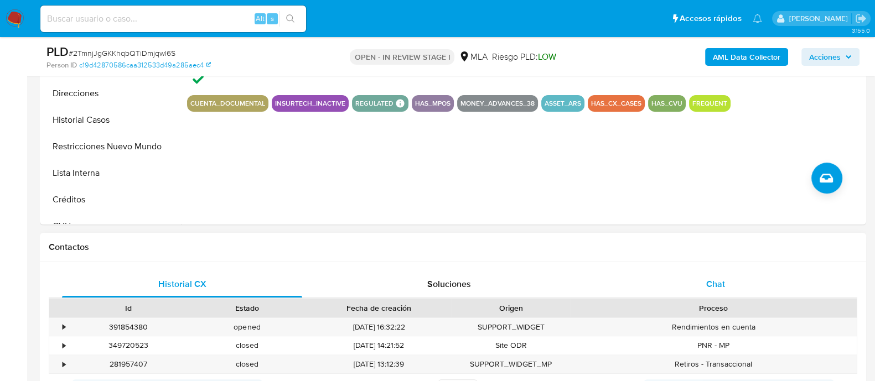
click at [728, 275] on div "Chat" at bounding box center [716, 284] width 240 height 27
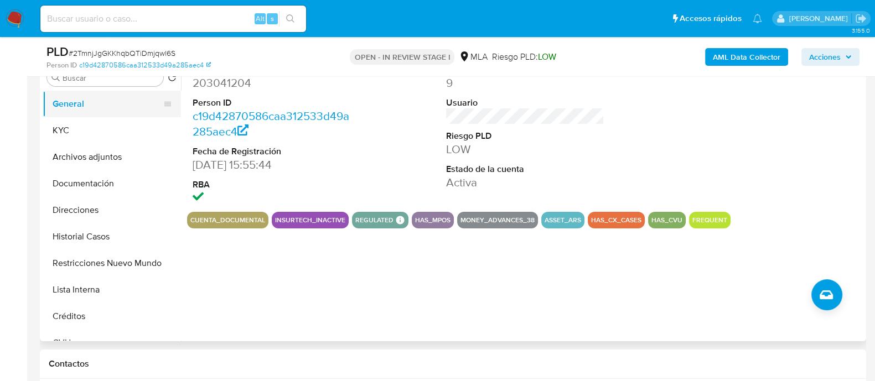
scroll to position [208, 0]
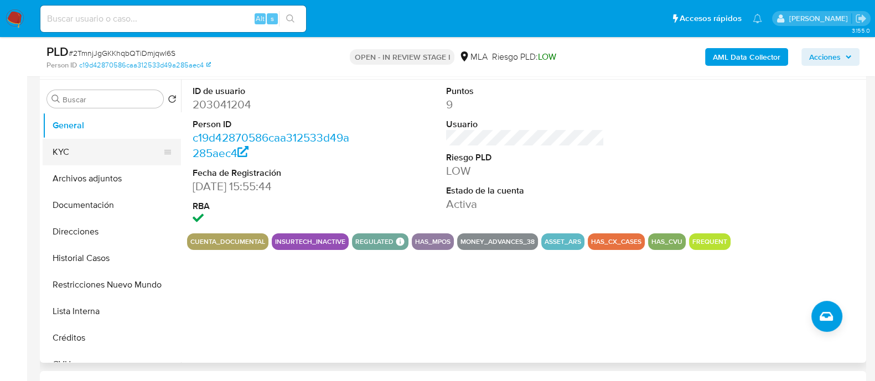
click at [83, 151] on button "KYC" at bounding box center [108, 152] width 130 height 27
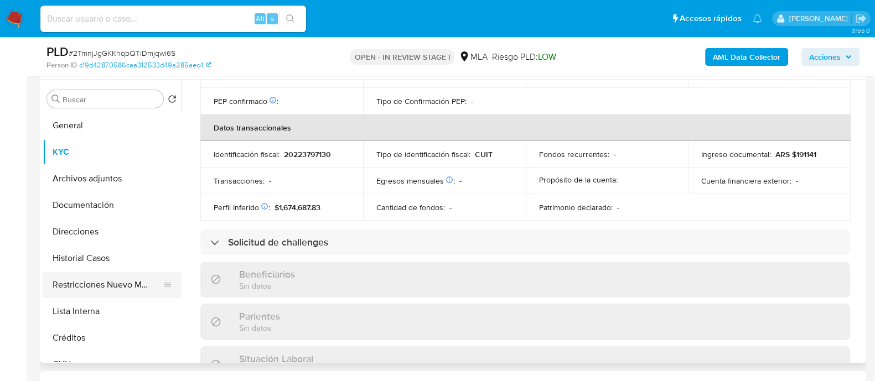
scroll to position [571, 0]
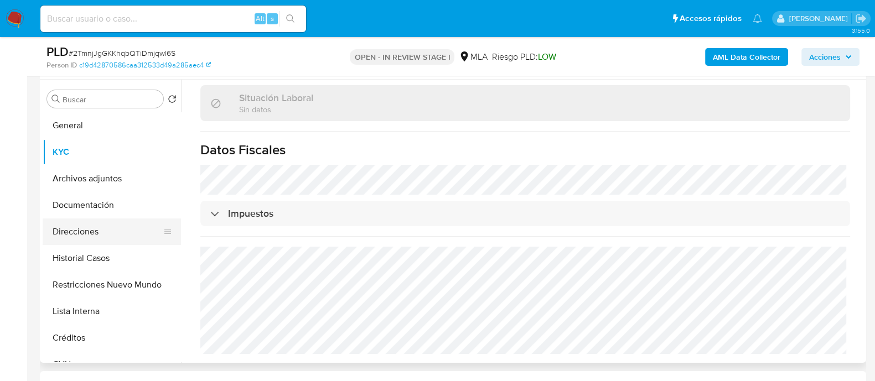
click at [101, 229] on button "Direcciones" at bounding box center [108, 232] width 130 height 27
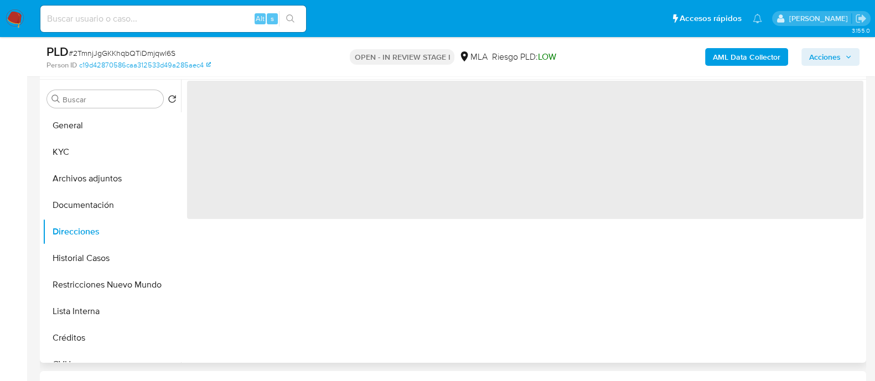
scroll to position [0, 0]
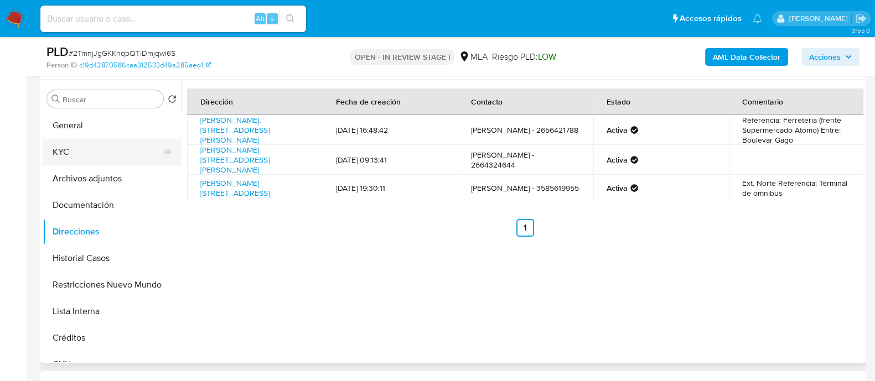
drag, startPoint x: 96, startPoint y: 163, endPoint x: 169, endPoint y: 173, distance: 73.2
click at [97, 163] on button "KYC" at bounding box center [112, 152] width 138 height 27
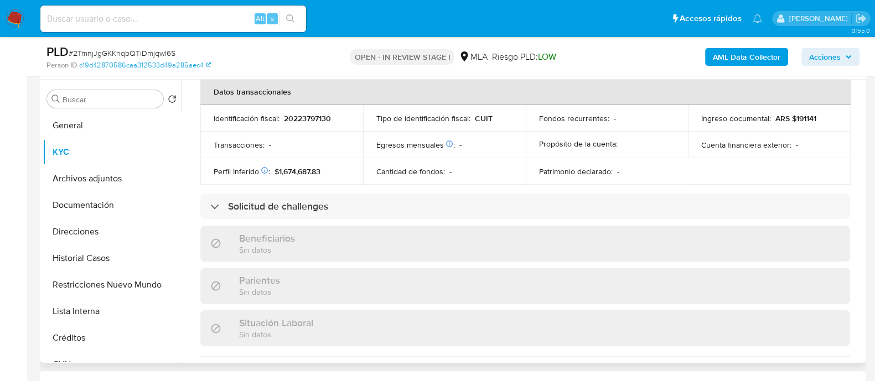
scroll to position [571, 0]
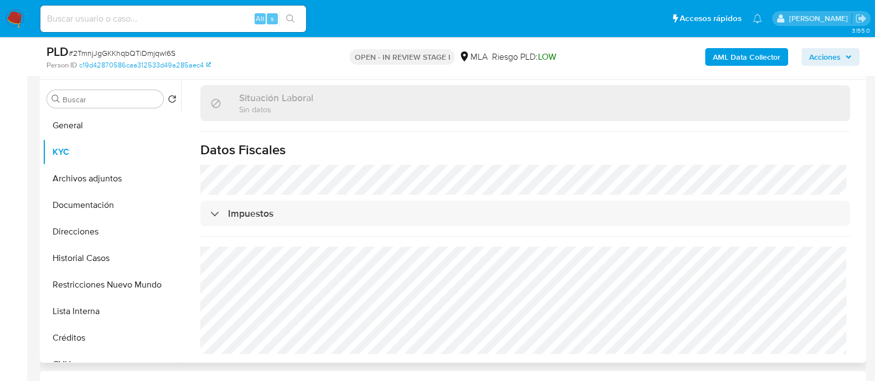
drag, startPoint x: 101, startPoint y: 239, endPoint x: 210, endPoint y: 270, distance: 113.4
click at [101, 239] on button "Direcciones" at bounding box center [112, 232] width 138 height 27
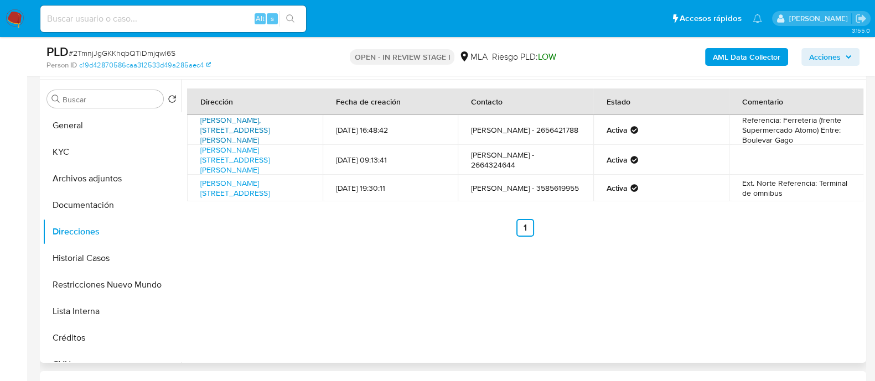
click at [254, 123] on link "Santiago Morado Sn, Tilisarao, San Luis, 5773, Argentina SN" at bounding box center [234, 130] width 69 height 31
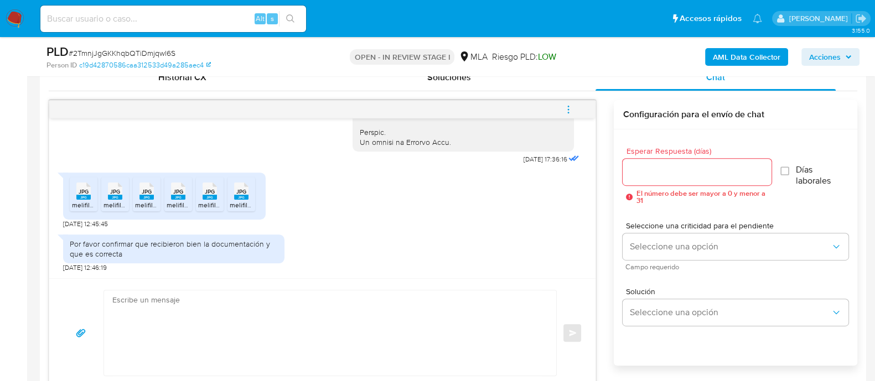
click at [343, 324] on textarea at bounding box center [327, 333] width 430 height 85
paste textarea "Hola Ernesto Ramiro Canales, Muchas gracias por tu respuesta. No obstante, en l…"
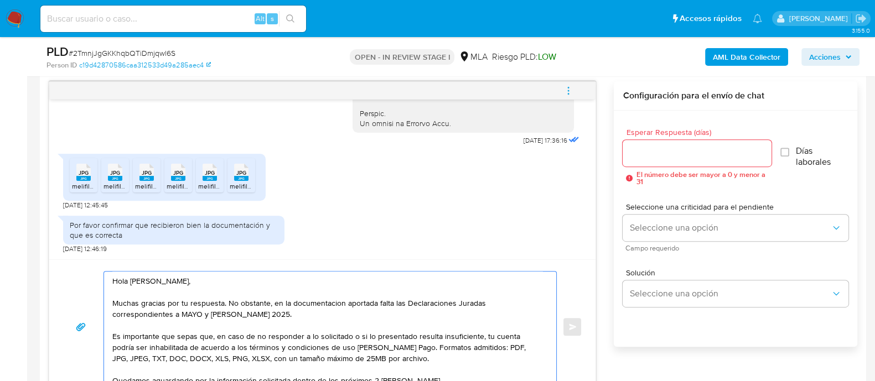
type textarea "Hola Ernesto Ramiro Canales, Muchas gracias por tu respuesta. No obstante, en l…"
click at [669, 154] on input "Esperar Respuesta (días)" at bounding box center [697, 153] width 148 height 14
type input "2"
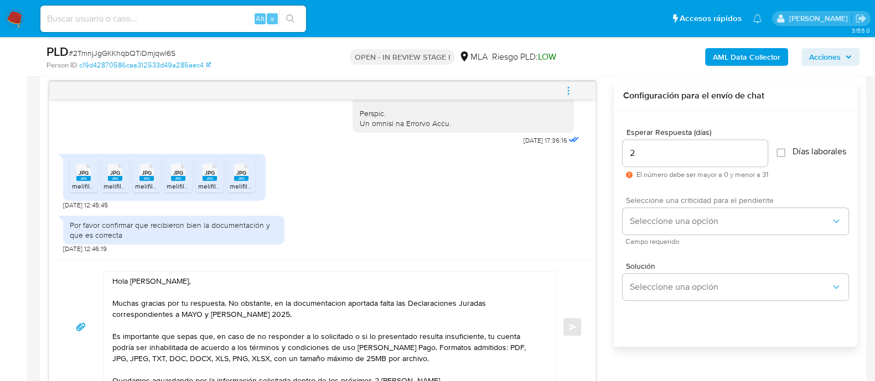
click at [663, 204] on span "Seleccione una criticidad para el pendiente" at bounding box center [739, 201] width 226 height 8
click at [658, 233] on button "Seleccione una opción" at bounding box center [736, 221] width 226 height 27
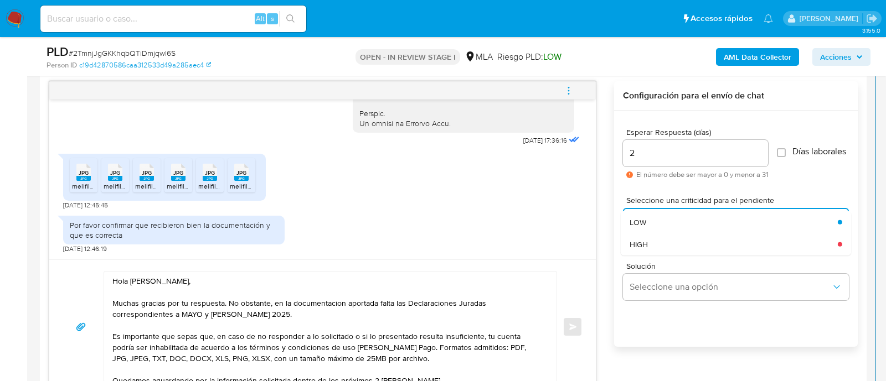
drag, startPoint x: 646, startPoint y: 224, endPoint x: 612, endPoint y: 292, distance: 76.3
click at [646, 224] on div "LOW" at bounding box center [733, 222] width 208 height 22
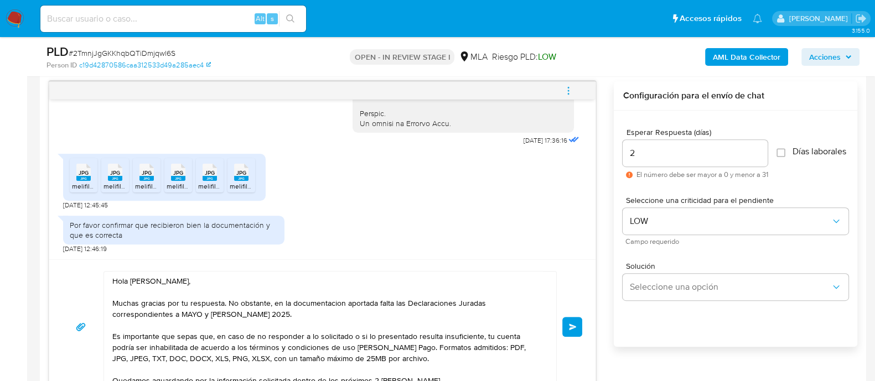
click at [569, 335] on button "Enviar" at bounding box center [572, 327] width 20 height 20
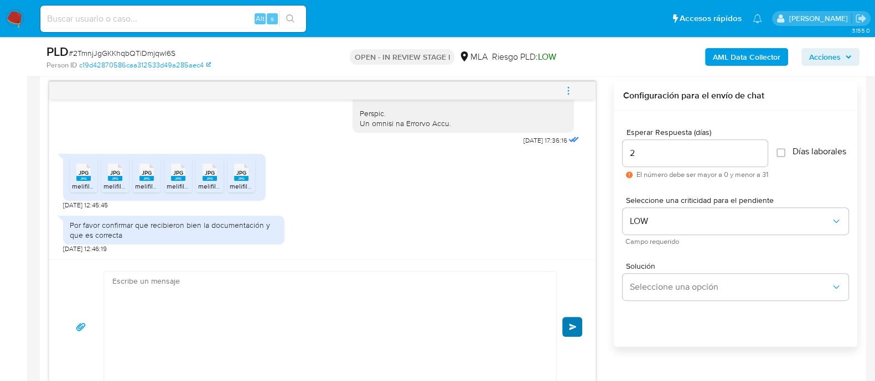
scroll to position [815, 0]
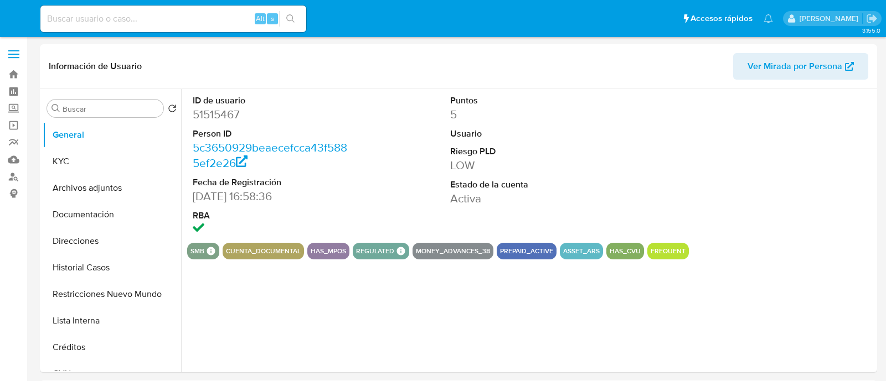
select select "10"
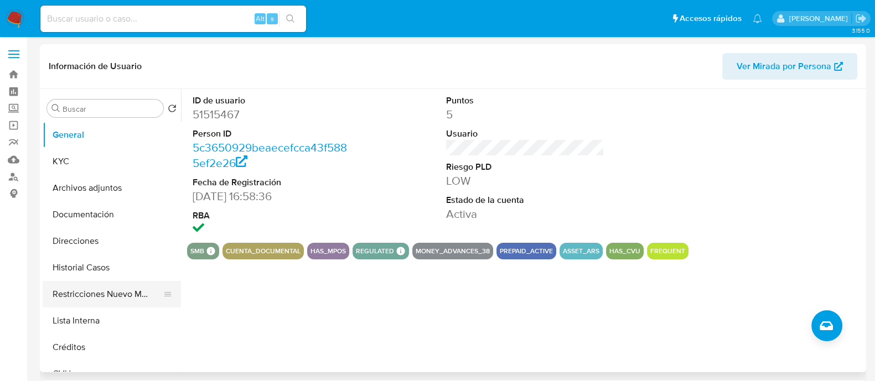
click at [80, 288] on button "Restricciones Nuevo Mundo" at bounding box center [108, 294] width 130 height 27
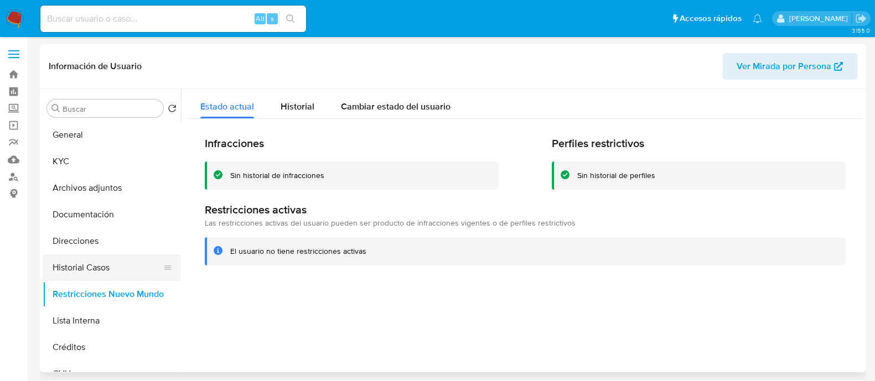
click at [122, 273] on button "Historial Casos" at bounding box center [108, 268] width 130 height 27
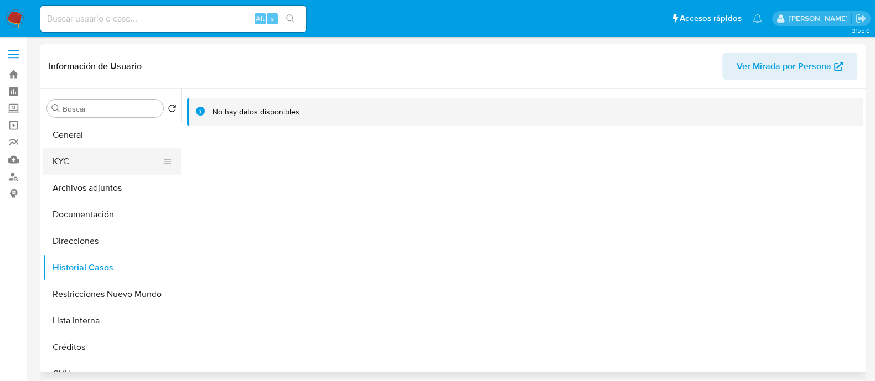
click at [96, 171] on button "KYC" at bounding box center [108, 161] width 130 height 27
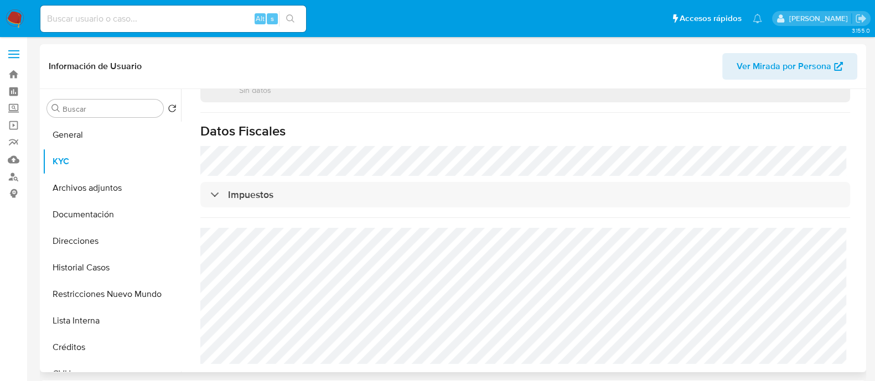
scroll to position [600, 0]
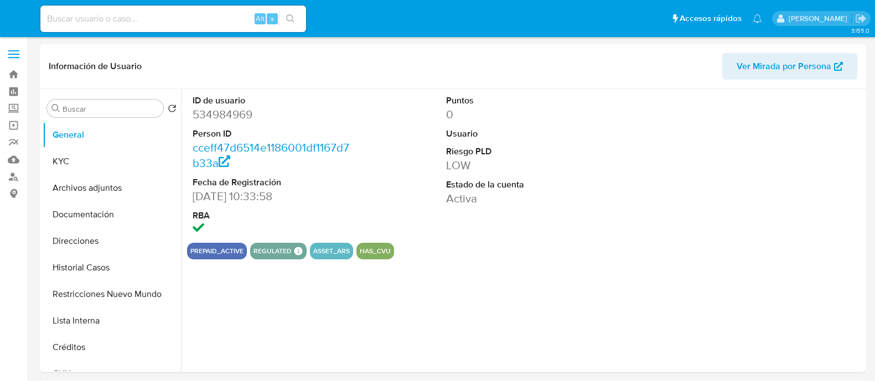
select select "10"
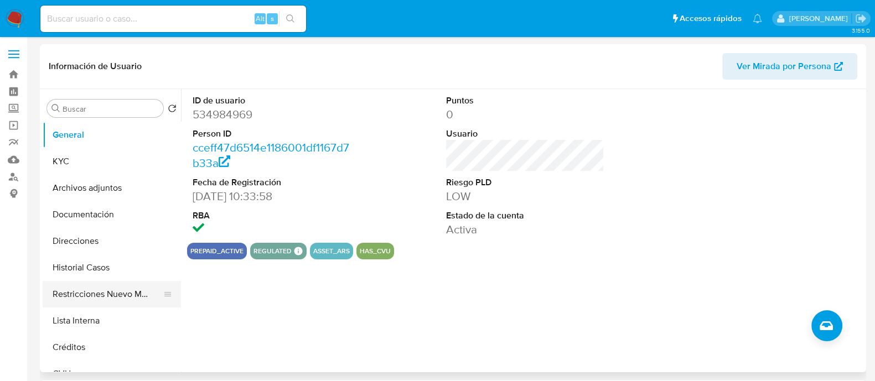
click at [117, 283] on button "Restricciones Nuevo Mundo" at bounding box center [108, 294] width 130 height 27
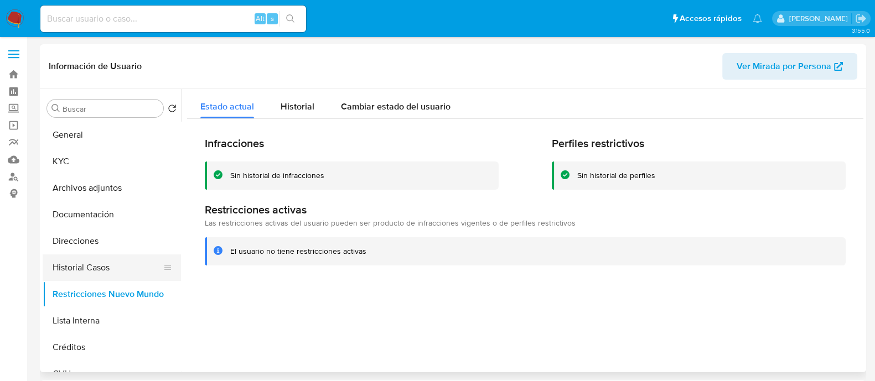
click at [112, 270] on button "Historial Casos" at bounding box center [108, 268] width 130 height 27
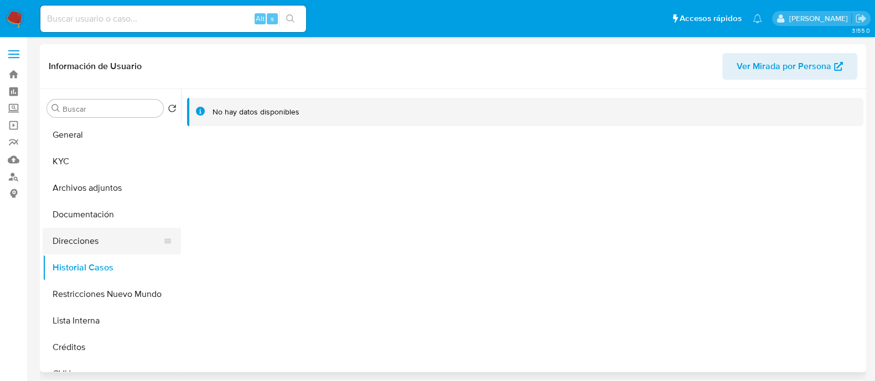
click at [96, 243] on button "Direcciones" at bounding box center [108, 241] width 130 height 27
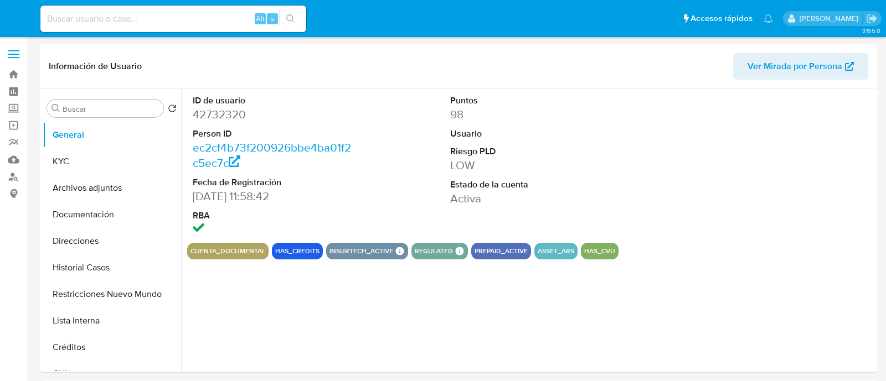
select select "10"
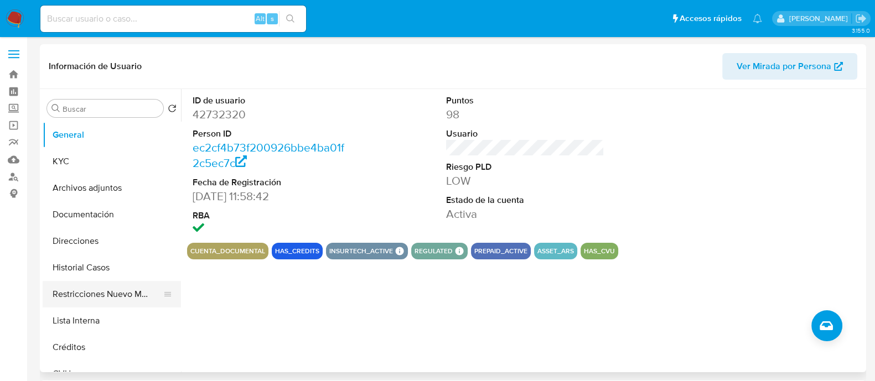
click at [78, 293] on button "Restricciones Nuevo Mundo" at bounding box center [108, 294] width 130 height 27
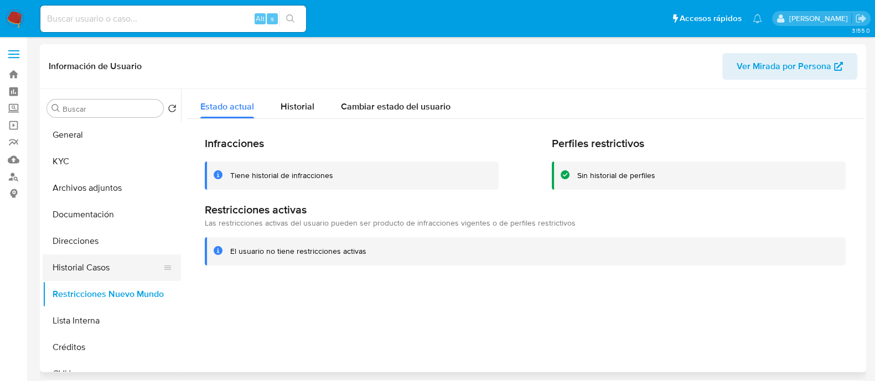
click at [104, 267] on button "Historial Casos" at bounding box center [108, 268] width 130 height 27
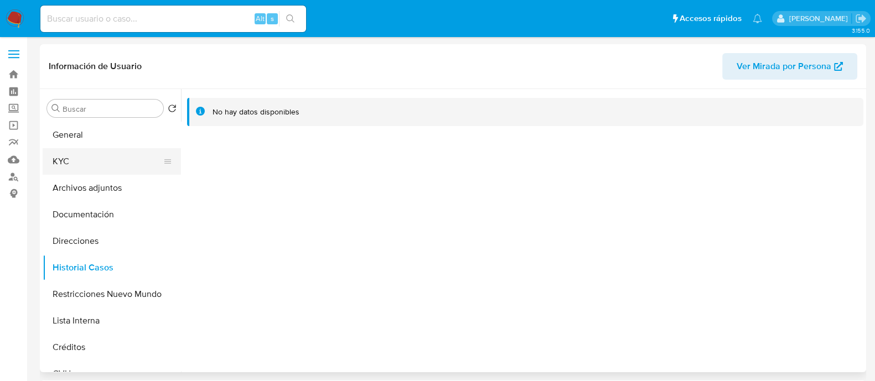
click at [105, 165] on button "KYC" at bounding box center [108, 161] width 130 height 27
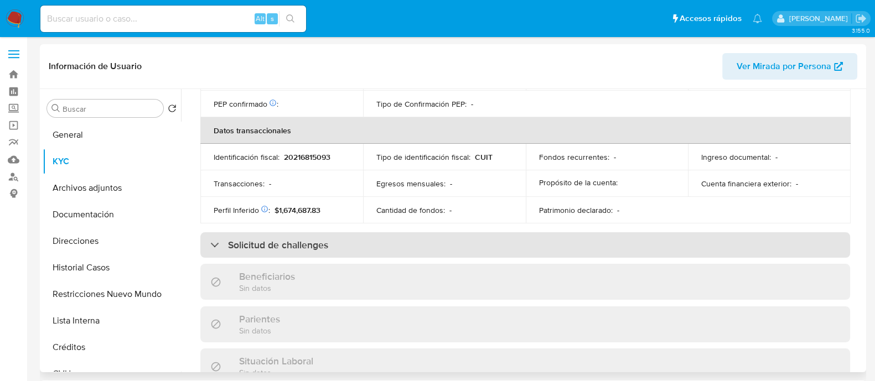
scroll to position [582, 0]
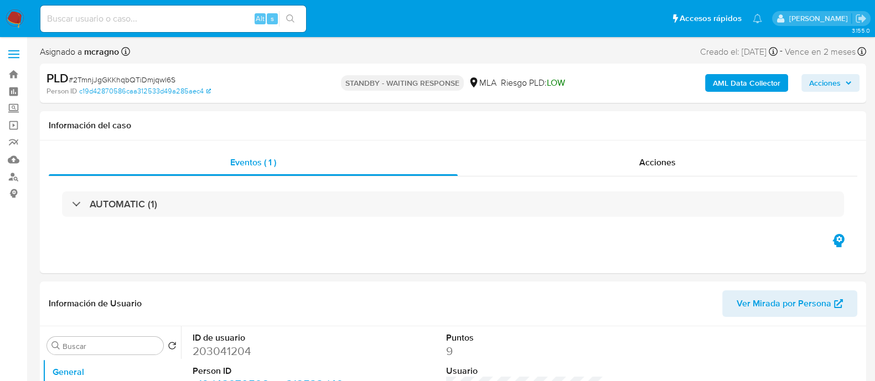
select select "10"
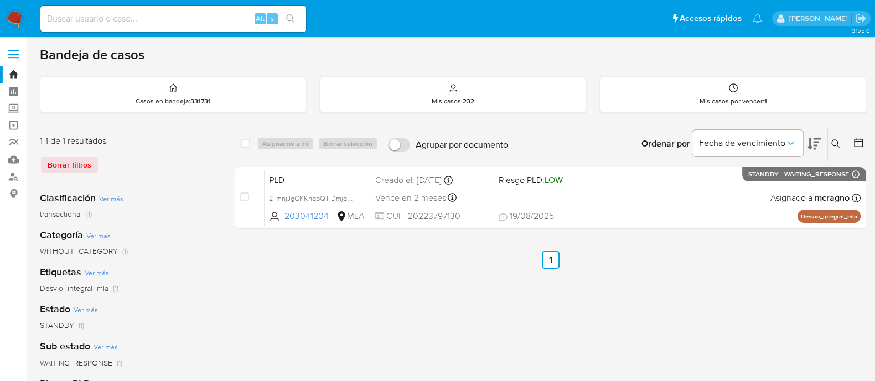
click at [837, 140] on icon at bounding box center [836, 144] width 9 height 9
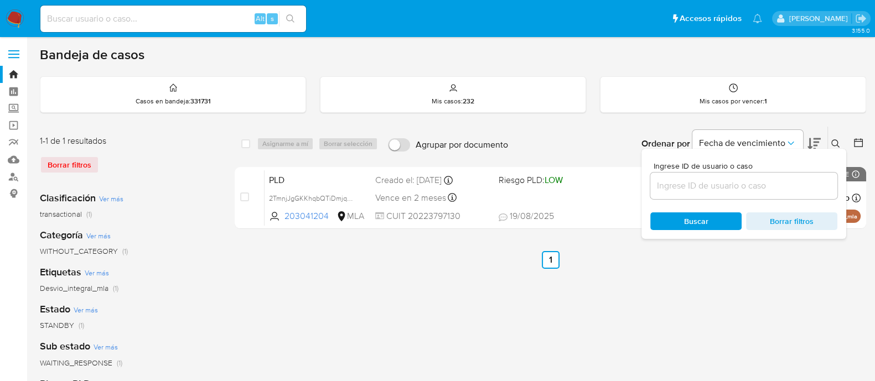
click at [789, 184] on input at bounding box center [744, 186] width 187 height 14
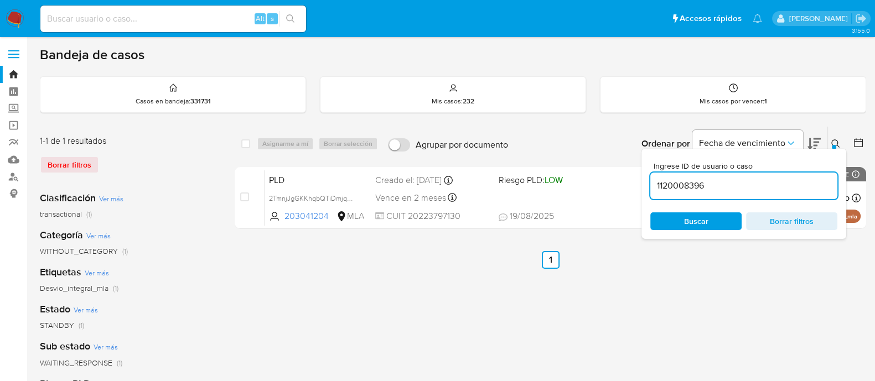
type input "1120008396"
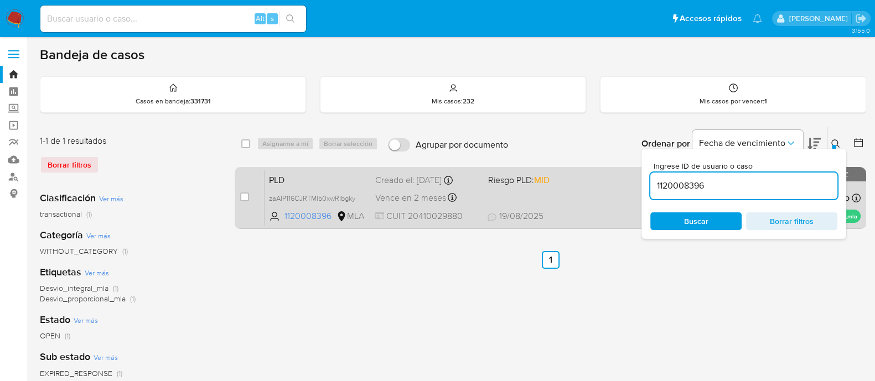
drag, startPoint x: 837, startPoint y: 140, endPoint x: 482, endPoint y: 198, distance: 359.6
click at [837, 141] on icon at bounding box center [836, 144] width 9 height 9
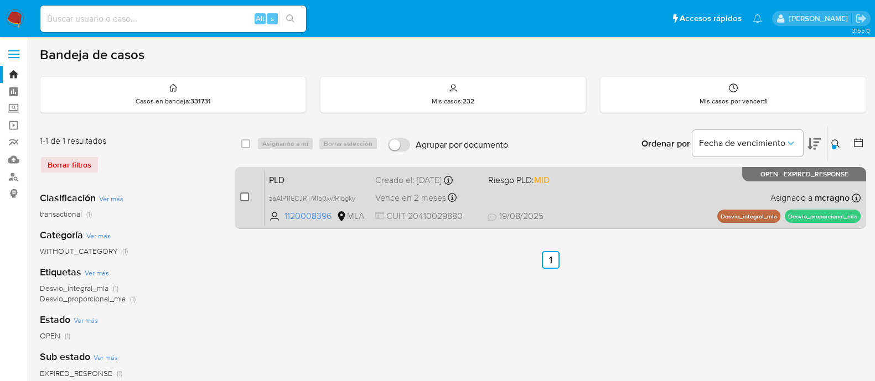
click at [241, 193] on input "checkbox" at bounding box center [244, 197] width 9 height 9
checkbox input "true"
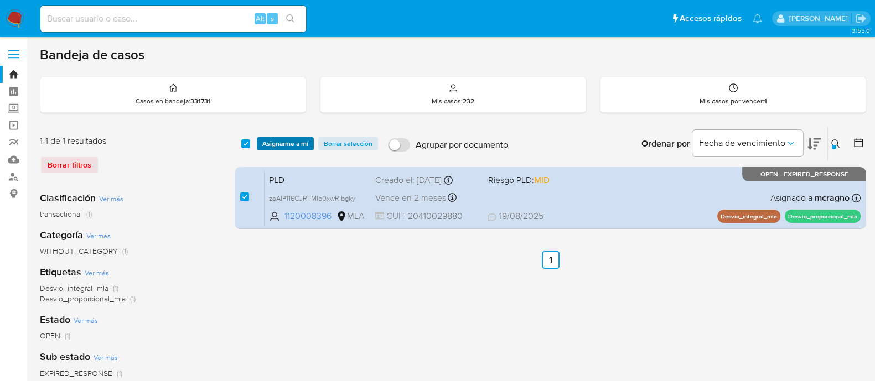
click at [288, 145] on span "Asignarme a mí" at bounding box center [285, 143] width 46 height 11
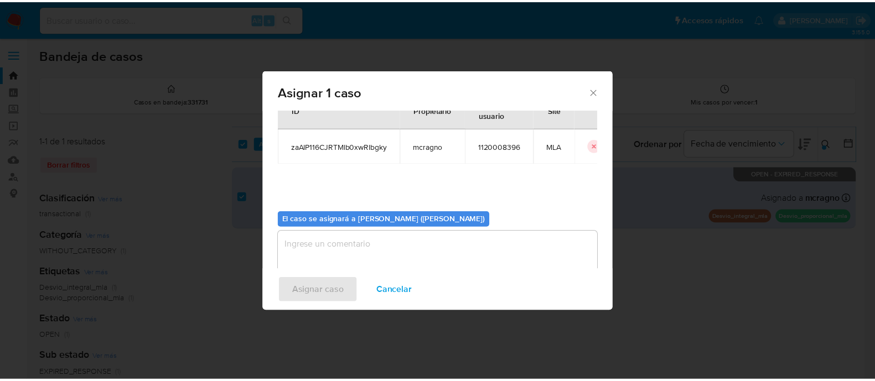
scroll to position [57, 0]
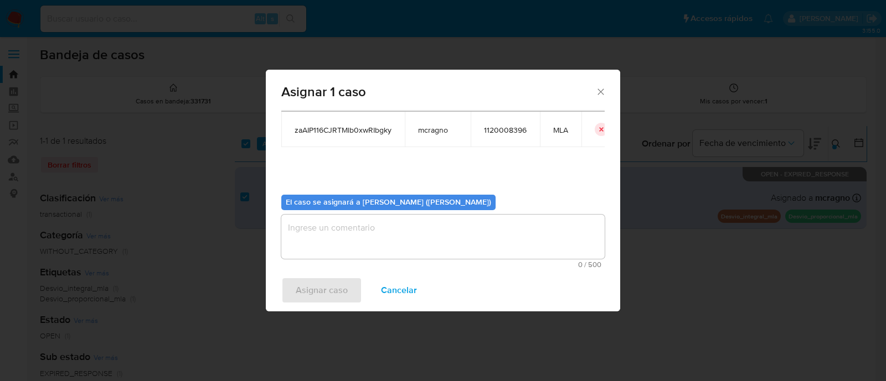
click at [376, 255] on textarea "assign-modal" at bounding box center [442, 237] width 323 height 44
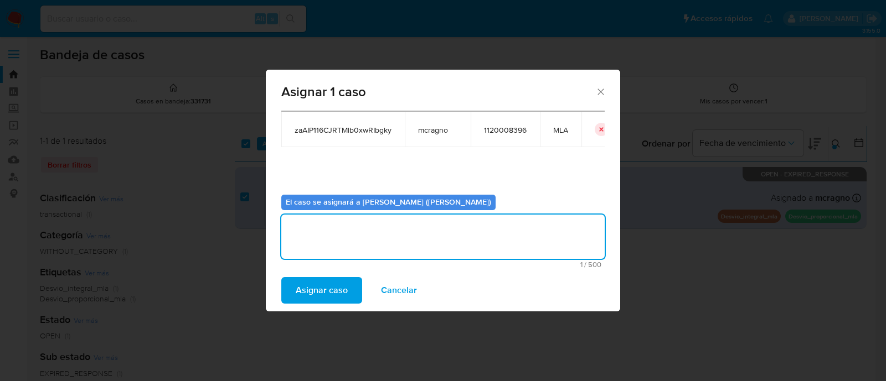
click at [322, 296] on span "Asignar caso" at bounding box center [322, 290] width 52 height 24
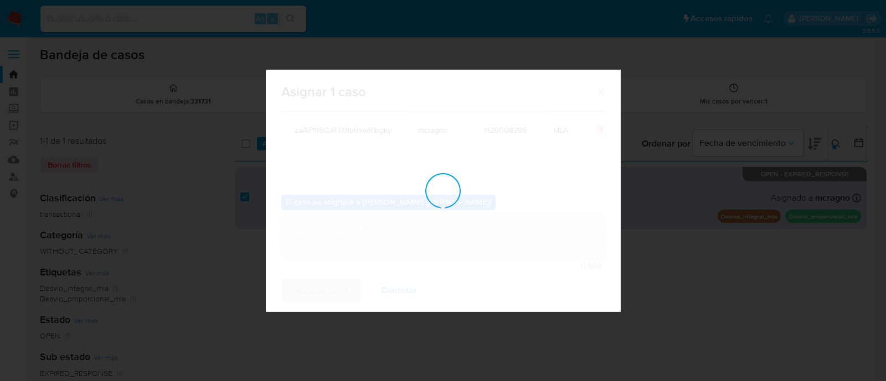
checkbox input "false"
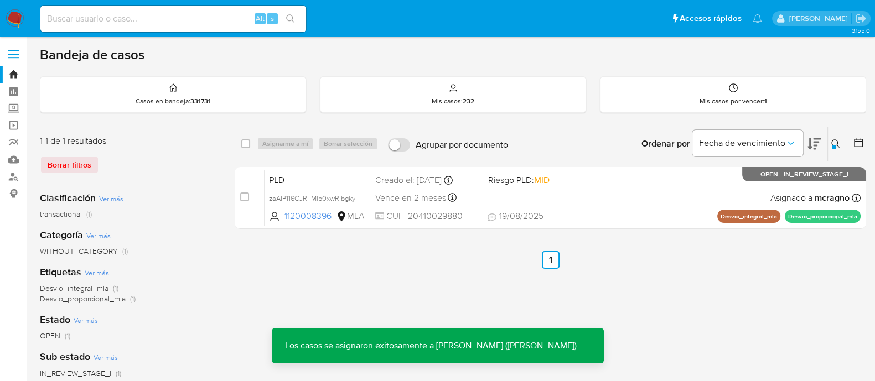
click at [687, 196] on div "PLD zaAIP116CJRTMlb0xwRIbgky 1120008396 MLA Riesgo PLD: MID Creado el: [DATE] C…" at bounding box center [563, 198] width 596 height 56
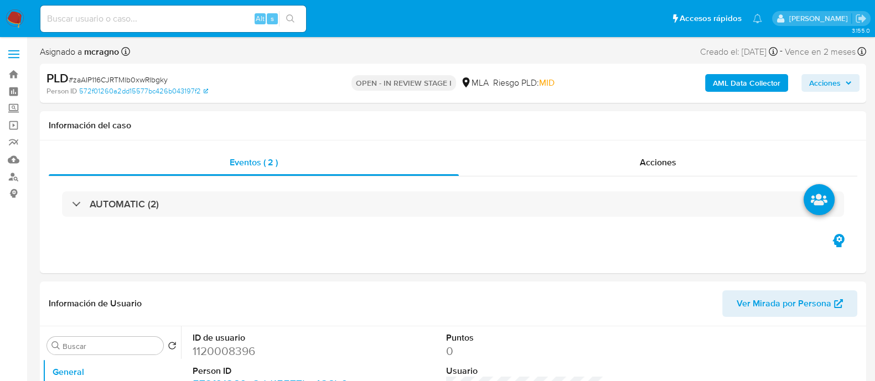
select select "10"
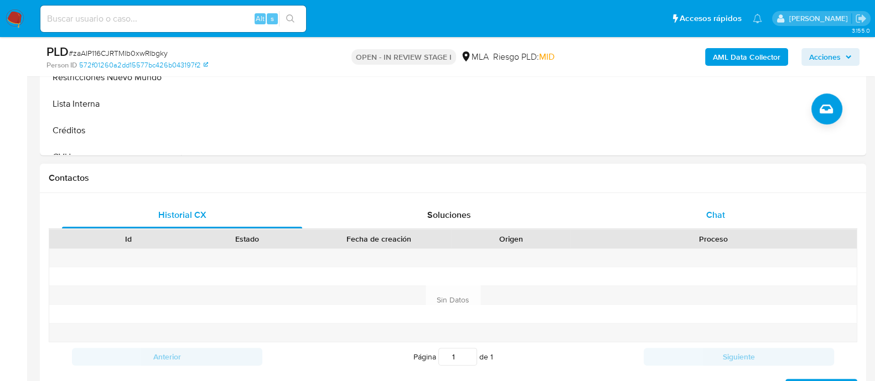
click at [723, 202] on div "Chat" at bounding box center [716, 215] width 240 height 27
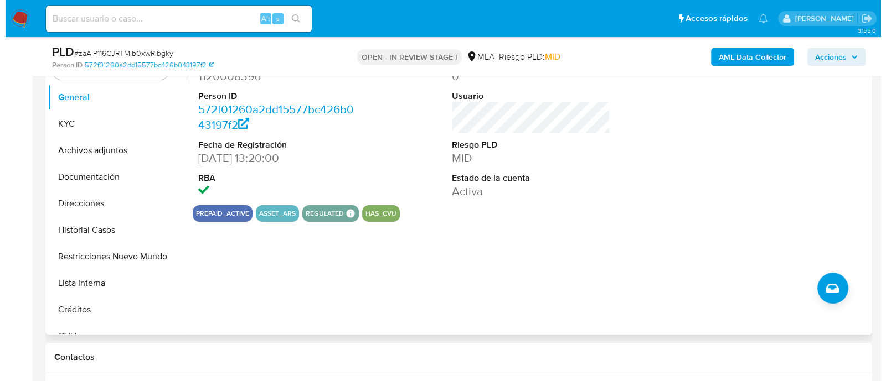
scroll to position [208, 0]
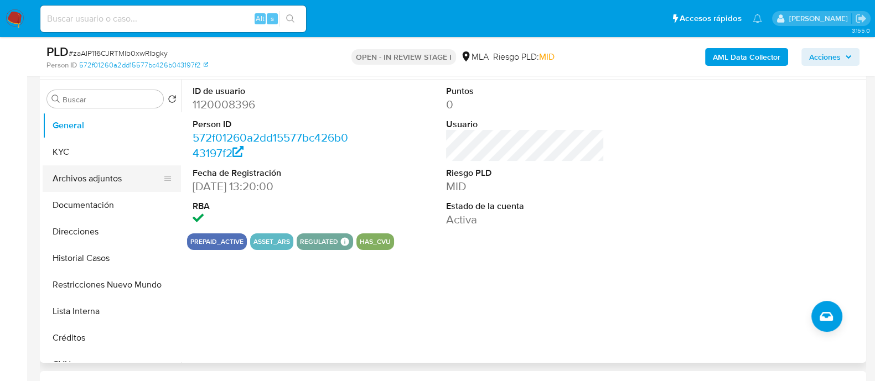
click at [80, 180] on button "Archivos adjuntos" at bounding box center [108, 179] width 130 height 27
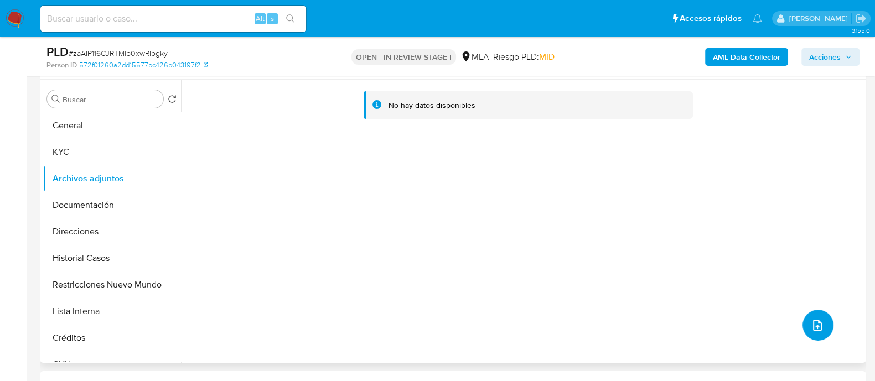
click at [812, 315] on button "upload-file" at bounding box center [818, 325] width 31 height 31
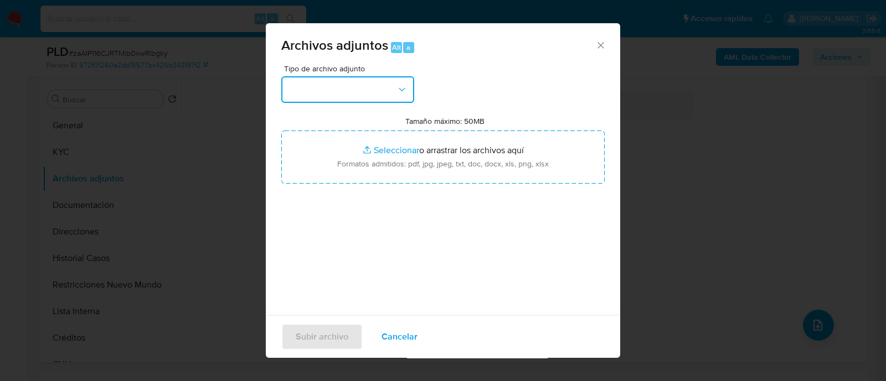
click at [347, 82] on button "button" at bounding box center [347, 89] width 133 height 27
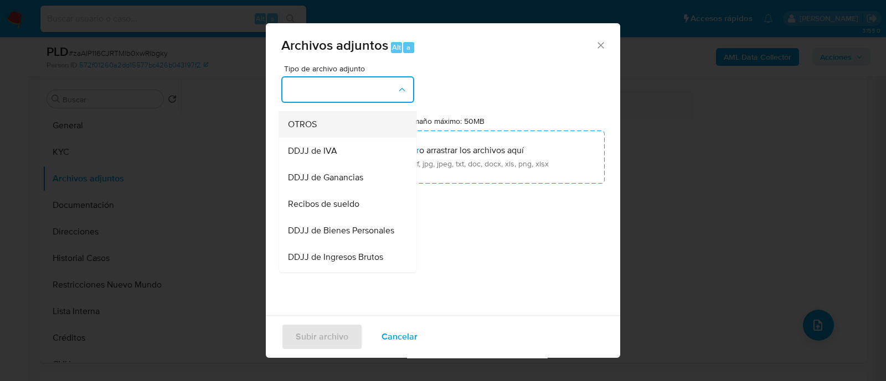
click at [344, 137] on div "OTROS" at bounding box center [344, 124] width 113 height 27
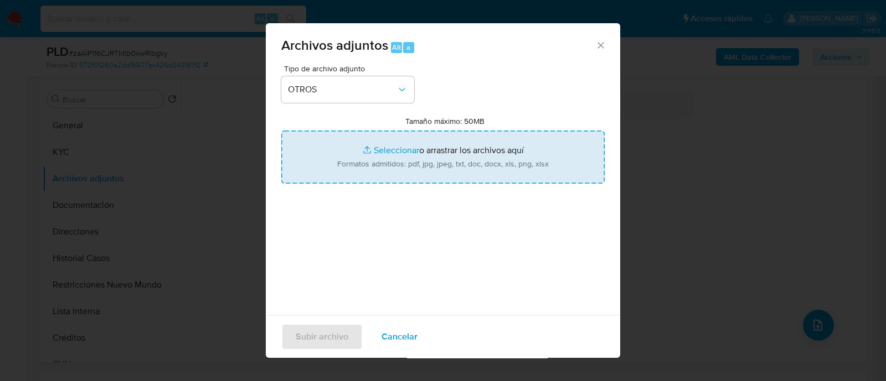
click at [388, 149] on input "Tamaño máximo: 50MB Seleccionar archivos" at bounding box center [442, 157] width 323 height 53
type input "C:\fakepath\1120008396 - Movimientos.xlsx"
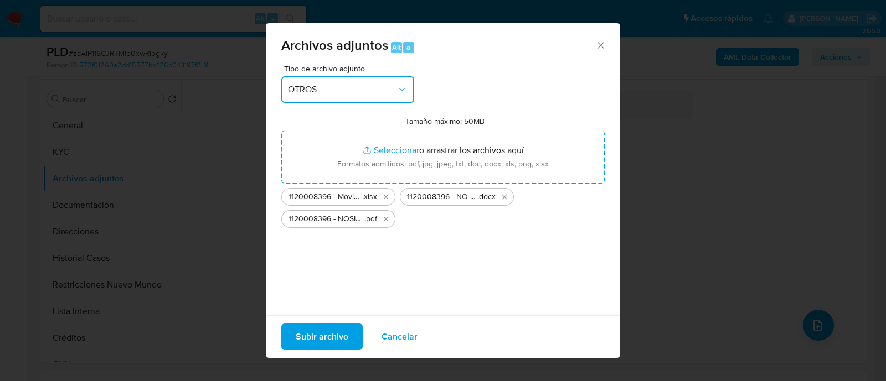
click at [321, 80] on button "OTROS" at bounding box center [347, 89] width 133 height 27
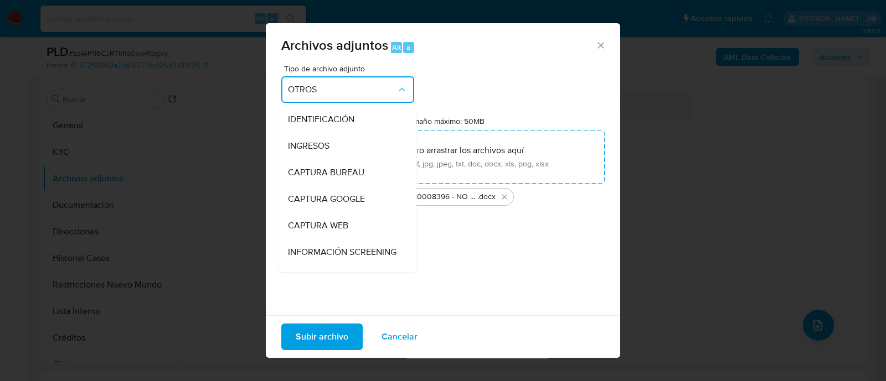
scroll to position [154, 0]
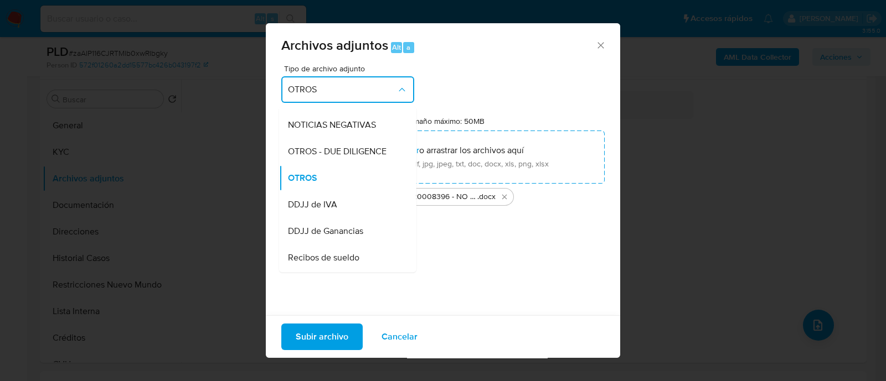
click at [321, 80] on button "OTROS" at bounding box center [347, 89] width 133 height 27
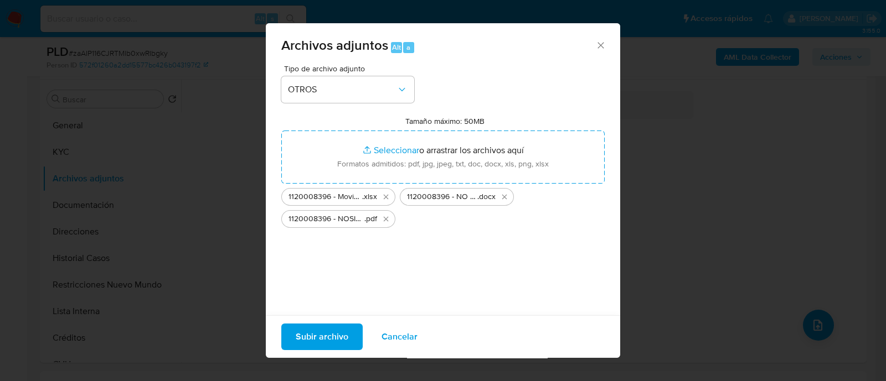
click at [310, 334] on span "Subir archivo" at bounding box center [322, 337] width 53 height 24
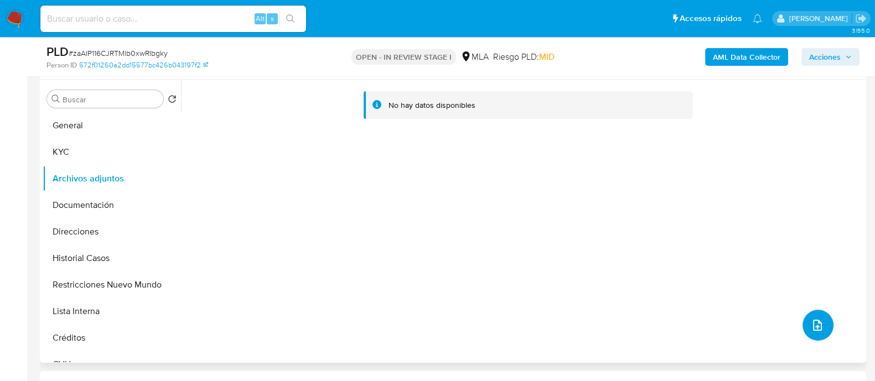
click at [817, 327] on icon "upload-file" at bounding box center [817, 325] width 13 height 13
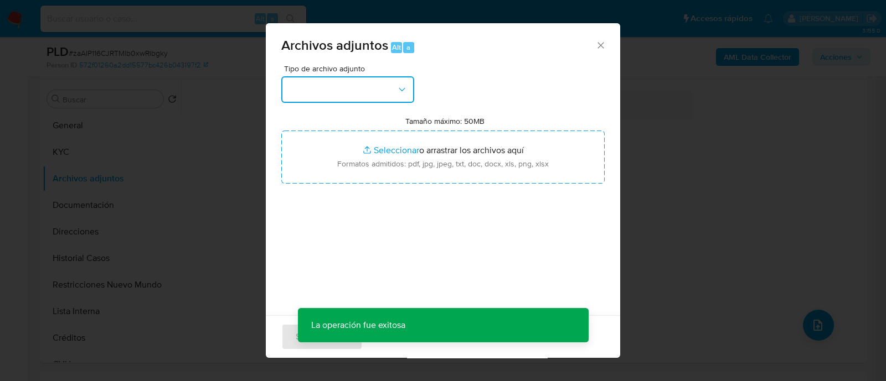
click at [379, 96] on button "button" at bounding box center [347, 89] width 133 height 27
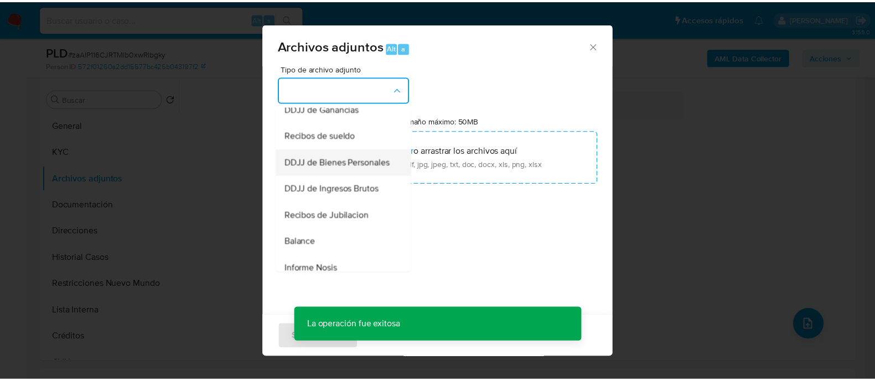
scroll to position [415, 0]
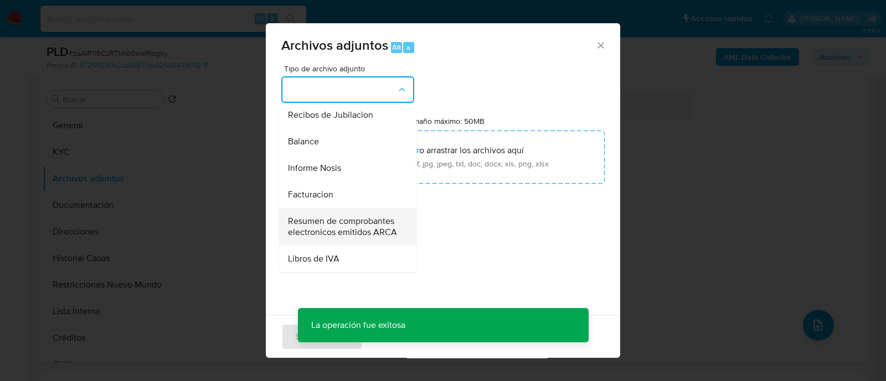
click at [313, 229] on span "Resumen de comprobantes electronicos emitidos ARCA" at bounding box center [344, 227] width 113 height 22
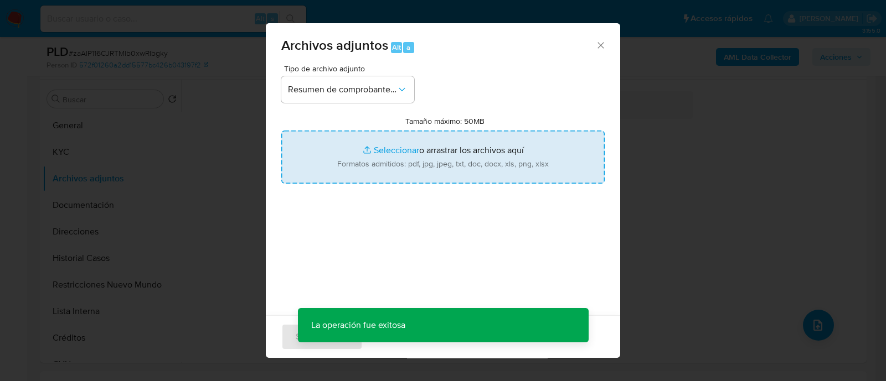
click at [365, 175] on input "Tamaño máximo: 50MB Seleccionar archivos" at bounding box center [442, 157] width 323 height 53
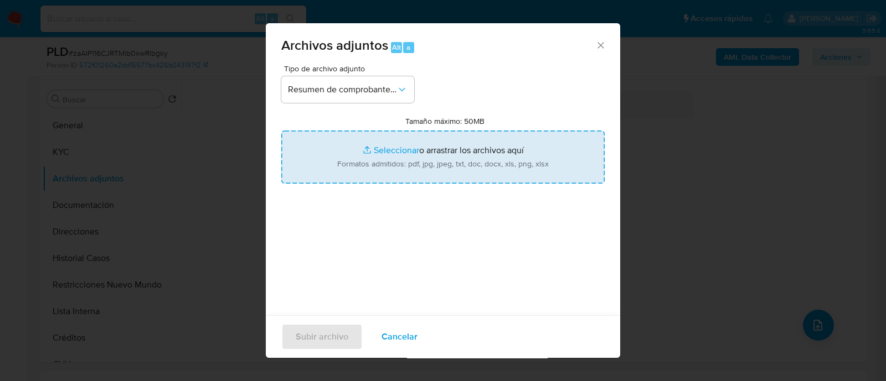
type input "C:\fakepath\1120008396 - Comprobantes electronicos 2024-2025.pdf"
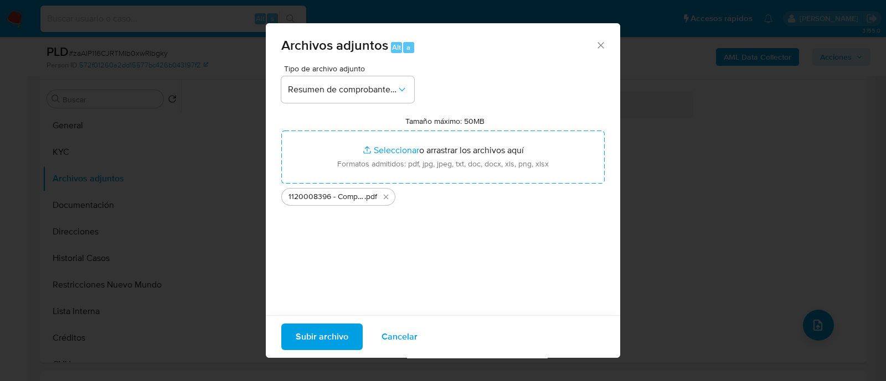
click at [327, 334] on span "Subir archivo" at bounding box center [322, 337] width 53 height 24
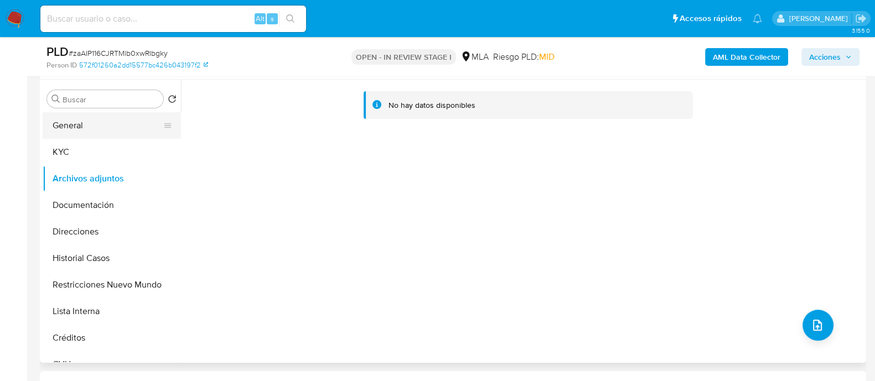
click at [68, 119] on button "General" at bounding box center [108, 125] width 130 height 27
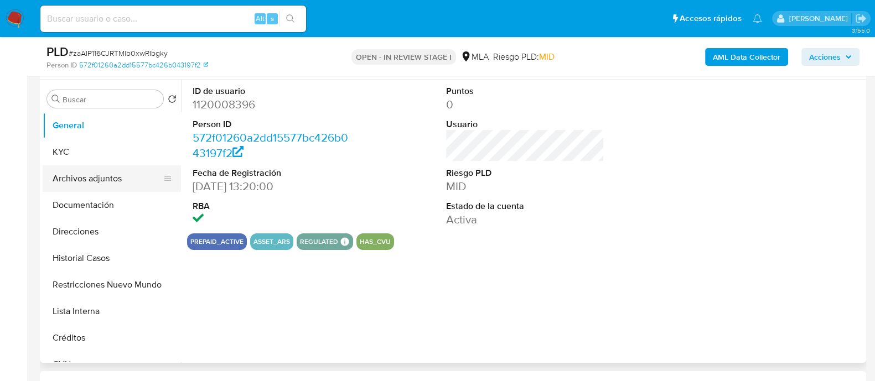
click at [80, 180] on button "Archivos adjuntos" at bounding box center [108, 179] width 130 height 27
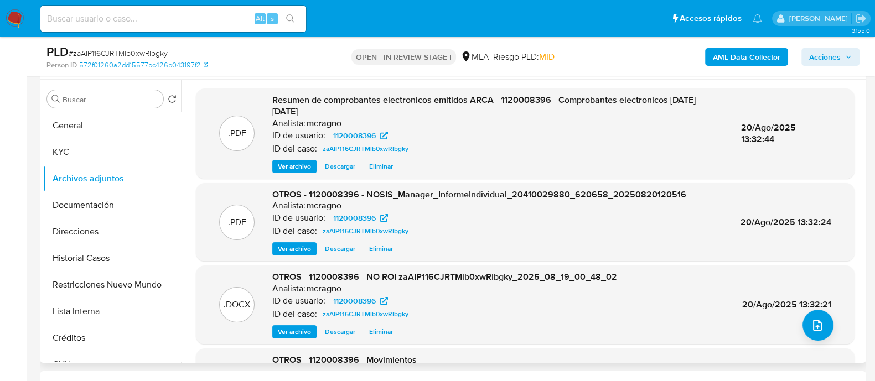
scroll to position [62, 0]
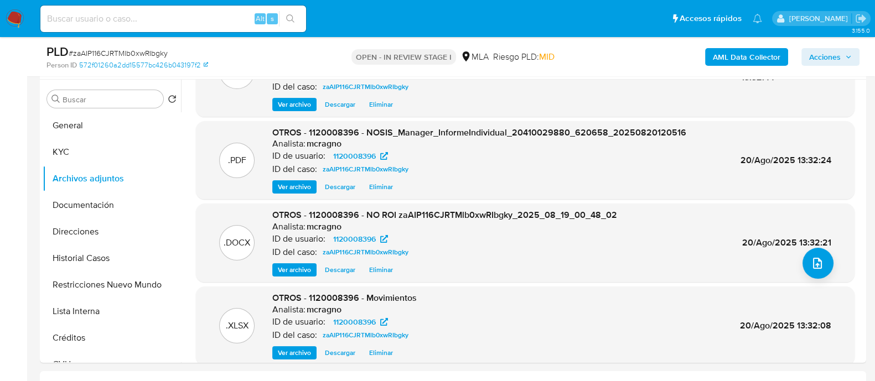
click at [846, 49] on span "Acciones" at bounding box center [830, 57] width 43 height 16
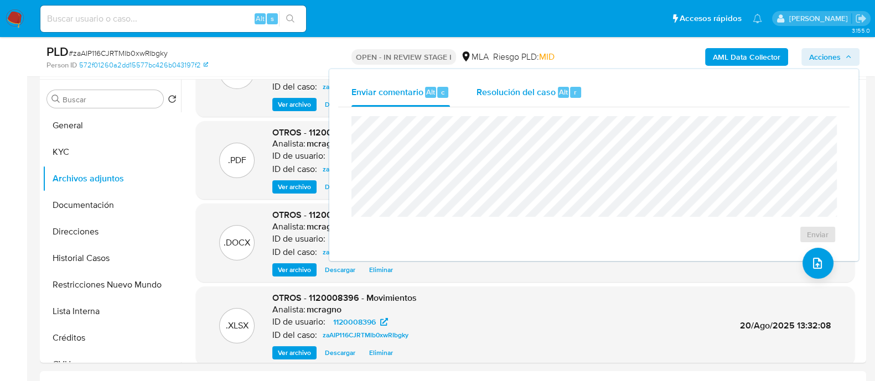
click at [550, 88] on span "Resolución del caso" at bounding box center [516, 91] width 79 height 13
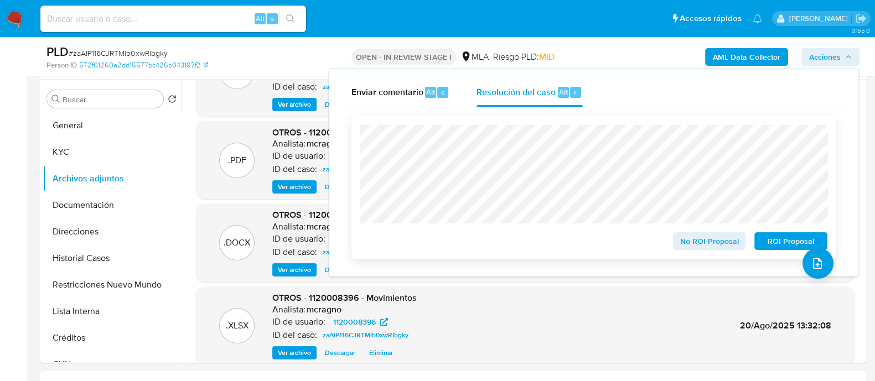
click at [682, 236] on span "No ROI Proposal" at bounding box center [710, 242] width 58 height 16
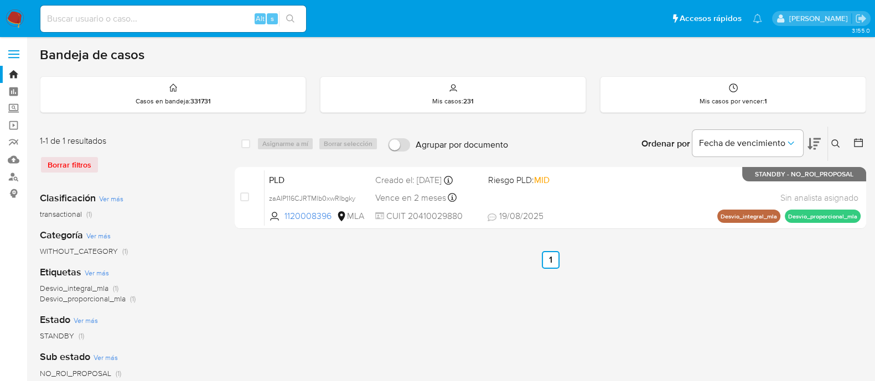
click at [837, 142] on icon at bounding box center [836, 144] width 9 height 9
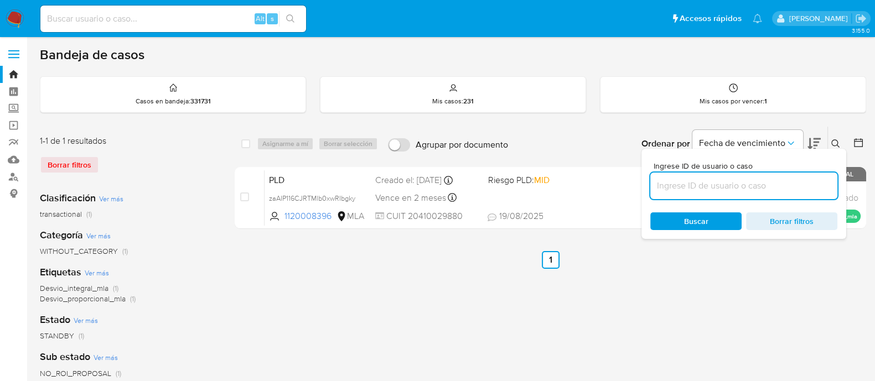
click at [764, 189] on input at bounding box center [744, 186] width 187 height 14
type input "84216089"
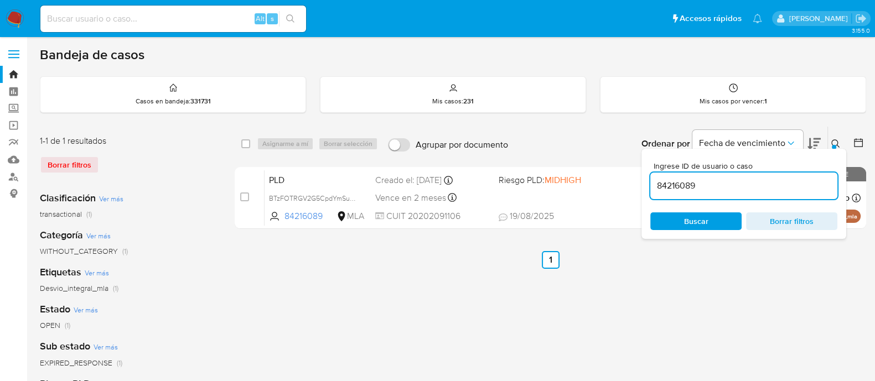
click at [834, 142] on icon at bounding box center [836, 144] width 9 height 9
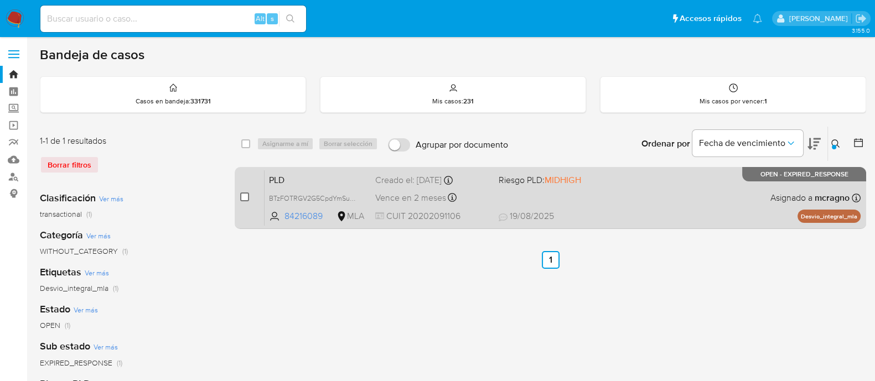
click at [244, 193] on input "checkbox" at bounding box center [244, 197] width 9 height 9
checkbox input "true"
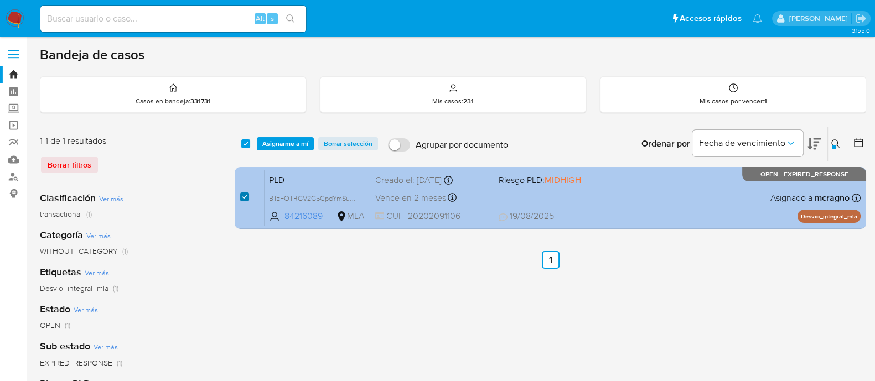
checkbox input "true"
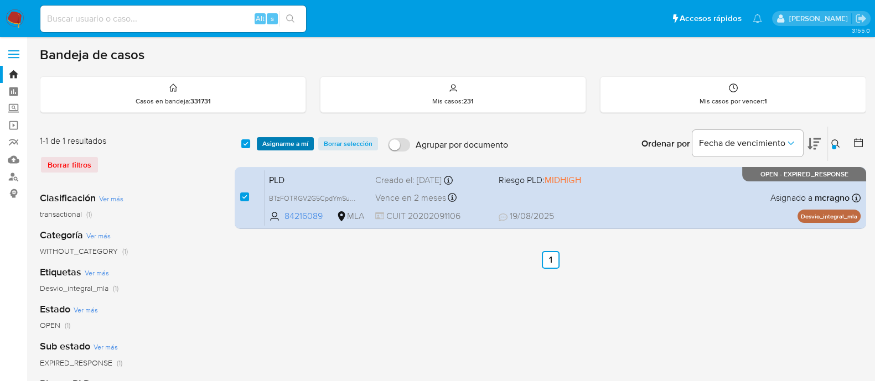
click at [291, 144] on span "Asignarme a mí" at bounding box center [285, 143] width 46 height 11
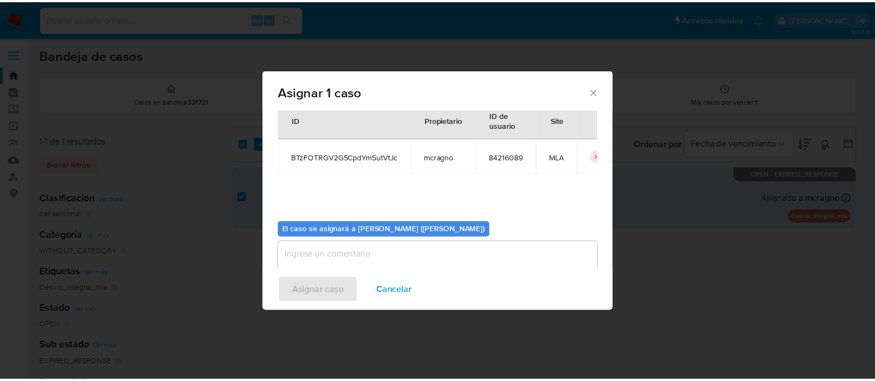
scroll to position [57, 0]
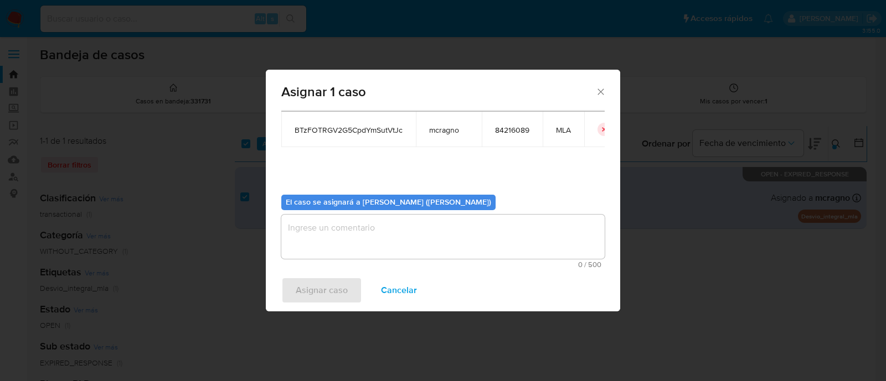
click at [358, 220] on textarea "assign-modal" at bounding box center [442, 237] width 323 height 44
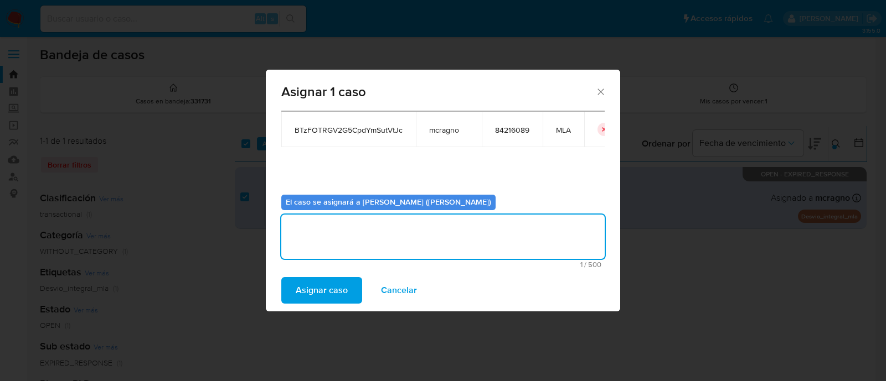
click at [322, 283] on span "Asignar caso" at bounding box center [322, 290] width 52 height 24
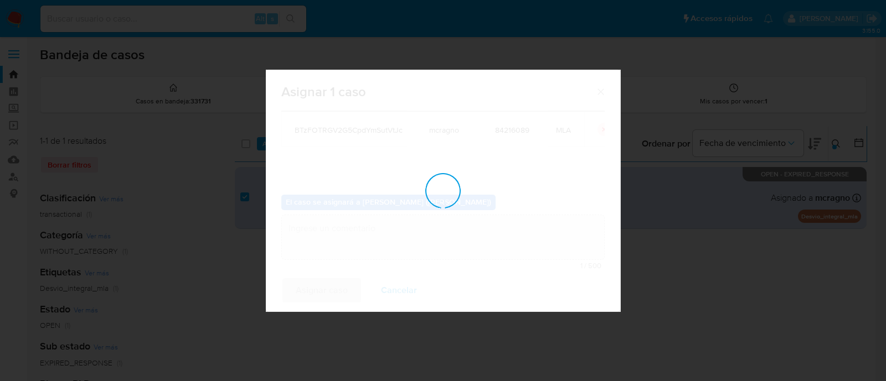
checkbox input "false"
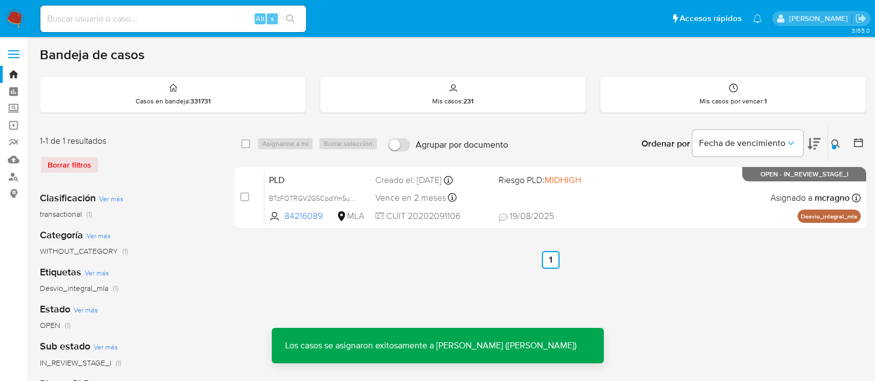
click at [655, 211] on span "[DATE] [DATE] 23:25" at bounding box center [618, 216] width 238 height 12
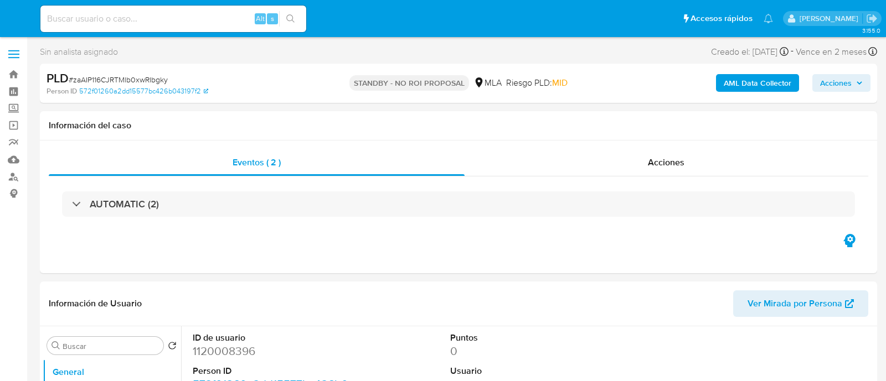
select select "10"
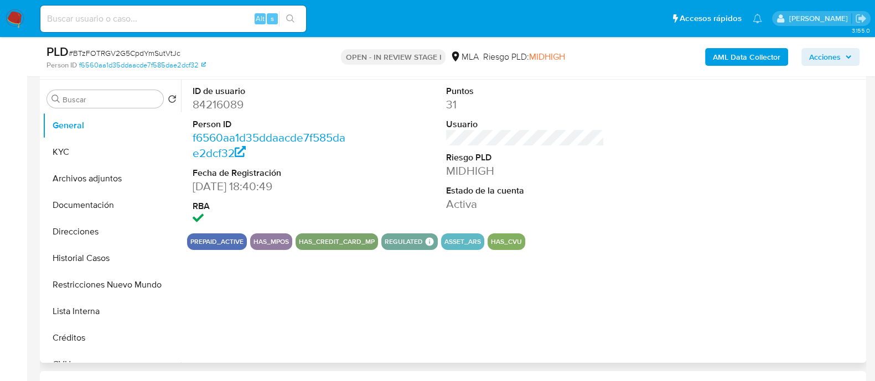
select select "10"
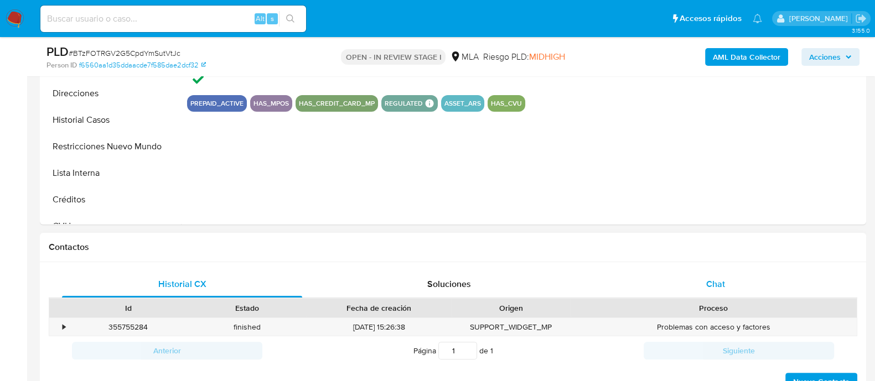
drag, startPoint x: 733, startPoint y: 281, endPoint x: 443, endPoint y: 198, distance: 301.4
click at [732, 282] on div "Chat" at bounding box center [716, 284] width 240 height 27
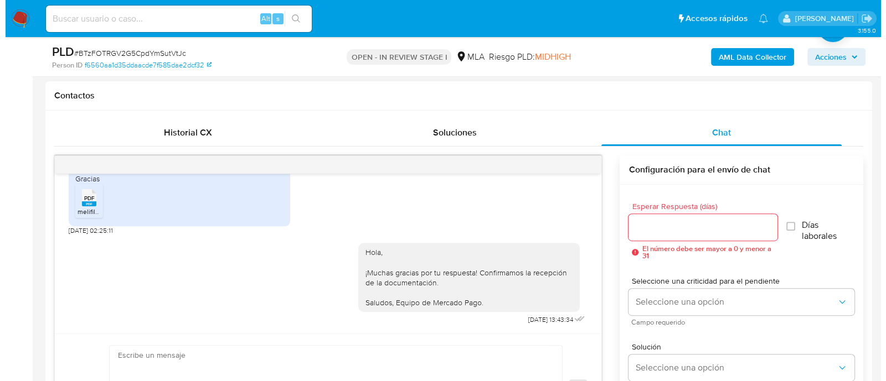
scroll to position [276, 0]
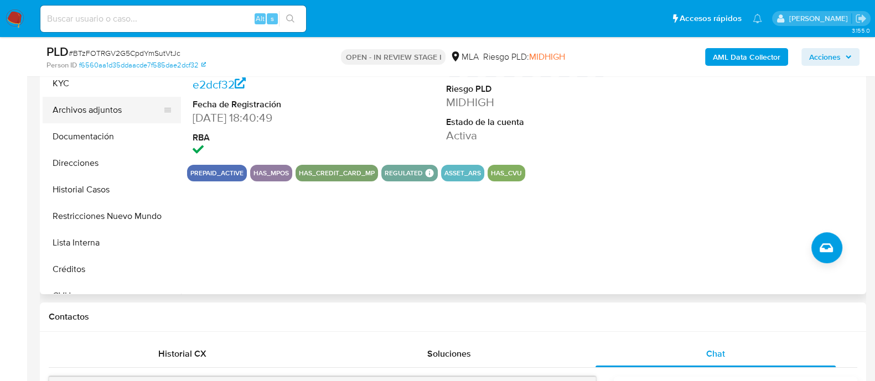
click at [123, 105] on button "Archivos adjuntos" at bounding box center [108, 110] width 130 height 27
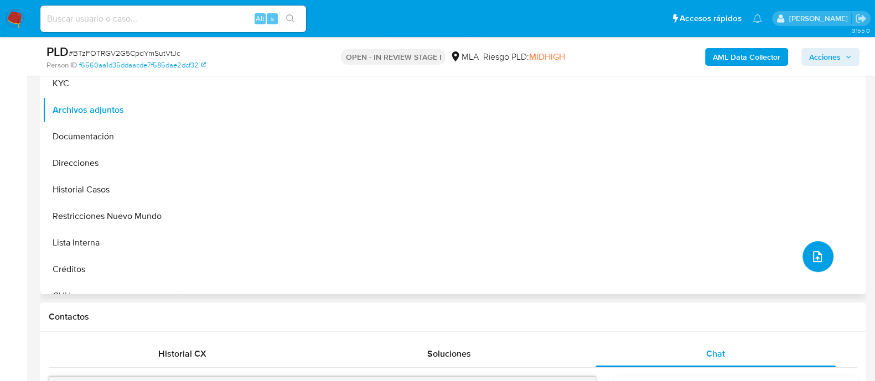
click at [825, 250] on button "upload-file" at bounding box center [818, 256] width 31 height 31
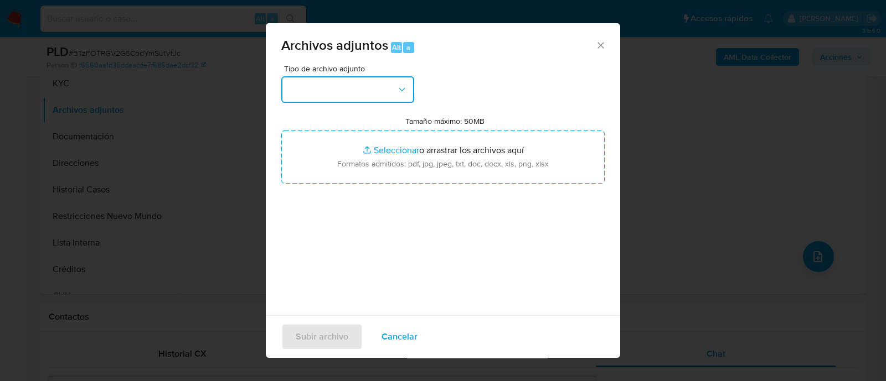
click at [378, 100] on button "button" at bounding box center [347, 89] width 133 height 27
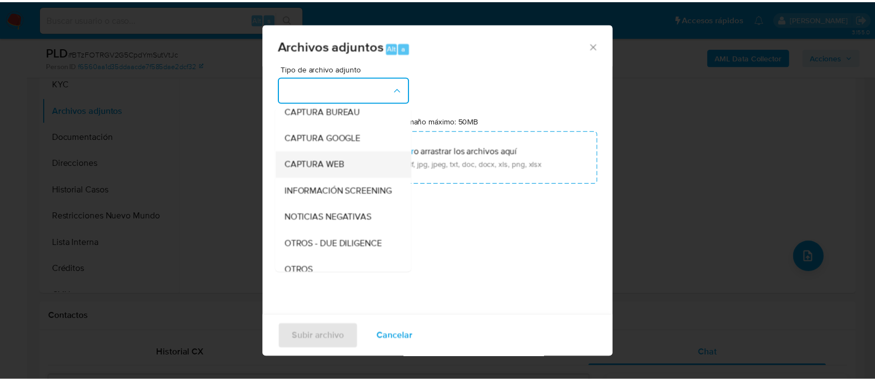
scroll to position [138, 0]
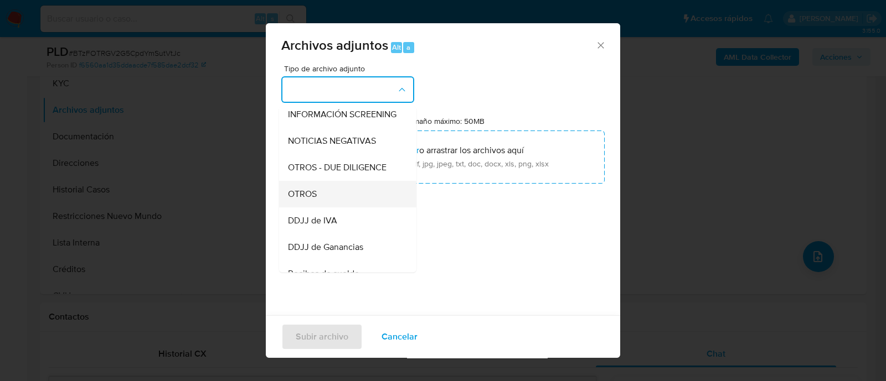
click at [313, 200] on span "OTROS" at bounding box center [302, 194] width 29 height 11
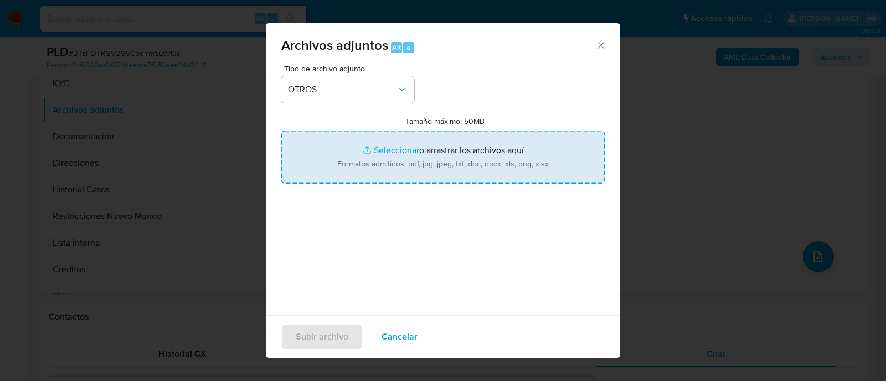
click at [355, 161] on input "Tamaño máximo: 50MB Seleccionar archivos" at bounding box center [442, 157] width 323 height 53
type input "C:\fakepath\84216089 - Acuerdo desvinculacion.pdf"
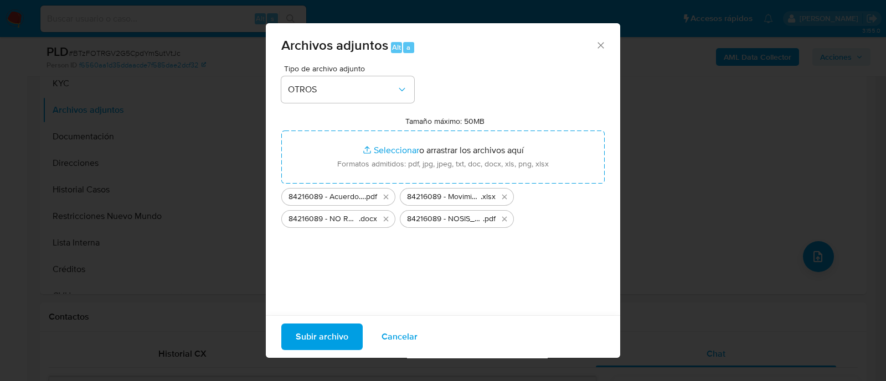
click at [339, 339] on span "Subir archivo" at bounding box center [322, 337] width 53 height 24
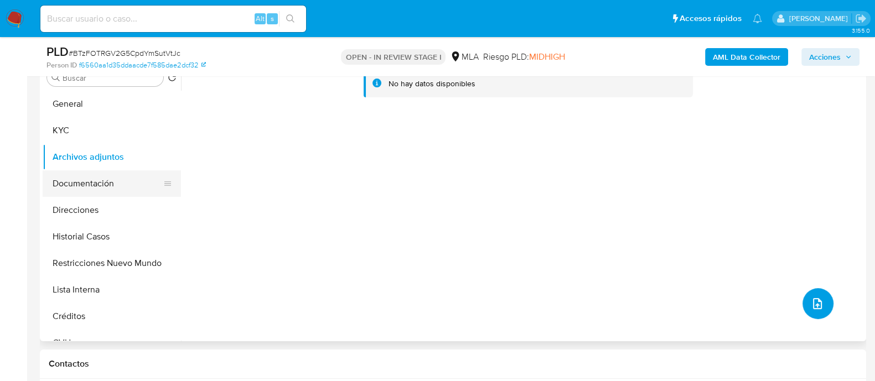
scroll to position [208, 0]
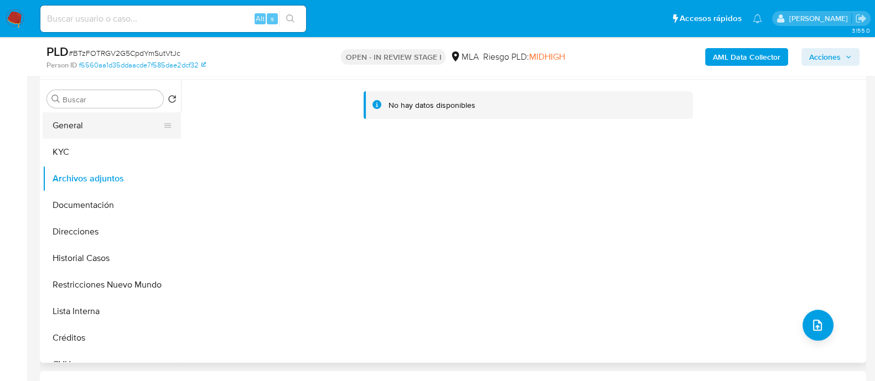
click at [102, 131] on button "General" at bounding box center [108, 125] width 130 height 27
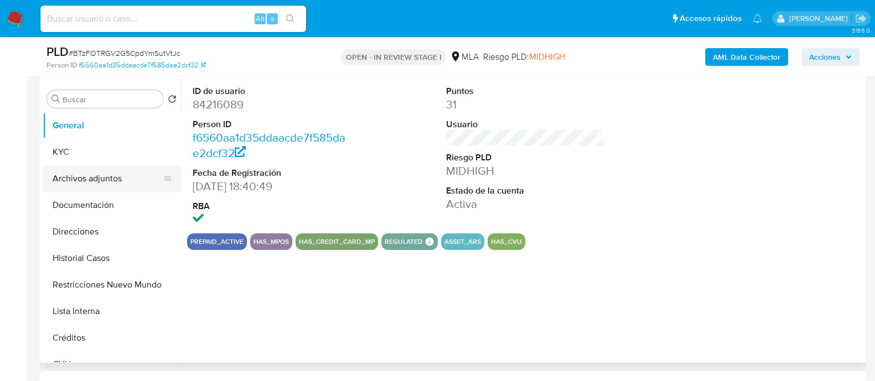
click at [115, 181] on button "Archivos adjuntos" at bounding box center [108, 179] width 130 height 27
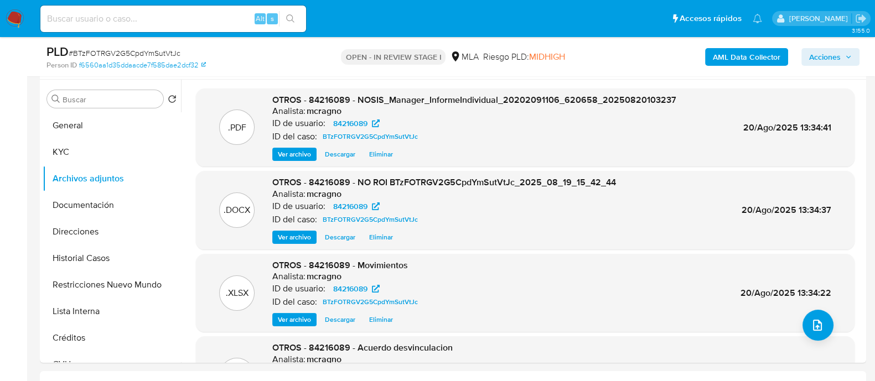
click at [817, 57] on span "Acciones" at bounding box center [825, 57] width 32 height 18
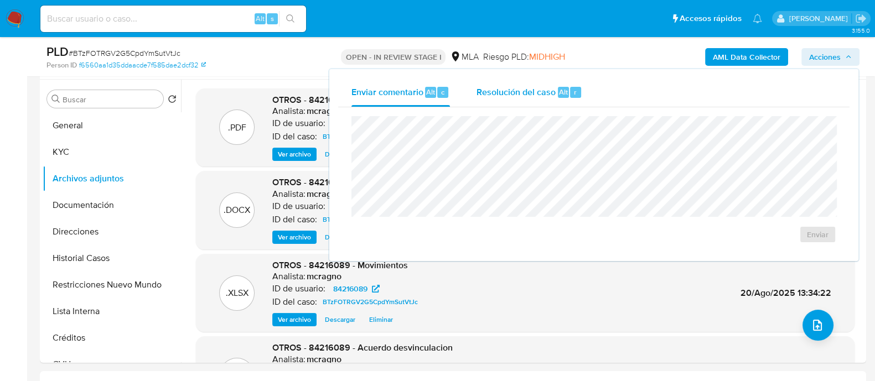
click at [533, 103] on div "Resolución del caso Alt r" at bounding box center [530, 92] width 106 height 29
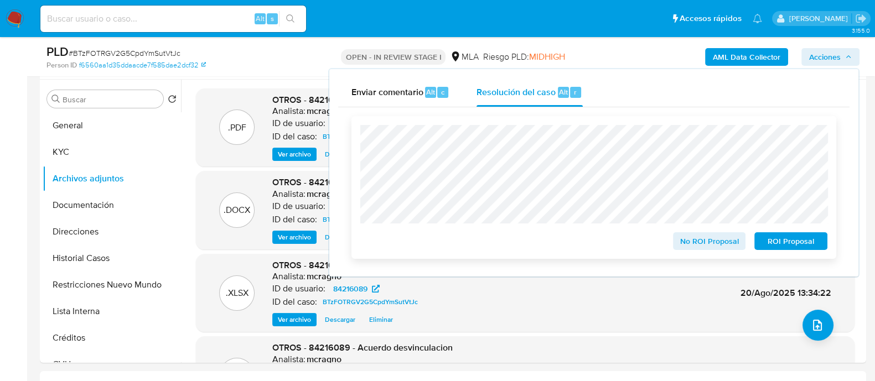
click at [693, 242] on span "No ROI Proposal" at bounding box center [710, 242] width 58 height 16
click at [710, 246] on div "No ROI Proposal" at bounding box center [710, 240] width 82 height 22
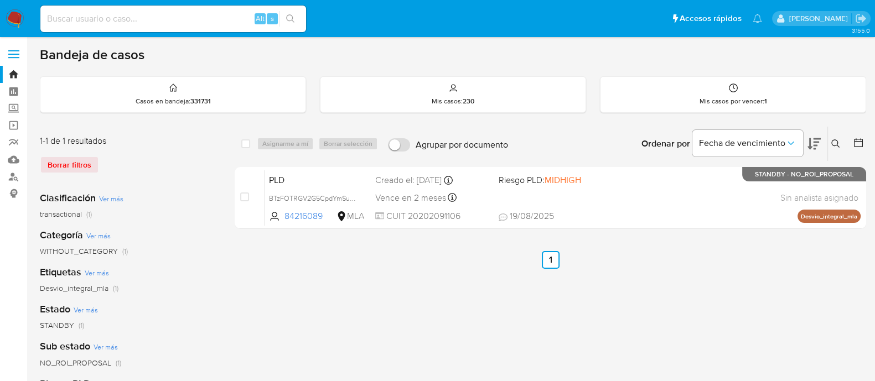
click at [833, 141] on icon at bounding box center [836, 144] width 9 height 9
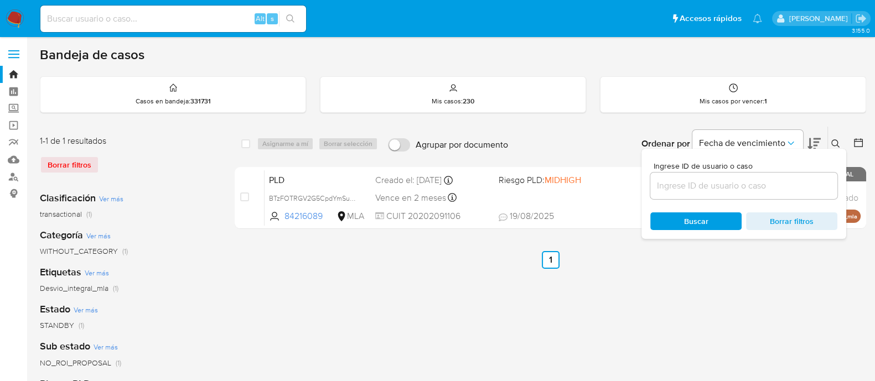
drag, startPoint x: 772, startPoint y: 190, endPoint x: 790, endPoint y: 187, distance: 18.0
click at [772, 190] on input at bounding box center [744, 186] width 187 height 14
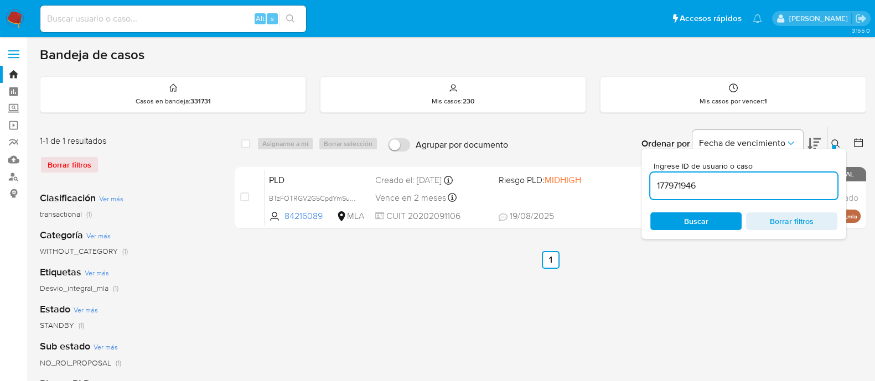
type input "177971946"
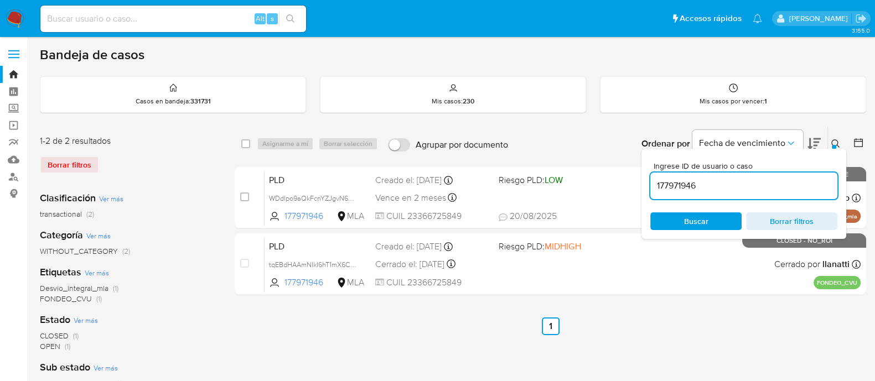
drag, startPoint x: 837, startPoint y: 140, endPoint x: 775, endPoint y: 159, distance: 65.5
click at [837, 140] on icon at bounding box center [836, 144] width 9 height 9
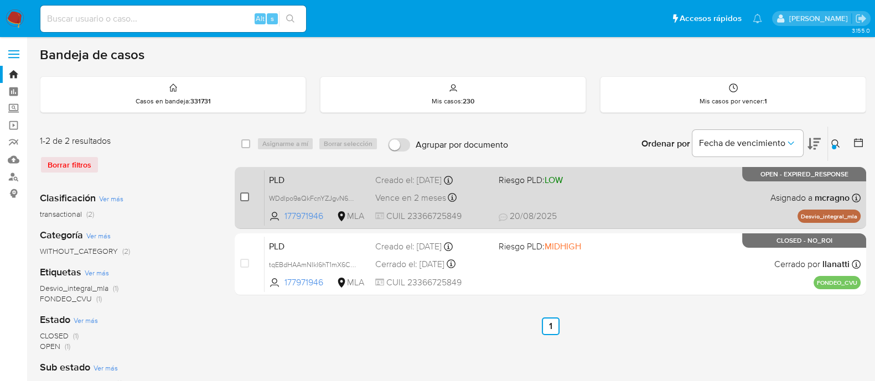
click at [239, 197] on div "case-item-checkbox No es posible asignar el caso PLD WDdlpo9aQkFcnYZJgvN6Fvgi 1…" at bounding box center [551, 198] width 632 height 62
click at [245, 197] on input "checkbox" at bounding box center [244, 197] width 9 height 9
checkbox input "true"
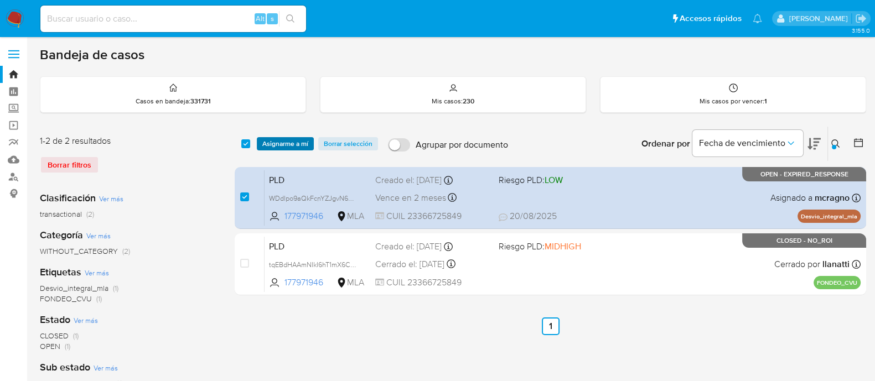
click at [281, 149] on span "Asignarme a mí" at bounding box center [285, 143] width 46 height 11
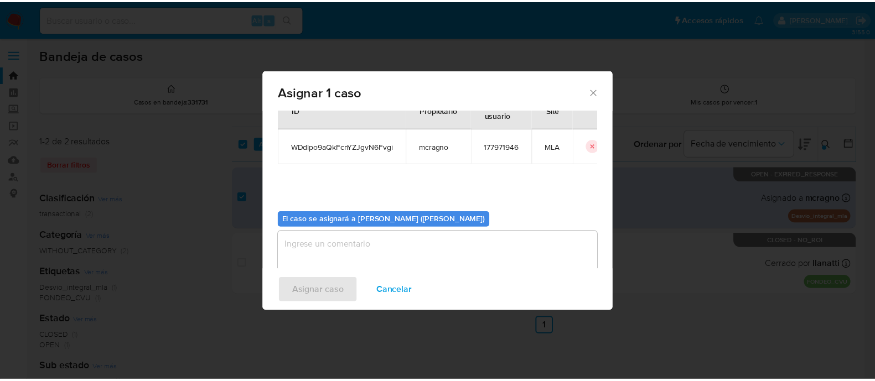
scroll to position [57, 0]
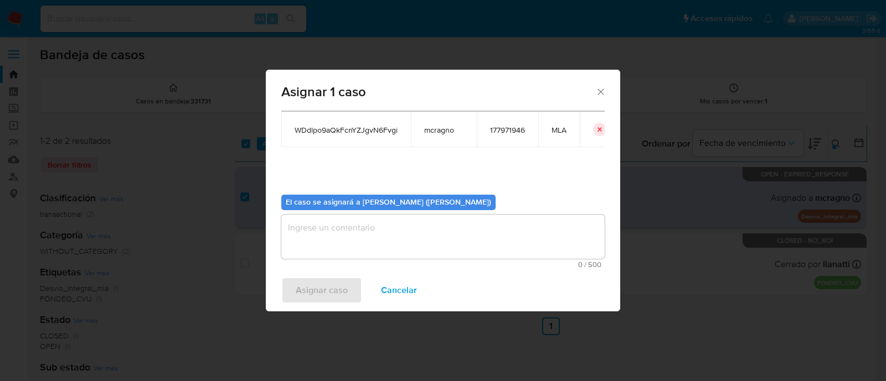
click at [331, 210] on div "El caso se asignará a Mariela Belen Cragno (mcragno) 0 / 500 500 caracteres res…" at bounding box center [442, 227] width 323 height 82
click at [333, 237] on textarea "assign-modal" at bounding box center [442, 237] width 323 height 44
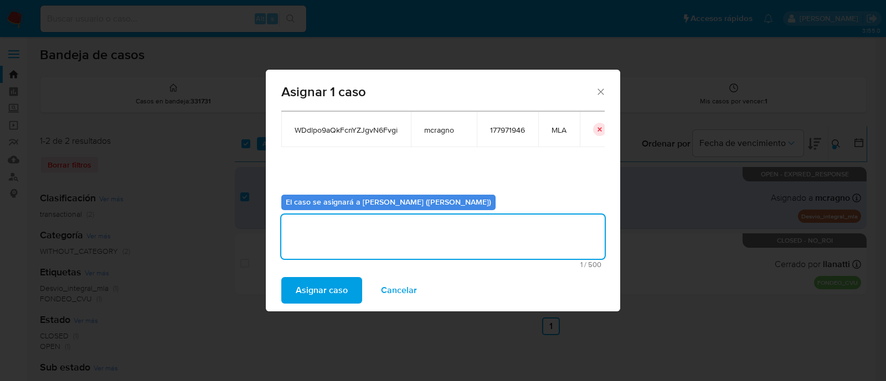
click at [324, 281] on span "Asignar caso" at bounding box center [322, 290] width 52 height 24
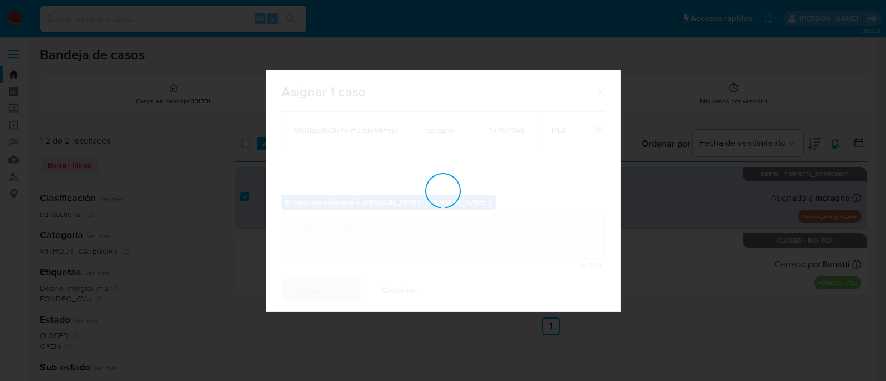
checkbox input "false"
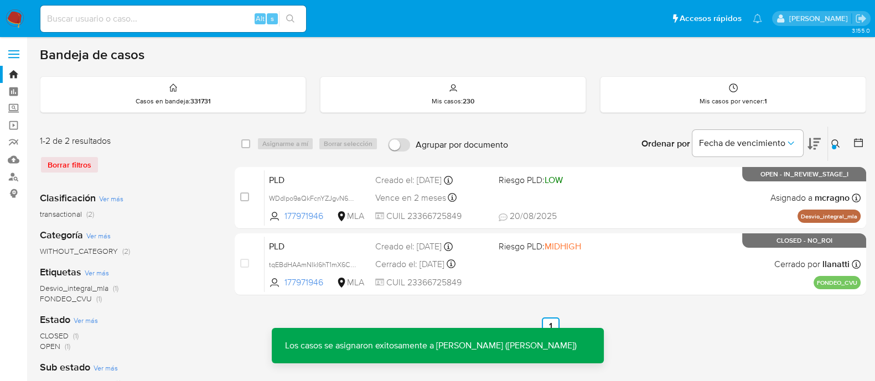
click at [623, 203] on div "PLD WDdlpo9aQkFcnYZJgvN6Fvgi 177971946 MLA Riesgo PLD: LOW Creado el: 12/08/202…" at bounding box center [563, 198] width 596 height 56
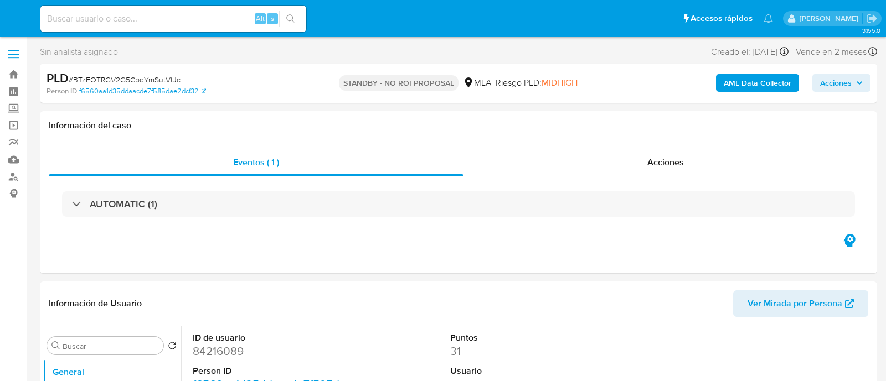
select select "10"
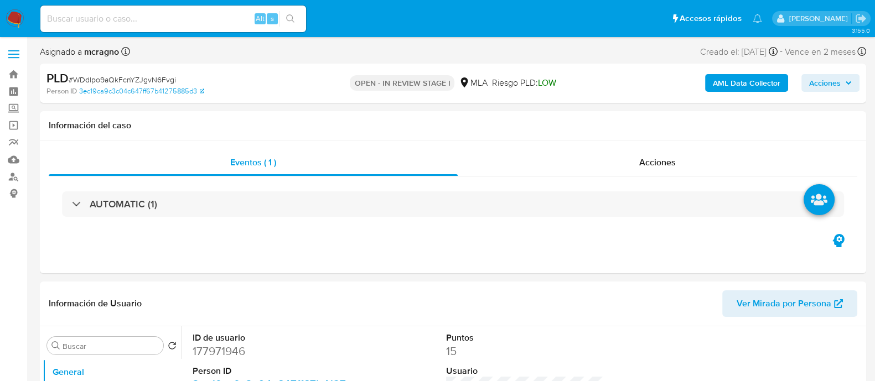
select select "10"
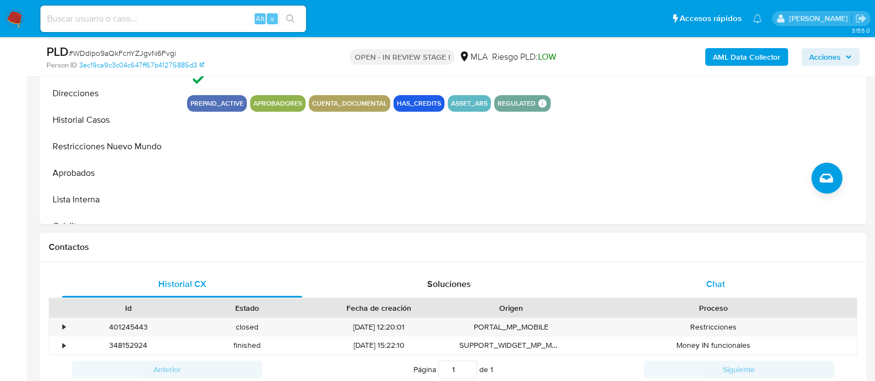
click at [757, 291] on div "Chat" at bounding box center [716, 284] width 240 height 27
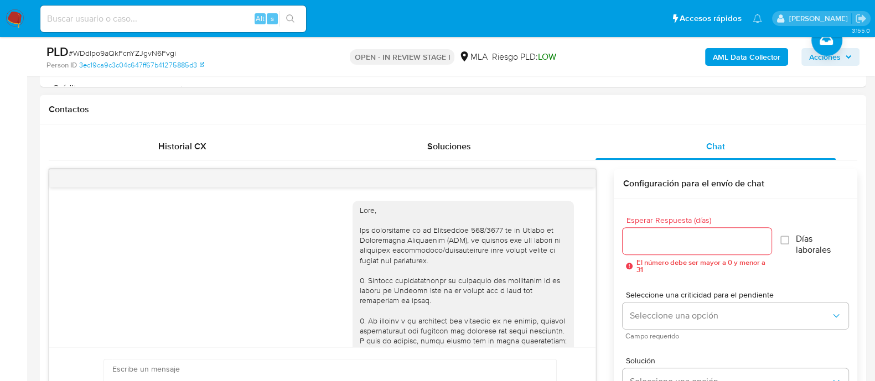
scroll to position [820, 0]
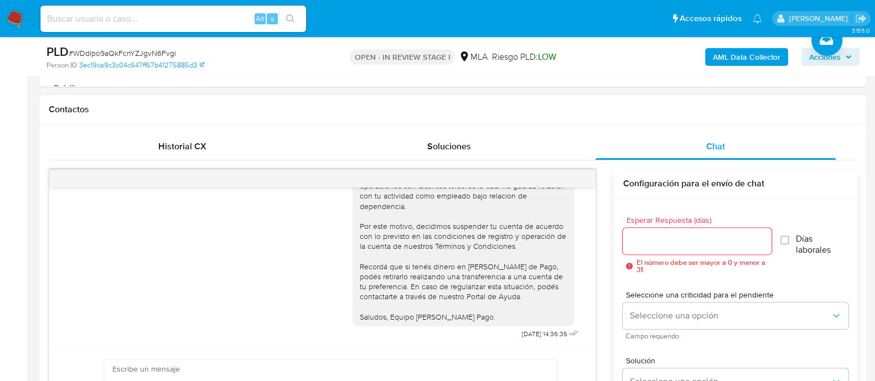
drag, startPoint x: 235, startPoint y: 150, endPoint x: 276, endPoint y: 174, distance: 48.1
click at [235, 150] on div "Historial CX" at bounding box center [182, 146] width 240 height 27
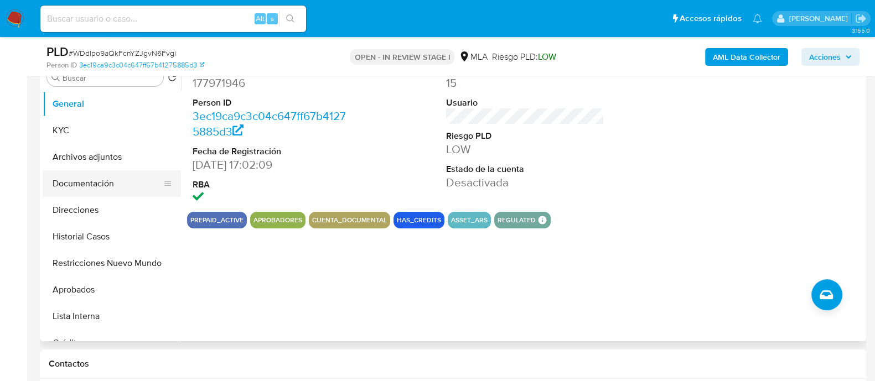
scroll to position [208, 0]
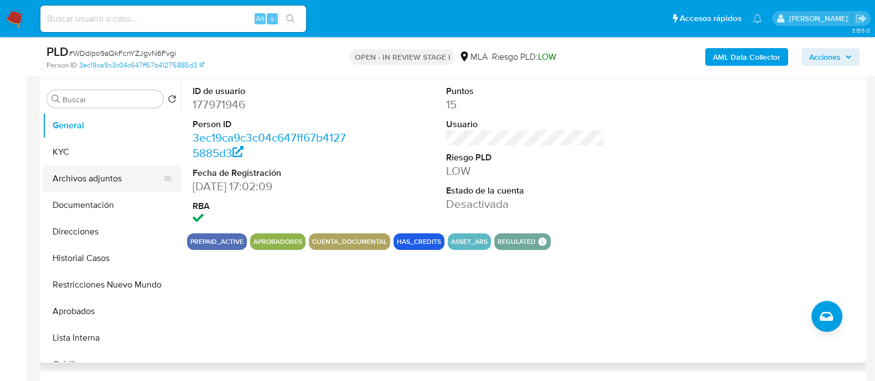
click at [121, 184] on button "Archivos adjuntos" at bounding box center [108, 179] width 130 height 27
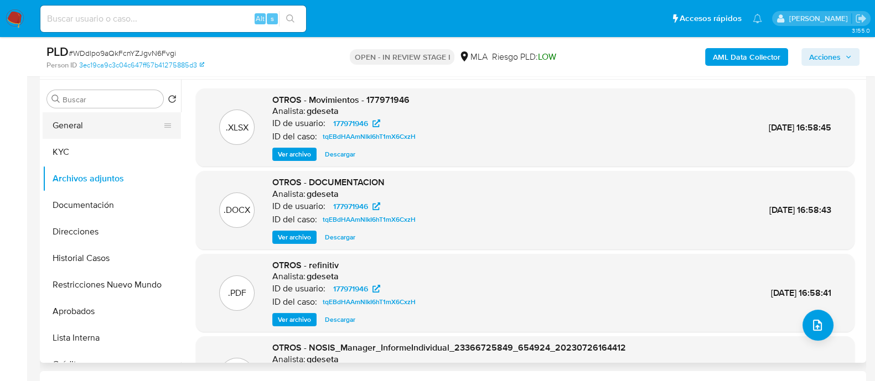
click at [97, 134] on button "General" at bounding box center [108, 125] width 130 height 27
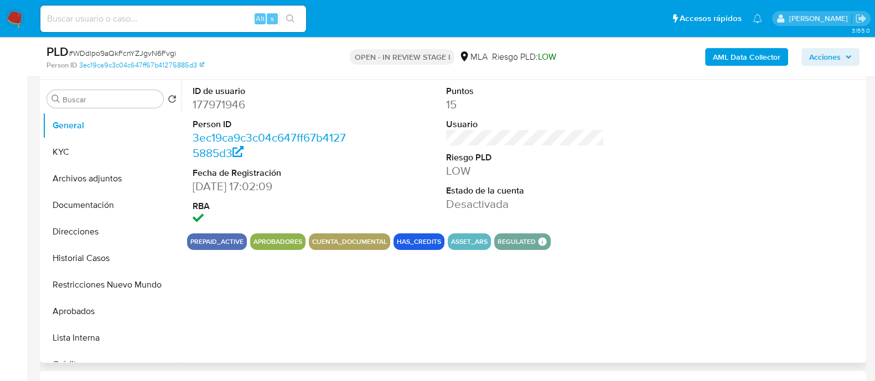
click at [231, 105] on dd "177971946" at bounding box center [272, 105] width 158 height 16
copy dd "177971946"
drag, startPoint x: 94, startPoint y: 185, endPoint x: 518, endPoint y: 245, distance: 427.7
click at [94, 184] on button "Archivos adjuntos" at bounding box center [112, 179] width 138 height 27
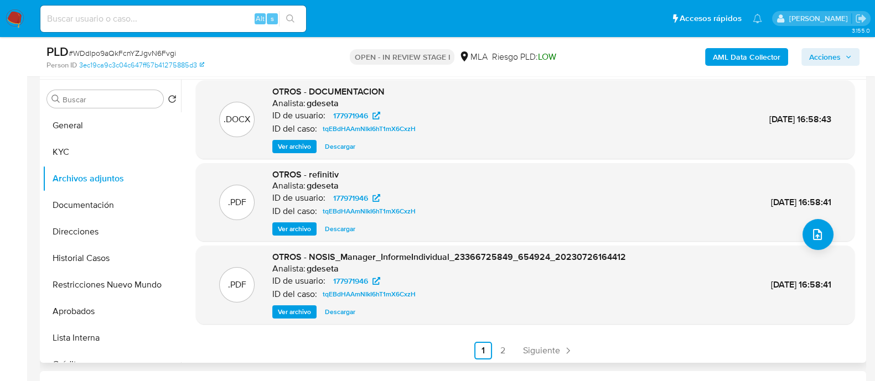
scroll to position [93, 0]
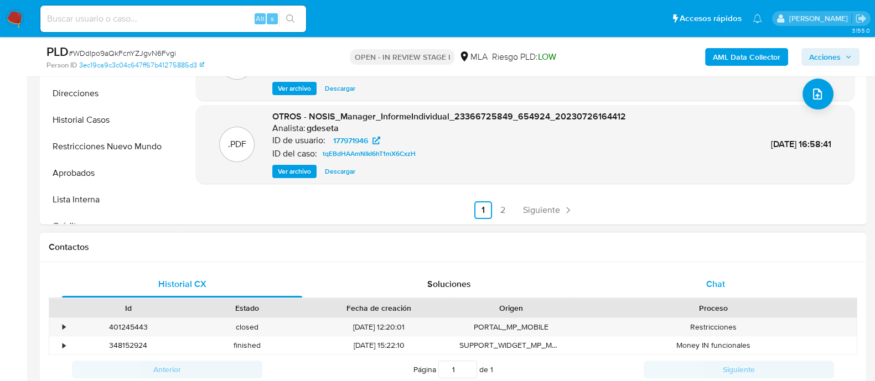
click at [727, 285] on div "Chat" at bounding box center [716, 284] width 240 height 27
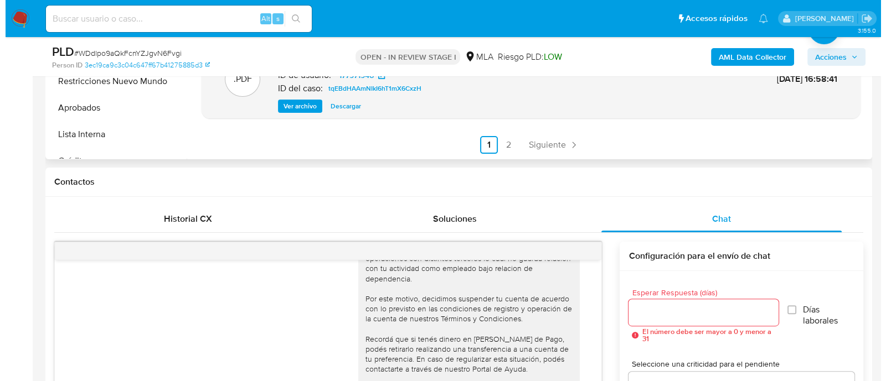
scroll to position [276, 0]
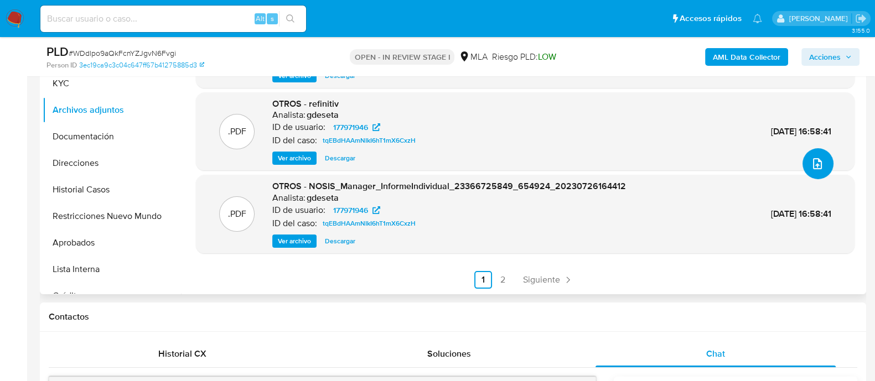
click at [812, 168] on icon "upload-file" at bounding box center [817, 163] width 13 height 13
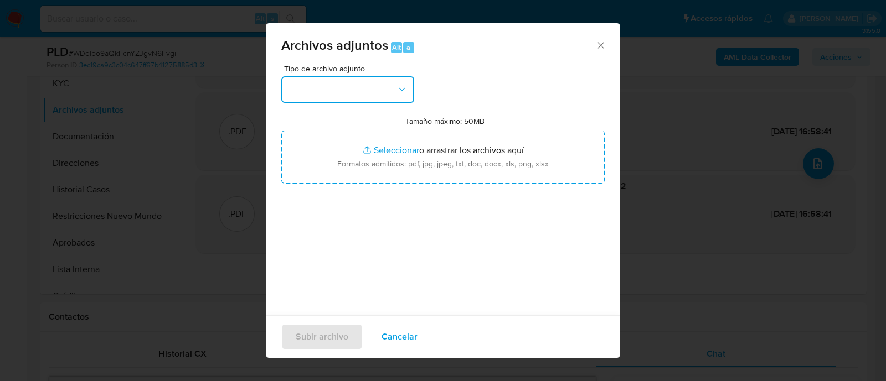
click at [360, 97] on button "button" at bounding box center [347, 89] width 133 height 27
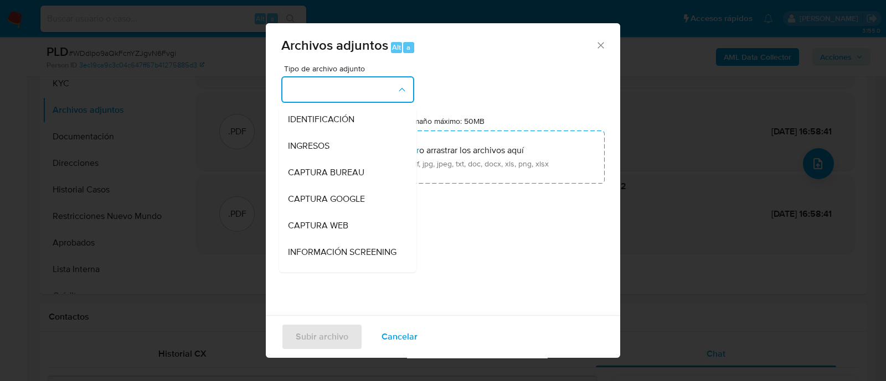
scroll to position [138, 0]
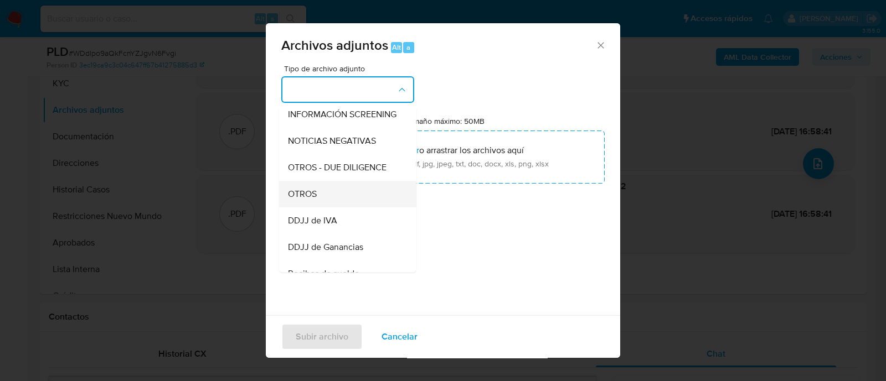
click at [316, 197] on div "OTROS" at bounding box center [344, 194] width 113 height 27
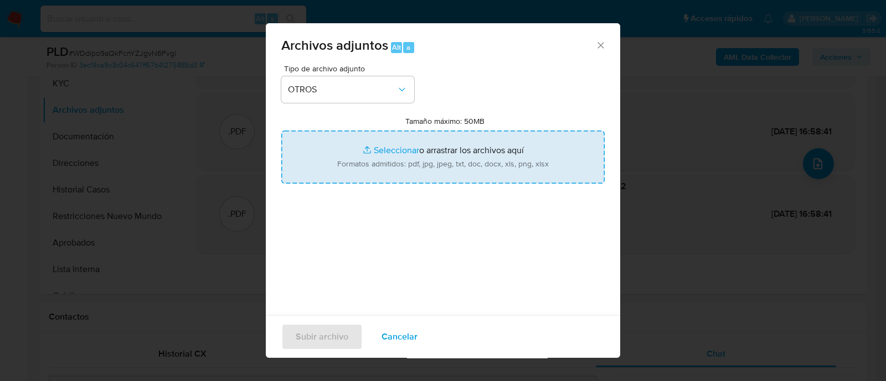
click at [374, 163] on input "Tamaño máximo: 50MB Seleccionar archivos" at bounding box center [442, 157] width 323 height 53
type input "C:\fakepath\177971946 - Movimientos.xlsx"
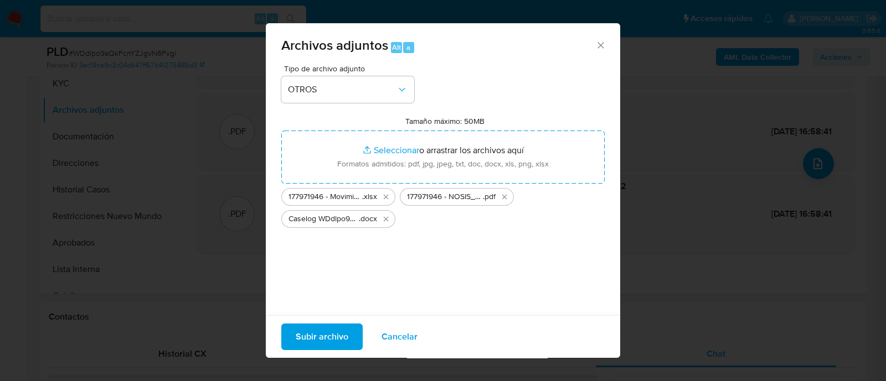
click at [326, 340] on span "Subir archivo" at bounding box center [322, 337] width 53 height 24
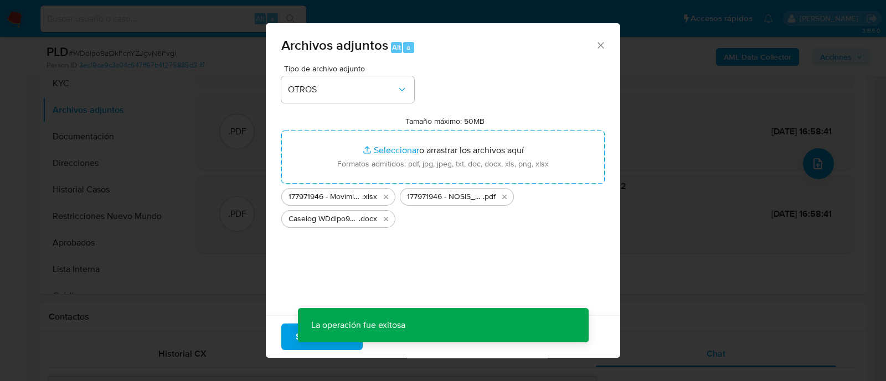
scroll to position [53, 0]
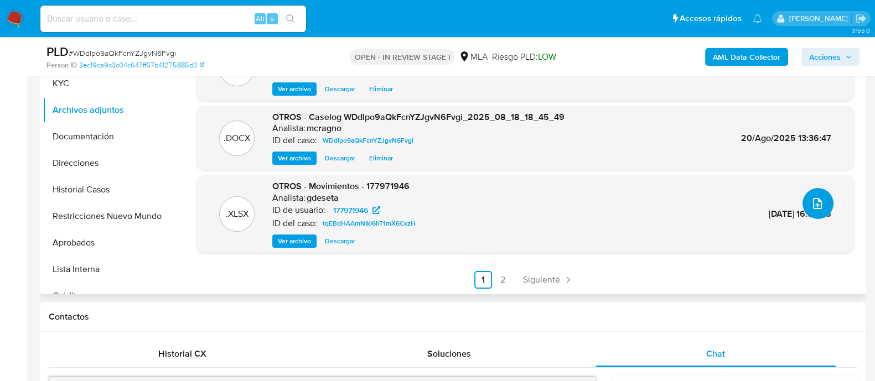
click at [812, 201] on icon "upload-file" at bounding box center [817, 203] width 13 height 13
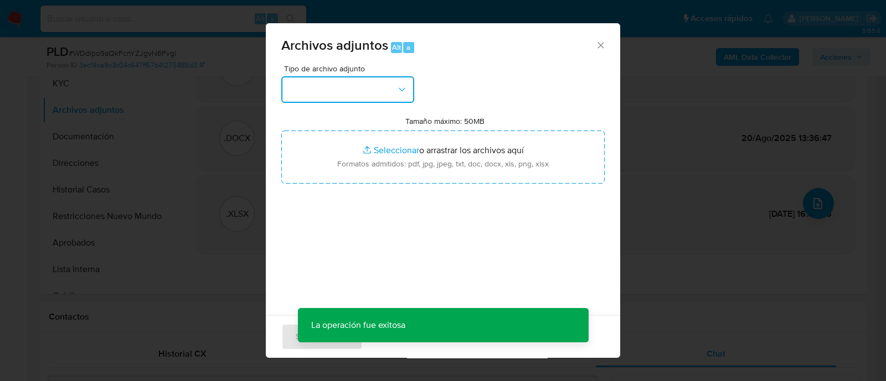
click at [393, 90] on button "button" at bounding box center [347, 89] width 133 height 27
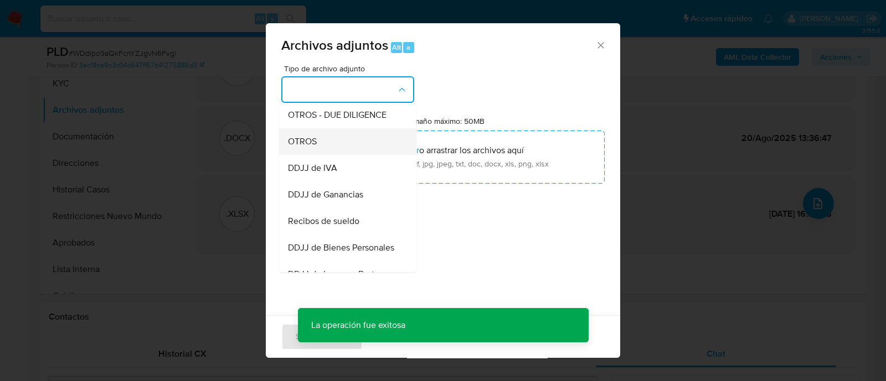
scroll to position [208, 0]
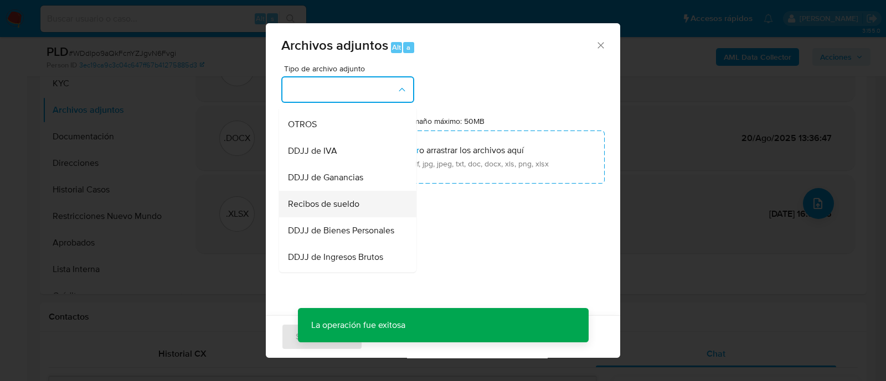
click at [352, 210] on span "Recibos de sueldo" at bounding box center [323, 204] width 71 height 11
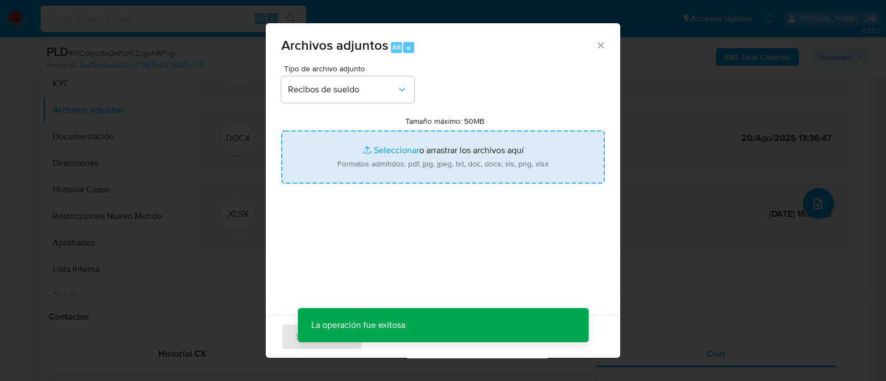
click at [385, 172] on input "Tamaño máximo: 50MB Seleccionar archivos" at bounding box center [442, 157] width 323 height 53
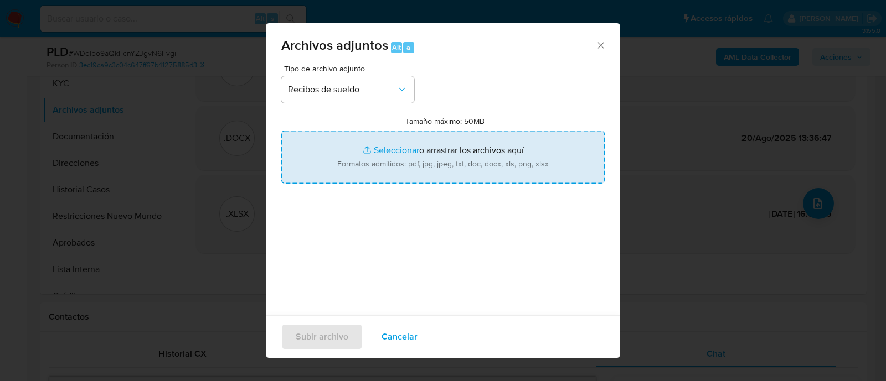
type input "C:\fakepath\177971946 - Recibos de sueldo abri-jul25.pdf"
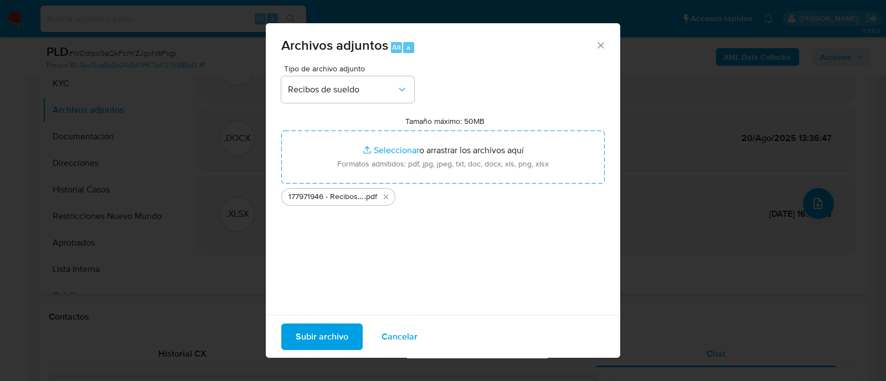
click at [327, 334] on span "Subir archivo" at bounding box center [322, 337] width 53 height 24
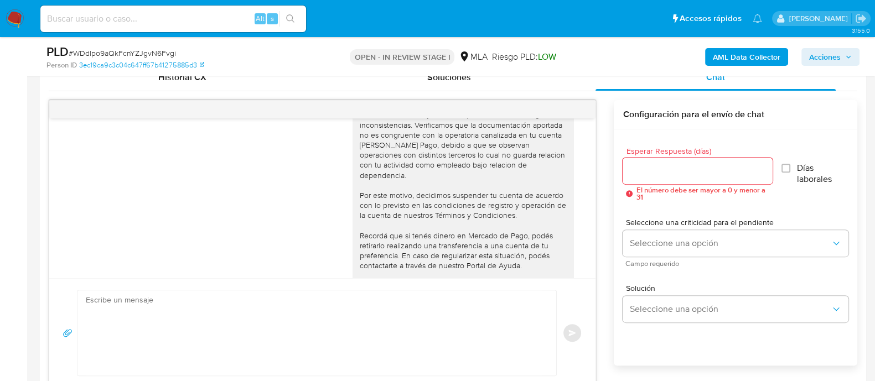
scroll to position [751, 0]
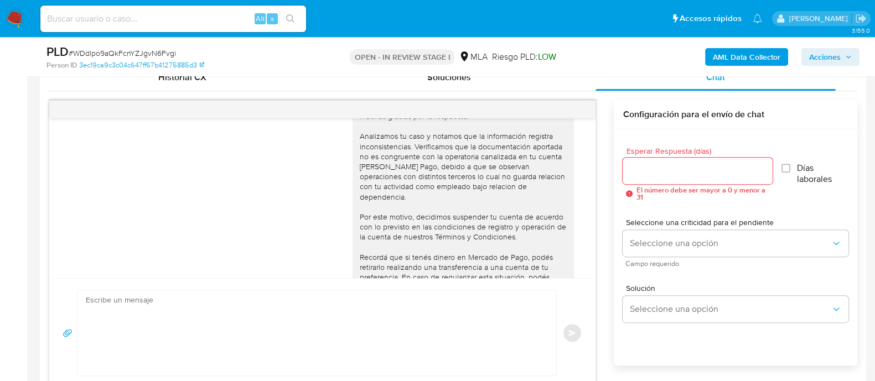
click at [825, 58] on span "Acciones" at bounding box center [825, 57] width 32 height 18
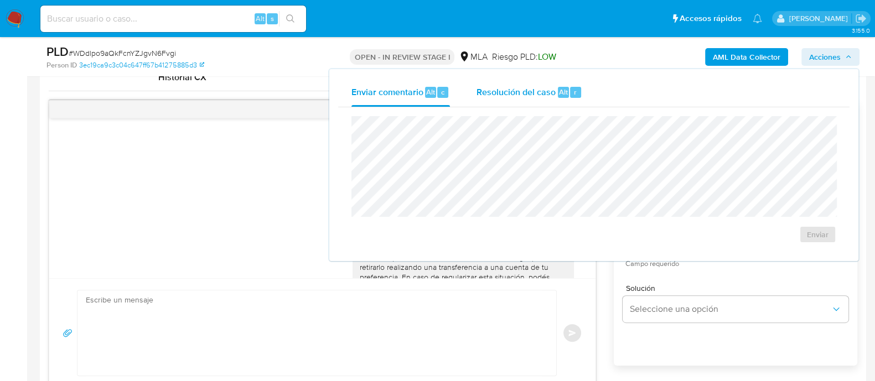
click at [567, 87] on div "Alt" at bounding box center [563, 92] width 11 height 11
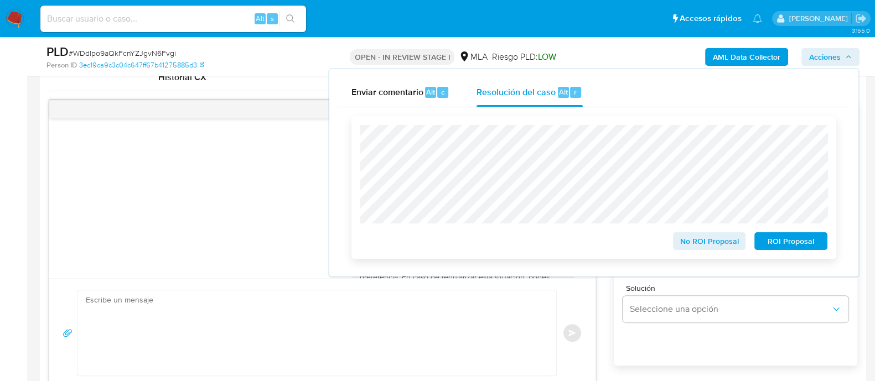
click at [764, 245] on span "ROI Proposal" at bounding box center [791, 242] width 58 height 16
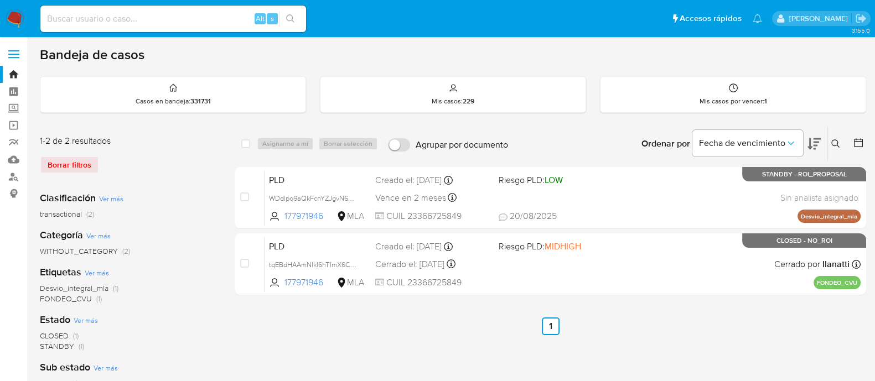
drag, startPoint x: 837, startPoint y: 140, endPoint x: 824, endPoint y: 156, distance: 20.5
click at [836, 140] on icon at bounding box center [836, 144] width 9 height 9
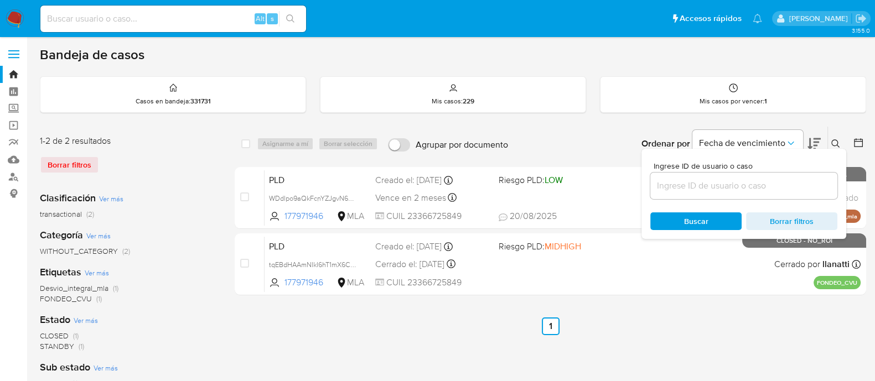
click at [788, 174] on div at bounding box center [744, 186] width 187 height 27
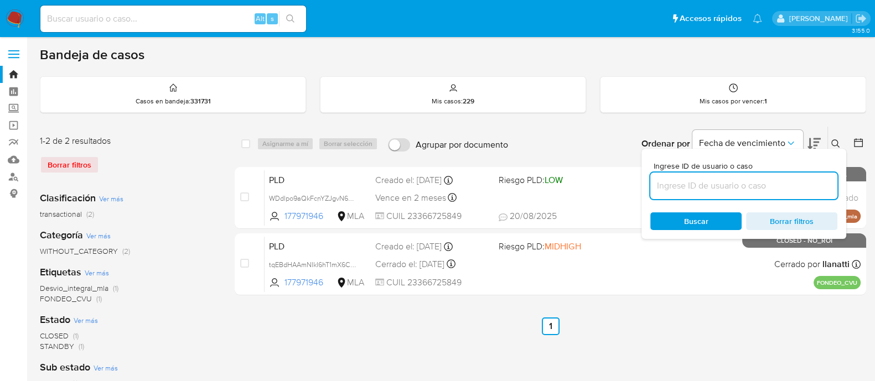
drag, startPoint x: 789, startPoint y: 183, endPoint x: 801, endPoint y: 176, distance: 13.4
click at [789, 183] on input at bounding box center [744, 186] width 187 height 14
paste input "557172949"
type input "557172949"
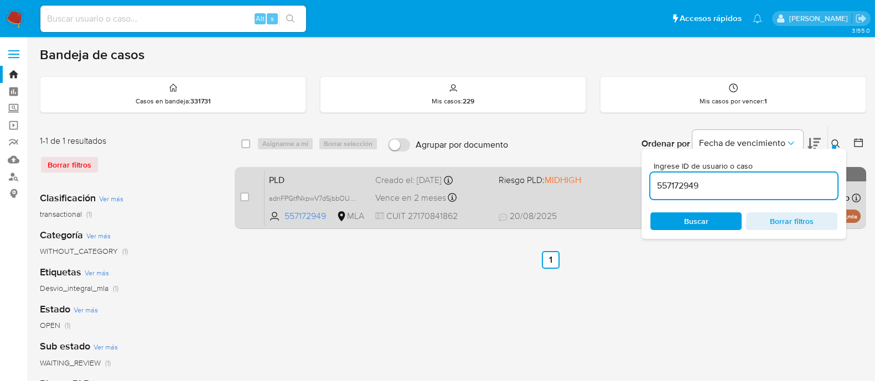
drag, startPoint x: 834, startPoint y: 140, endPoint x: 784, endPoint y: 194, distance: 74.0
click at [834, 140] on icon at bounding box center [836, 144] width 9 height 9
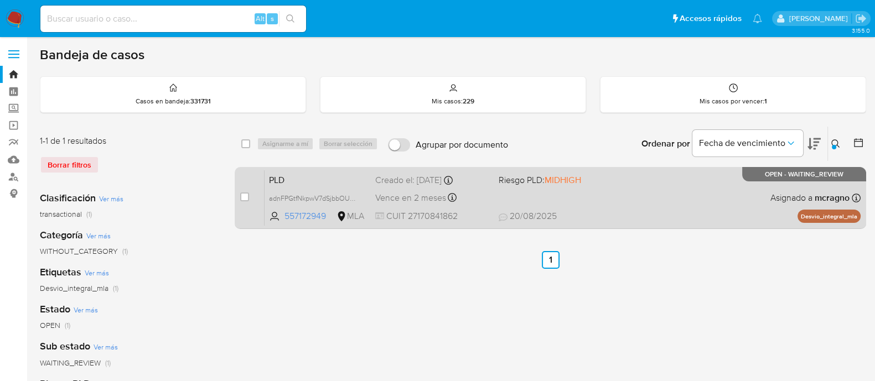
drag, startPoint x: 245, startPoint y: 198, endPoint x: 255, endPoint y: 187, distance: 14.9
click at [244, 198] on input "checkbox" at bounding box center [244, 197] width 9 height 9
checkbox input "true"
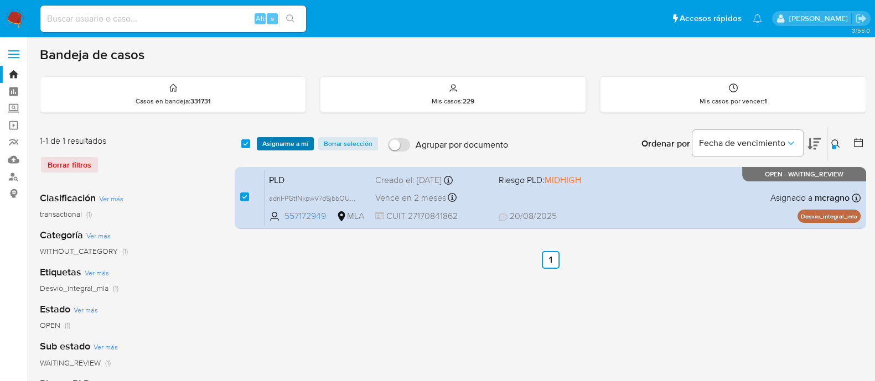
click at [283, 138] on span "Asignarme a mí" at bounding box center [285, 143] width 46 height 11
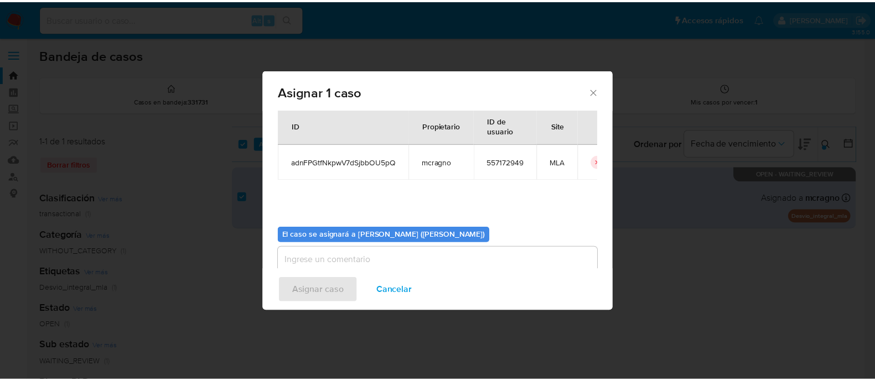
scroll to position [57, 0]
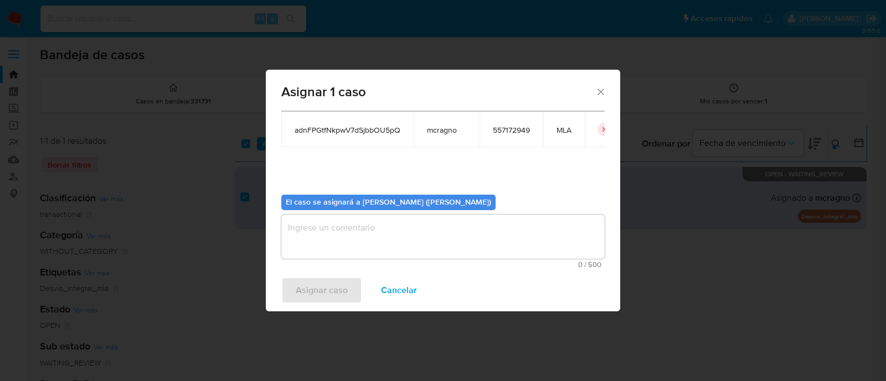
click at [327, 228] on textarea "assign-modal" at bounding box center [442, 237] width 323 height 44
click at [311, 286] on span "Asignar caso" at bounding box center [322, 290] width 52 height 24
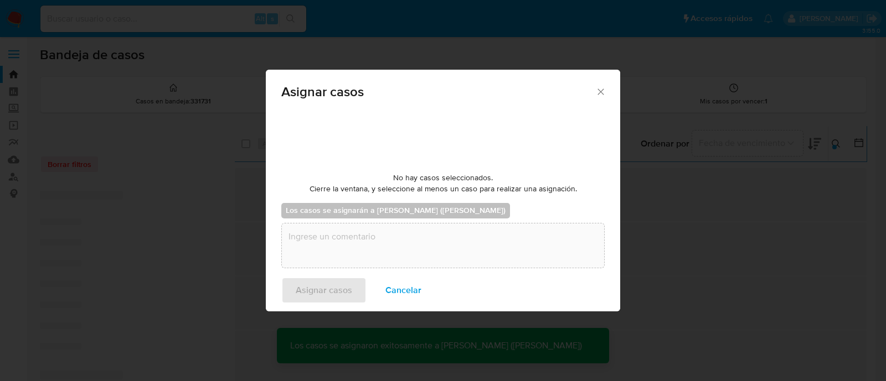
checkbox input "false"
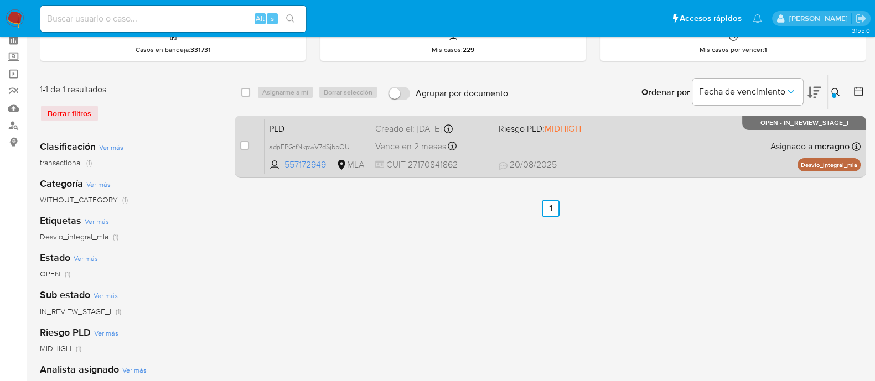
scroll to position [0, 0]
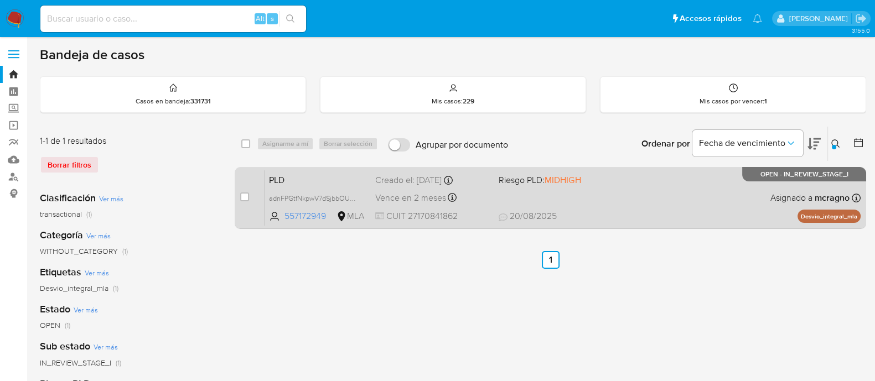
click at [706, 191] on div "PLD adnFPGtfNkpwV7dSjbbOU5pQ 557172949 MLA Riesgo PLD: MIDHIGH Creado el: [DATE…" at bounding box center [563, 198] width 596 height 56
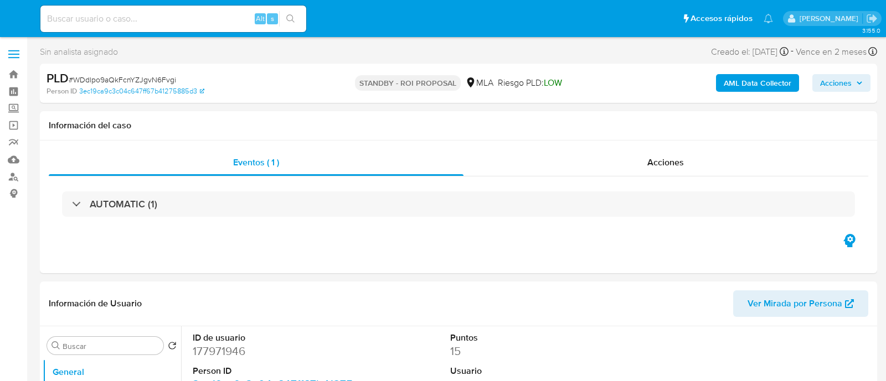
select select "10"
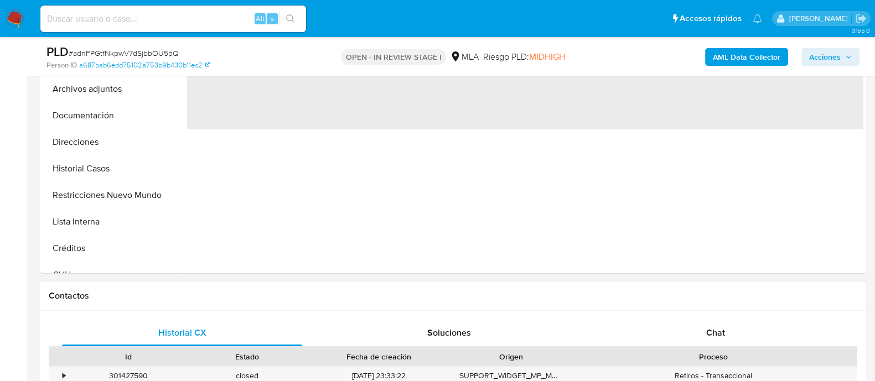
scroll to position [415, 0]
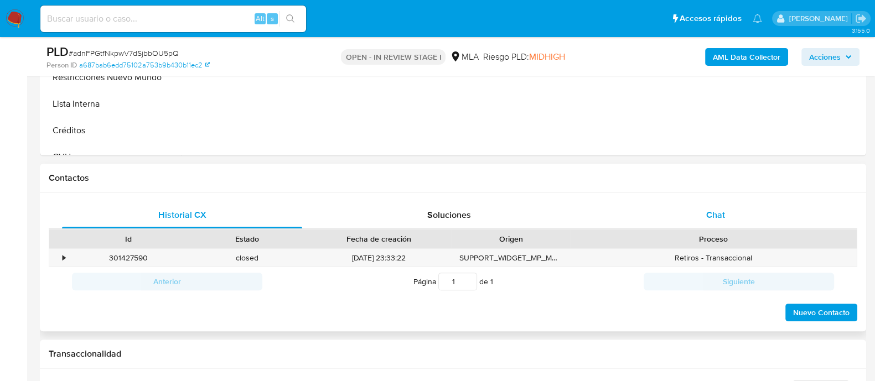
click at [732, 215] on div "Chat" at bounding box center [716, 215] width 240 height 27
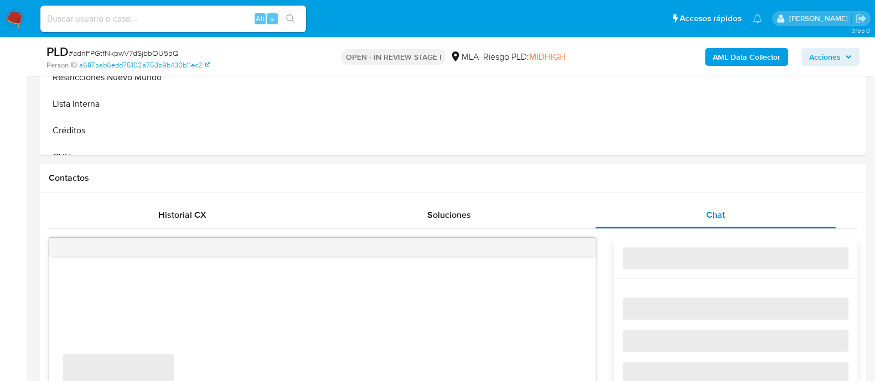
select select "10"
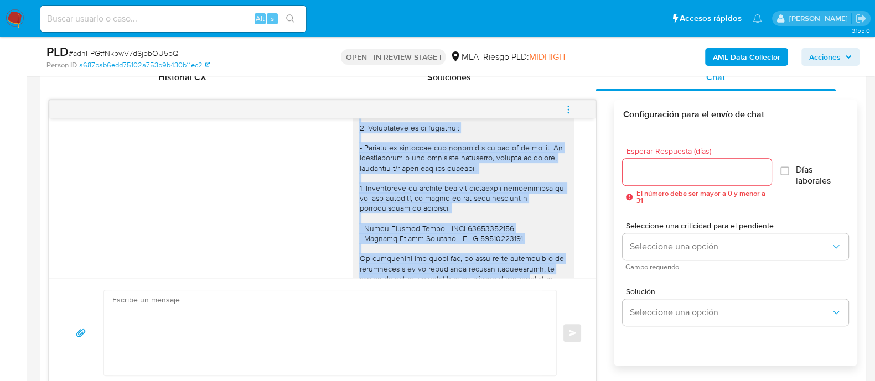
scroll to position [1402, 0]
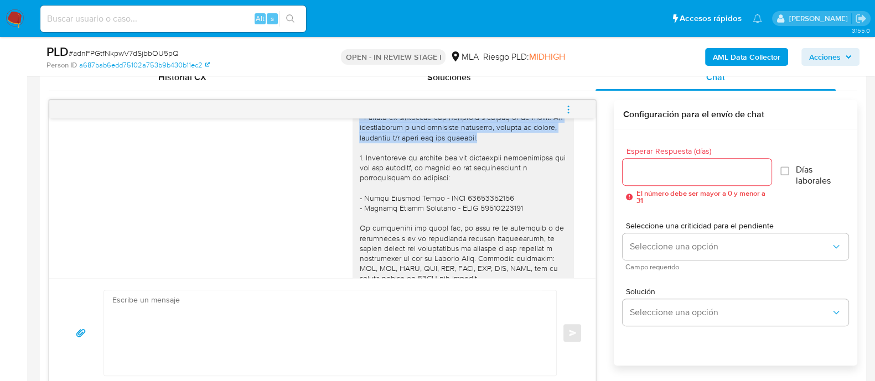
drag, startPoint x: 368, startPoint y: 154, endPoint x: 505, endPoint y: 159, distance: 137.4
click at [505, 159] on div at bounding box center [463, 203] width 208 height 322
copy div "[PERSON_NAME] Notionally, Muchas gracias por la documentacion aportada. No obst…"
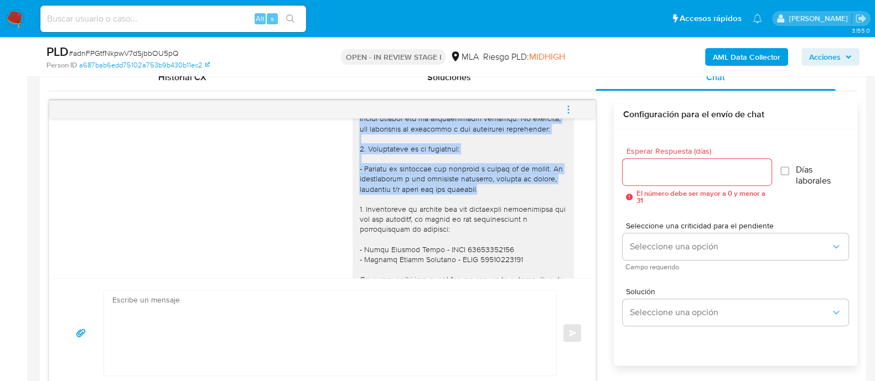
scroll to position [1333, 0]
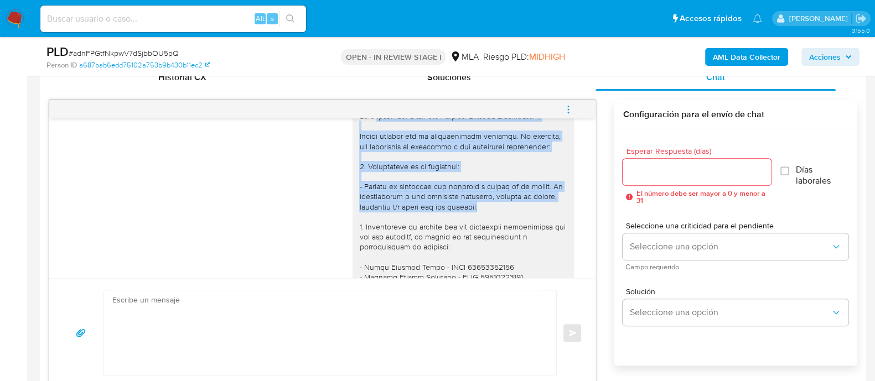
drag, startPoint x: 202, startPoint y: 358, endPoint x: 215, endPoint y: 325, distance: 35.6
click at [202, 358] on textarea at bounding box center [327, 333] width 430 height 85
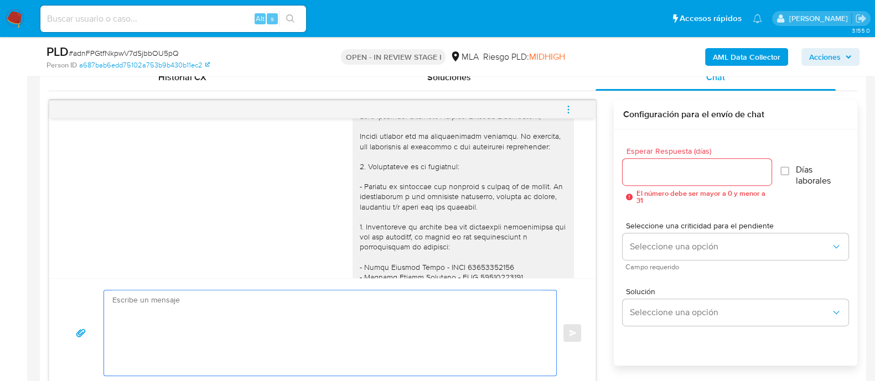
paste textarea "[PERSON_NAME] Notionally, Muchas gracias por la documentacion aportada. No obst…"
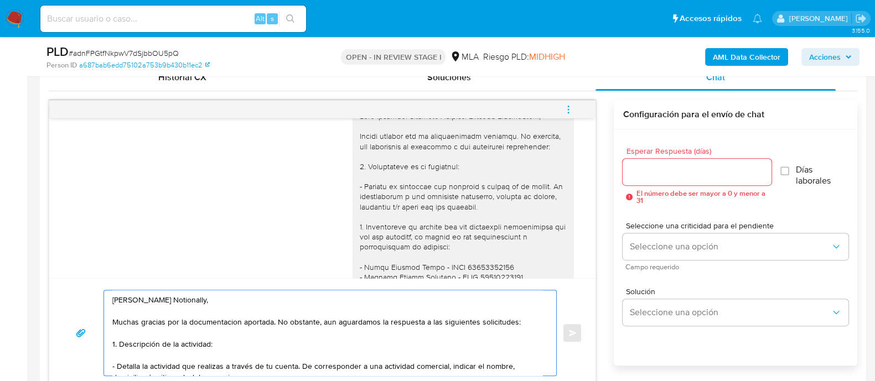
scroll to position [554, 0]
drag, startPoint x: 271, startPoint y: 319, endPoint x: 110, endPoint y: 319, distance: 161.1
click at [110, 319] on div "[PERSON_NAME] Notionally, Muchas gracias por la documentacion aportada. No obst…" at bounding box center [327, 338] width 447 height 96
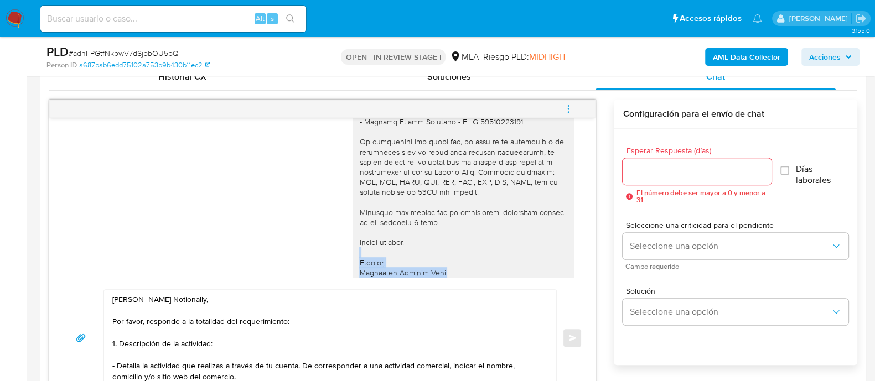
scroll to position [1500, 0]
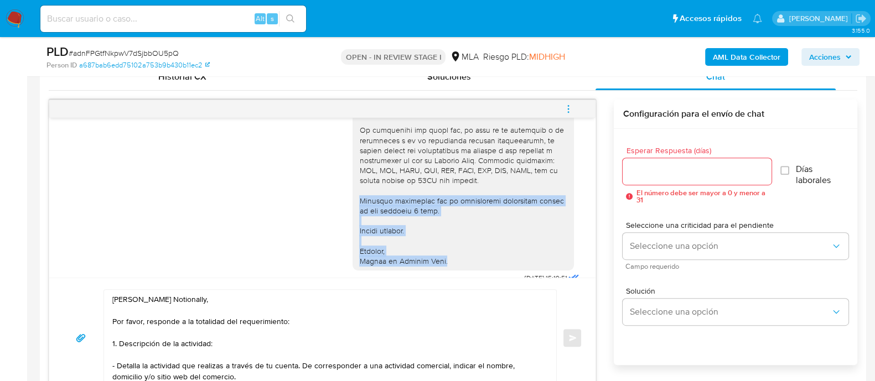
drag, startPoint x: 460, startPoint y: 195, endPoint x: 344, endPoint y: 219, distance: 118.1
click at [353, 219] on div at bounding box center [463, 105] width 221 height 331
copy div "Quedamos aguardando por la información solicitada dentro de los próximos 2 días…"
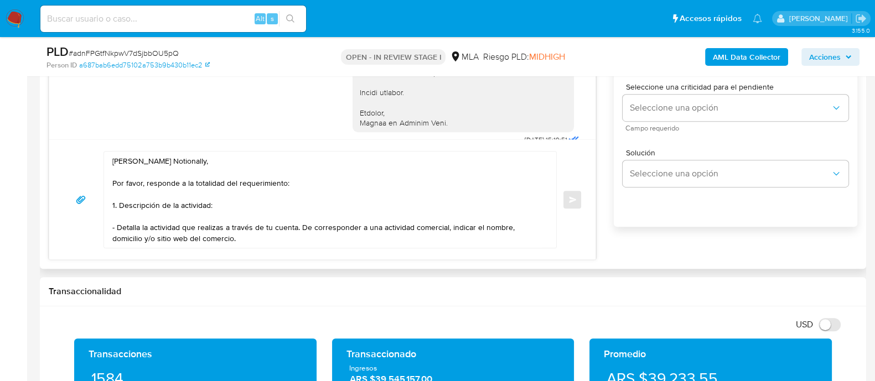
click at [369, 234] on textarea "[PERSON_NAME] Notionally, Por favor, responde a la totalidad del requerimiento:…" at bounding box center [327, 200] width 430 height 96
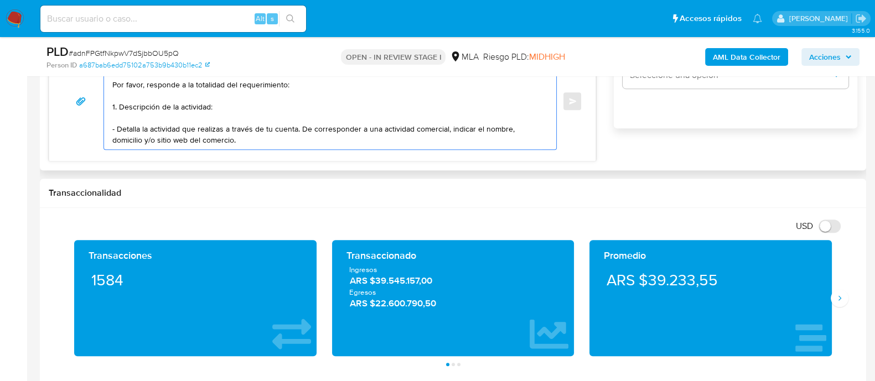
scroll to position [692, 0]
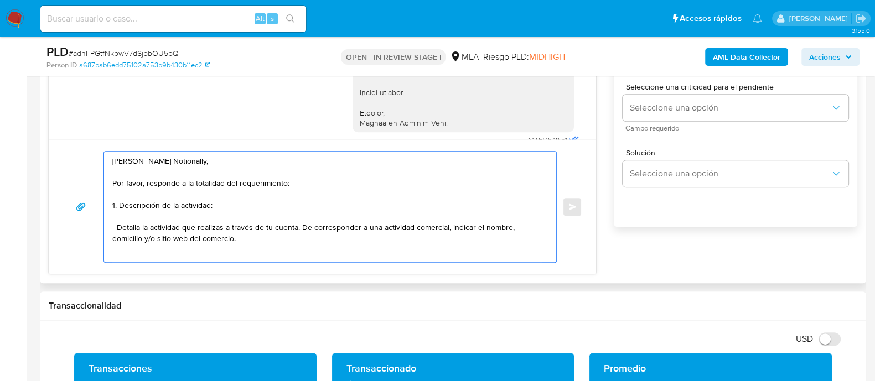
paste textarea "Quedamos aguardando por la información solicitada dentro de los próximos 2 días…"
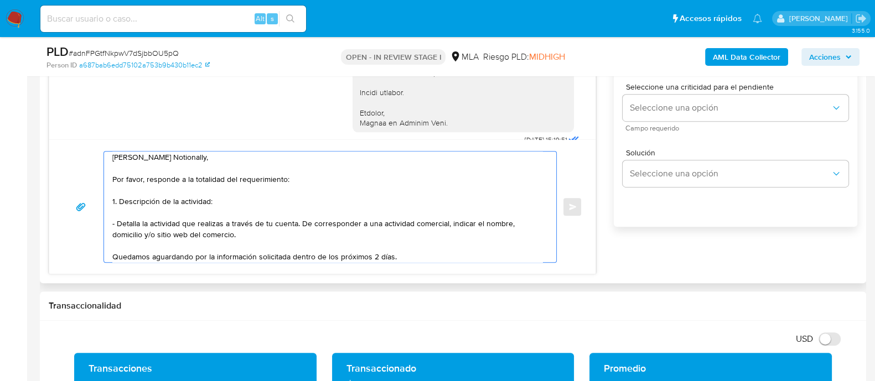
scroll to position [59, 0]
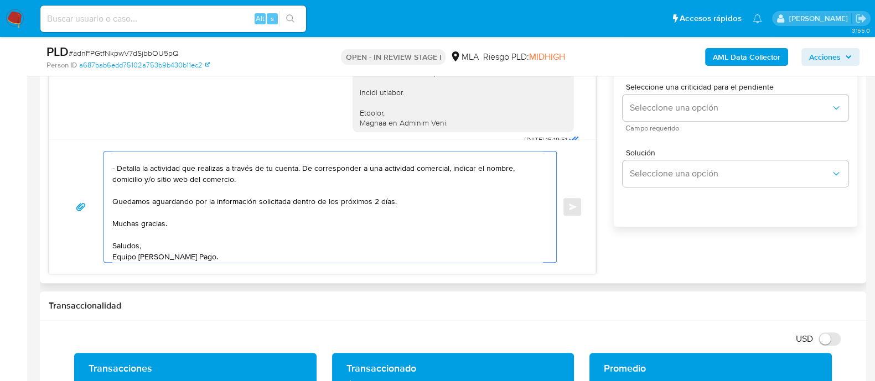
drag, startPoint x: 426, startPoint y: 211, endPoint x: 293, endPoint y: 199, distance: 133.4
click at [293, 199] on textarea "Graciela Cristina Graciela Cristina Notionally, Por favor, responde a la totali…" at bounding box center [327, 207] width 430 height 111
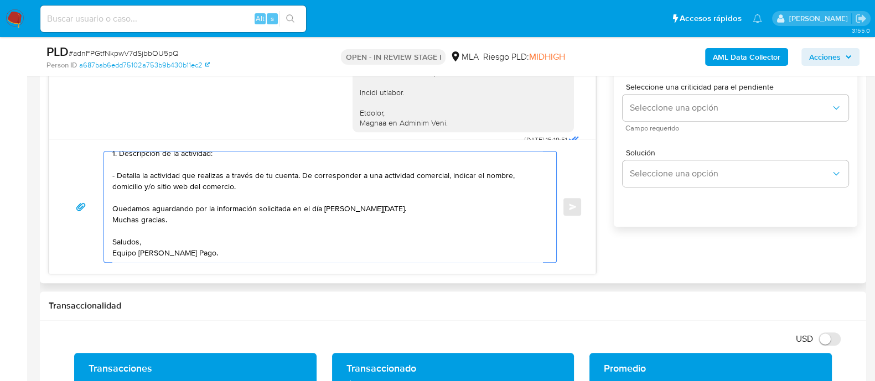
scroll to position [554, 0]
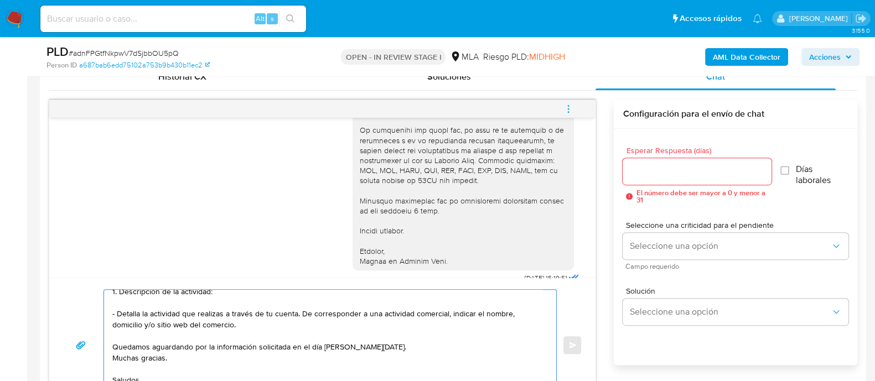
type textarea "[PERSON_NAME] Notionally, Por favor, responde a la totalidad del requerimiento:…"
click at [676, 178] on div at bounding box center [697, 171] width 148 height 27
click at [675, 178] on div at bounding box center [697, 171] width 148 height 27
click at [674, 164] on input "Esperar Respuesta (días)" at bounding box center [697, 171] width 148 height 14
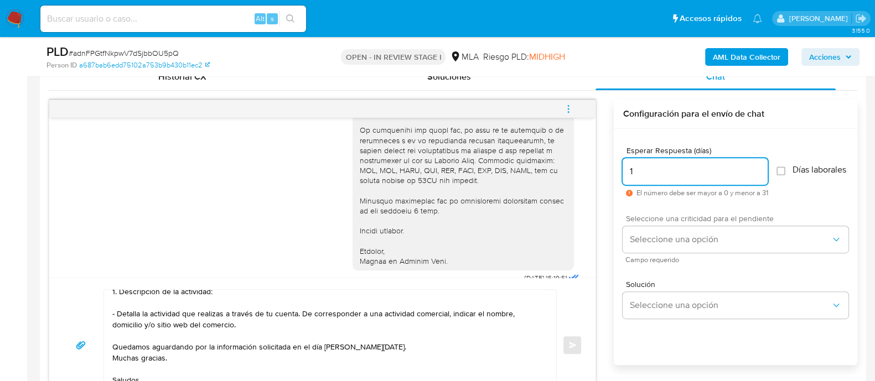
type input "1"
click at [681, 231] on div "Seleccione una criticidad para el pendiente Seleccione una opción Campo requeri…" at bounding box center [736, 239] width 226 height 48
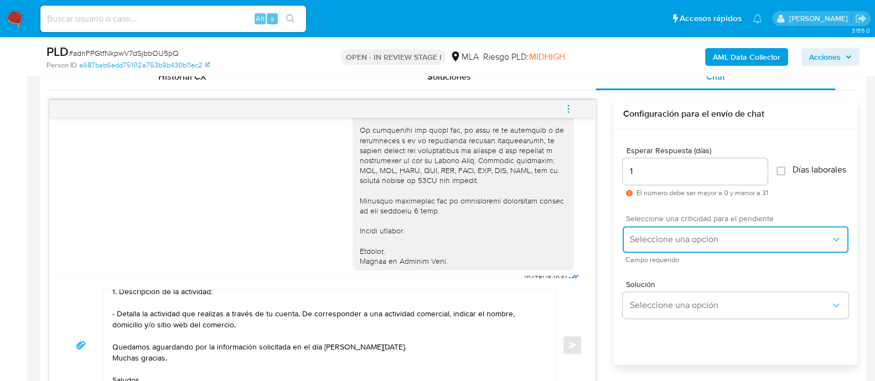
click at [667, 245] on span "Seleccione una opción" at bounding box center [730, 239] width 202 height 11
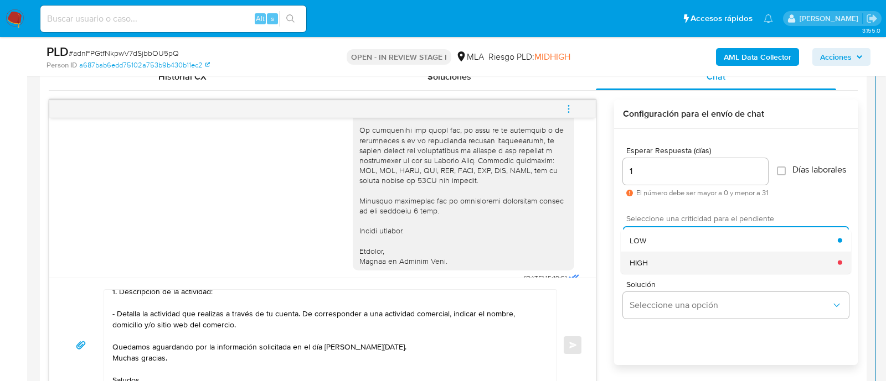
click at [659, 269] on div "HIGH" at bounding box center [733, 262] width 208 height 22
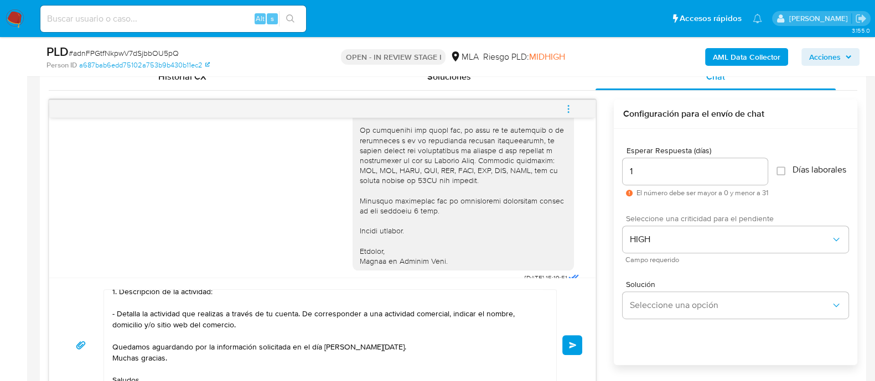
click at [577, 344] on button "Enviar" at bounding box center [572, 345] width 20 height 20
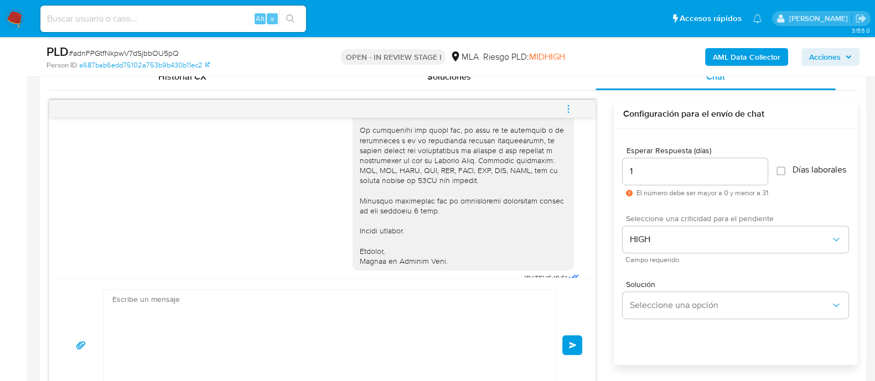
scroll to position [1779, 0]
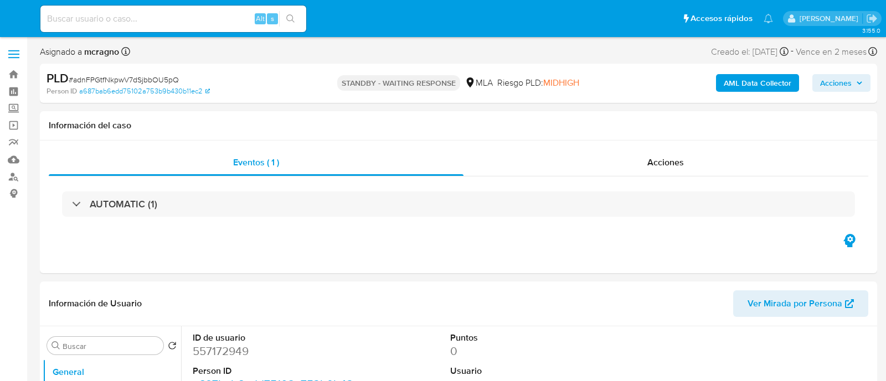
select select "10"
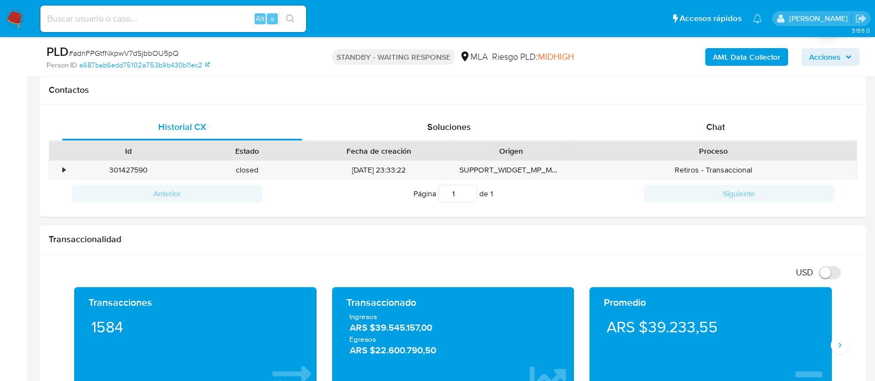
scroll to position [484, 0]
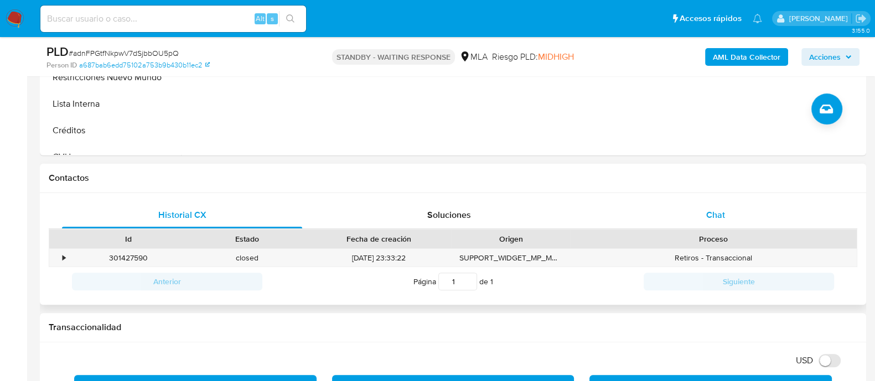
click at [726, 218] on div "Chat" at bounding box center [716, 215] width 240 height 27
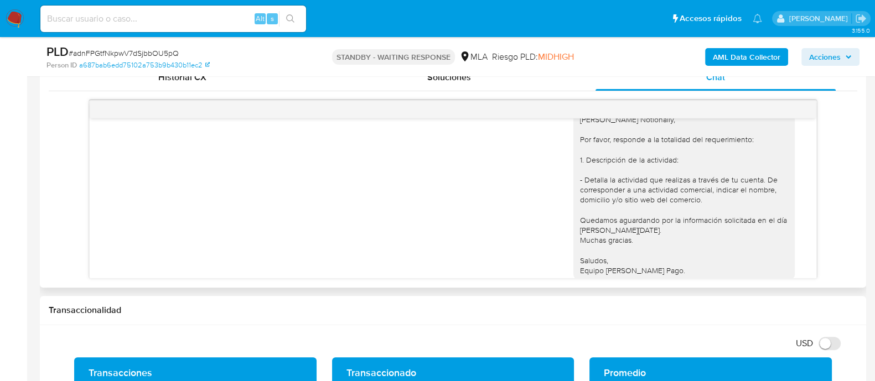
scroll to position [1642, 0]
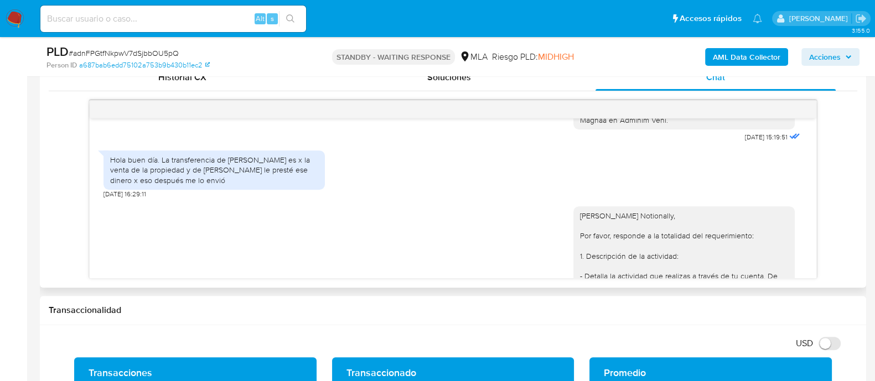
drag, startPoint x: 161, startPoint y: 179, endPoint x: 195, endPoint y: 195, distance: 37.4
click at [195, 185] on div "Hola buen día. La transferencia de [PERSON_NAME] es x la venta de la propiedad …" at bounding box center [214, 170] width 208 height 30
copy div "La transferencia de [PERSON_NAME] es x la venta de la propiedad y de [PERSON_NA…"
